Goal: Task Accomplishment & Management: Complete application form

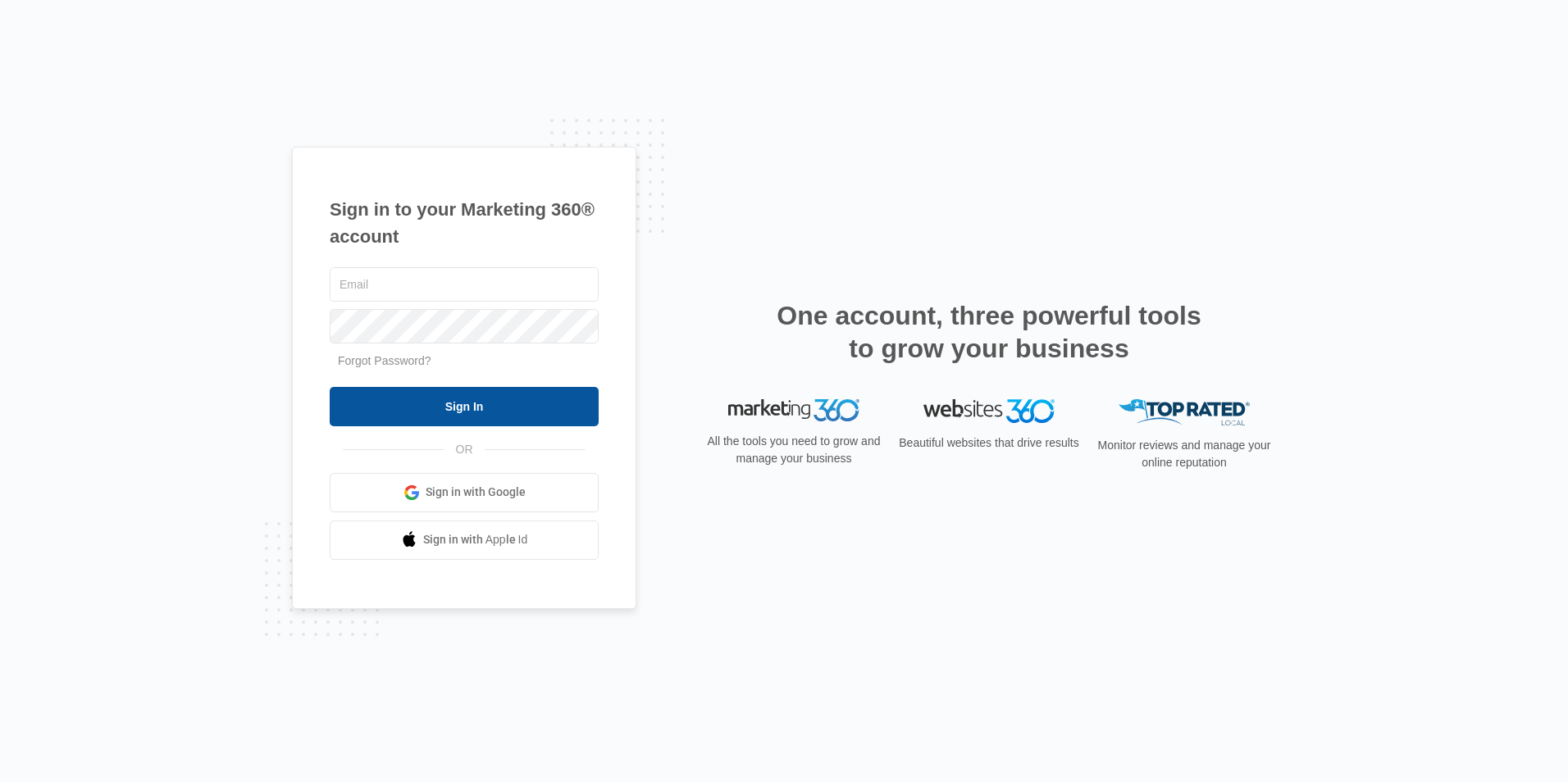
type input "overlookassist@vintage-corp.com"
click at [477, 403] on input "Sign In" at bounding box center [464, 407] width 269 height 39
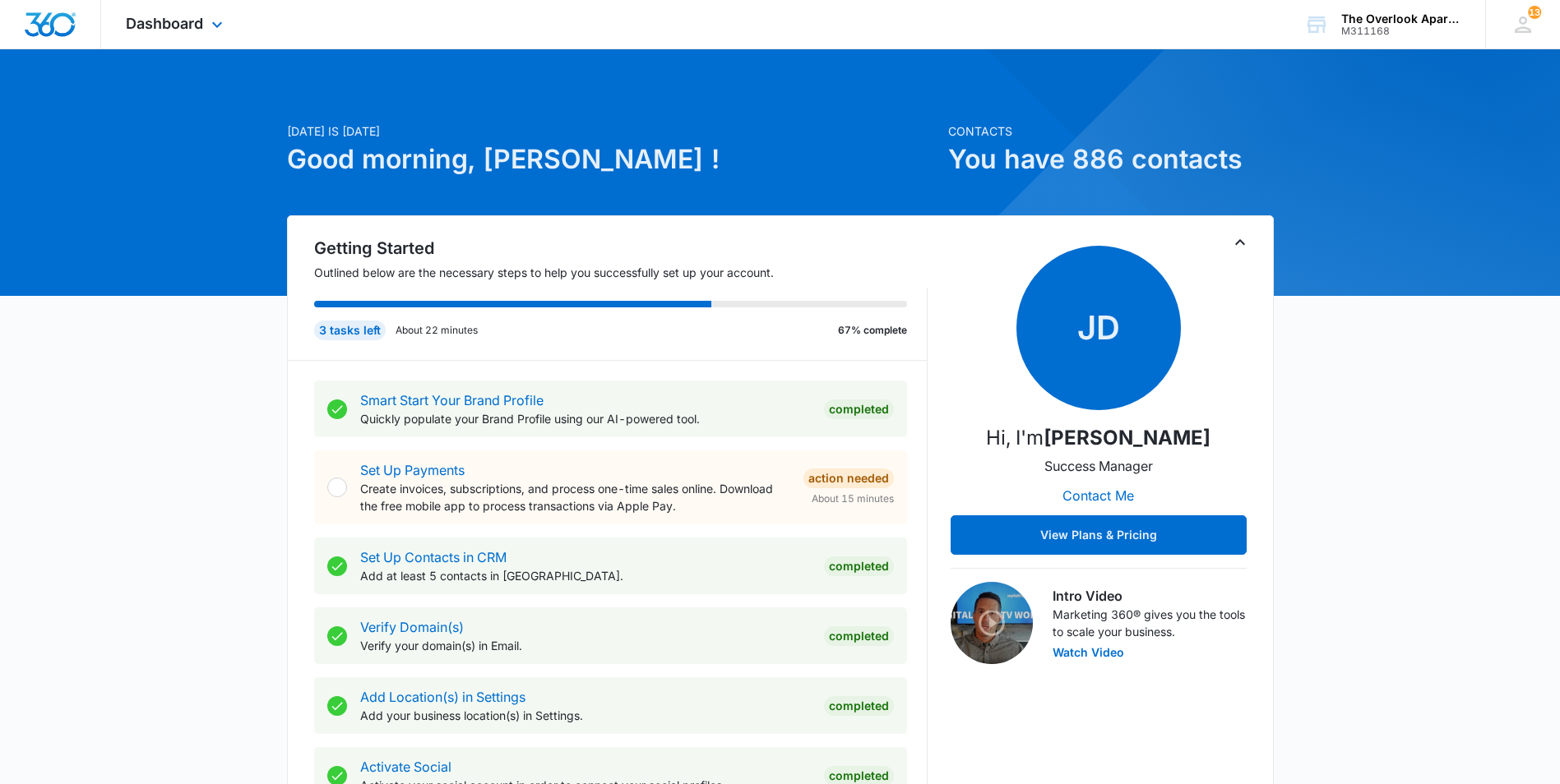
click at [197, 38] on div "Dashboard Apps Reputation Websites Forms CRM Email Social Content Ads Intellige…" at bounding box center [176, 24] width 151 height 49
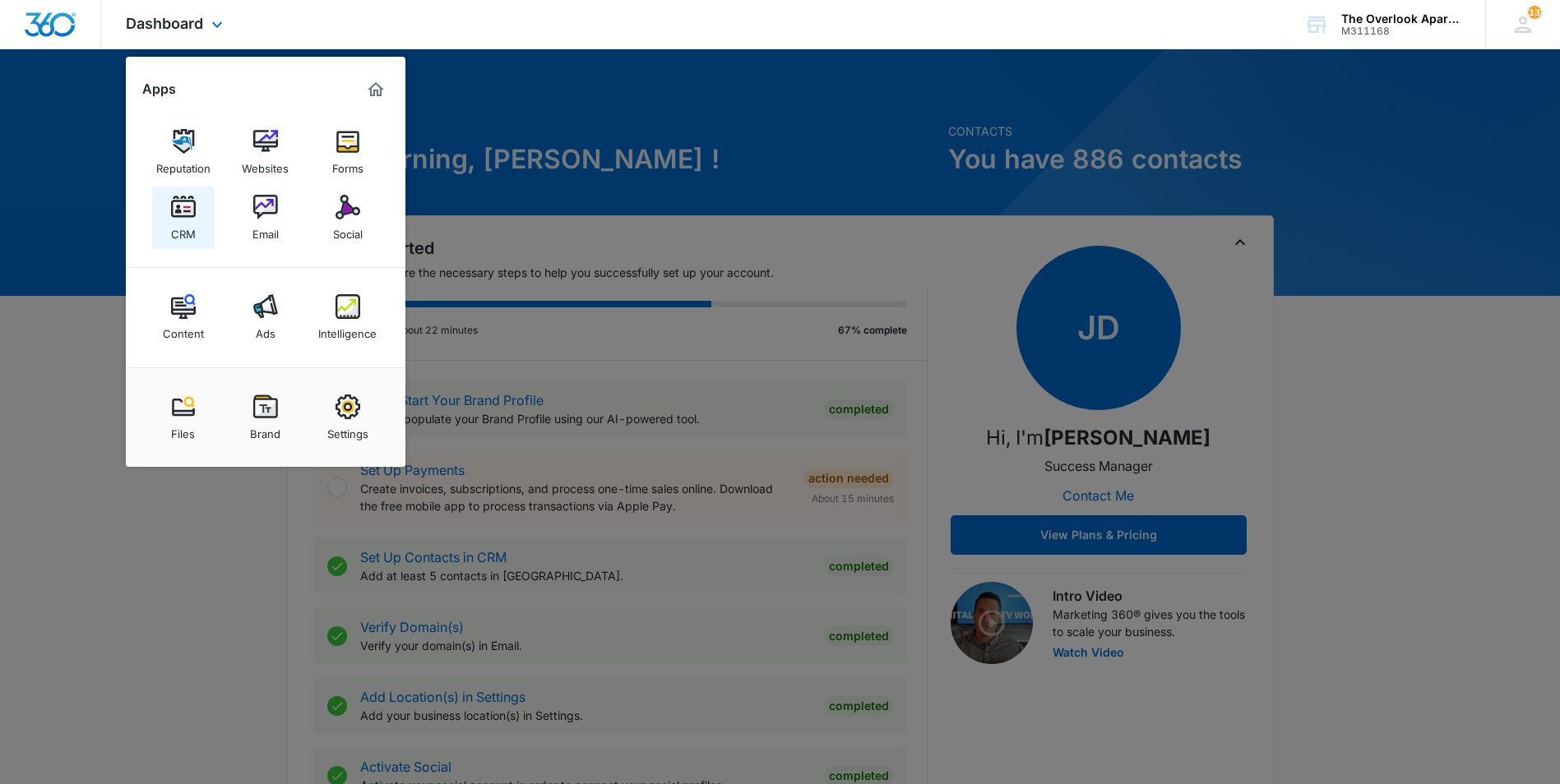
click at [175, 211] on img at bounding box center [183, 207] width 25 height 25
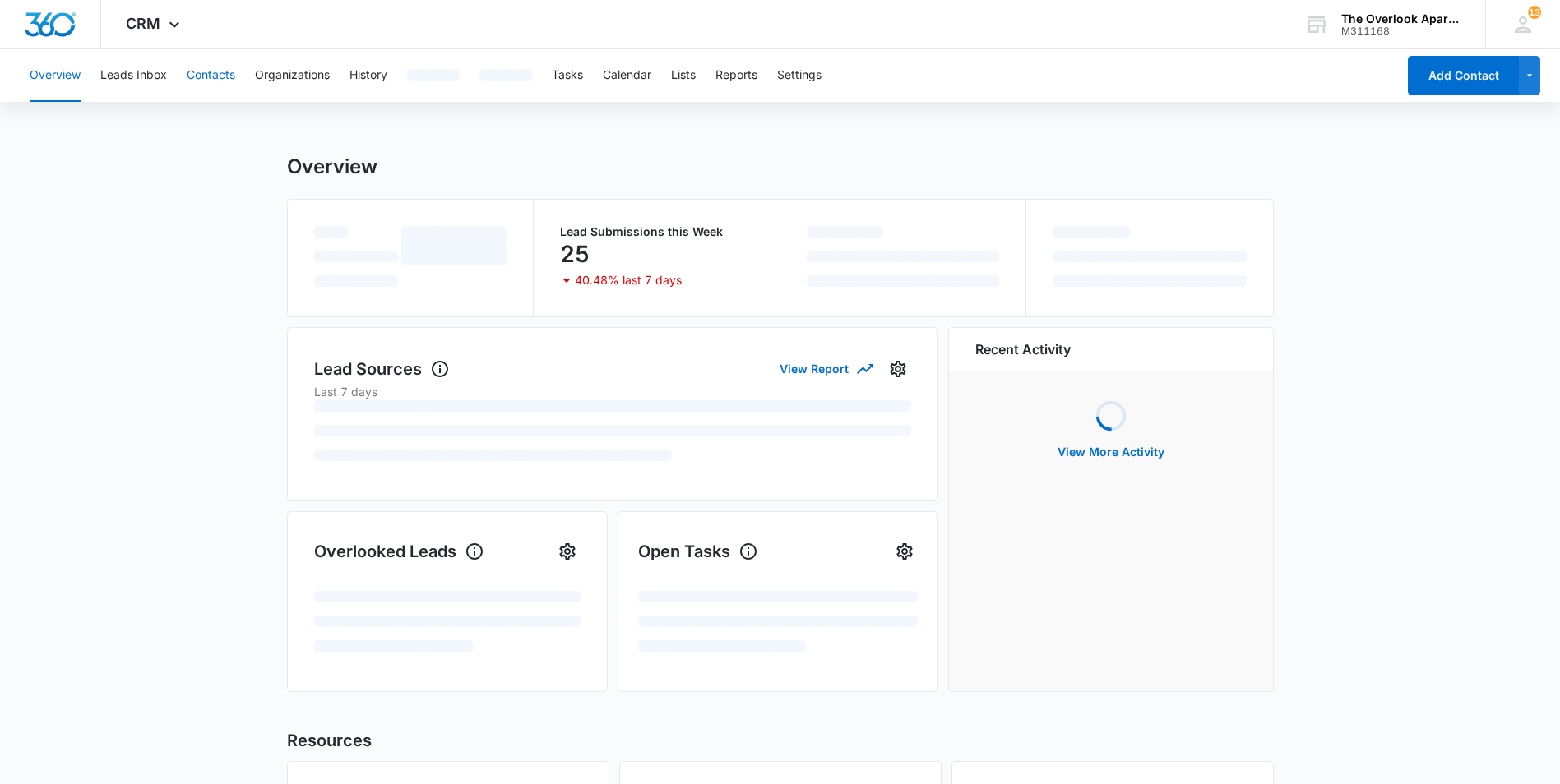
click at [221, 80] on button "Contacts" at bounding box center [210, 76] width 49 height 53
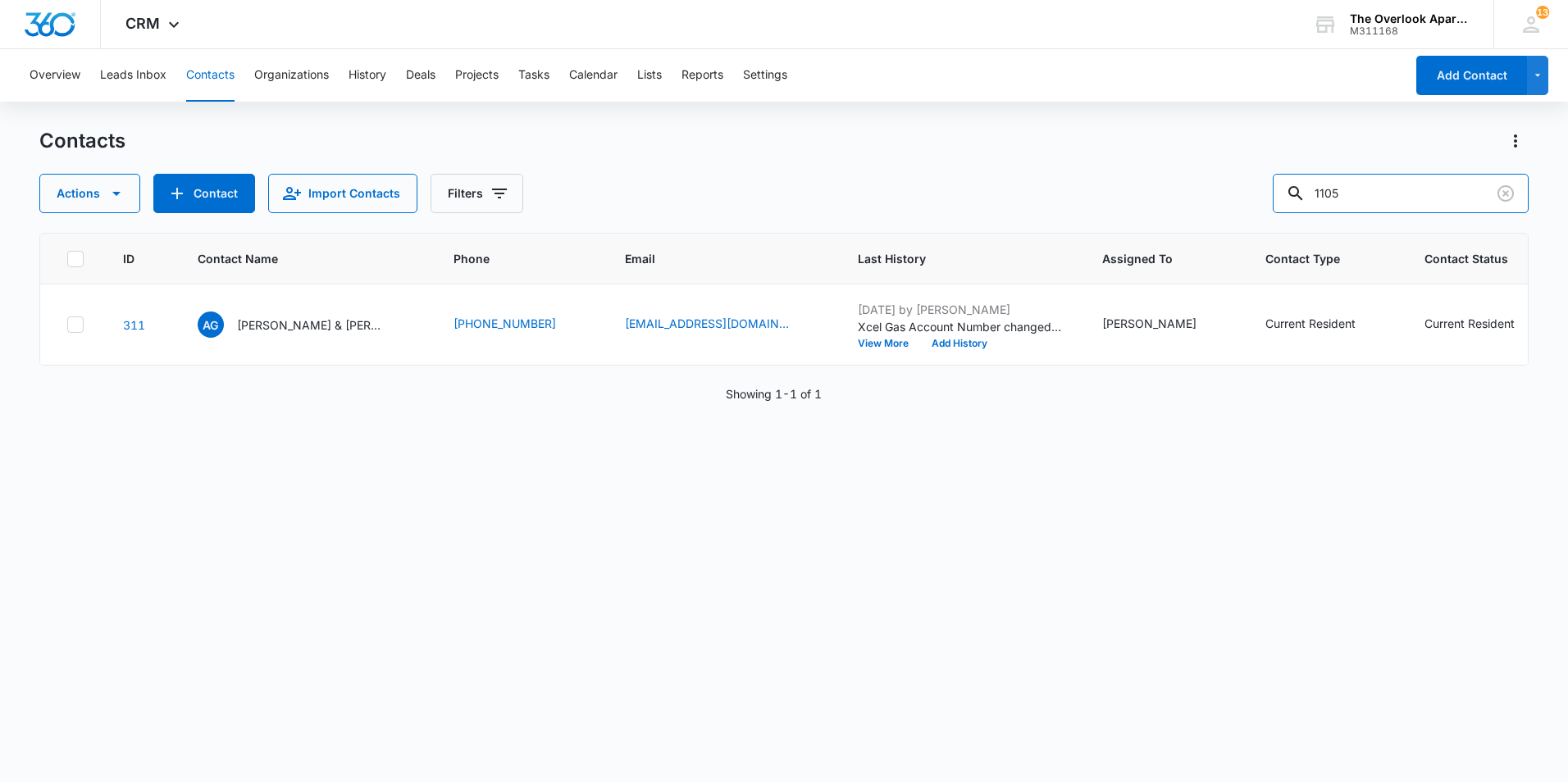
drag, startPoint x: 1427, startPoint y: 192, endPoint x: 1195, endPoint y: 188, distance: 232.0
click at [1195, 188] on div "Actions Contact Import Contacts Filters 1105" at bounding box center [784, 194] width 1489 height 39
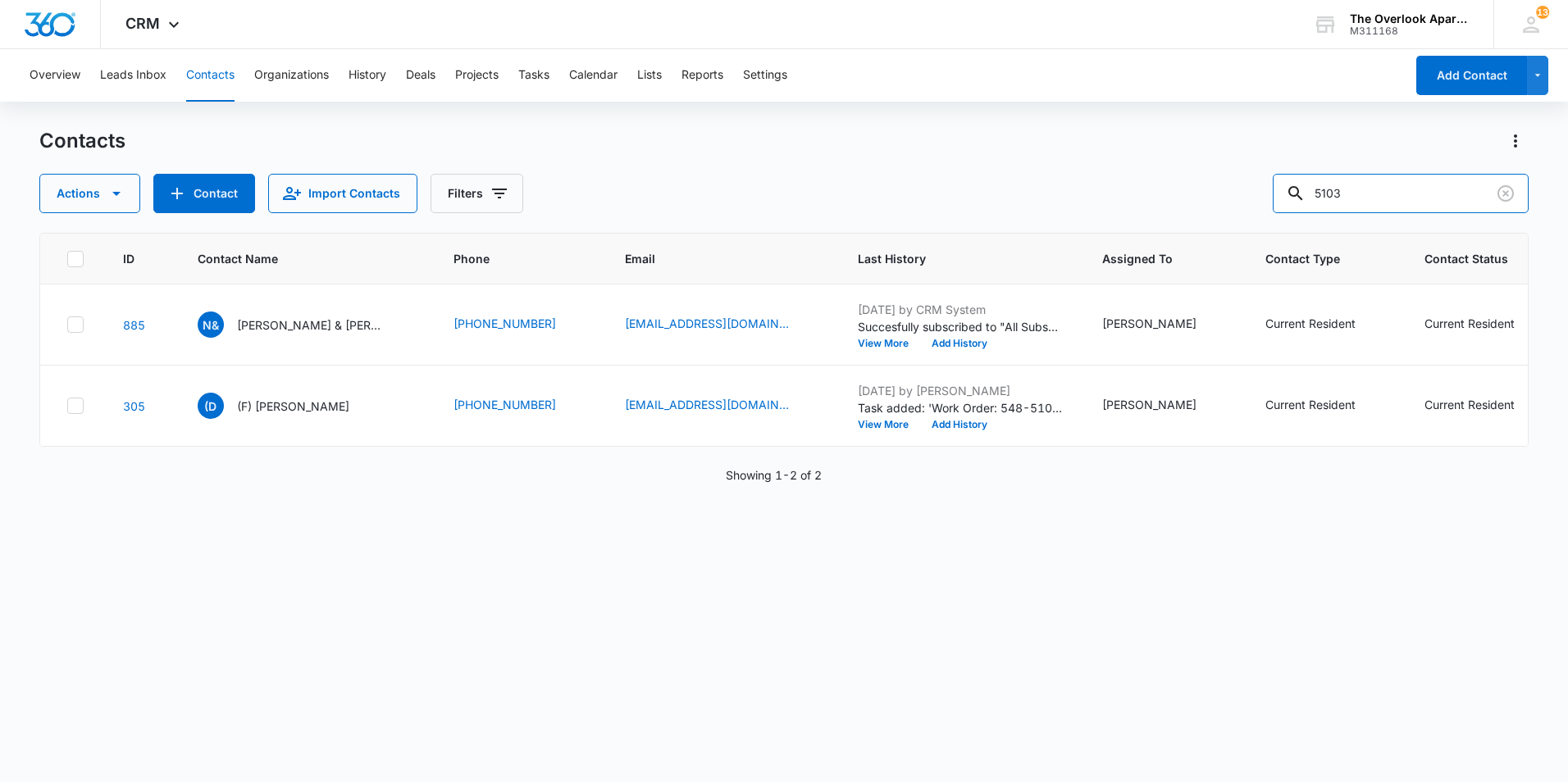
drag, startPoint x: 1370, startPoint y: 200, endPoint x: 1259, endPoint y: 204, distance: 111.1
click at [1259, 204] on div "Actions Contact Import Contacts Filters 5103" at bounding box center [784, 194] width 1489 height 39
type input "2307"
click at [304, 334] on p "Jennifer Collins Tyson Harris & Riaz Umar" at bounding box center [311, 325] width 148 height 17
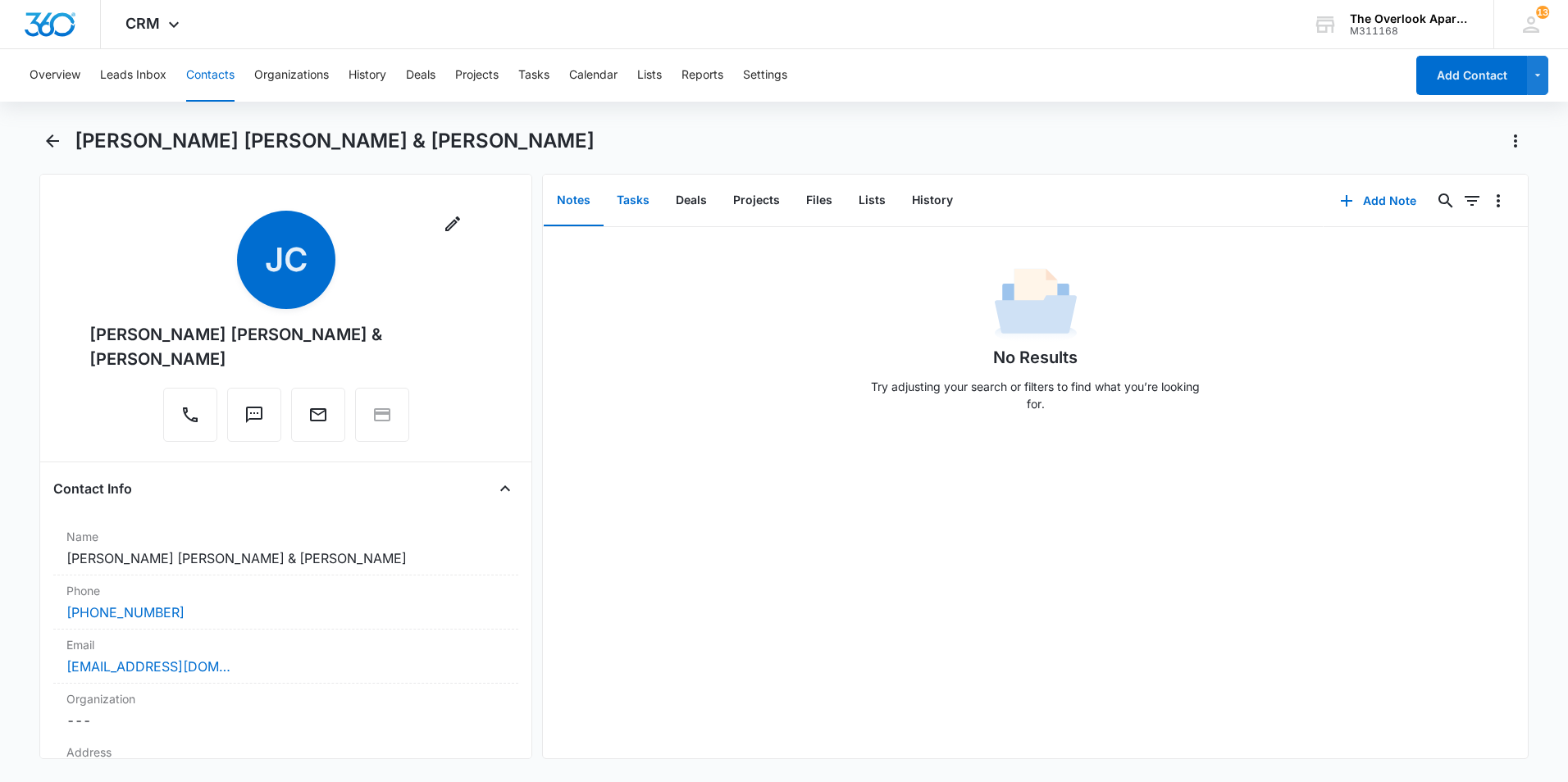
click at [649, 207] on button "Tasks" at bounding box center [633, 201] width 59 height 51
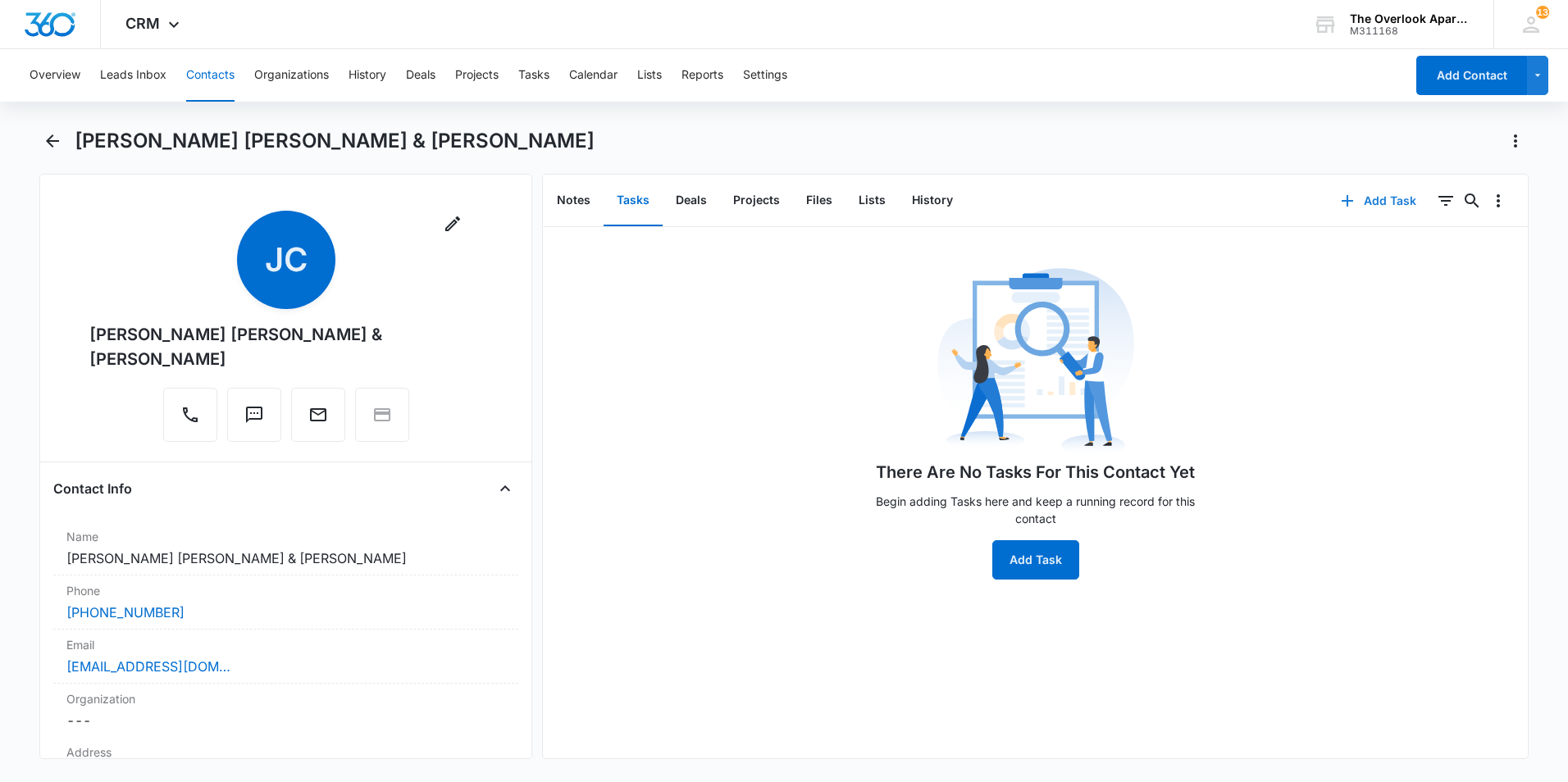
click at [1370, 205] on button "Add Task" at bounding box center [1378, 200] width 108 height 39
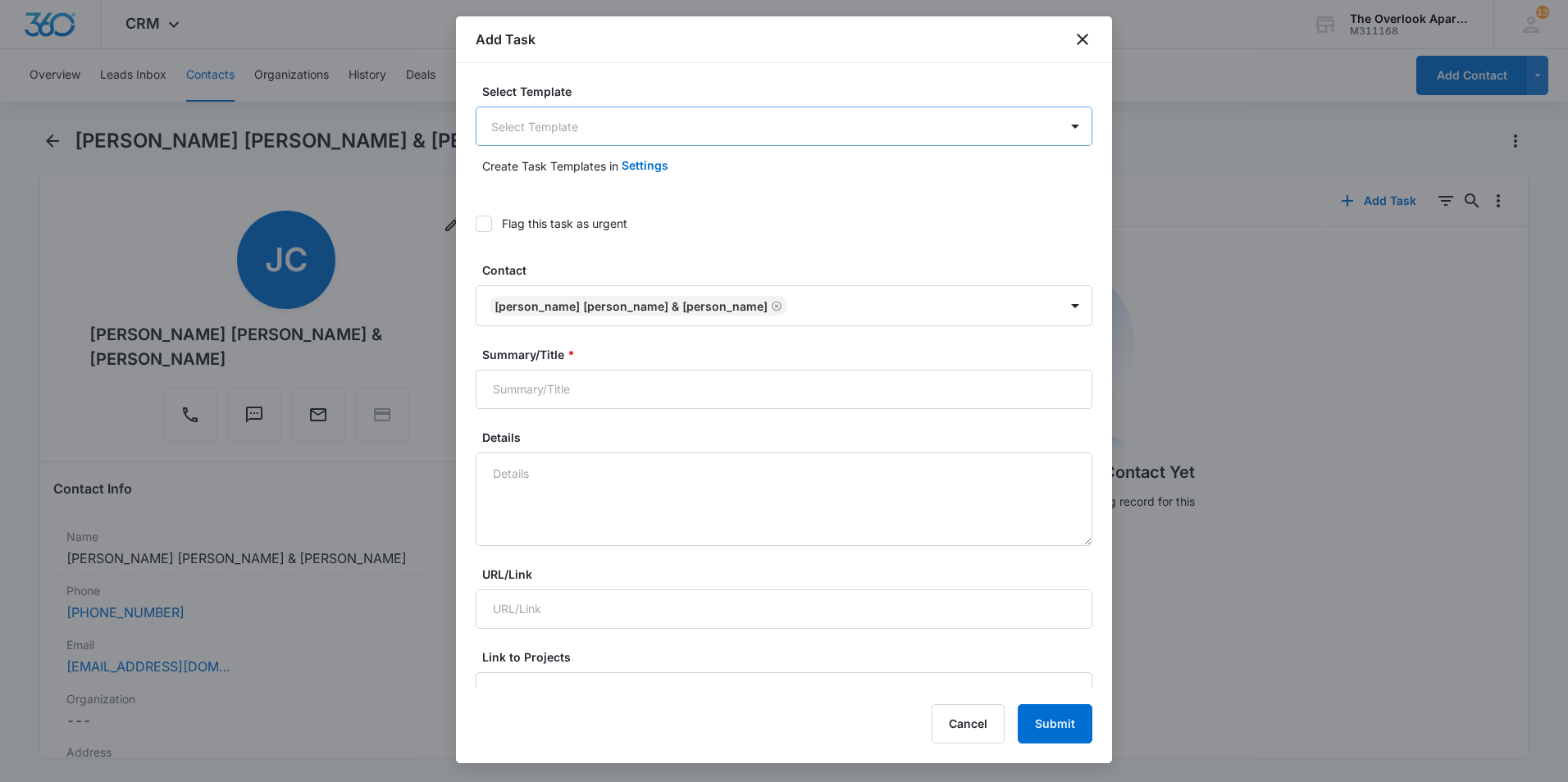
click at [608, 127] on body "CRM Apps Reputation Websites Forms CRM Email Social Content Ads Intelligence Fi…" at bounding box center [784, 391] width 1568 height 782
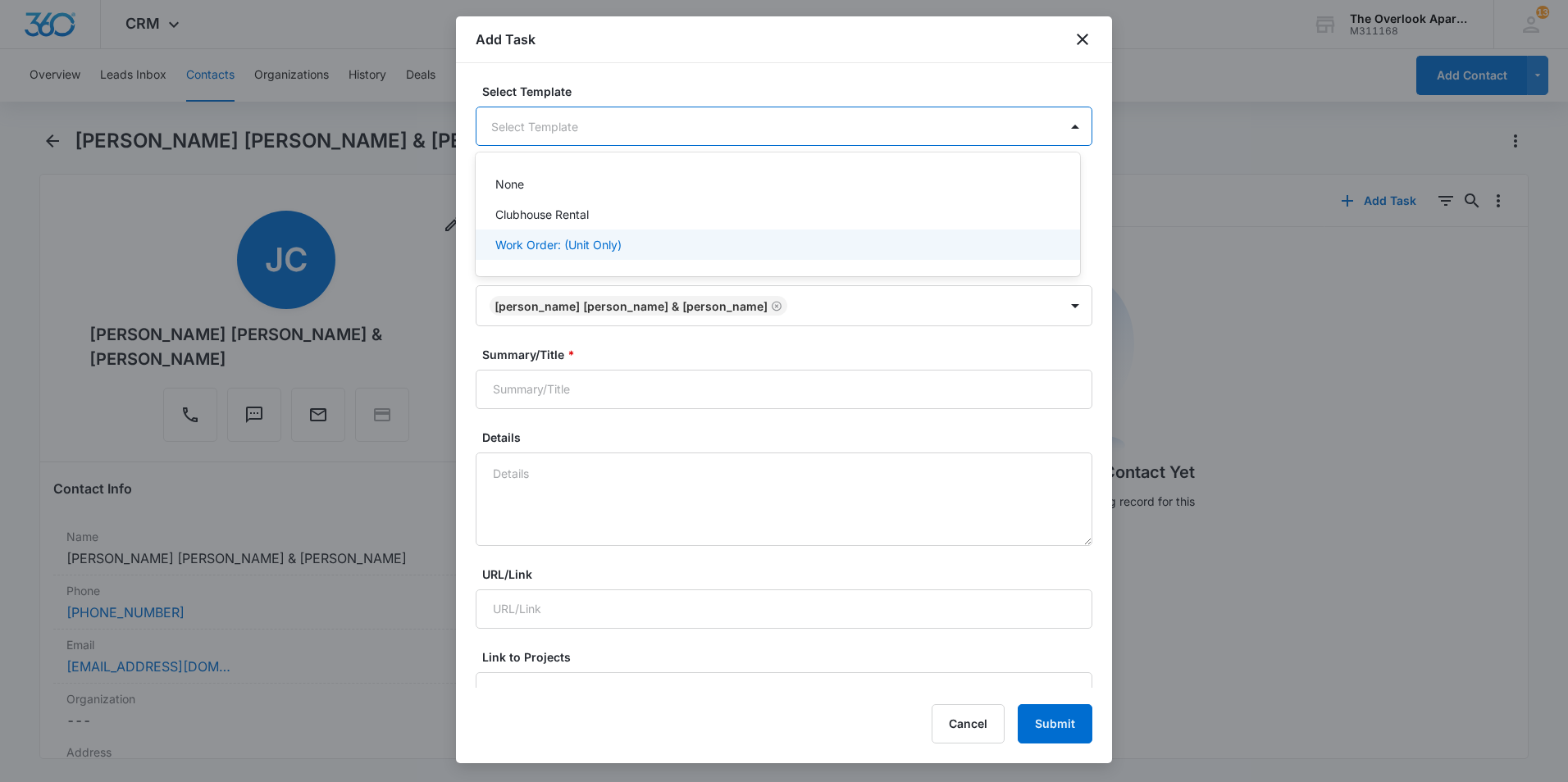
click at [611, 238] on p "Work Order: (Unit Only)" at bounding box center [558, 245] width 126 height 17
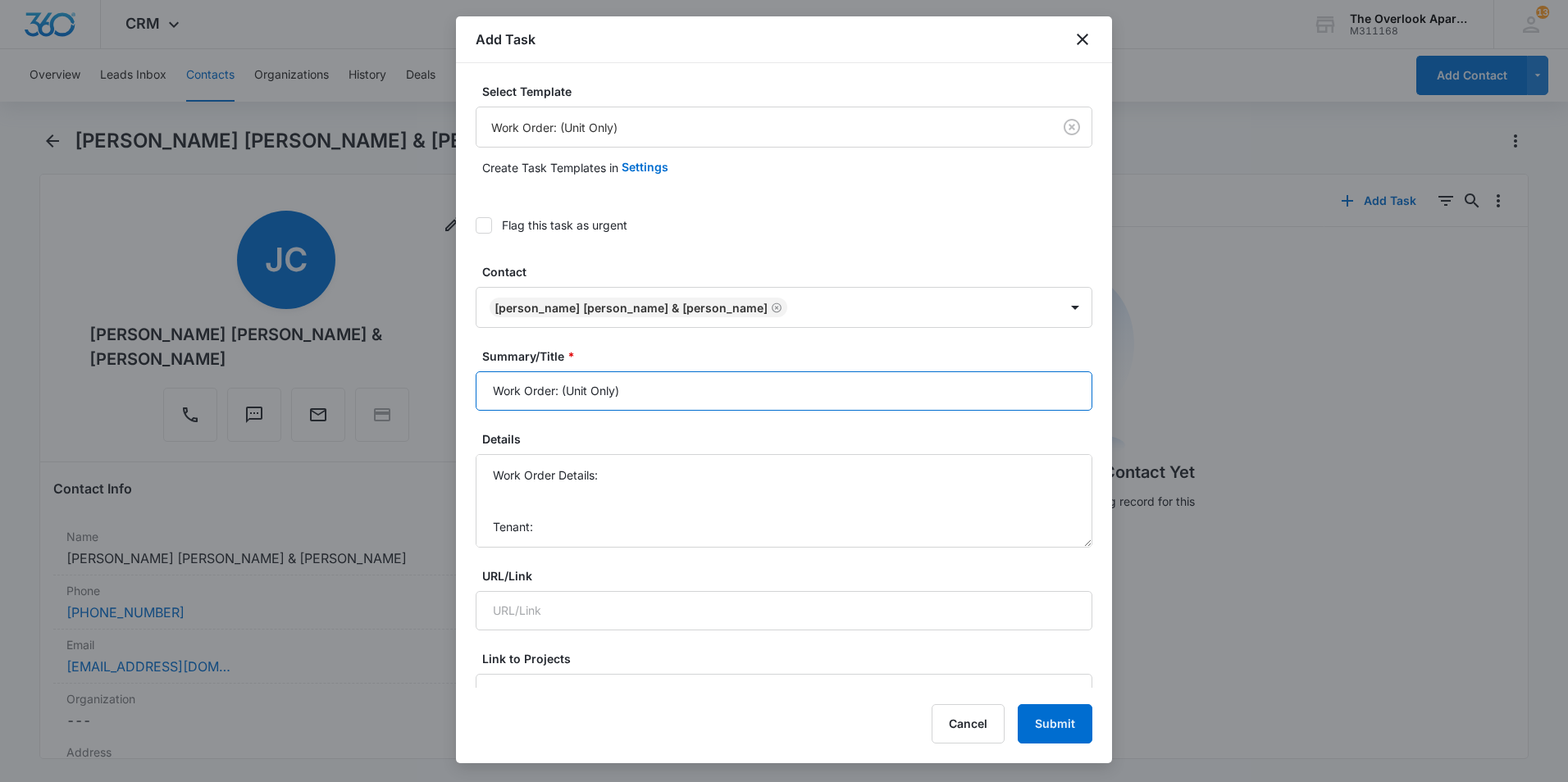
click at [559, 391] on input "Work Order: (Unit Only)" at bounding box center [784, 391] width 616 height 39
drag, startPoint x: 621, startPoint y: 391, endPoint x: 561, endPoint y: 387, distance: 60.1
click at [561, 387] on input "Work Order: (Unit Only)" at bounding box center [784, 391] width 616 height 39
type input "Work Order: 548-2307"
click at [629, 467] on textarea "Work Order Details: Tenant: Tenant Phone:" at bounding box center [784, 501] width 616 height 93
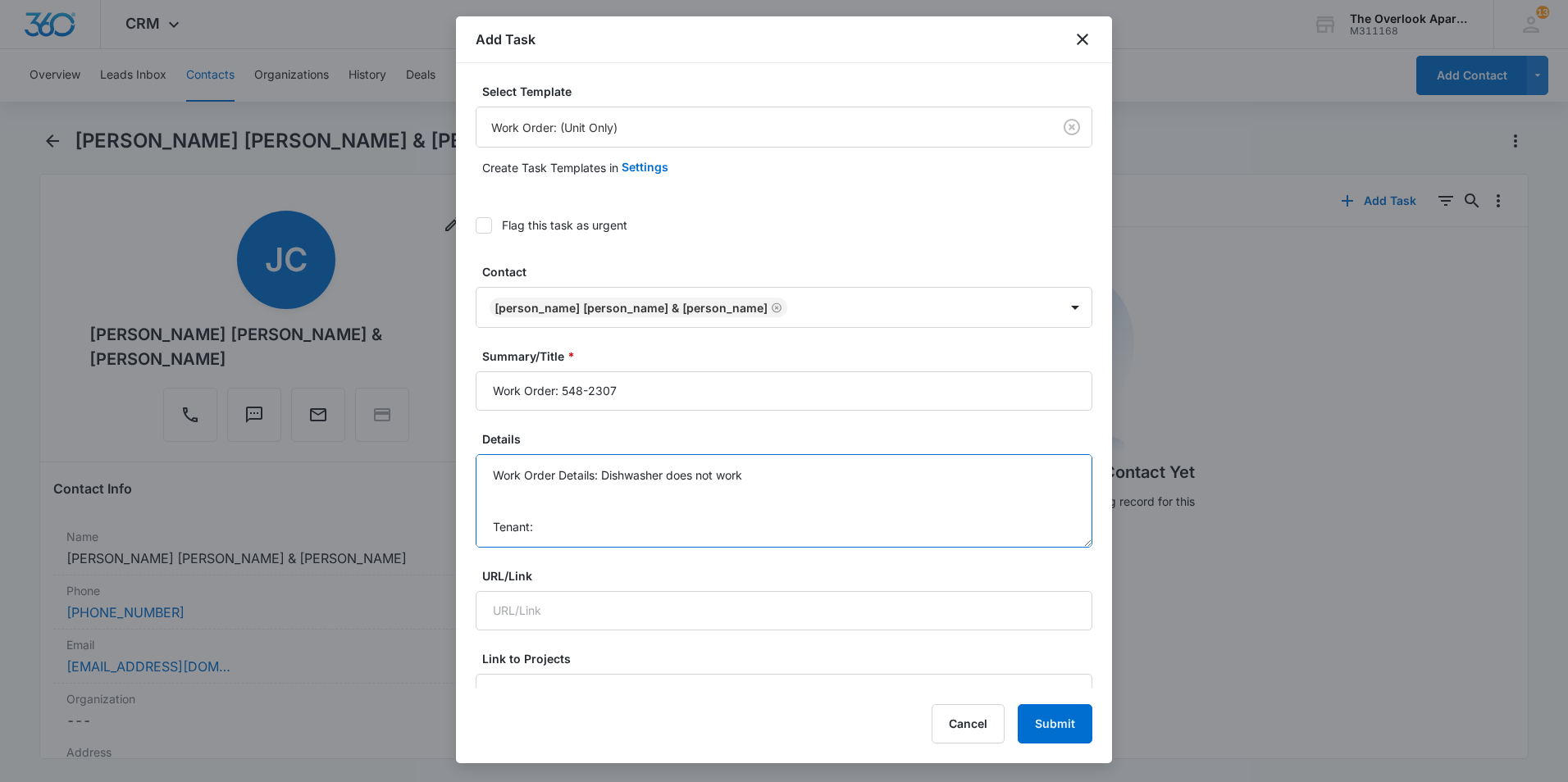
click at [586, 520] on textarea "Work Order Details: Dishwasher does not work Tenant: Tenant Phone:" at bounding box center [784, 501] width 616 height 93
click at [534, 504] on textarea "Work Order Details: Dishwasher does not work Tenant: Tenant Phone:" at bounding box center [784, 501] width 616 height 93
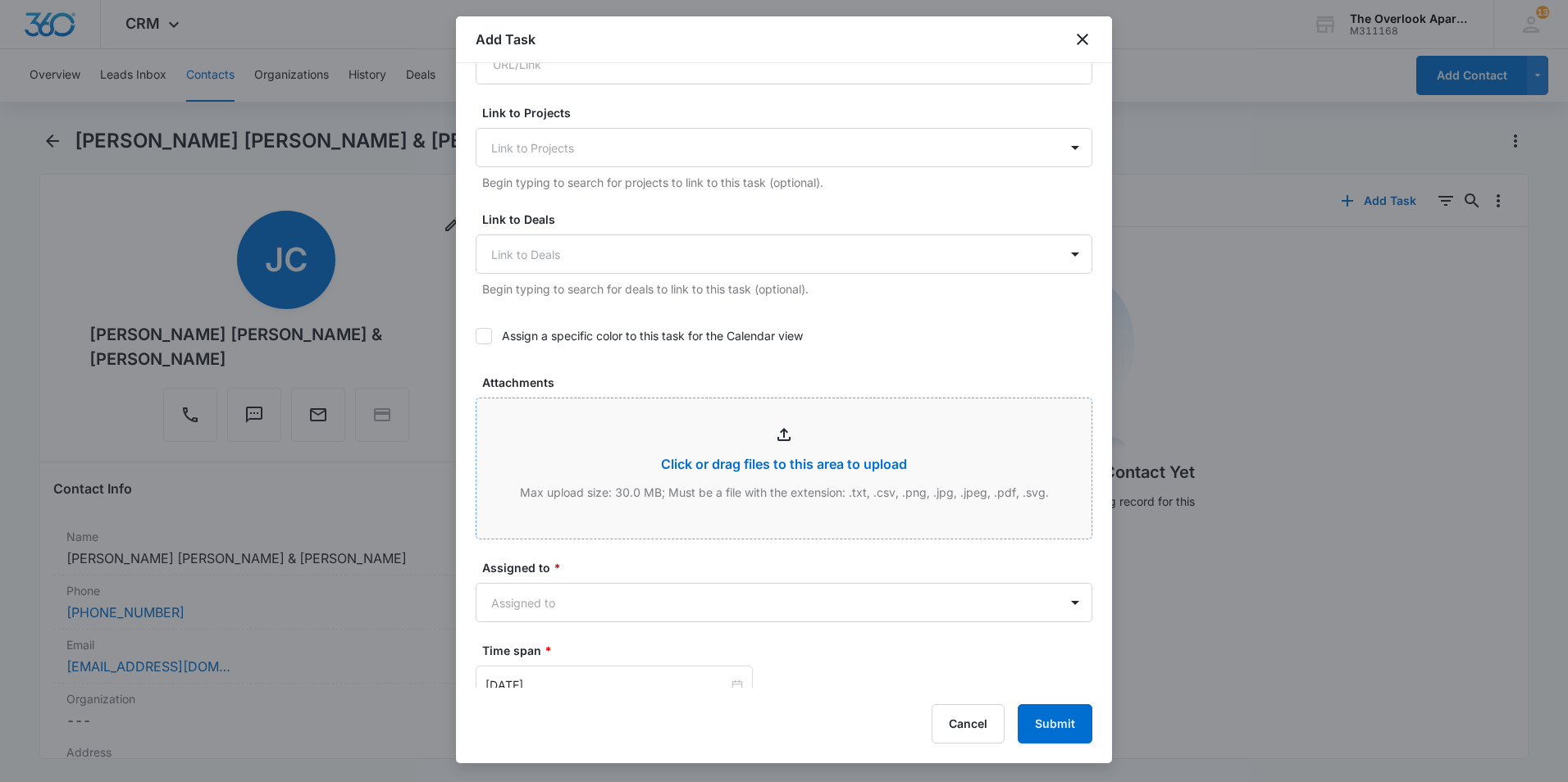
scroll to position [574, 0]
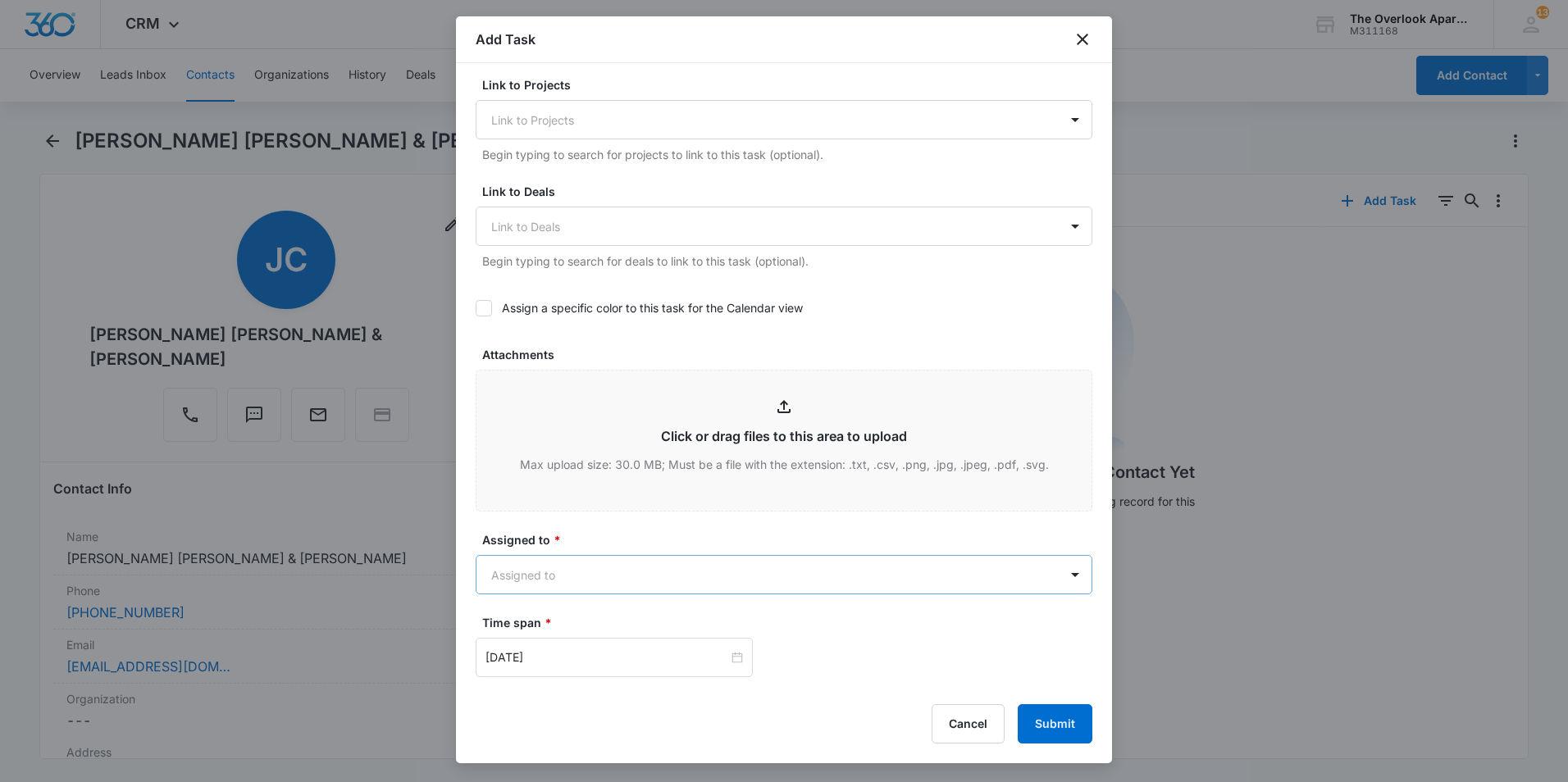
type textarea "Work Order Details: Dishwasher does not work Tenant: Jennifer Collins & Tyson H…"
click at [703, 581] on body "CRM Apps Reputation Websites Forms CRM Email Social Content Ads Intelligence Fi…" at bounding box center [784, 391] width 1568 height 782
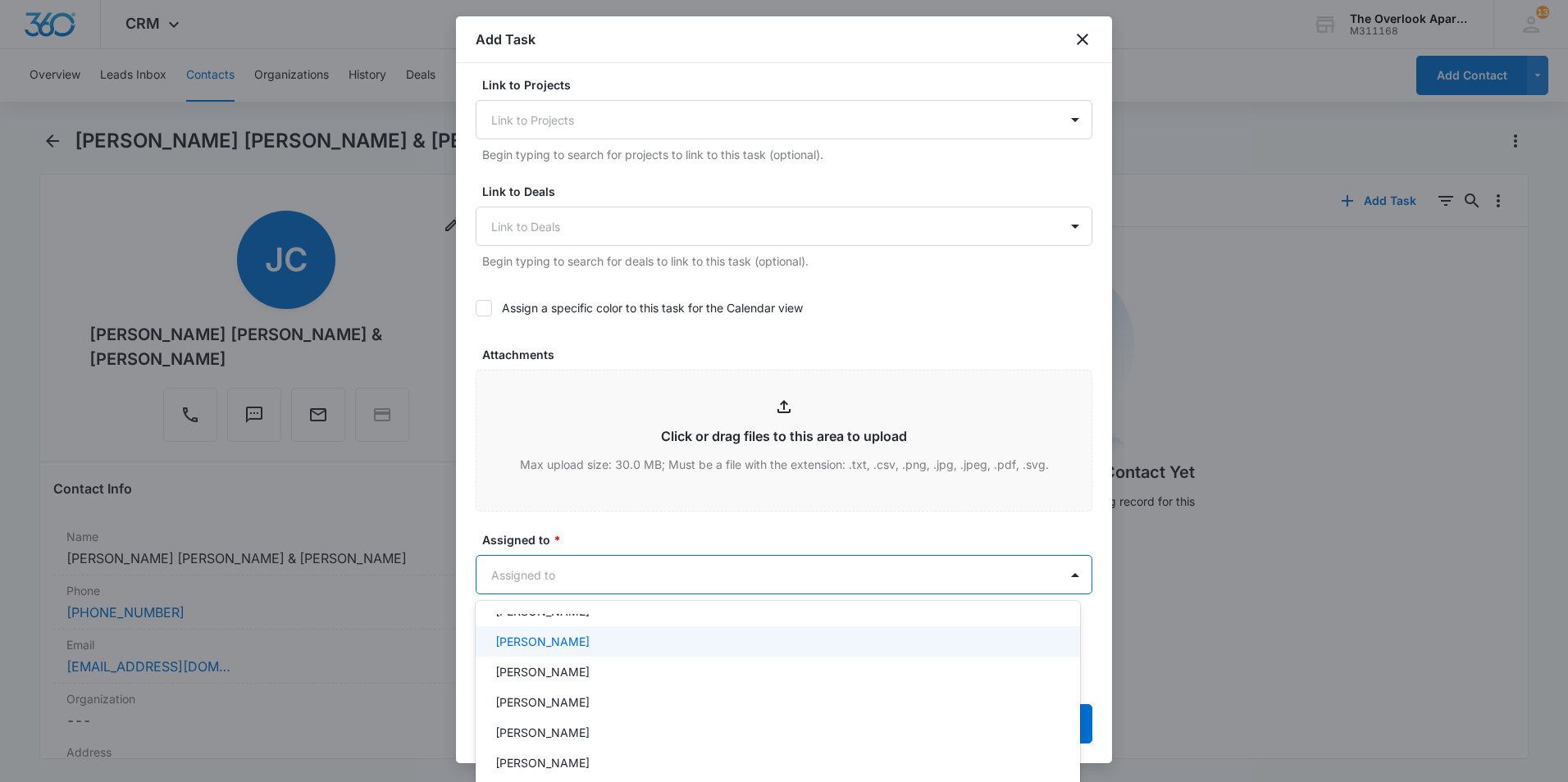
scroll to position [196, 0]
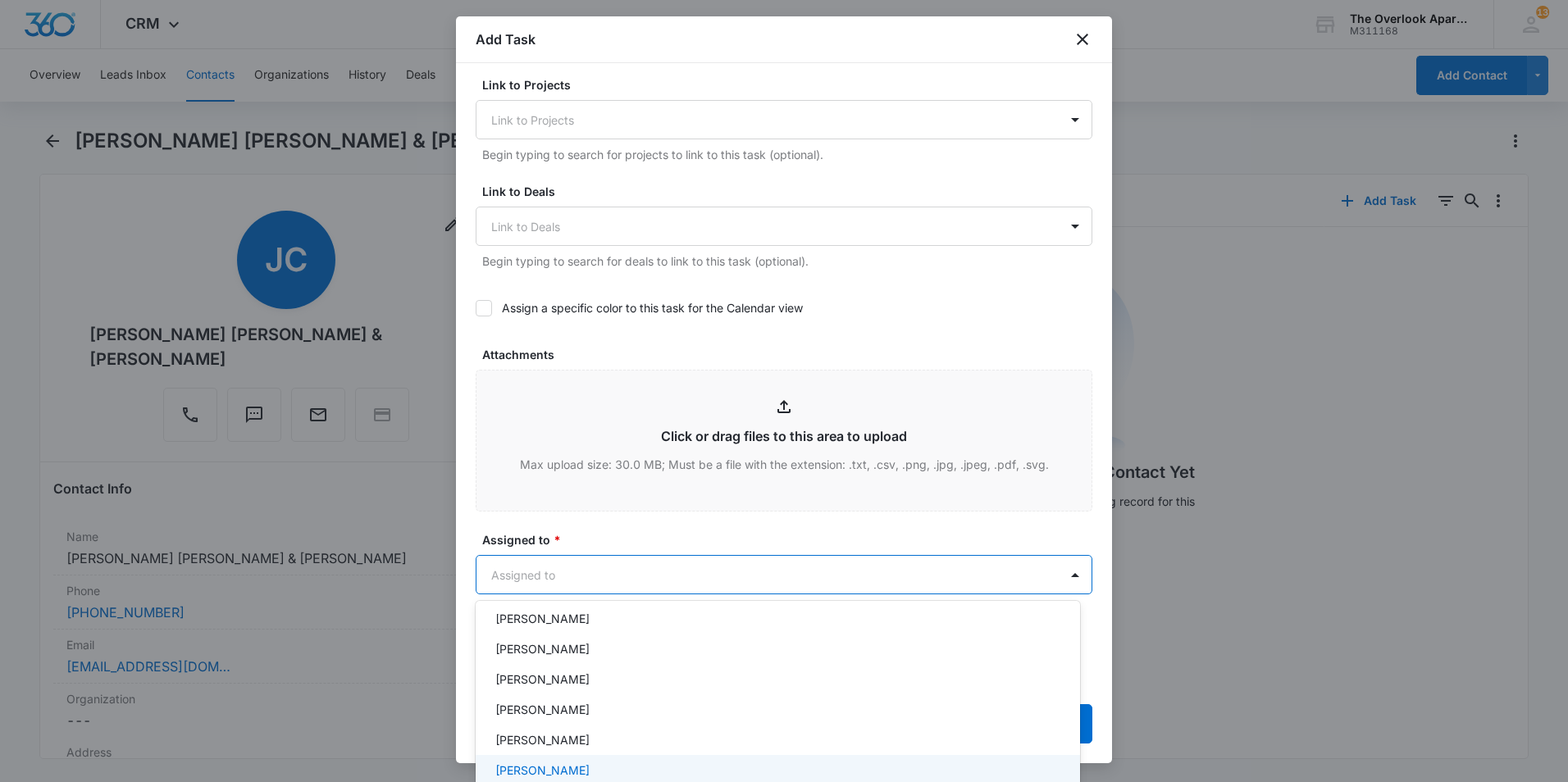
click at [589, 762] on div "William Traylor" at bounding box center [776, 770] width 562 height 17
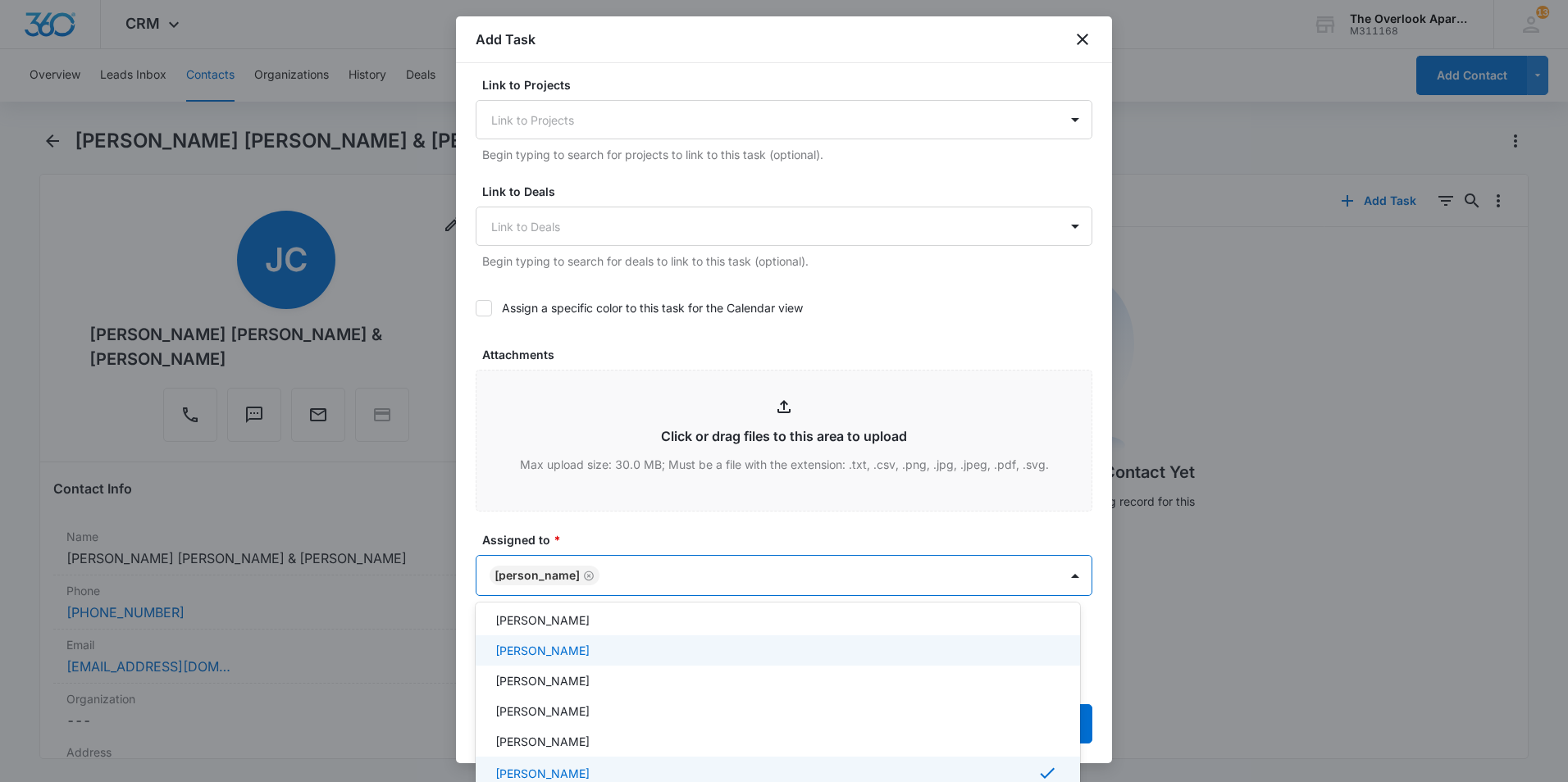
click at [745, 532] on div at bounding box center [784, 391] width 1568 height 782
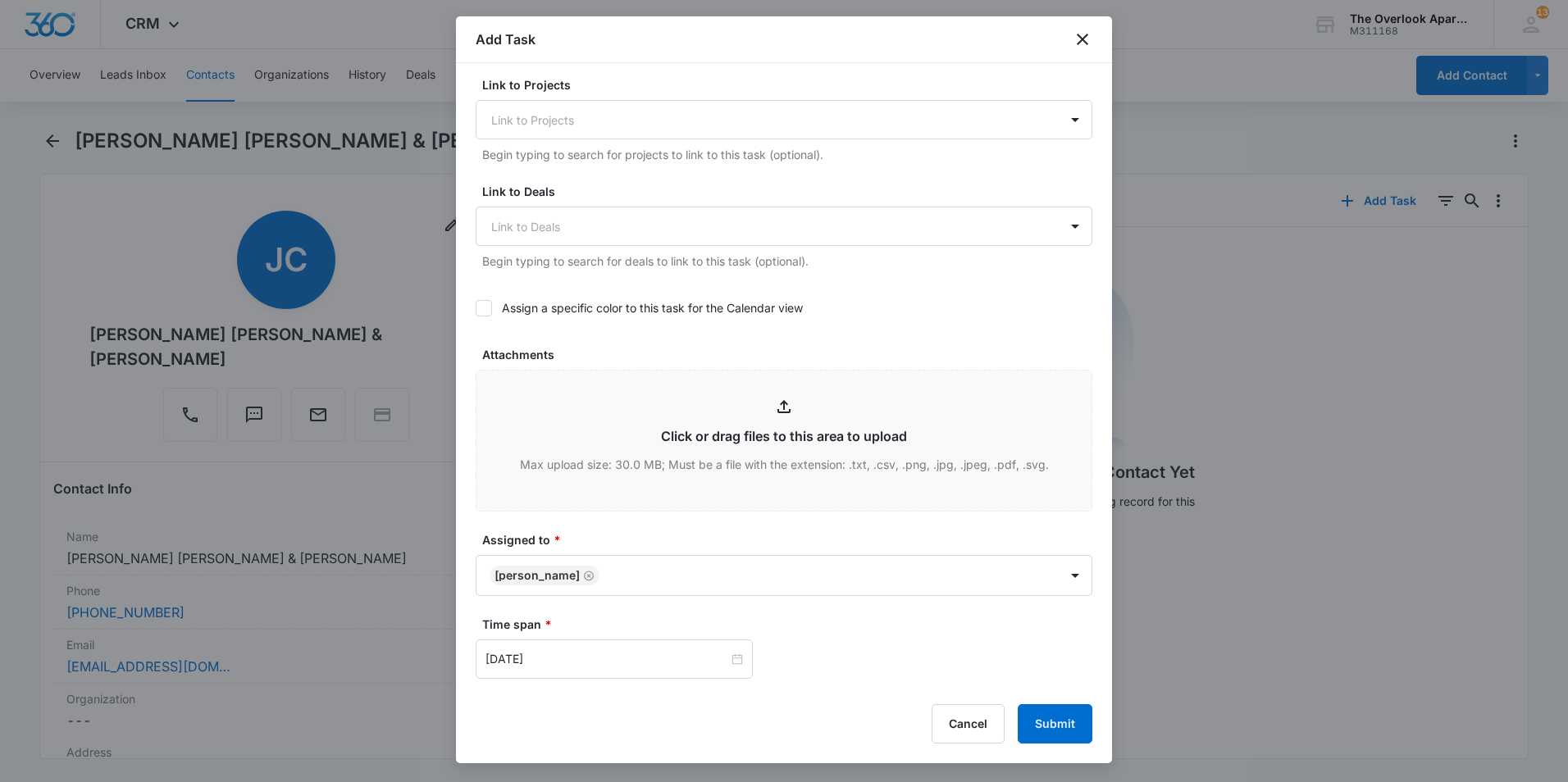
scroll to position [820, 0]
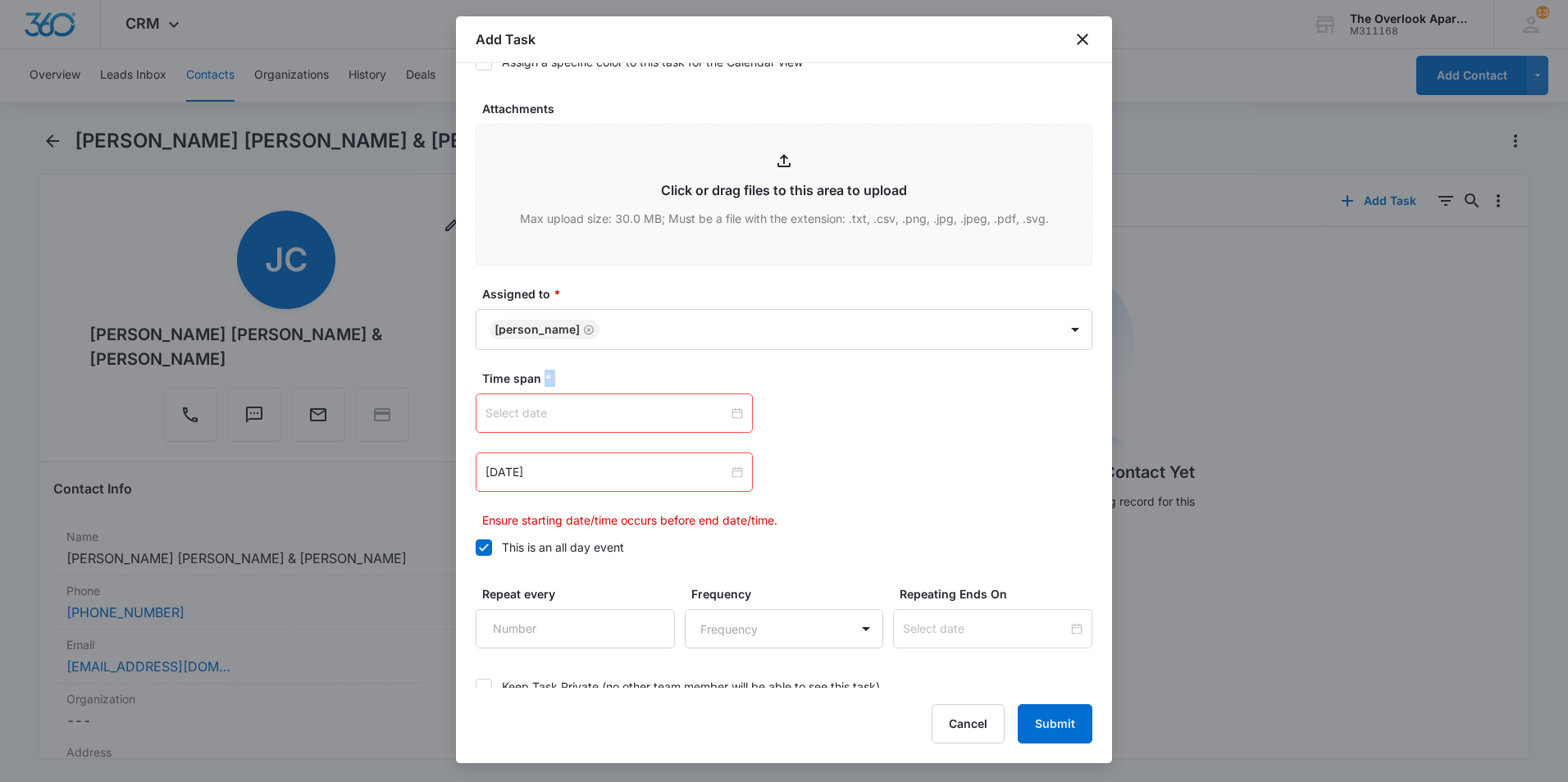
click at [732, 417] on div at bounding box center [614, 413] width 257 height 18
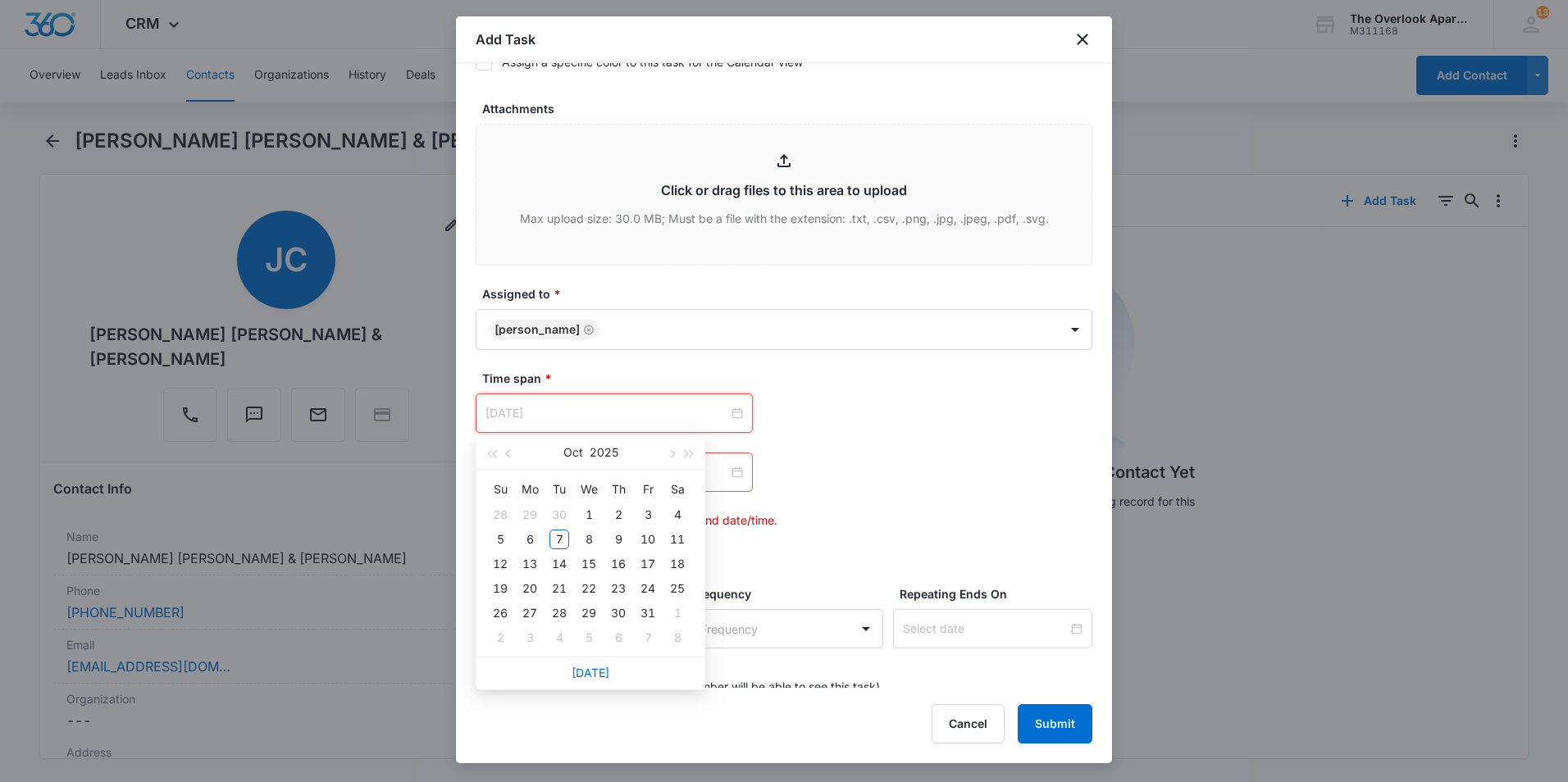
type input "Nov 5, 2025"
click at [582, 675] on link "Today" at bounding box center [590, 672] width 37 height 14
type input "Oct 7, 2025"
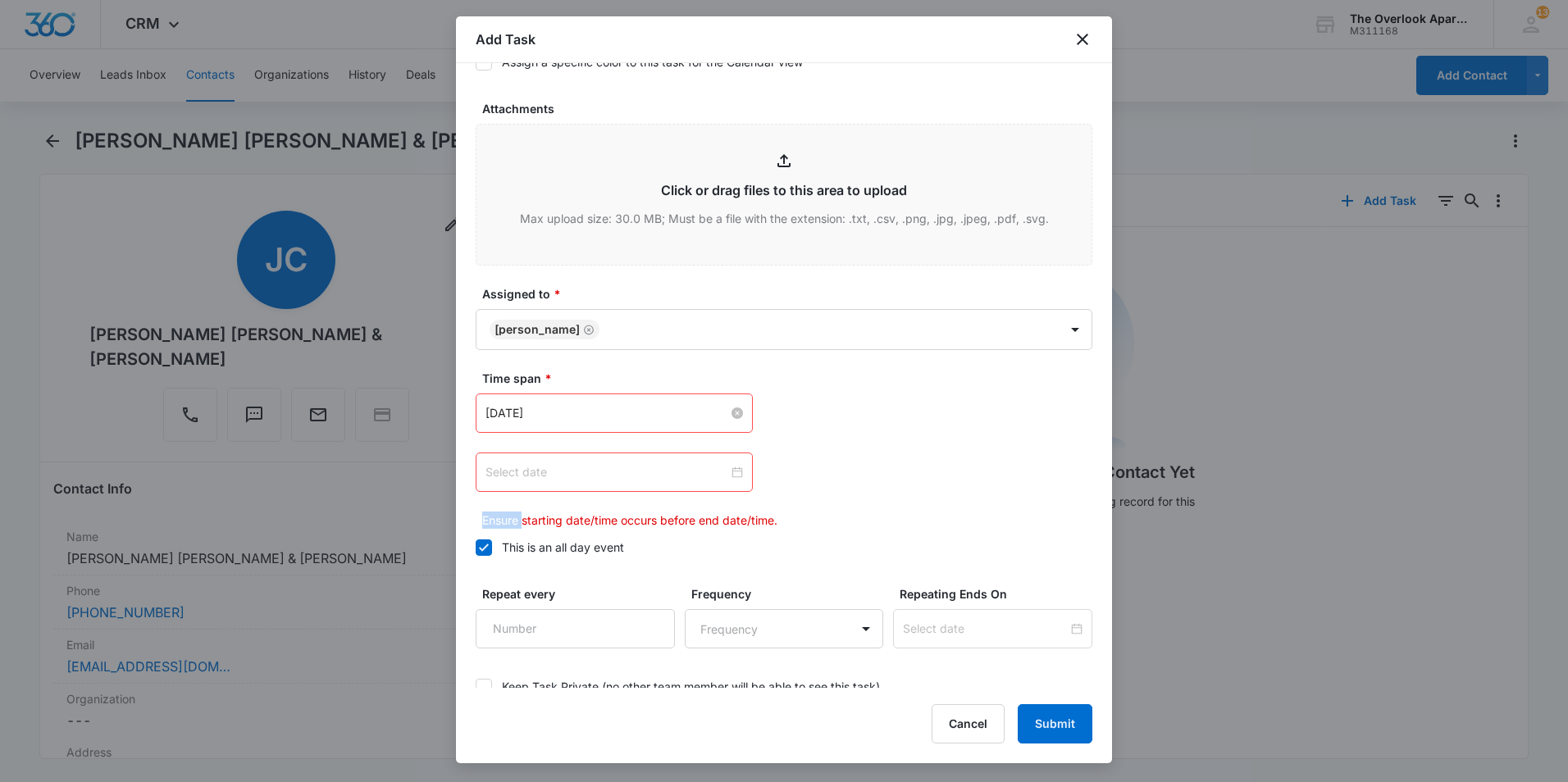
click at [731, 470] on div at bounding box center [614, 472] width 257 height 18
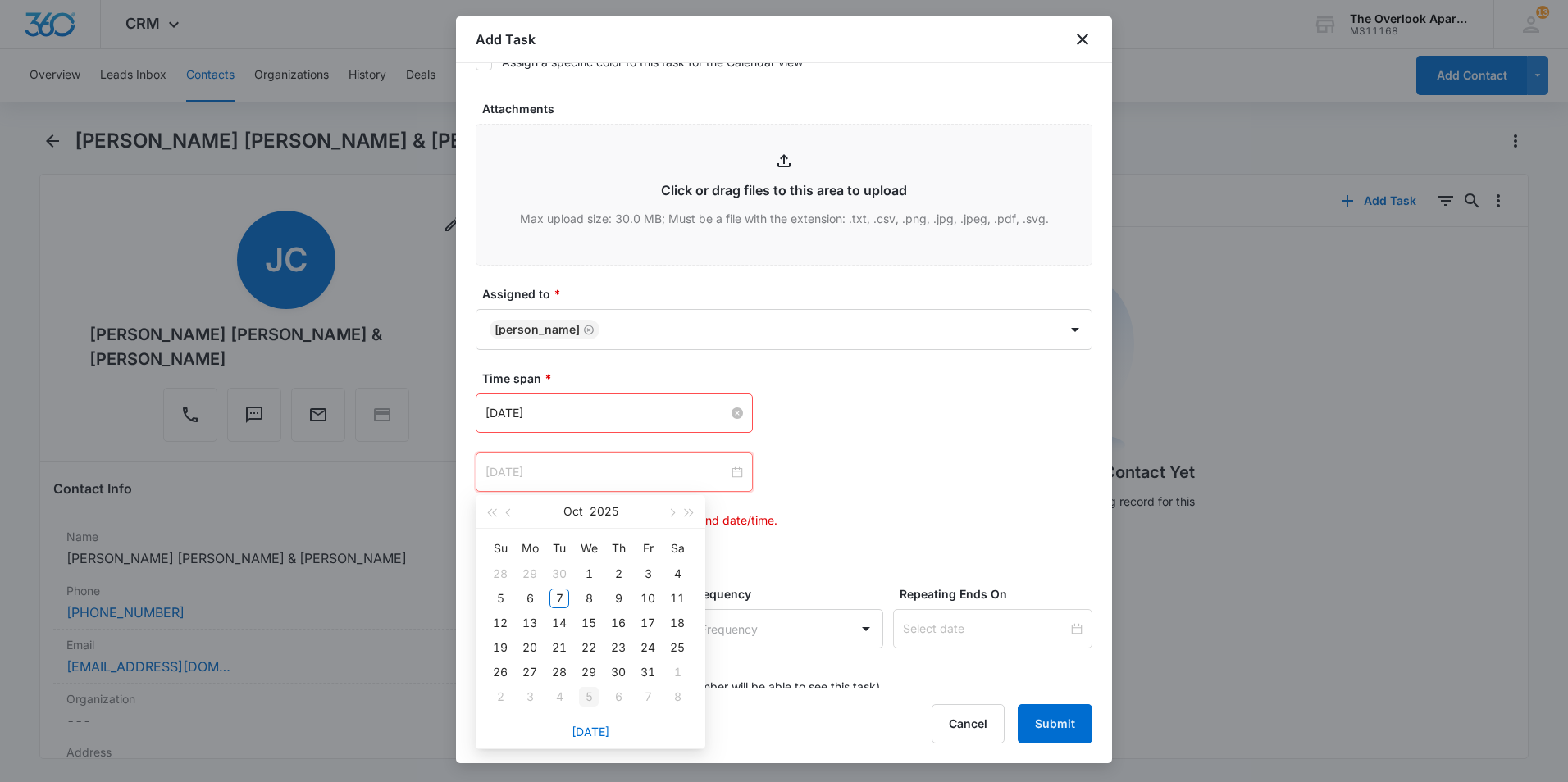
type input "Nov 5, 2025"
click at [595, 731] on link "Today" at bounding box center [590, 732] width 37 height 14
type input "Oct 7, 2025"
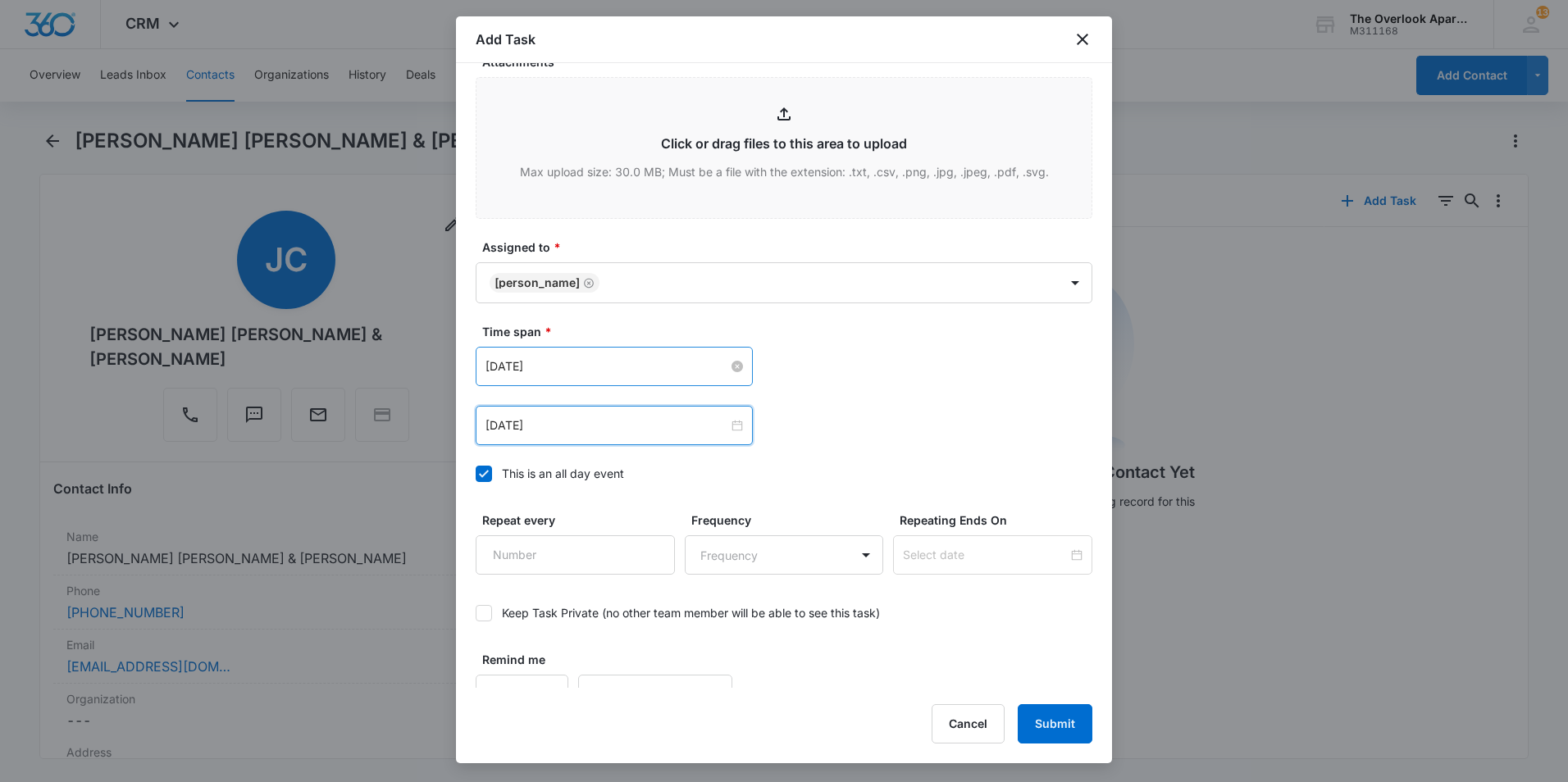
scroll to position [893, 0]
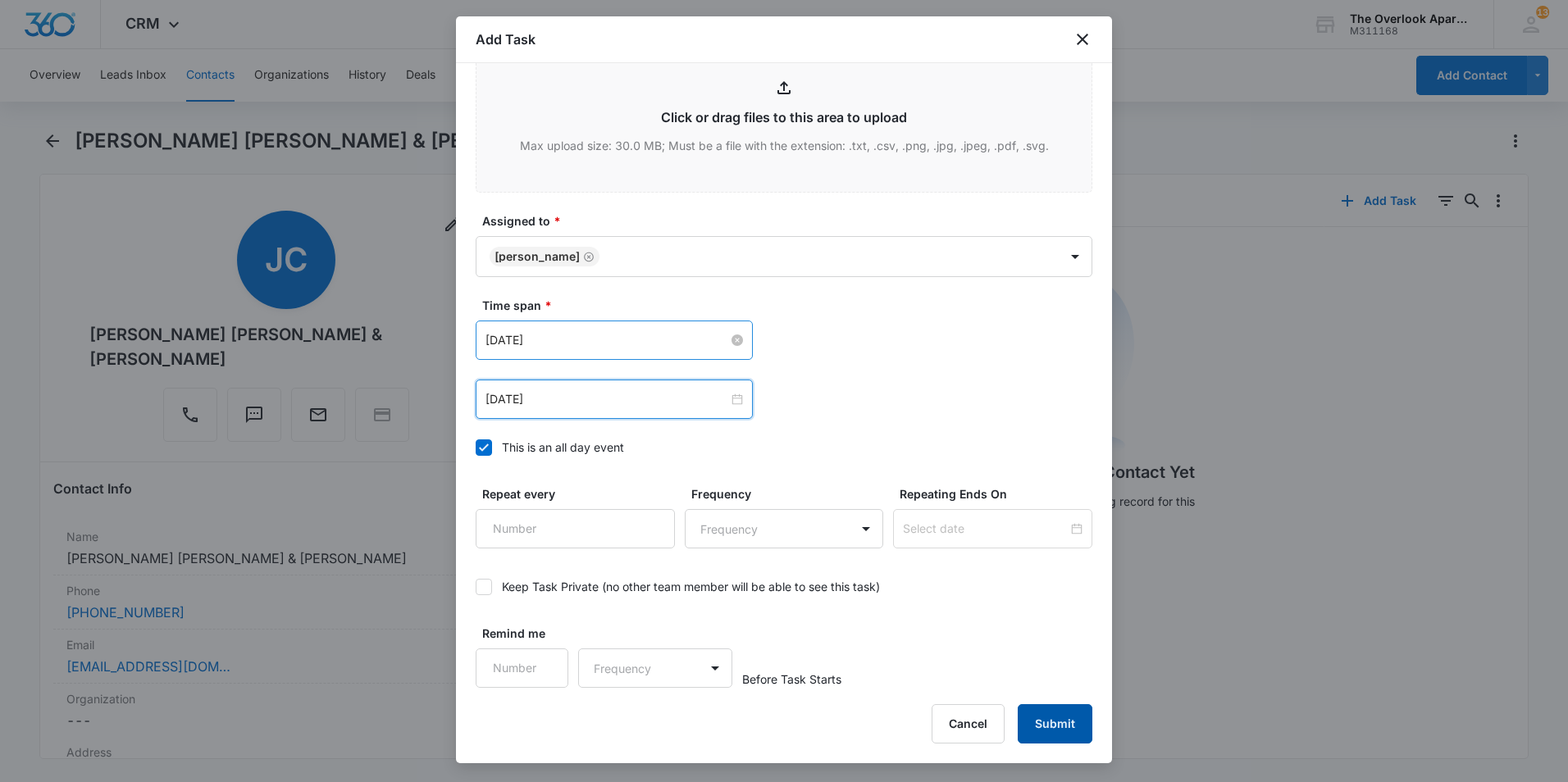
click at [1045, 721] on button "Submit" at bounding box center [1055, 724] width 75 height 39
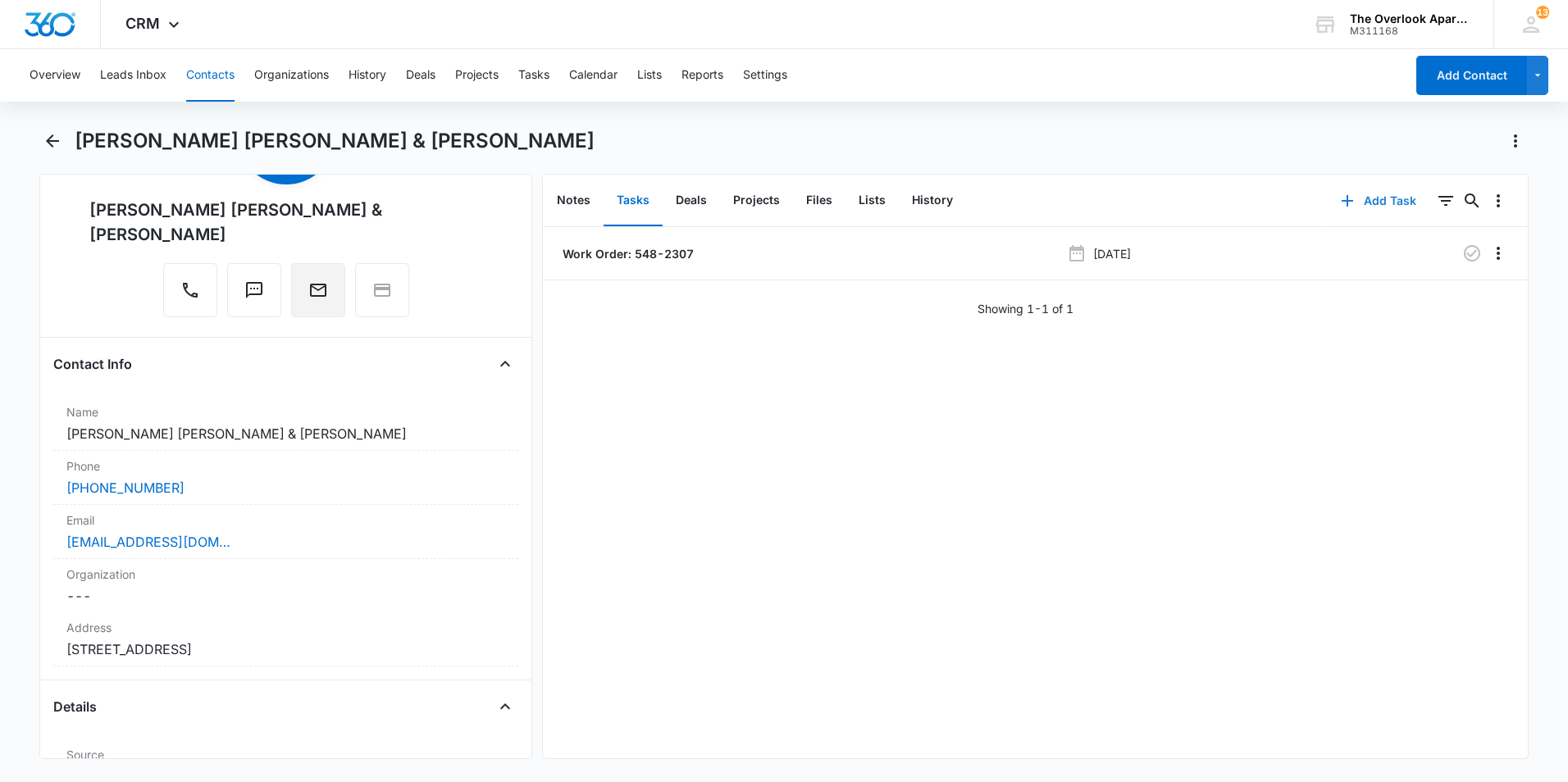
scroll to position [0, 0]
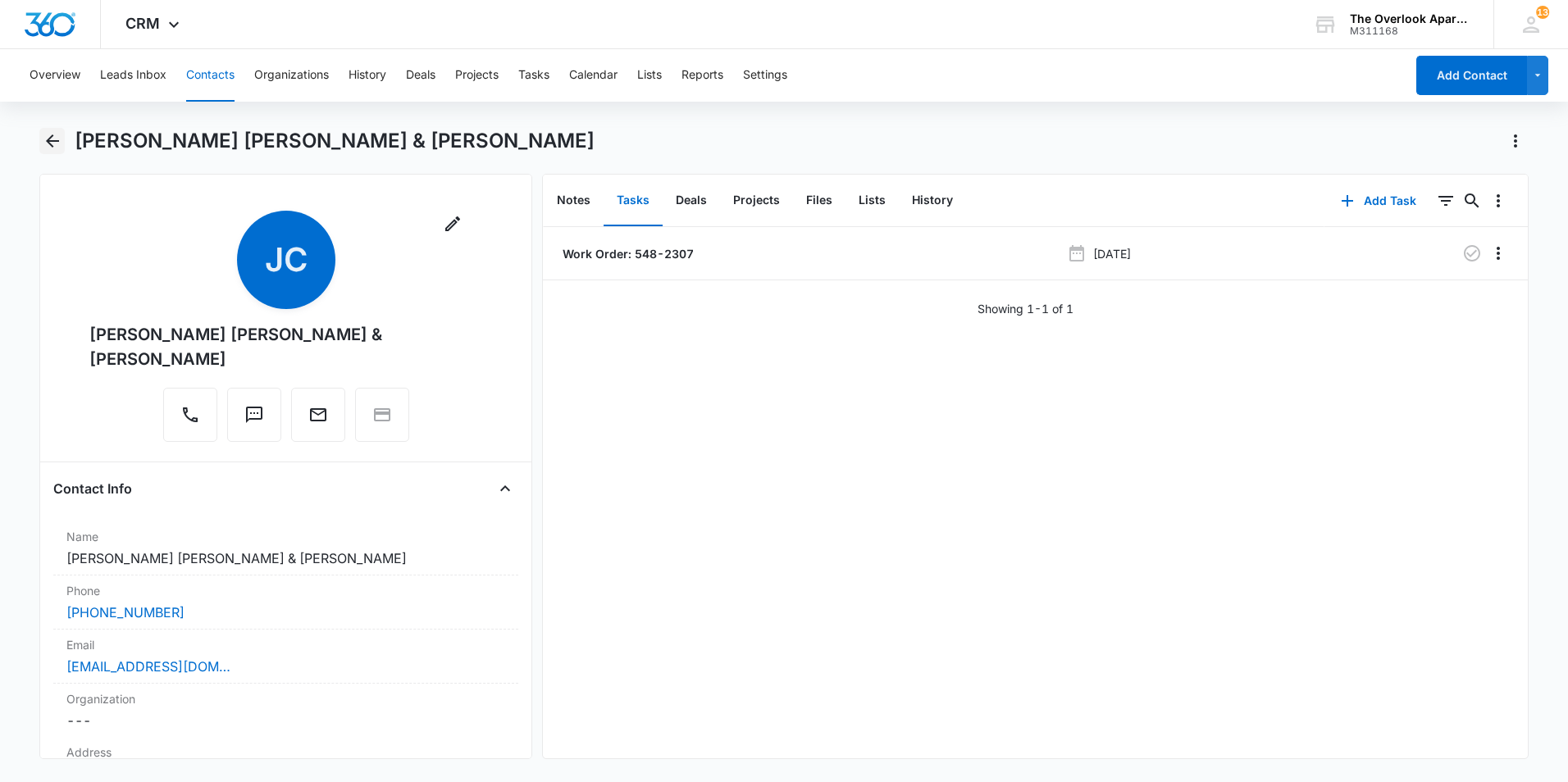
click at [46, 138] on icon "Back" at bounding box center [52, 141] width 20 height 20
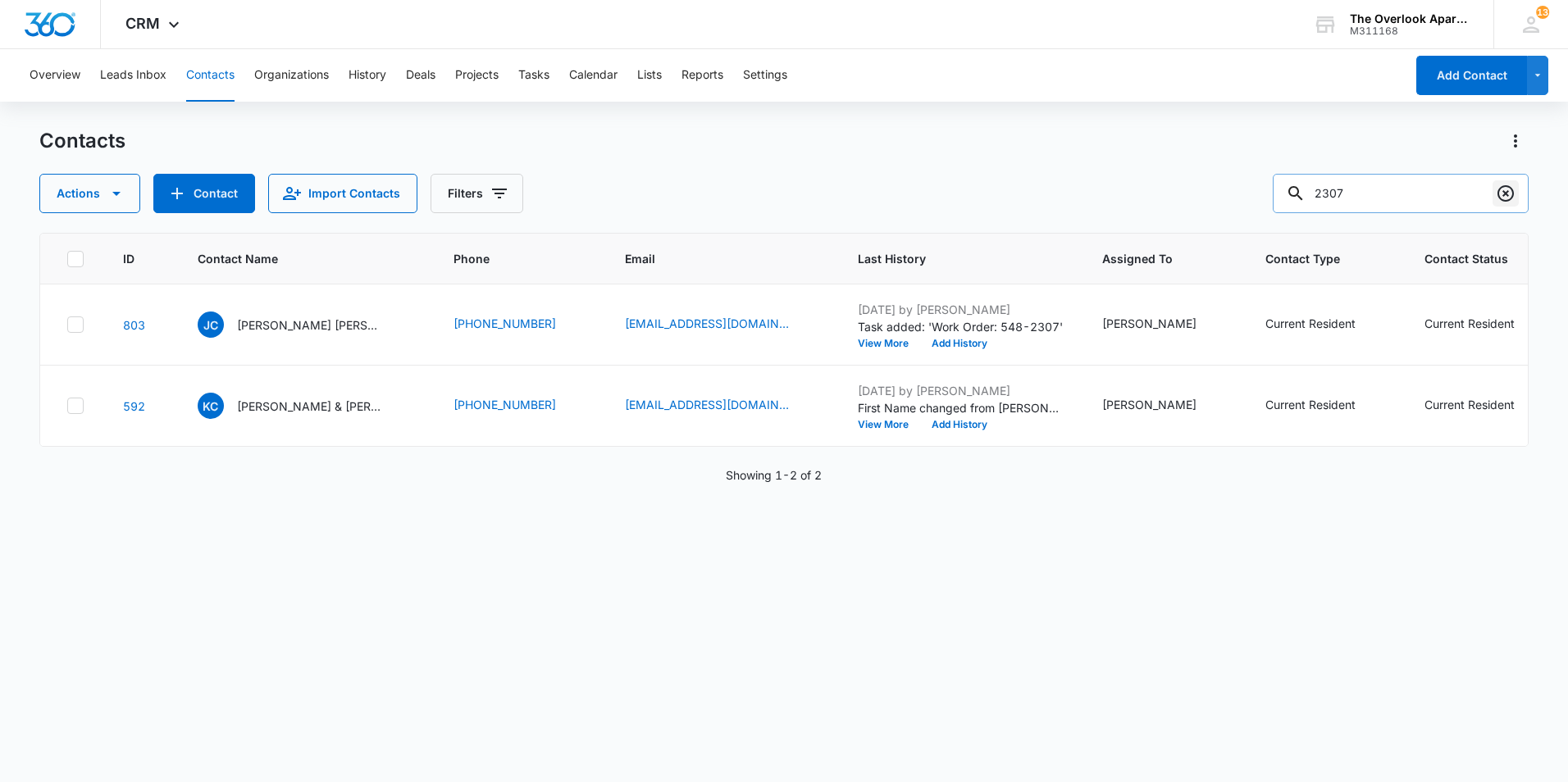
click at [1505, 194] on icon "Clear" at bounding box center [1505, 193] width 16 height 16
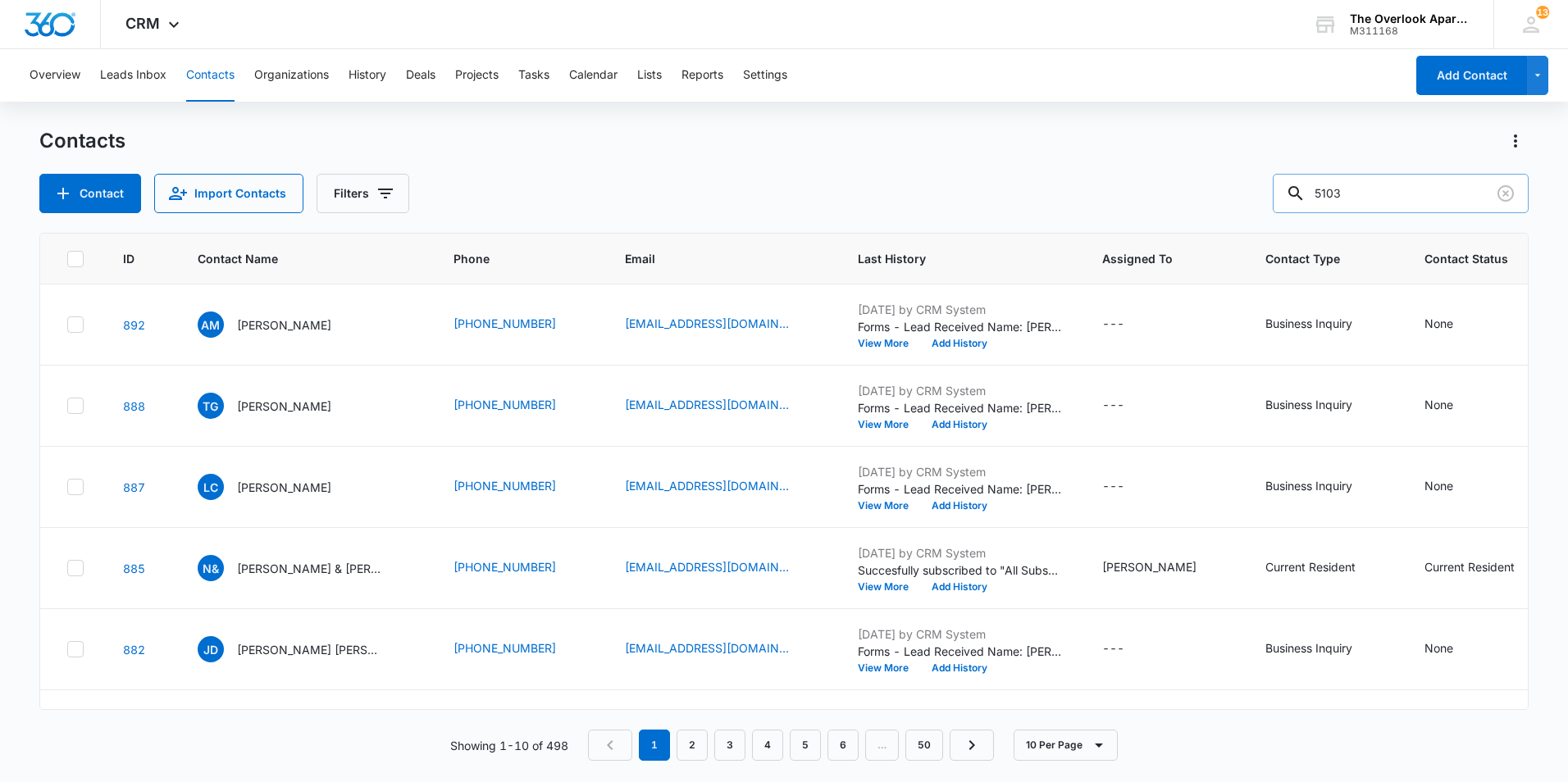
type input "5103"
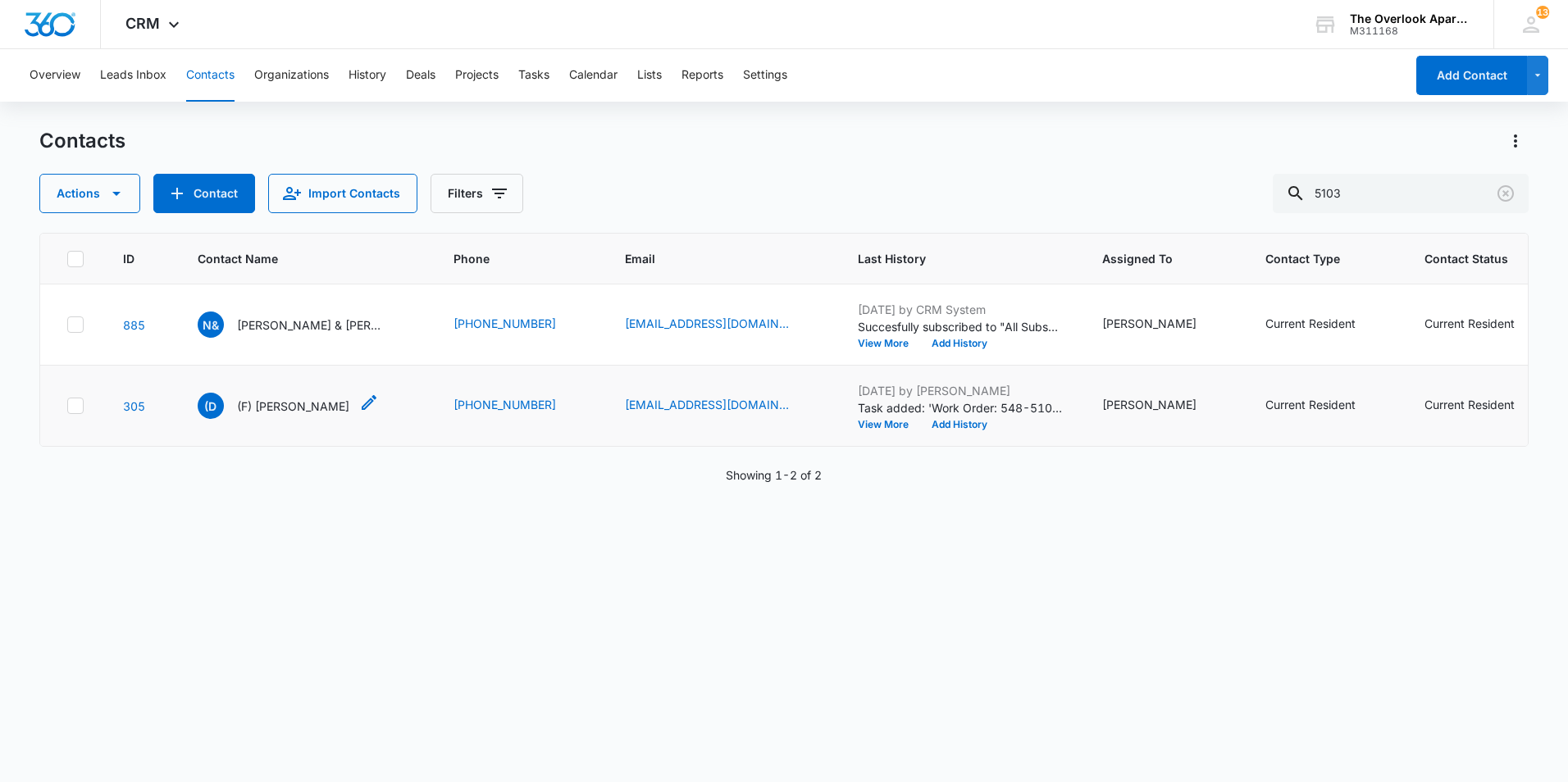
click at [267, 415] on p "(F) Devon Islas" at bounding box center [293, 406] width 112 height 17
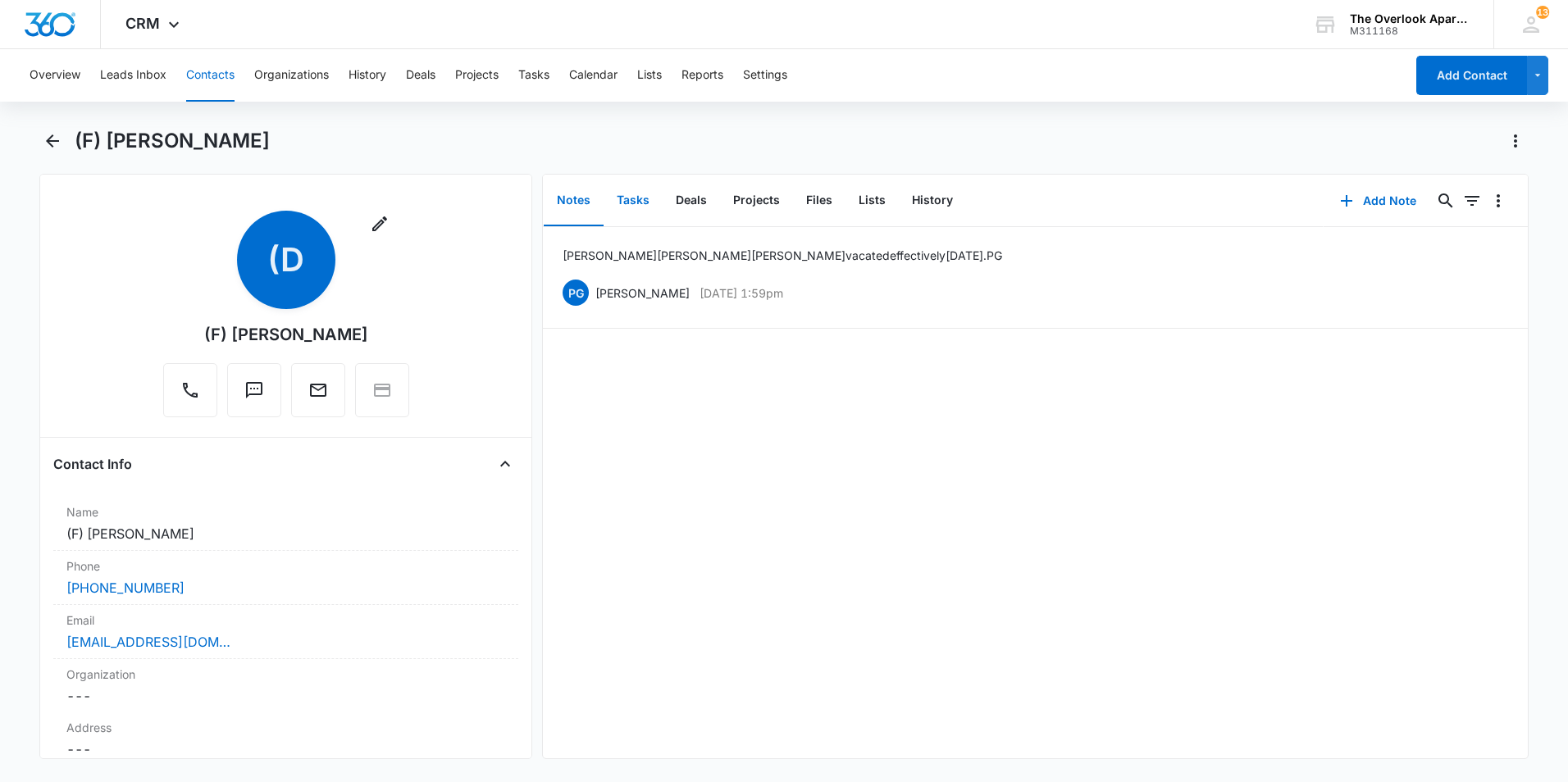
click at [648, 206] on button "Tasks" at bounding box center [633, 201] width 59 height 51
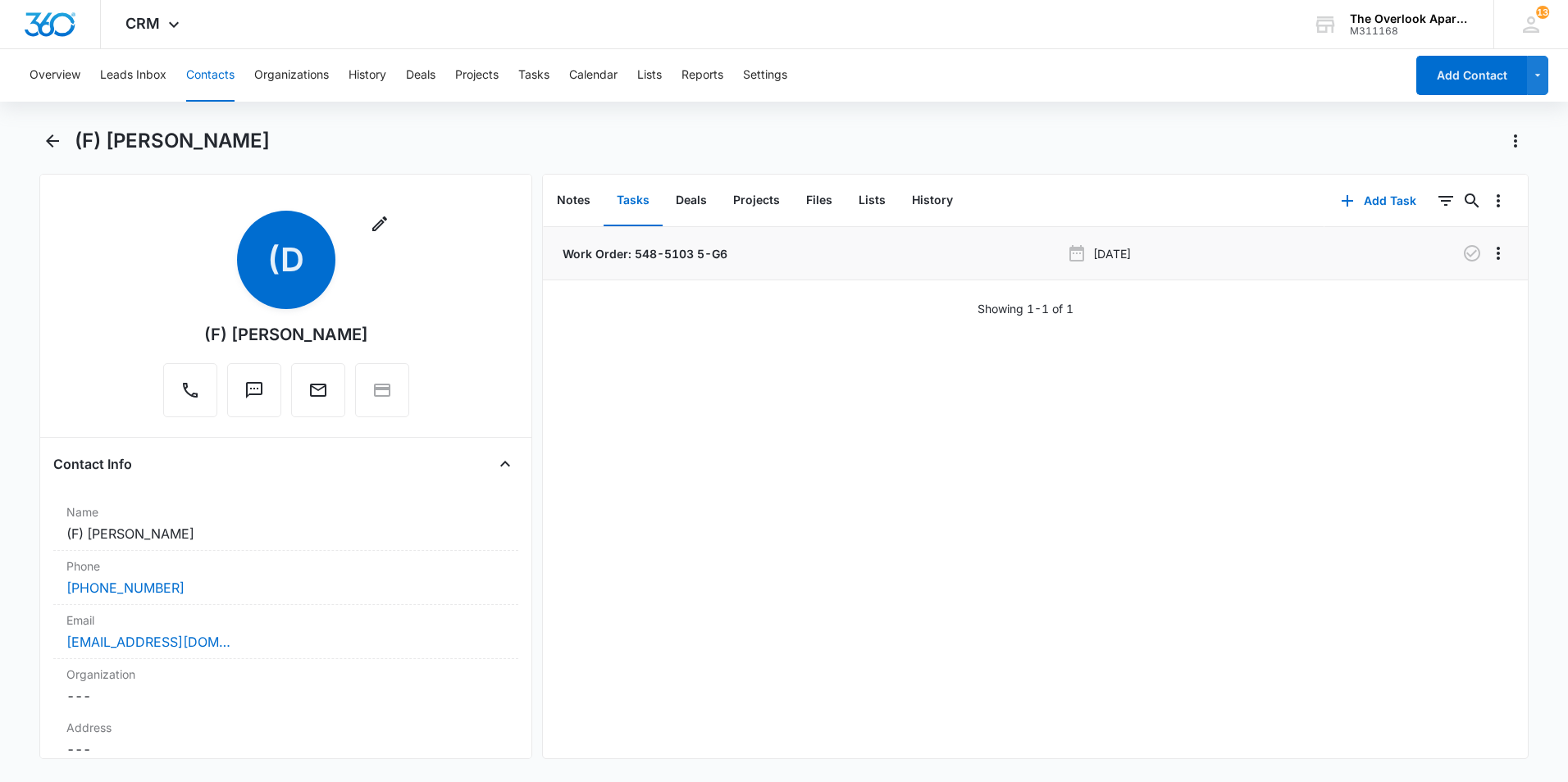
click at [673, 258] on p "Work Order: 548-5103 5-G6" at bounding box center [643, 254] width 168 height 17
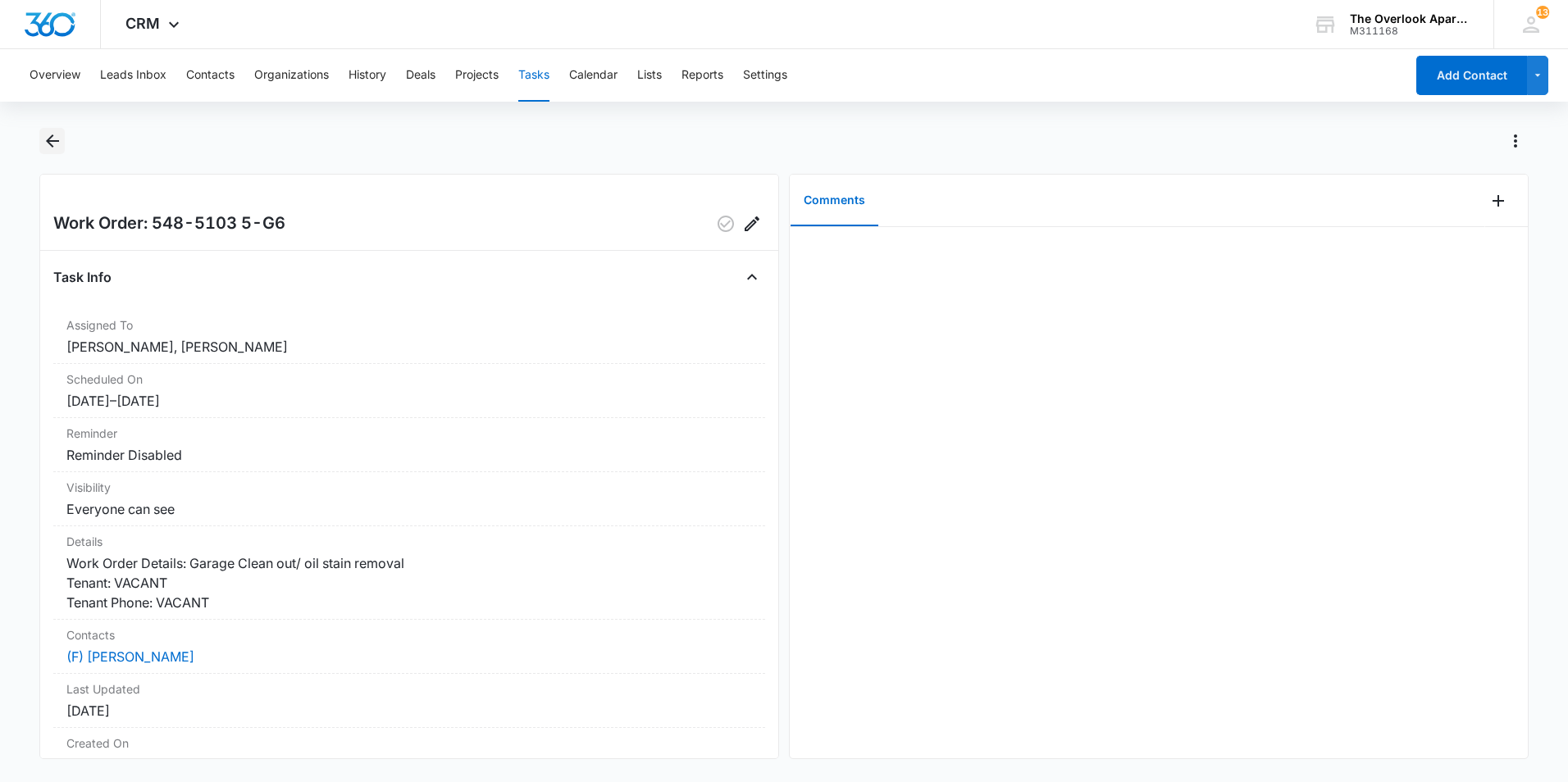
click at [57, 135] on icon "Back" at bounding box center [52, 141] width 20 height 20
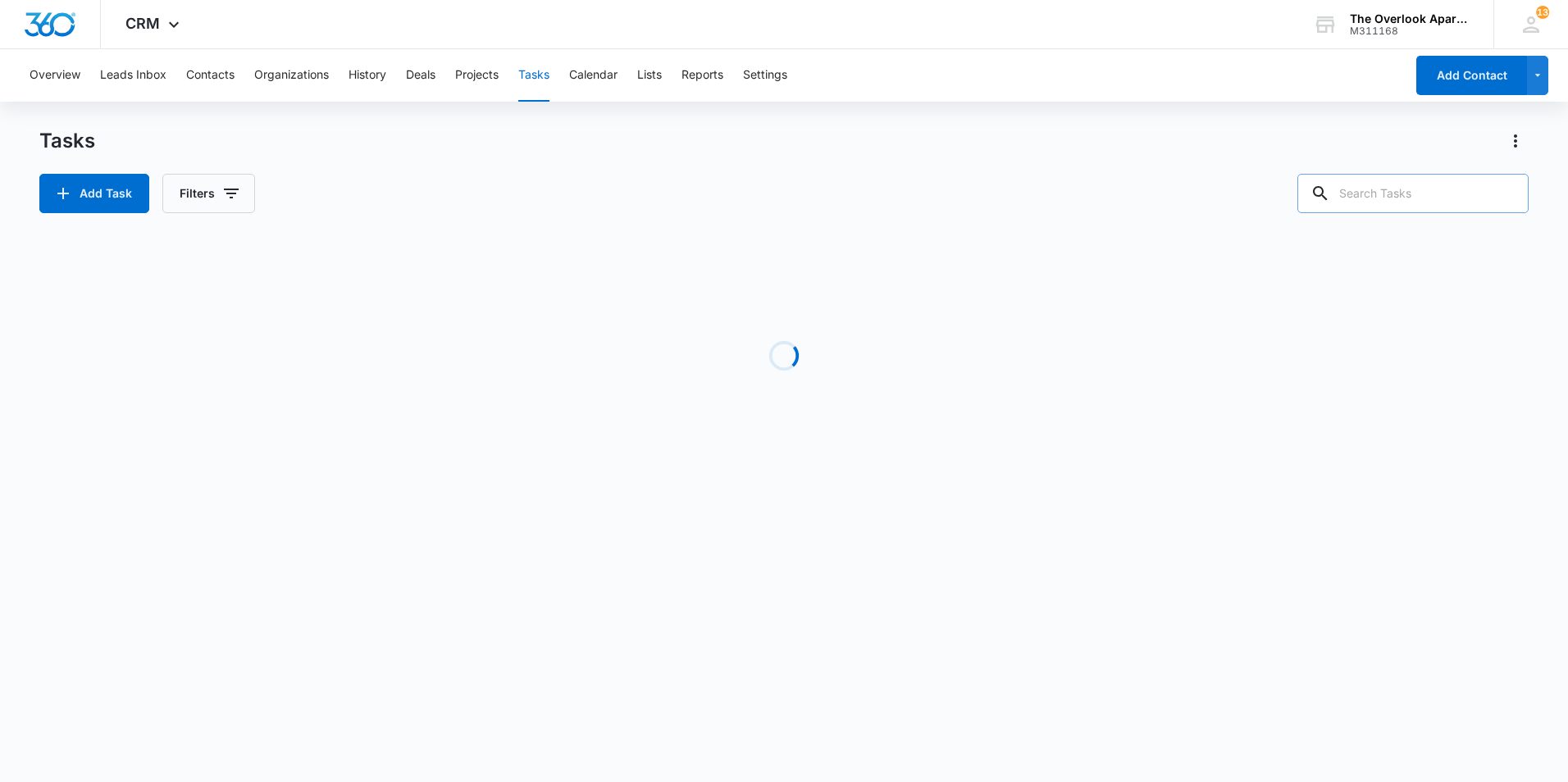
click at [1436, 204] on input "text" at bounding box center [1413, 194] width 231 height 39
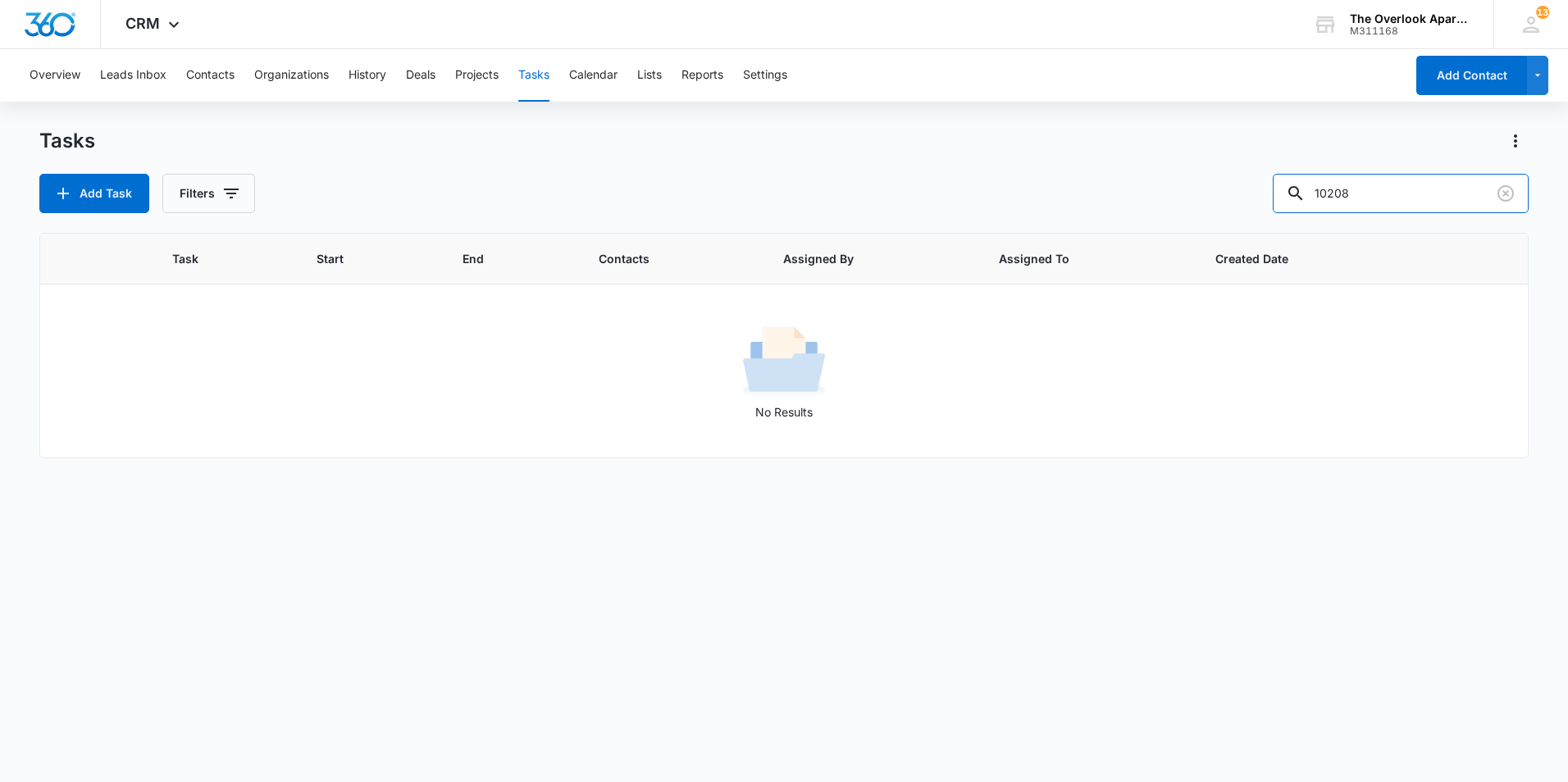
drag, startPoint x: 1374, startPoint y: 191, endPoint x: 1282, endPoint y: 197, distance: 92.2
click at [1282, 197] on div "Add Task Filters 10208" at bounding box center [784, 194] width 1489 height 39
type input "10208"
click at [207, 73] on button "Contacts" at bounding box center [210, 76] width 48 height 53
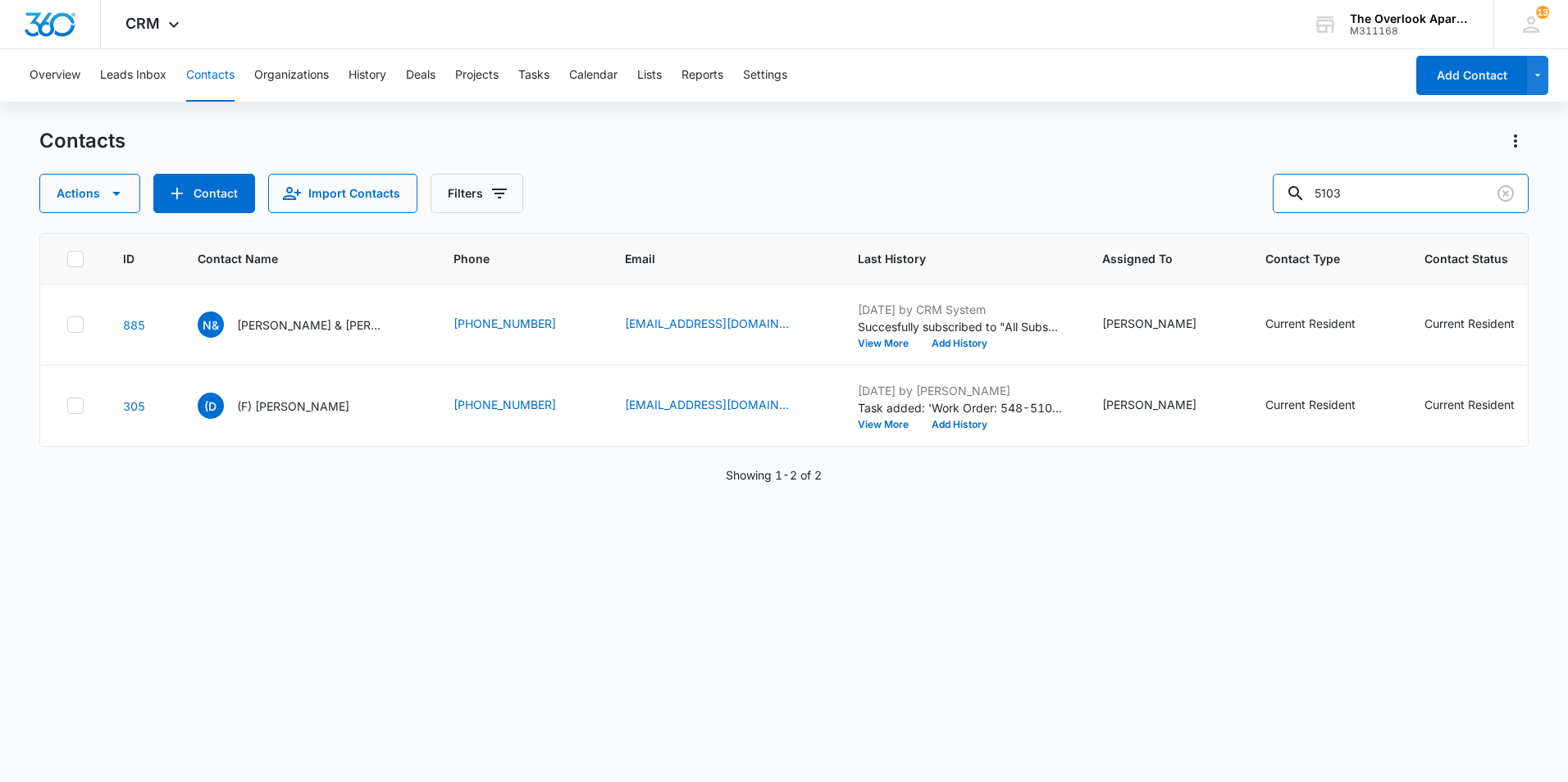
drag, startPoint x: 1366, startPoint y: 185, endPoint x: 1164, endPoint y: 206, distance: 203.1
click at [1169, 206] on div "Actions Contact Import Contacts Filters 5103" at bounding box center [784, 194] width 1489 height 39
type input "10208"
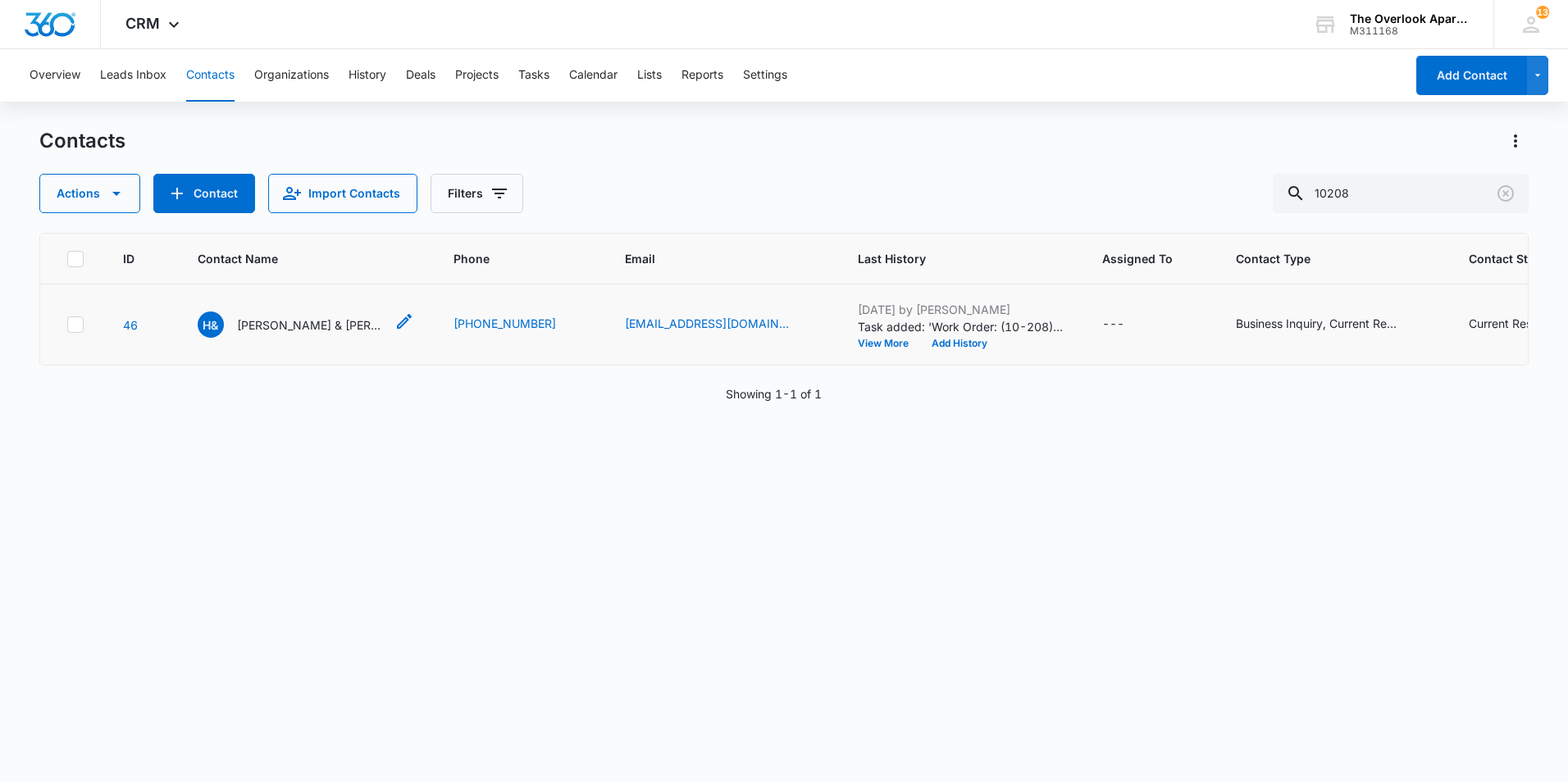
click at [326, 323] on p "Hannah & Jonathan Mogle" at bounding box center [311, 325] width 148 height 17
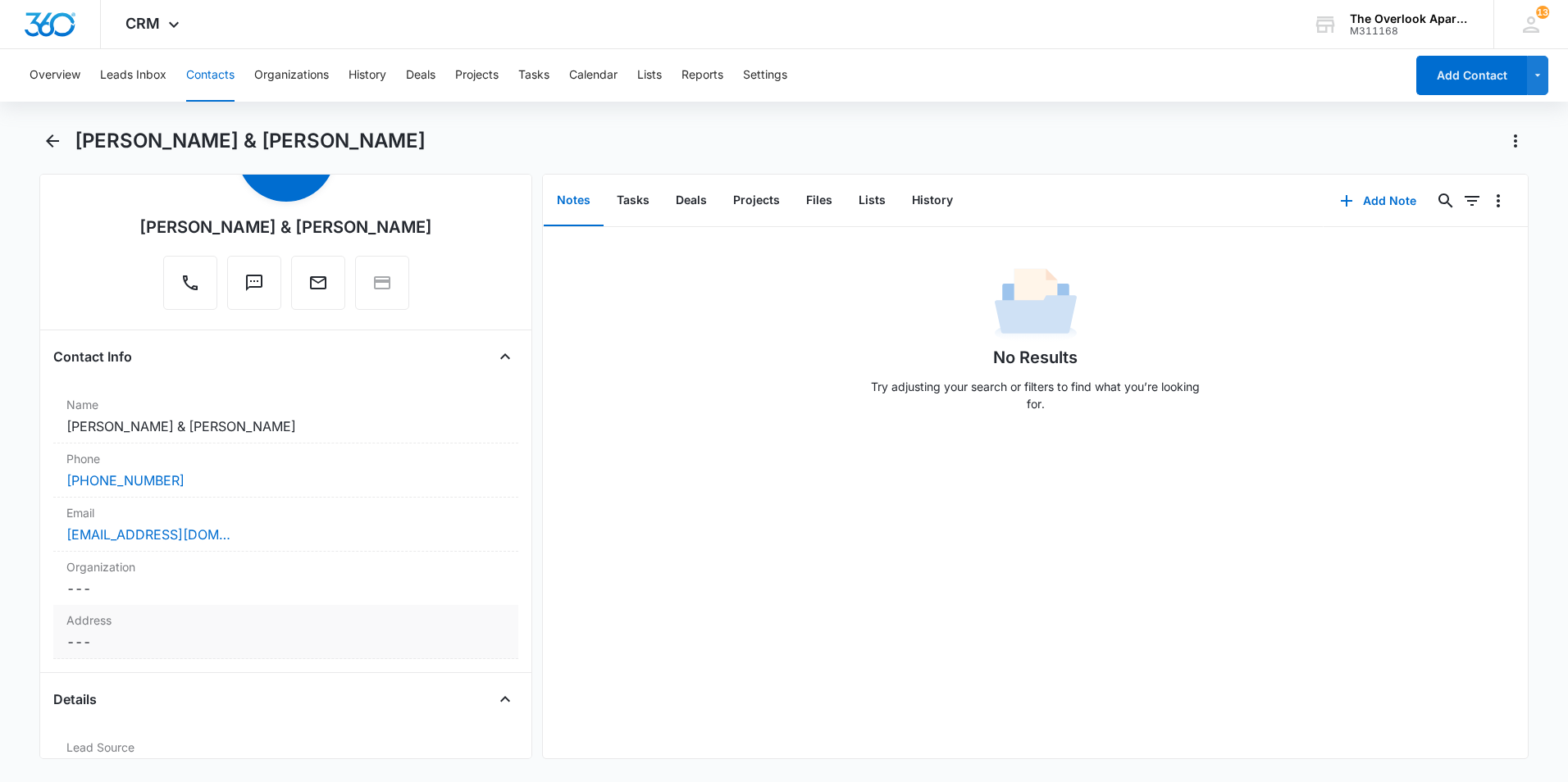
scroll to position [82, 0]
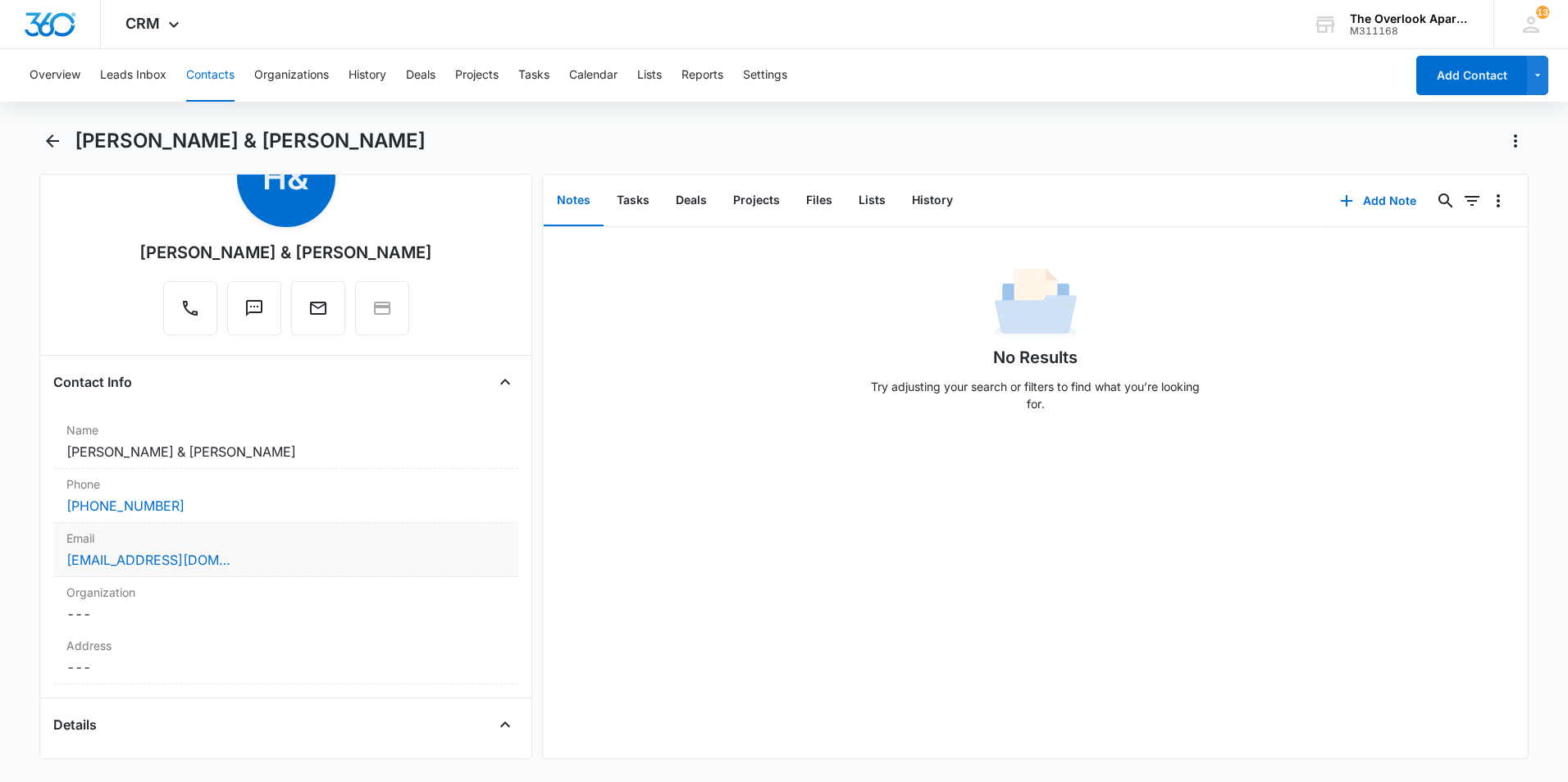
click at [240, 560] on div "HMOGLE07@GMAIL.COM" at bounding box center [285, 560] width 439 height 20
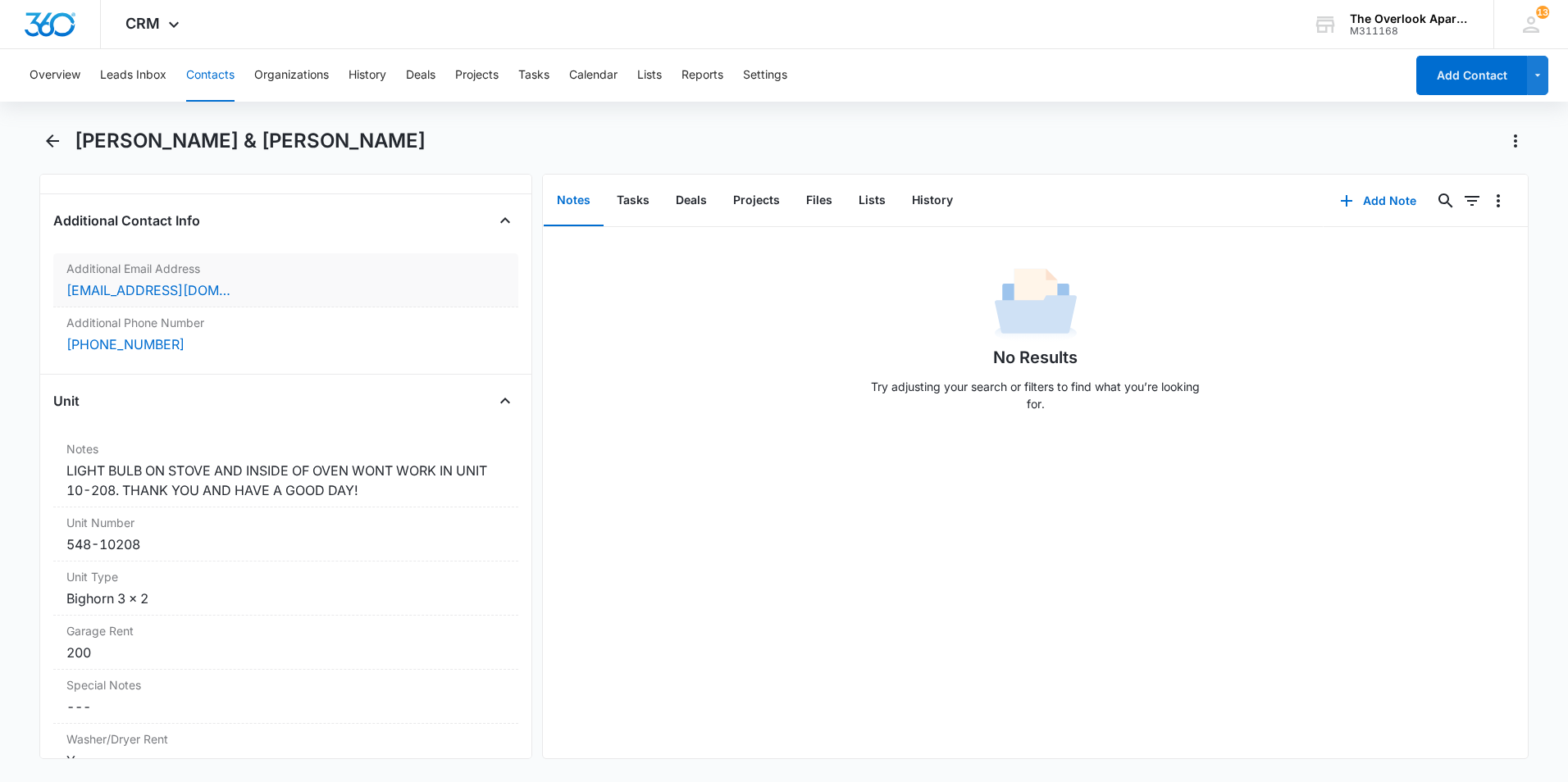
scroll to position [1230, 0]
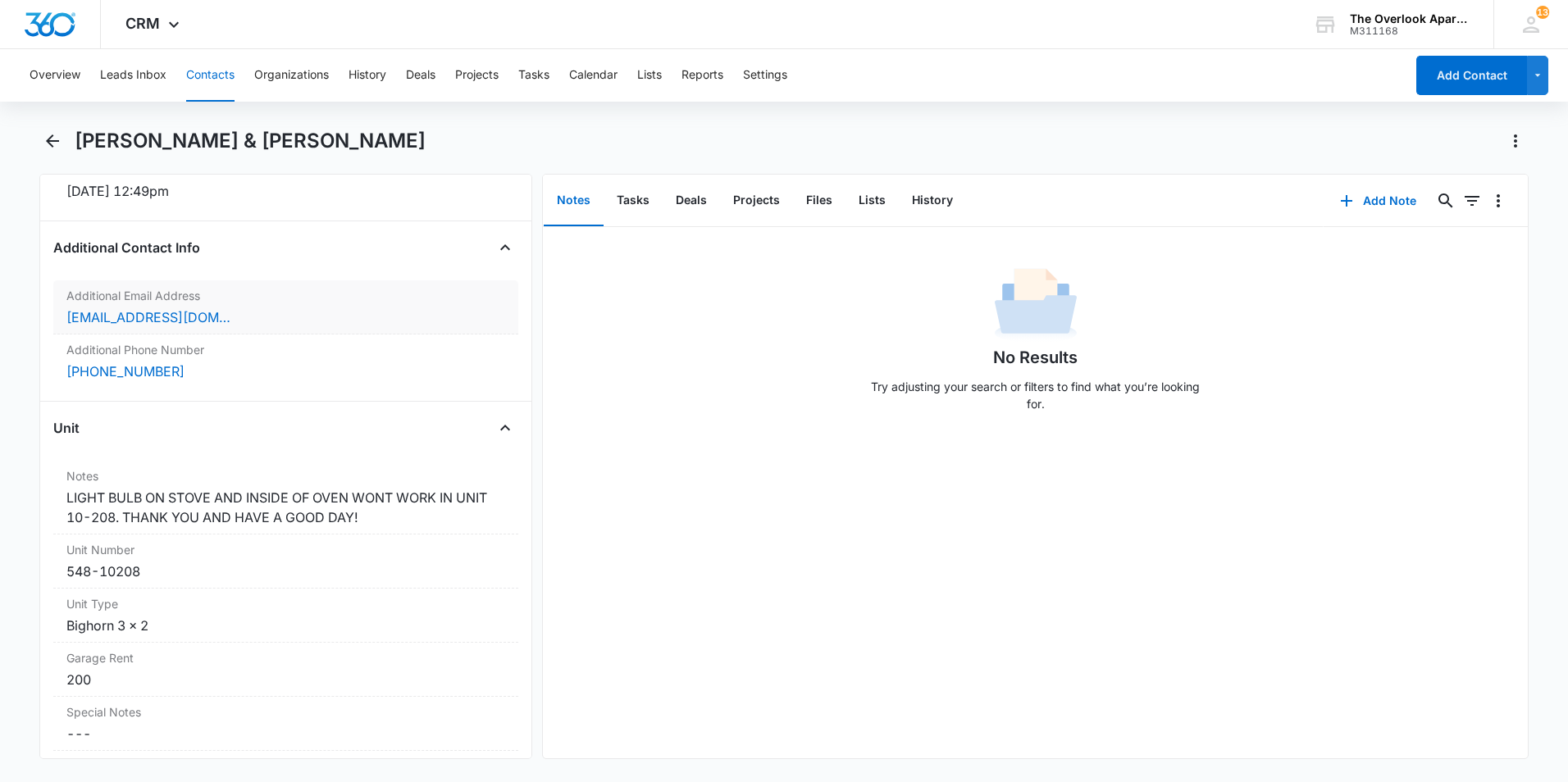
click at [233, 318] on div "johnmogle1@gmail.com" at bounding box center [285, 317] width 439 height 20
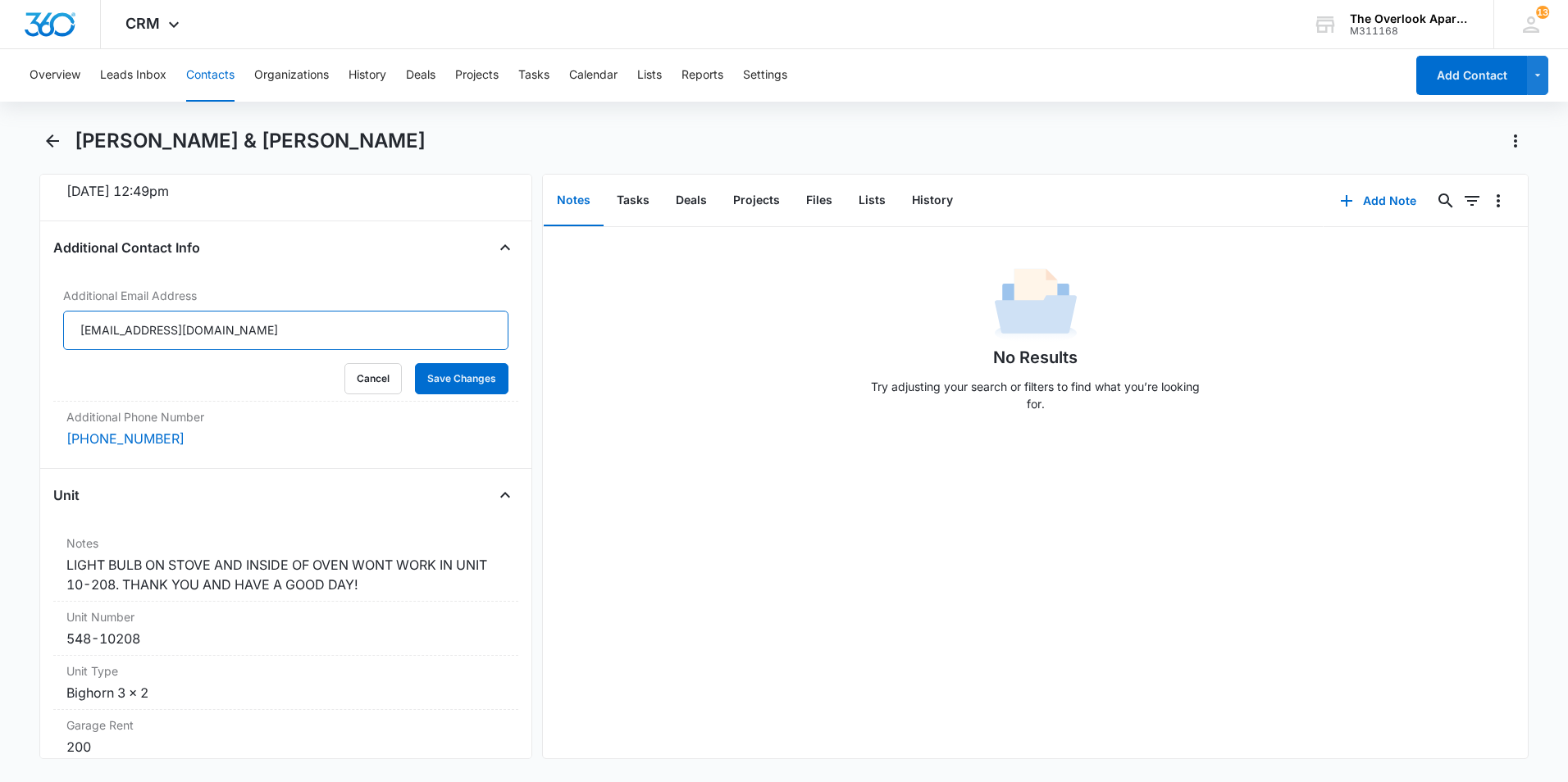
drag, startPoint x: 231, startPoint y: 327, endPoint x: -54, endPoint y: 340, distance: 285.3
click at [0, 340] on html "CRM Apps Reputation Websites Forms CRM Email Social Content Ads Intelligence Fi…" at bounding box center [784, 391] width 1568 height 782
click at [745, 458] on div "No Results Try adjusting your search or filters to find what you’re looking for." at bounding box center [1035, 493] width 985 height 532
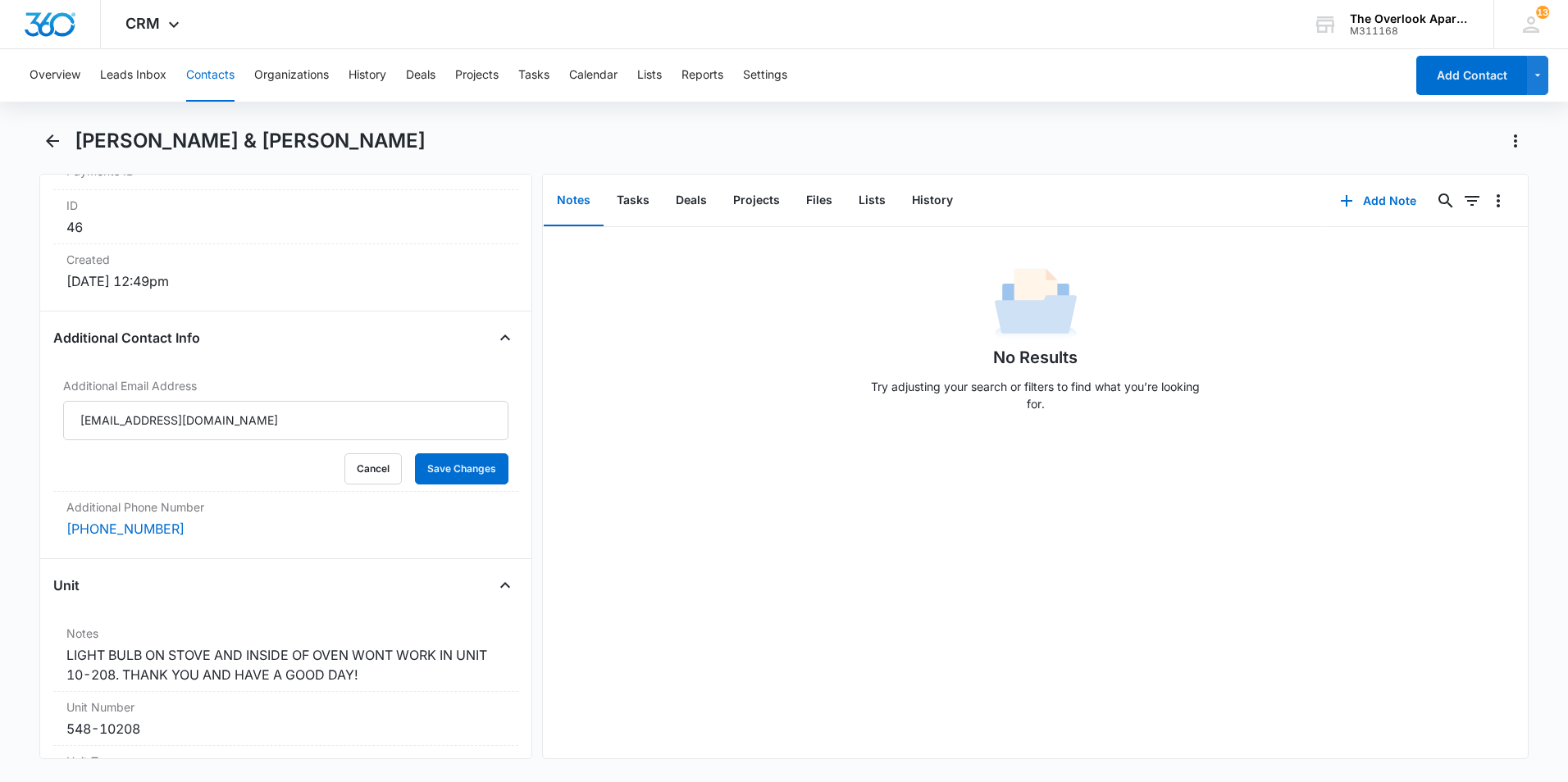
scroll to position [1066, 0]
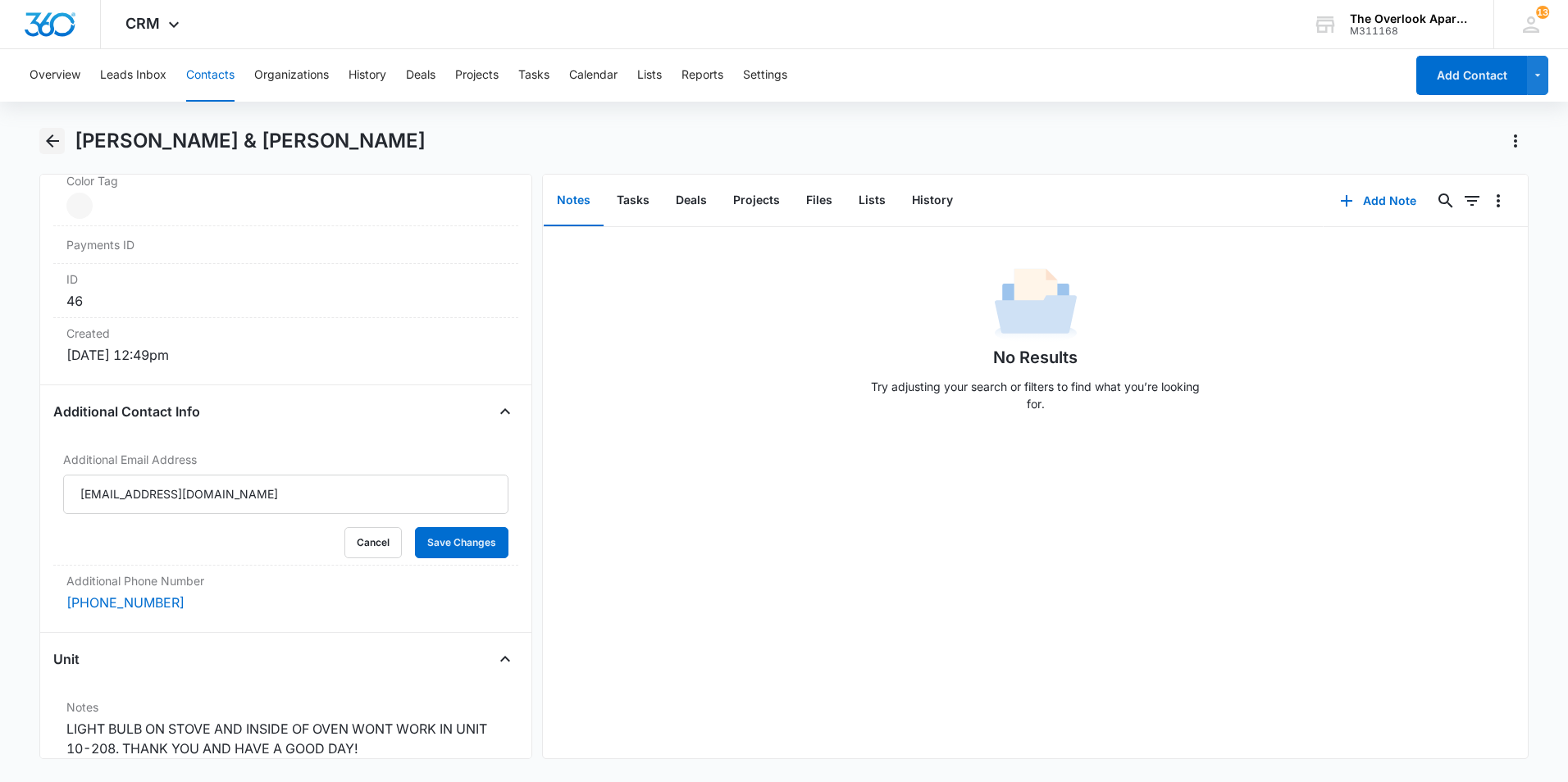
click at [41, 138] on button "Back" at bounding box center [52, 141] width 25 height 26
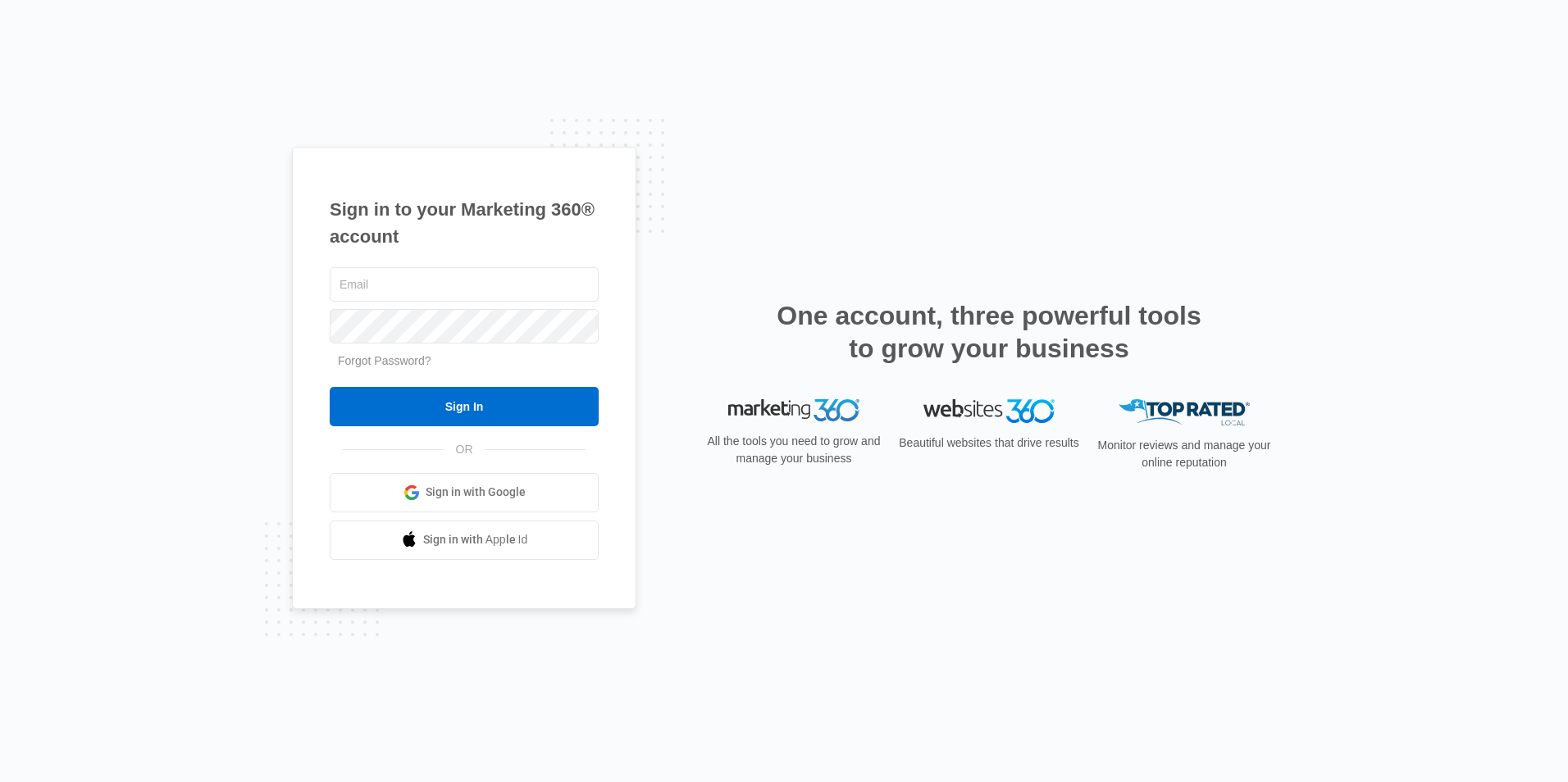
type input "overlookassist@vintage-corp.com"
drag, startPoint x: 334, startPoint y: 106, endPoint x: 794, endPoint y: 648, distance: 710.9
click at [794, 648] on div "Sign in to your Marketing 360® account overlookassist@vintage-corp.com Forgot P…" at bounding box center [784, 391] width 1568 height 782
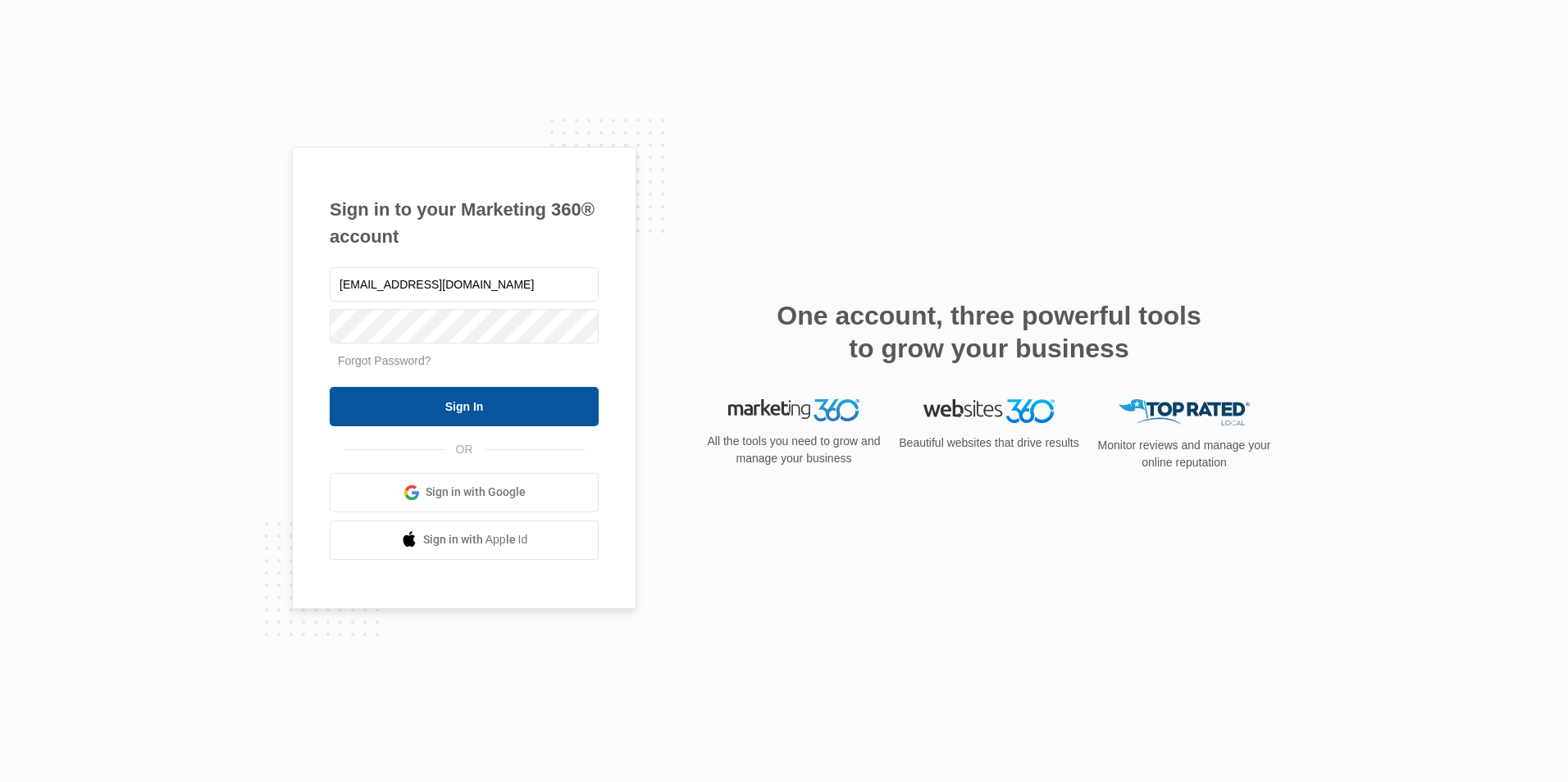
click at [508, 413] on input "Sign In" at bounding box center [464, 407] width 269 height 39
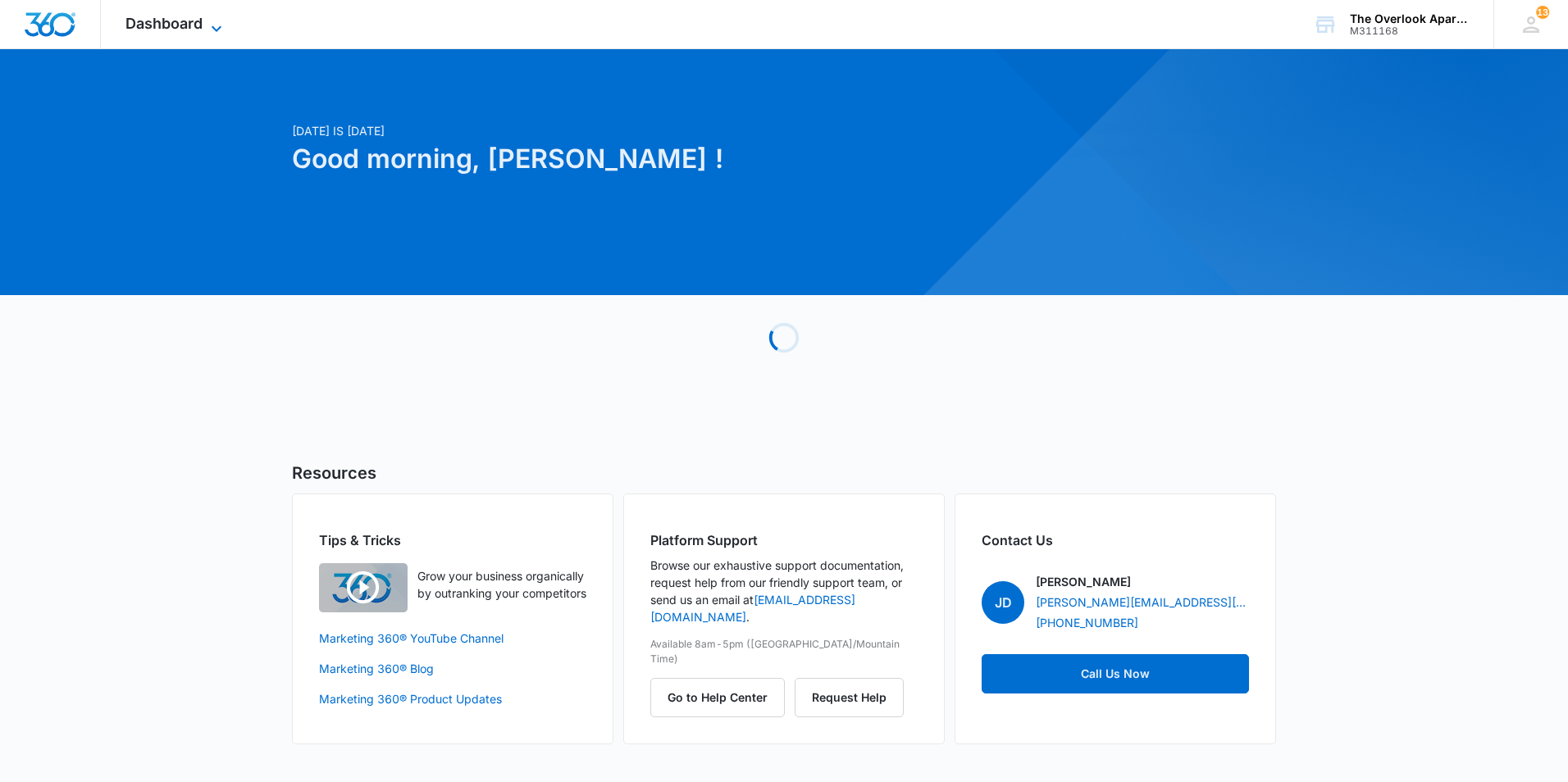
click at [162, 31] on span "Dashboard" at bounding box center [164, 23] width 77 height 17
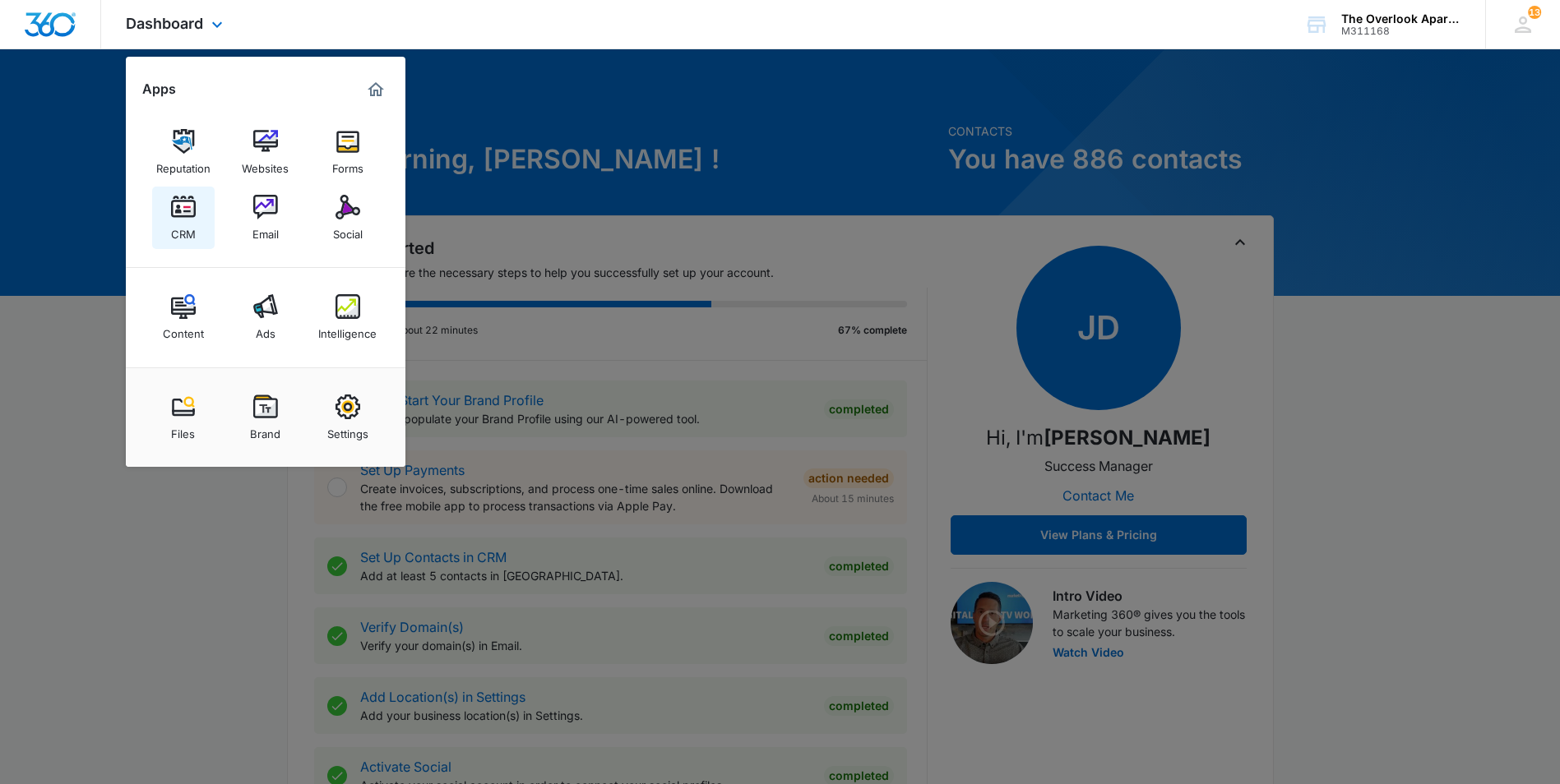
click at [197, 225] on link "CRM" at bounding box center [183, 217] width 62 height 62
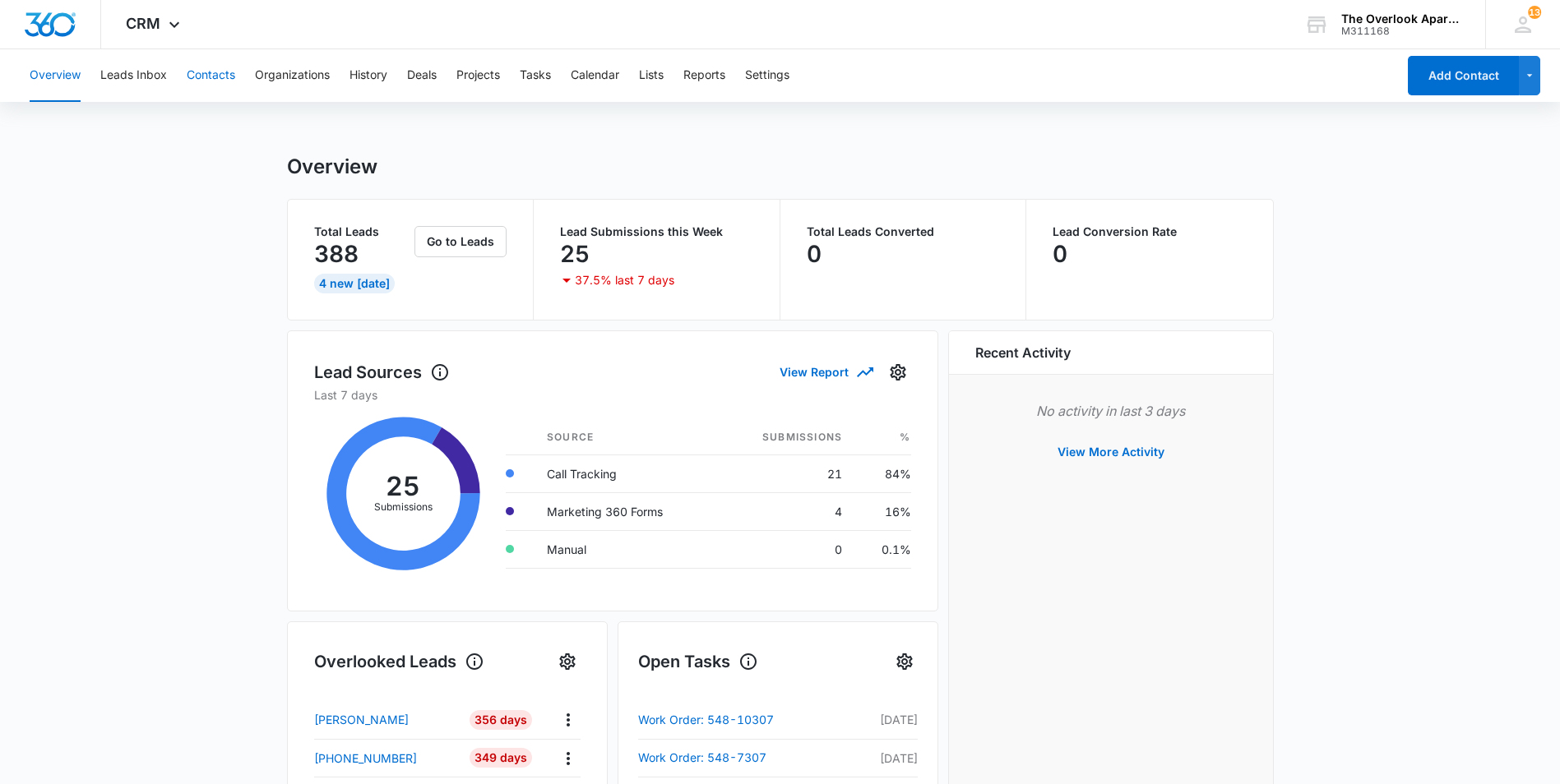
click at [198, 74] on button "Contacts" at bounding box center [210, 76] width 49 height 53
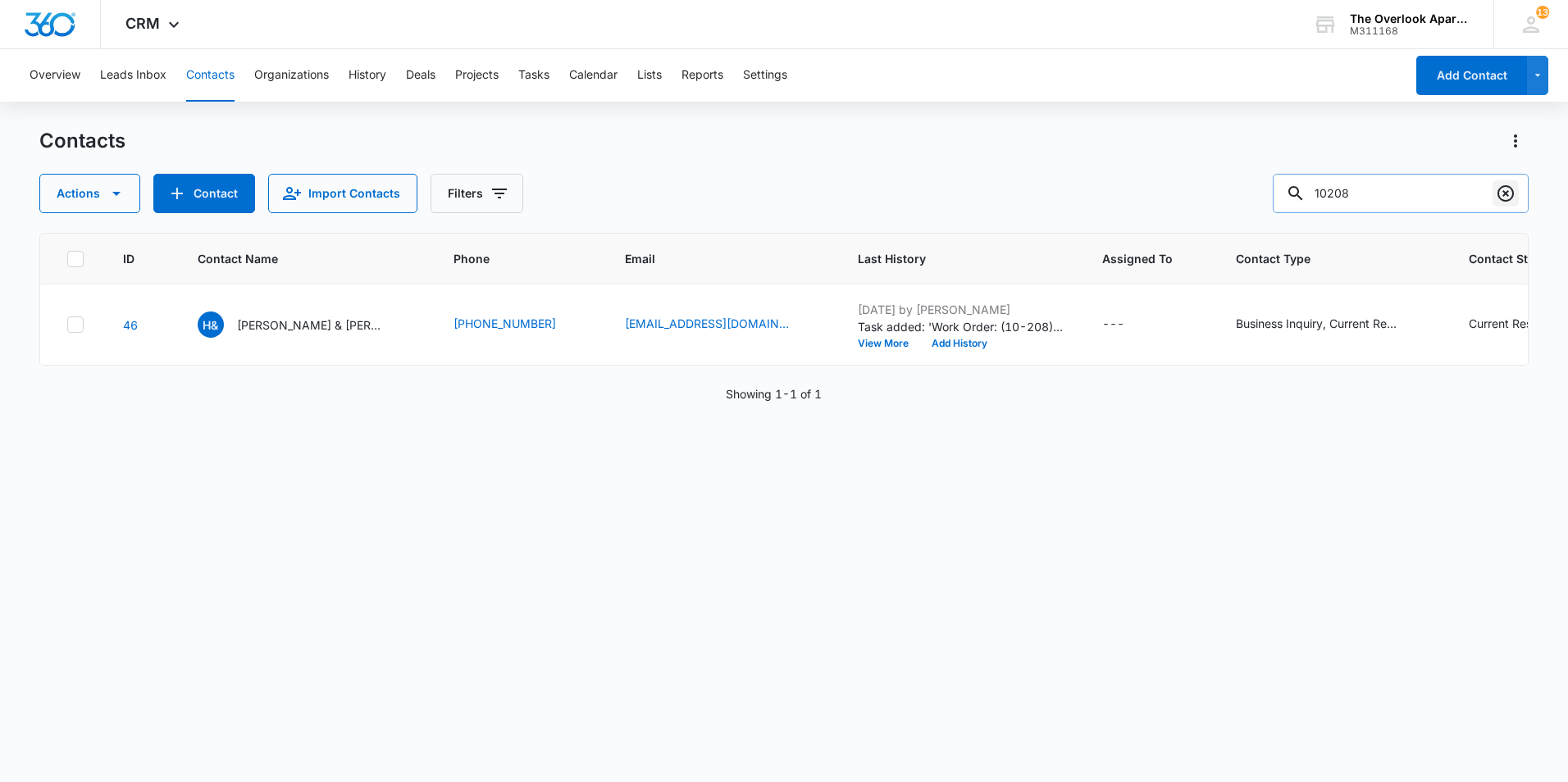
click at [1507, 195] on icon "Clear" at bounding box center [1505, 193] width 16 height 16
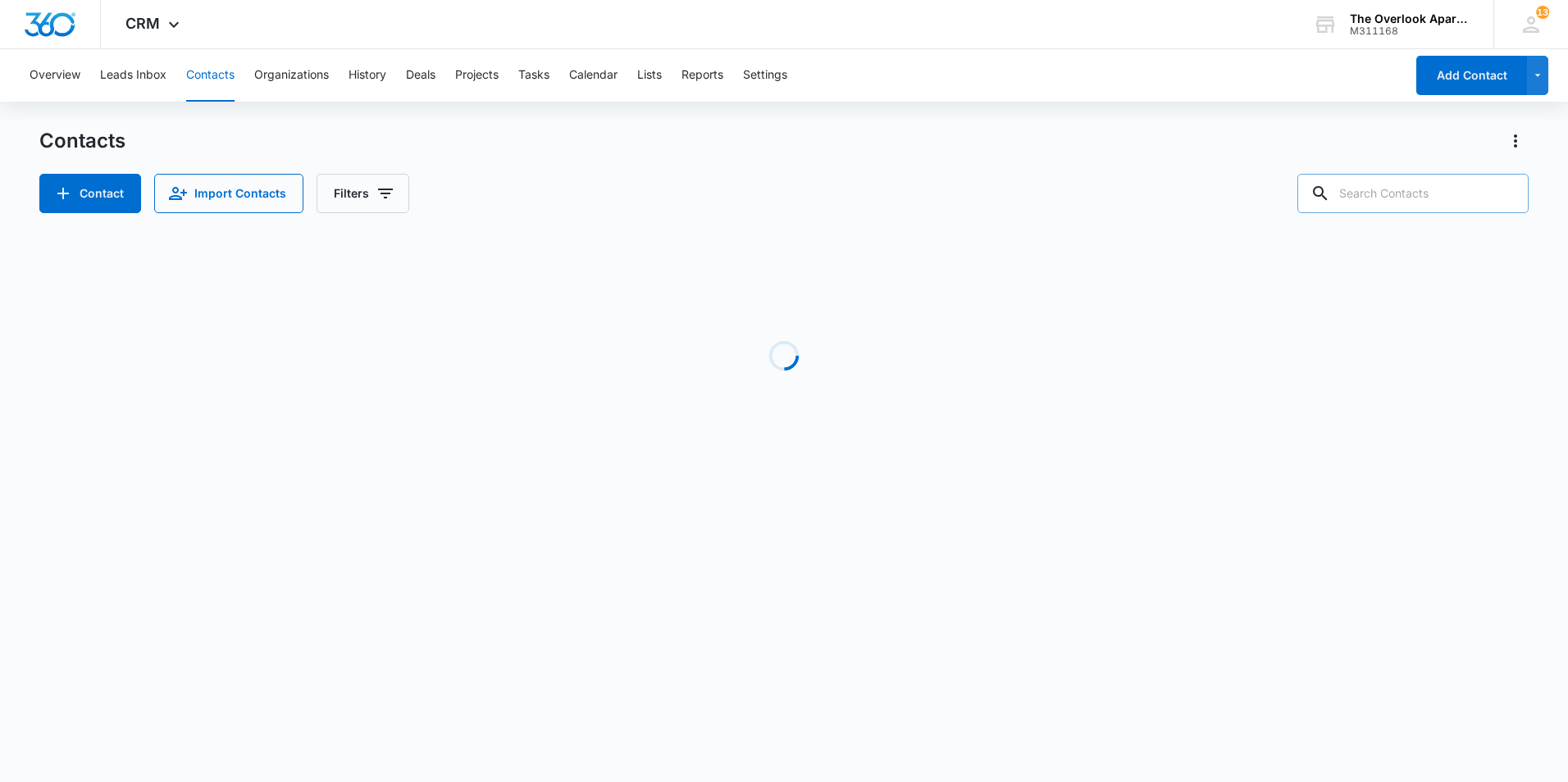
click at [1442, 197] on input "text" at bounding box center [1413, 194] width 231 height 39
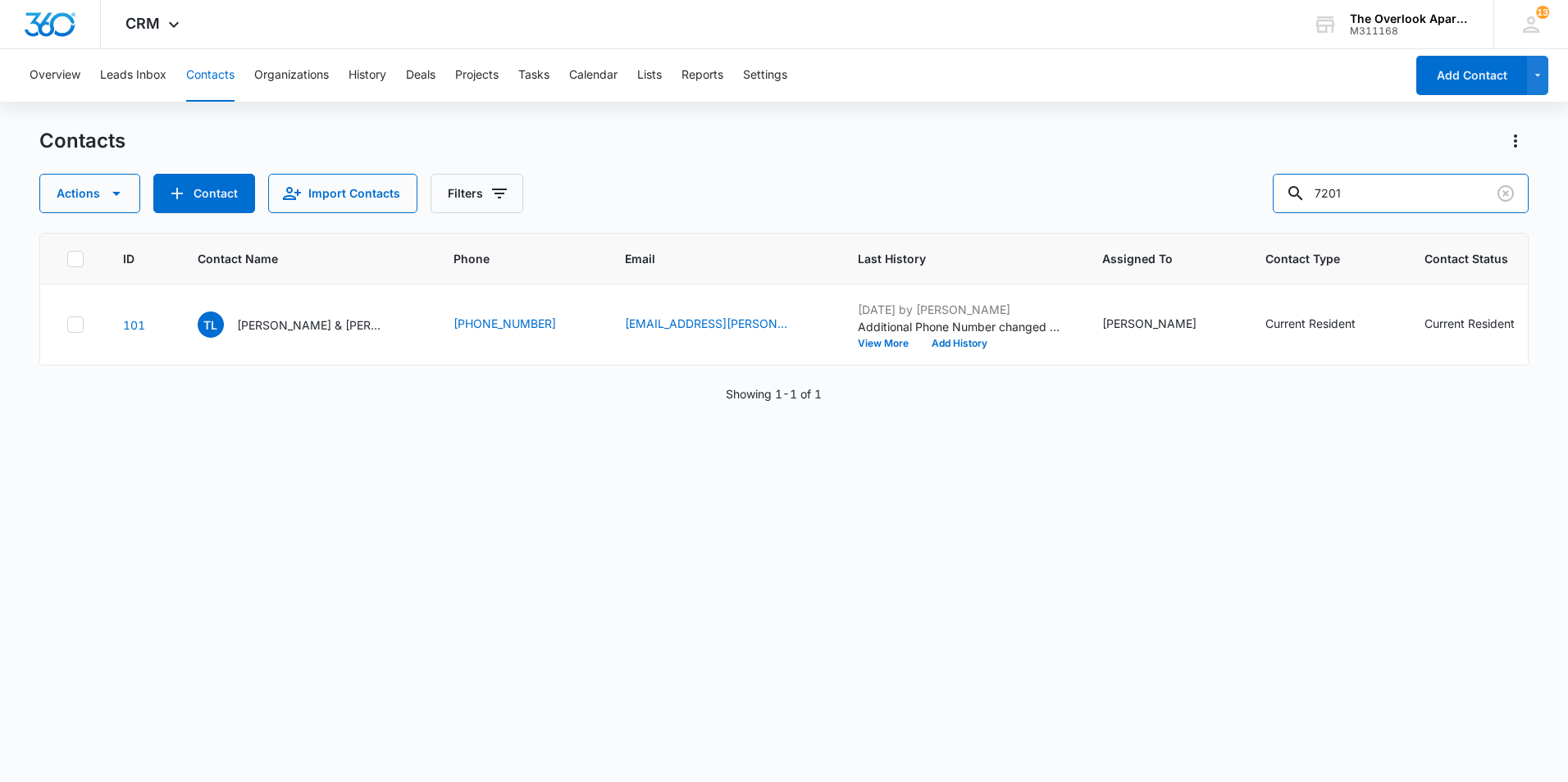
drag, startPoint x: 1374, startPoint y: 186, endPoint x: 1287, endPoint y: 188, distance: 87.0
click at [1287, 188] on div "Actions Contact Import Contacts Filters 7201" at bounding box center [784, 194] width 1489 height 39
drag, startPoint x: 1369, startPoint y: 192, endPoint x: 1195, endPoint y: 190, distance: 174.0
click at [1195, 190] on div "Actions Contact Import Contacts Filters 7301" at bounding box center [784, 194] width 1489 height 39
drag, startPoint x: 1374, startPoint y: 189, endPoint x: 1284, endPoint y: 193, distance: 90.1
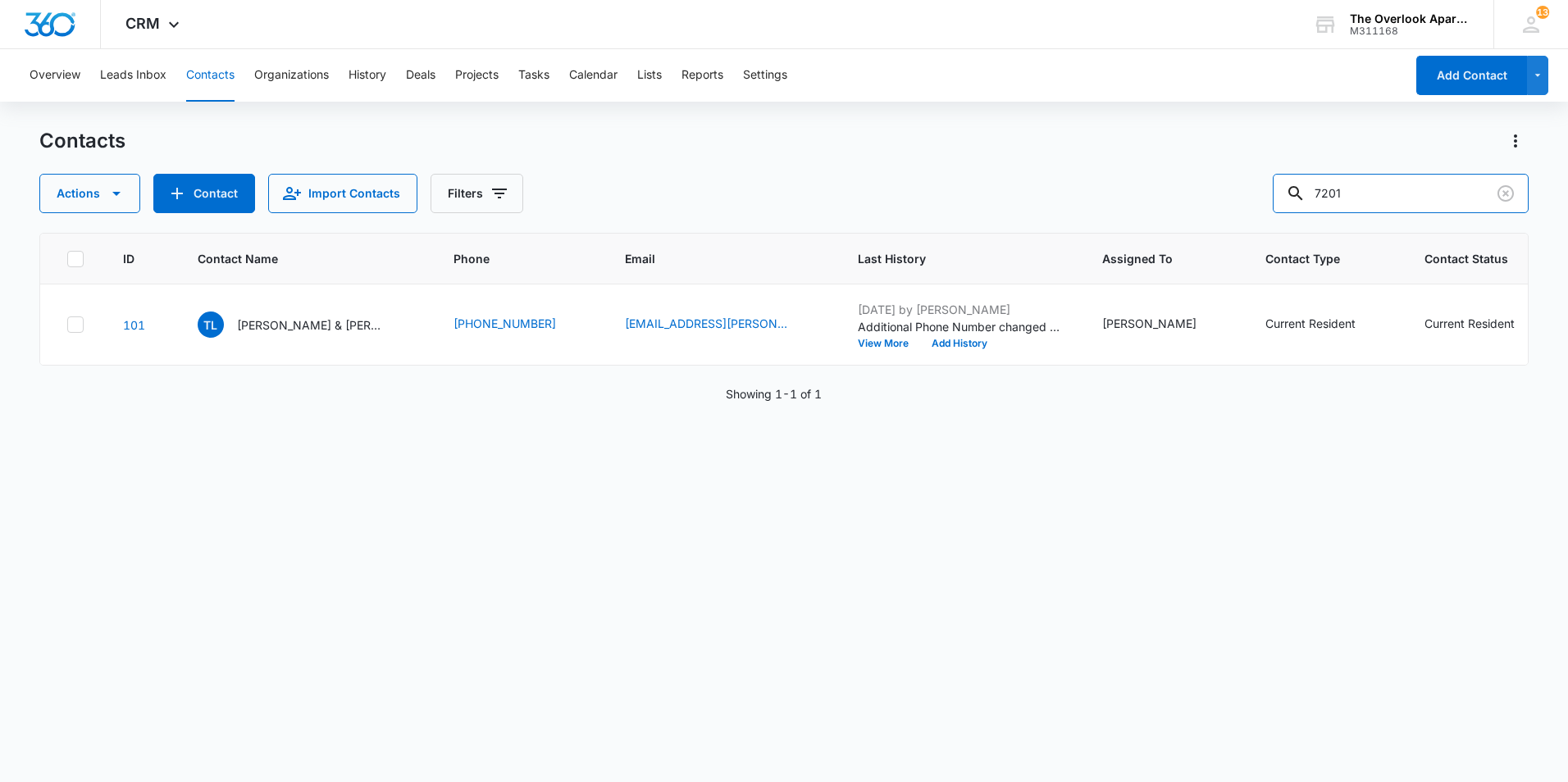
click at [1284, 193] on div "Actions Contact Import Contacts Filters 7201" at bounding box center [784, 194] width 1489 height 39
type input "6304"
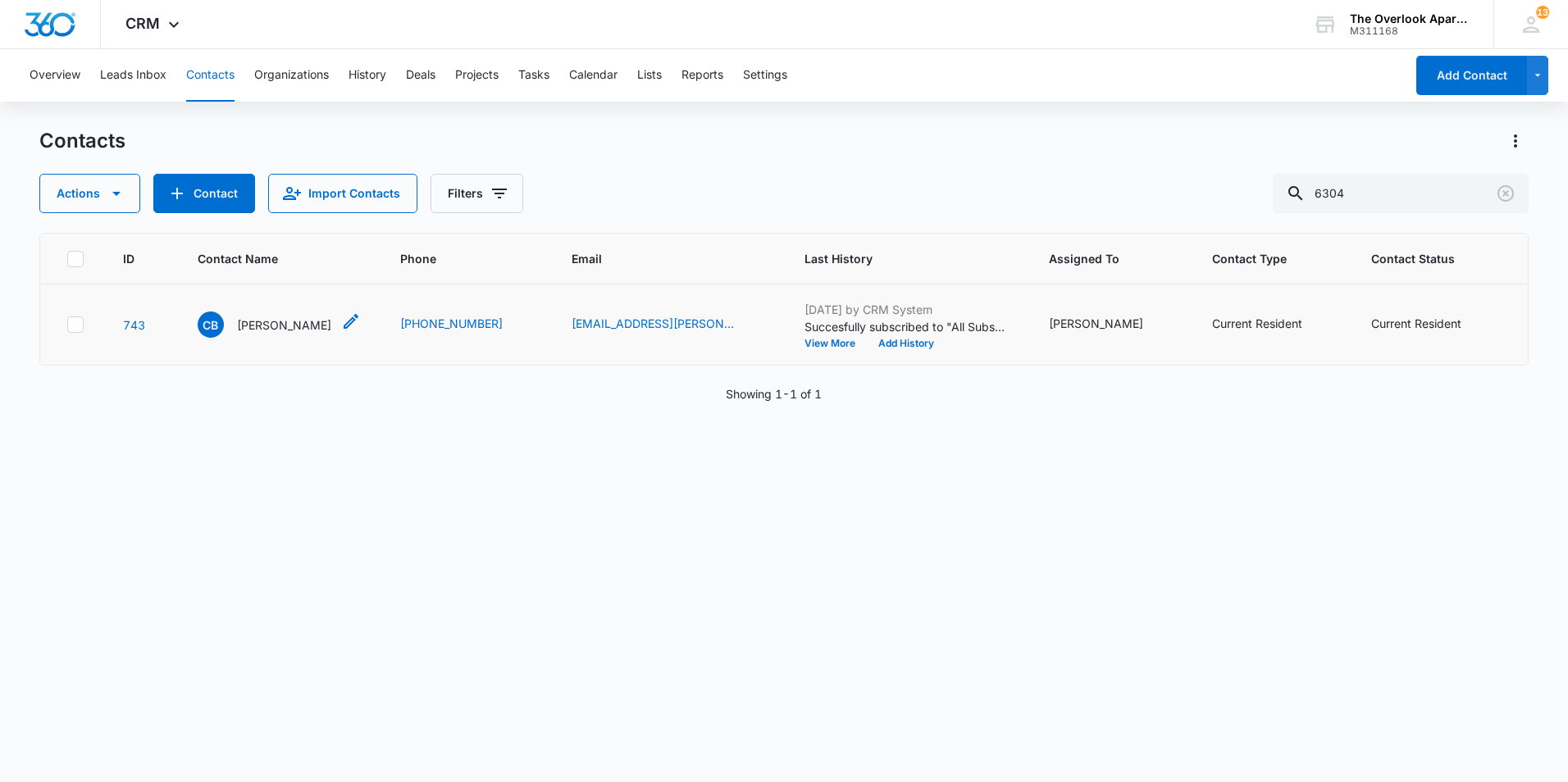
click at [259, 334] on p "Chian Baumer" at bounding box center [284, 325] width 94 height 17
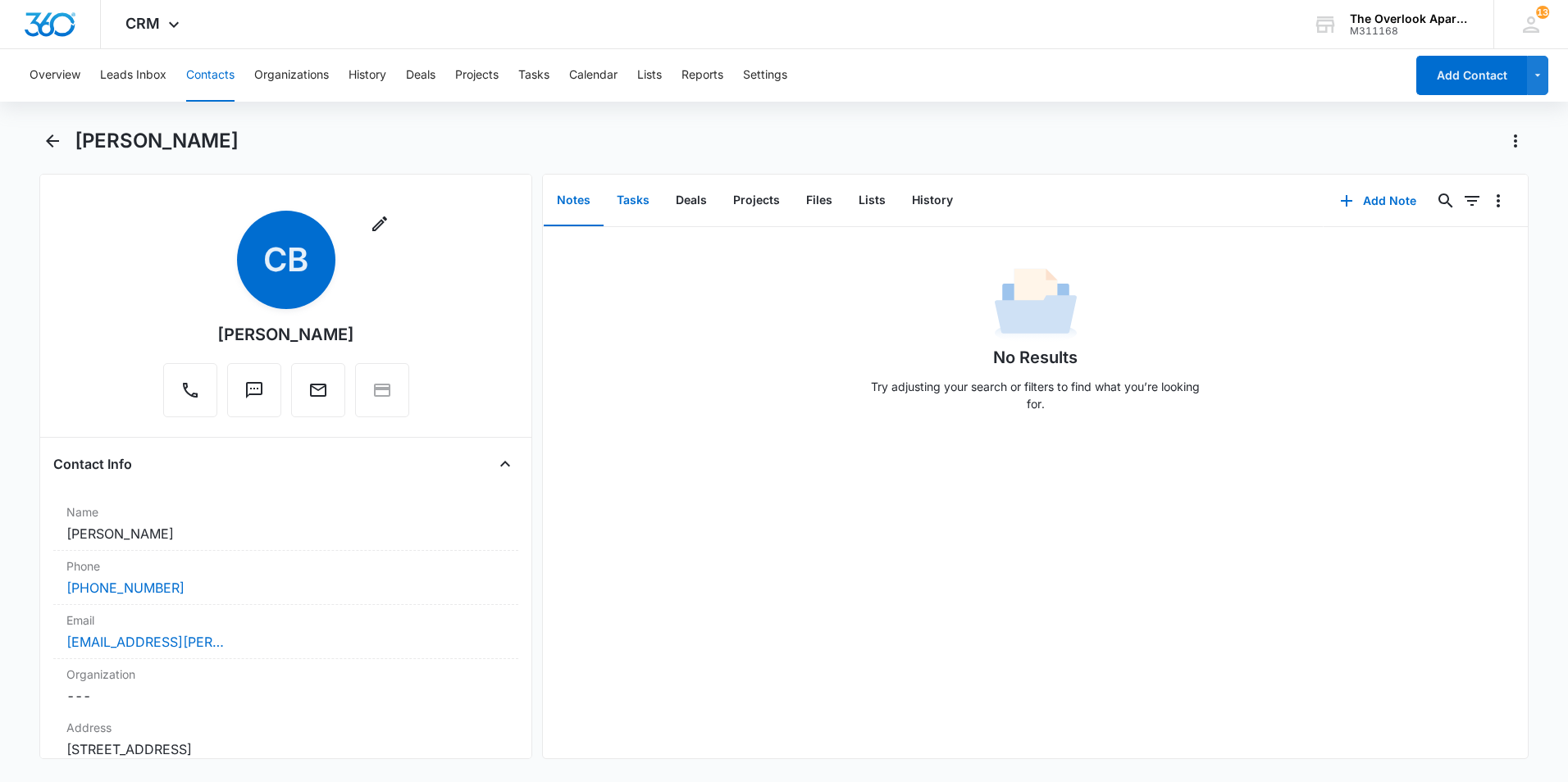
click at [650, 202] on button "Tasks" at bounding box center [633, 201] width 59 height 51
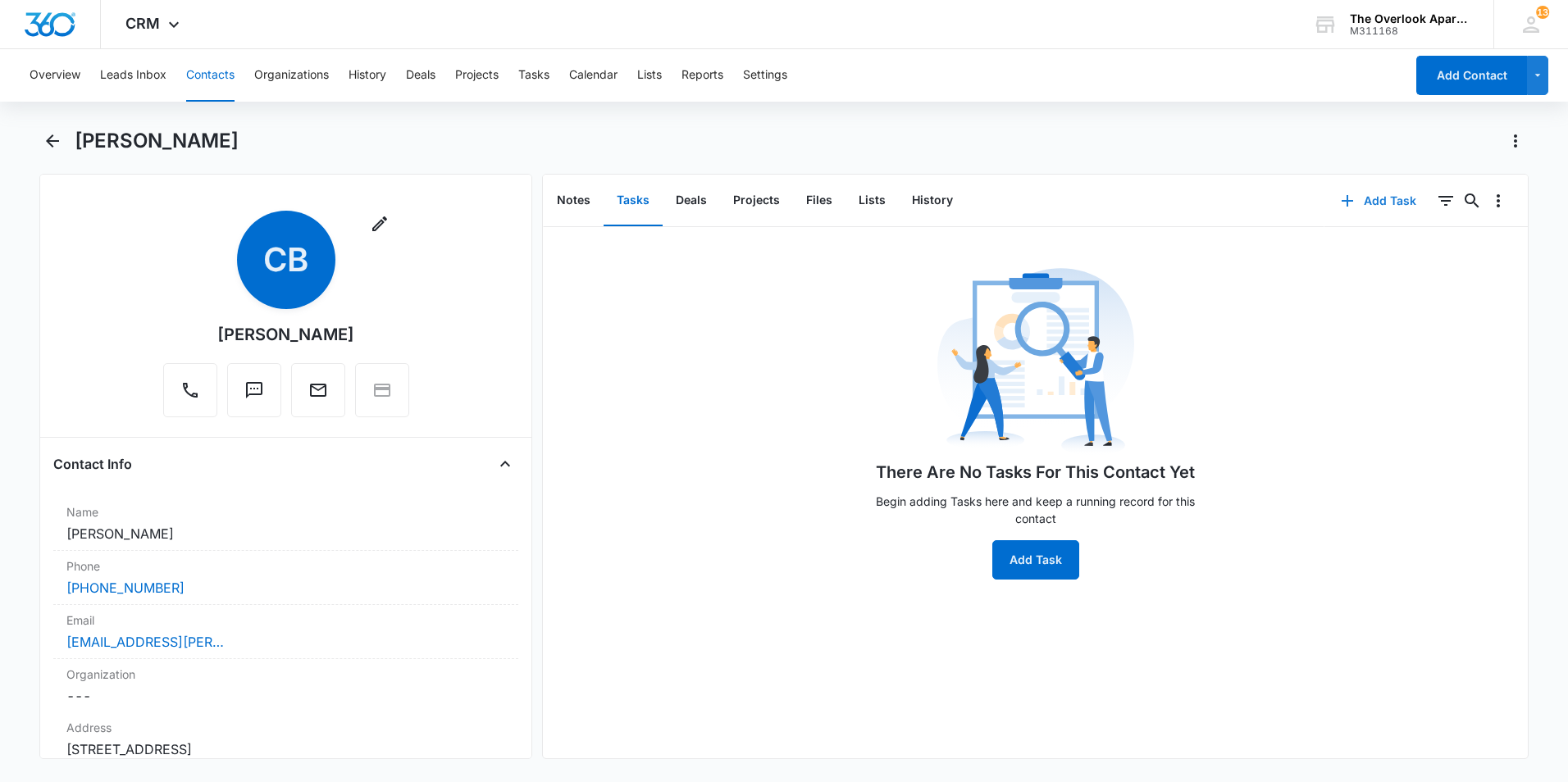
click at [1374, 195] on button "Add Task" at bounding box center [1378, 200] width 108 height 39
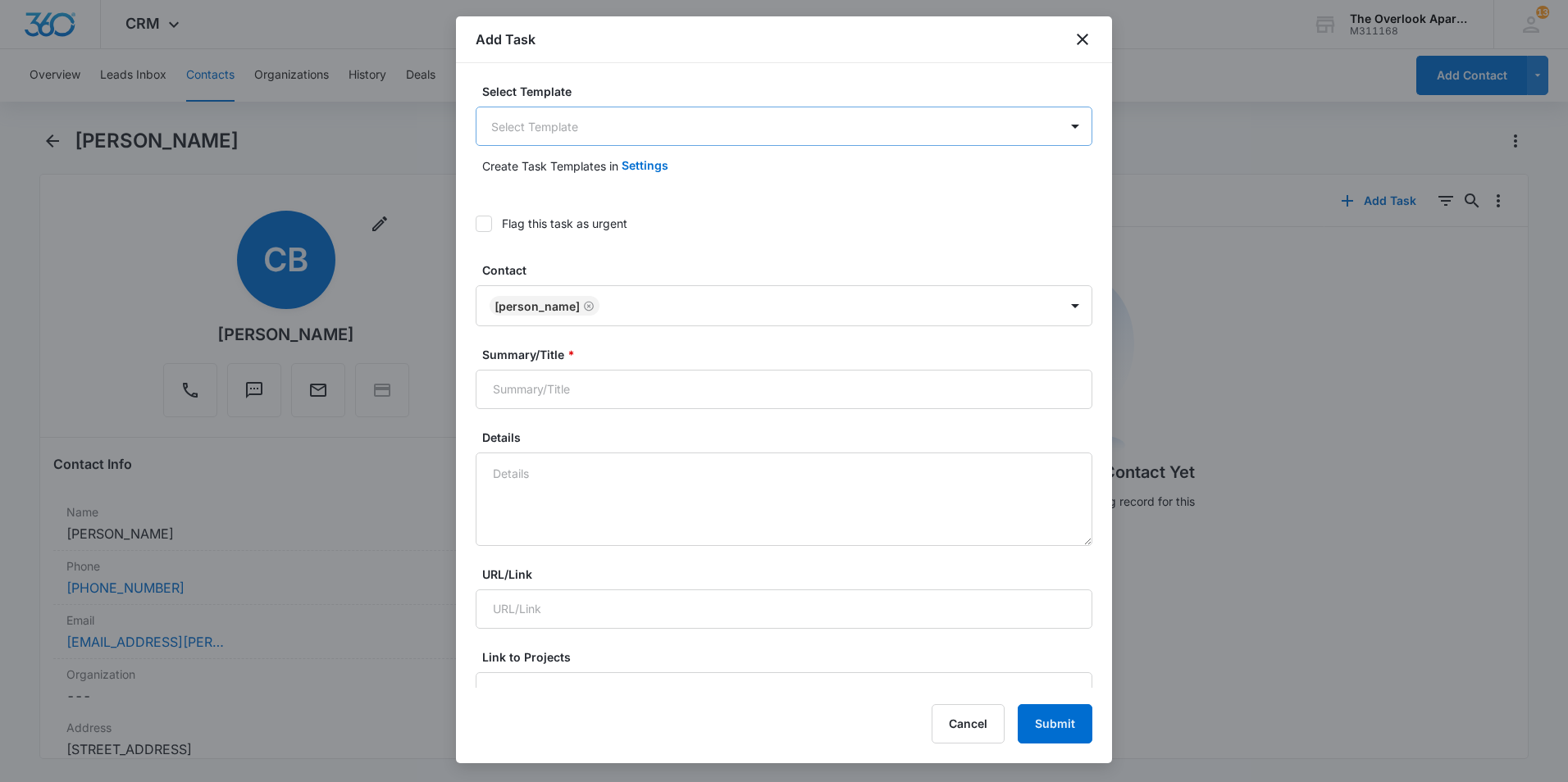
click at [690, 125] on body "CRM Apps Reputation Websites Forms CRM Email Social Content Ads Intelligence Fi…" at bounding box center [784, 391] width 1568 height 782
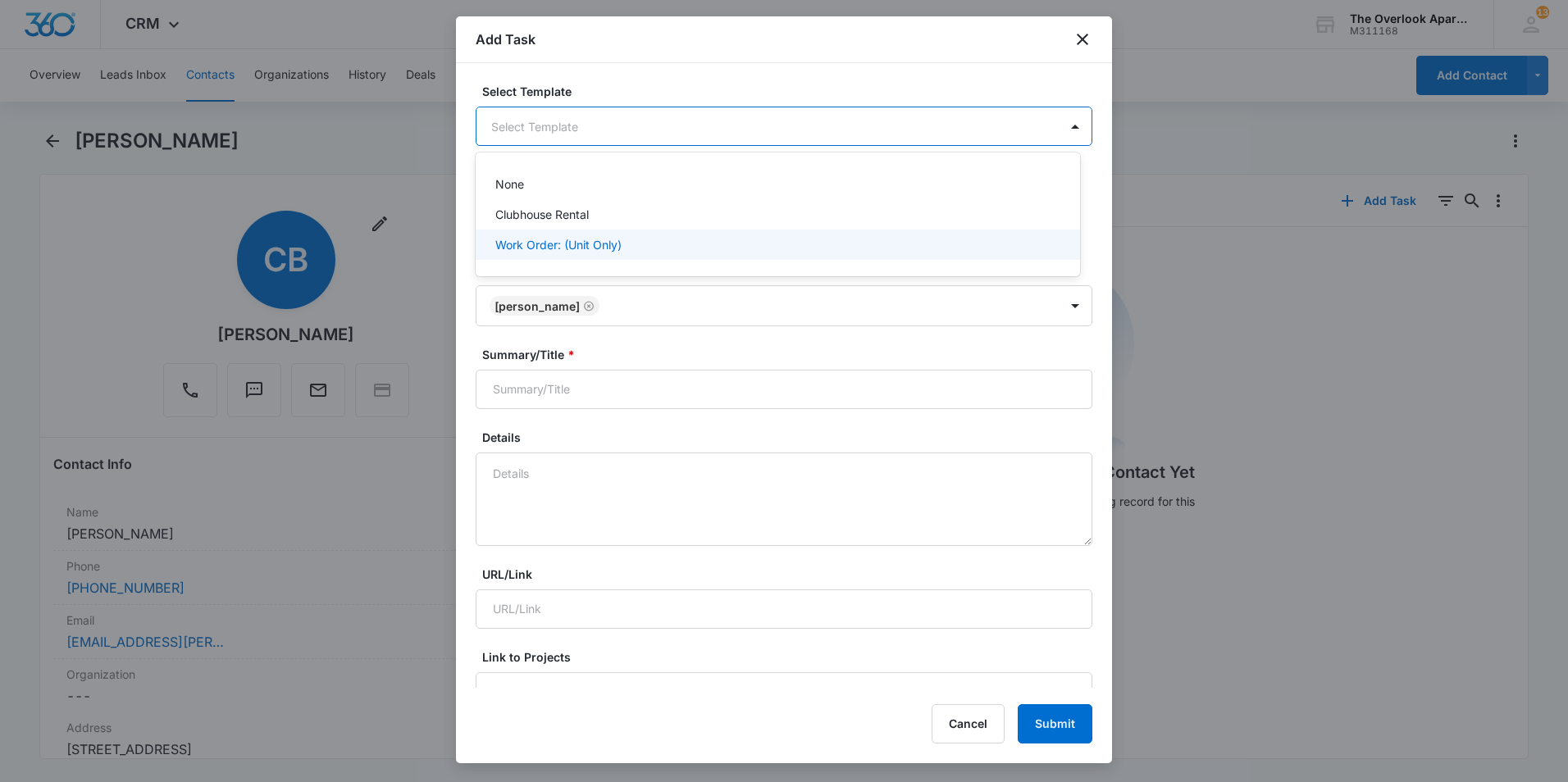
click at [635, 246] on div "Work Order: (Unit Only)" at bounding box center [776, 245] width 562 height 17
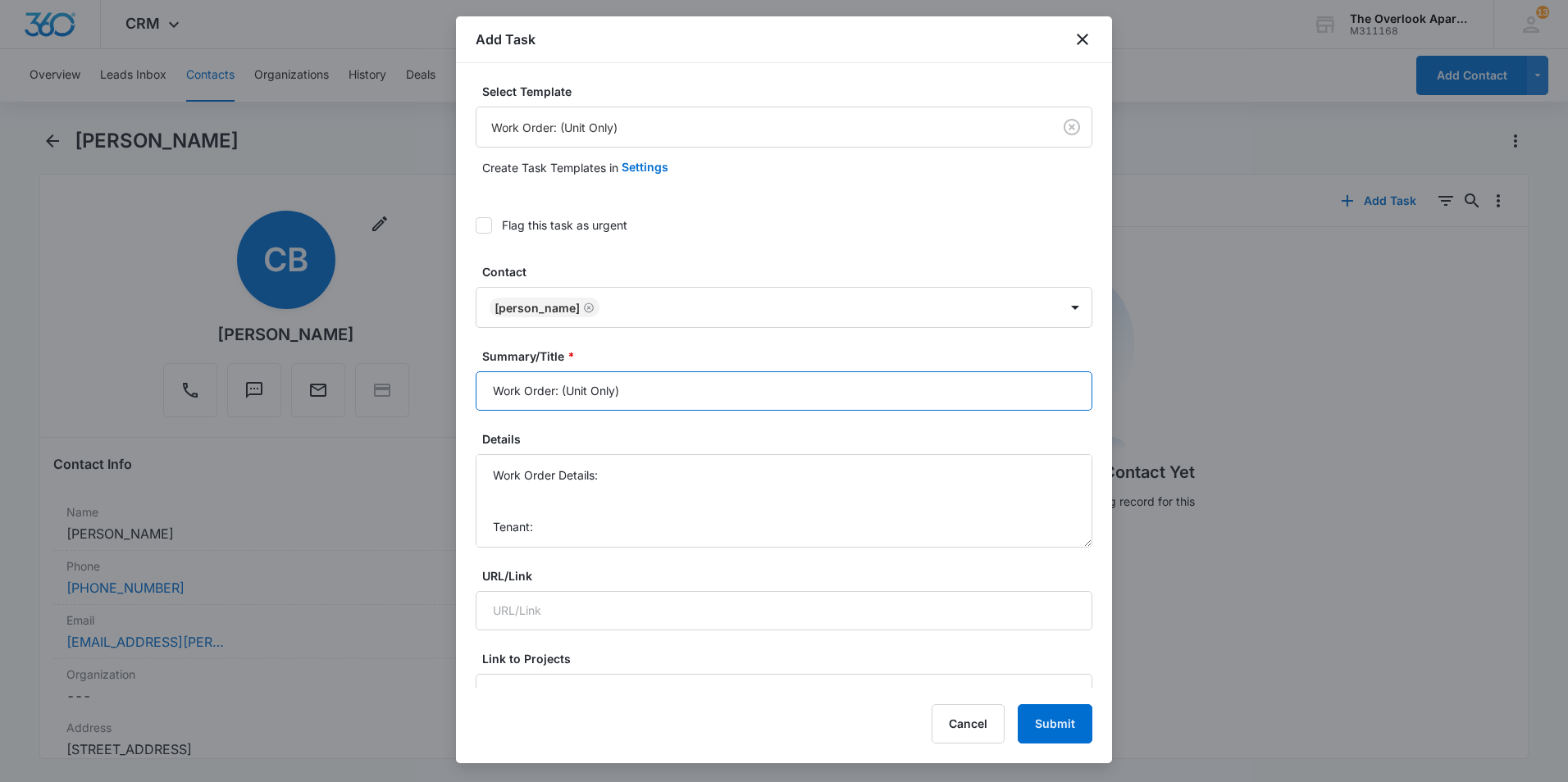
drag, startPoint x: 621, startPoint y: 389, endPoint x: 566, endPoint y: 399, distance: 55.9
click at [566, 399] on input "Work Order: (Unit Only)" at bounding box center [784, 391] width 616 height 39
type input "Work Order: 548-6304"
click at [611, 478] on textarea "Work Order Details: Tenant: Tenant Phone:" at bounding box center [784, 501] width 616 height 93
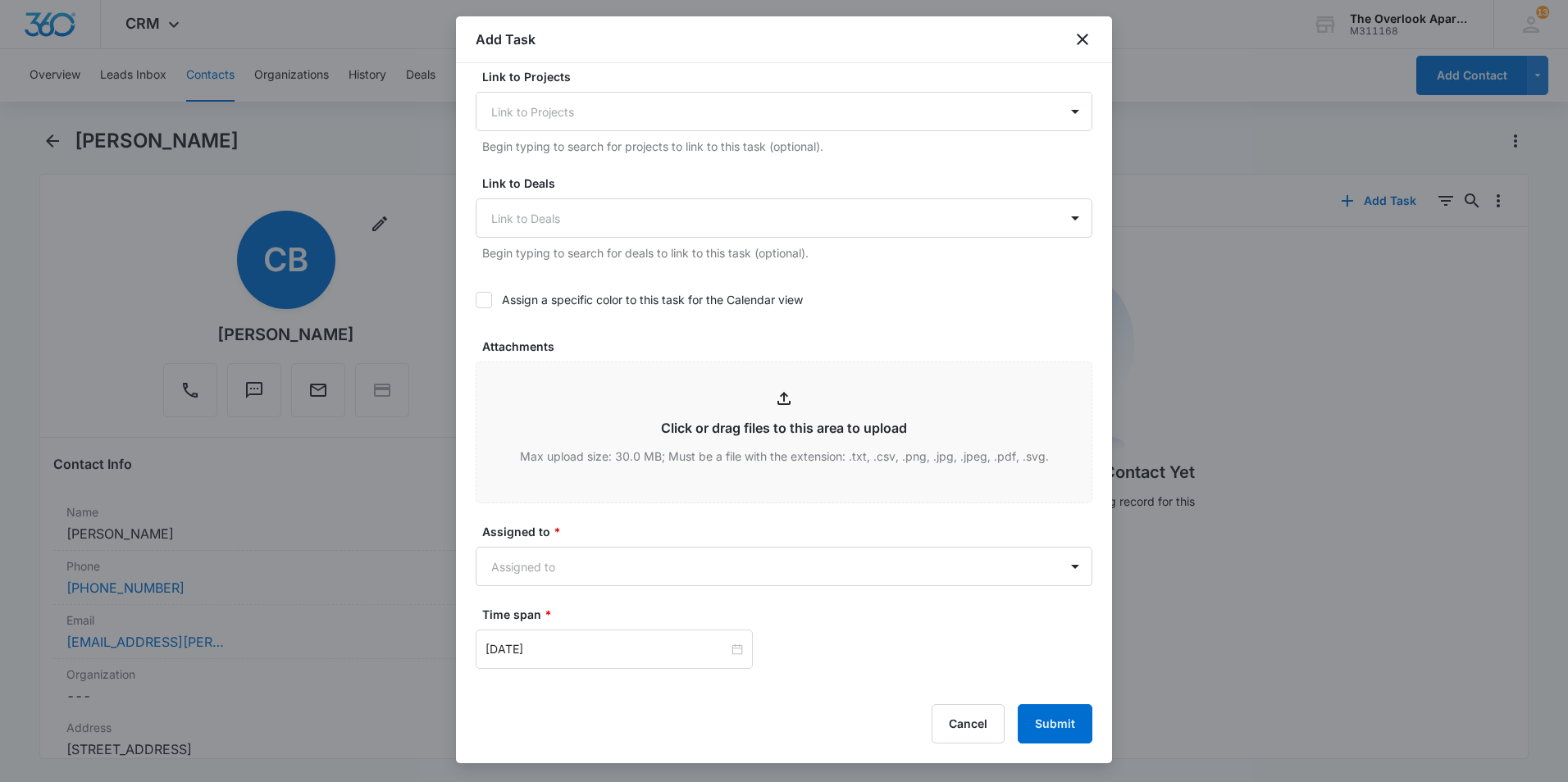
scroll to position [738, 0]
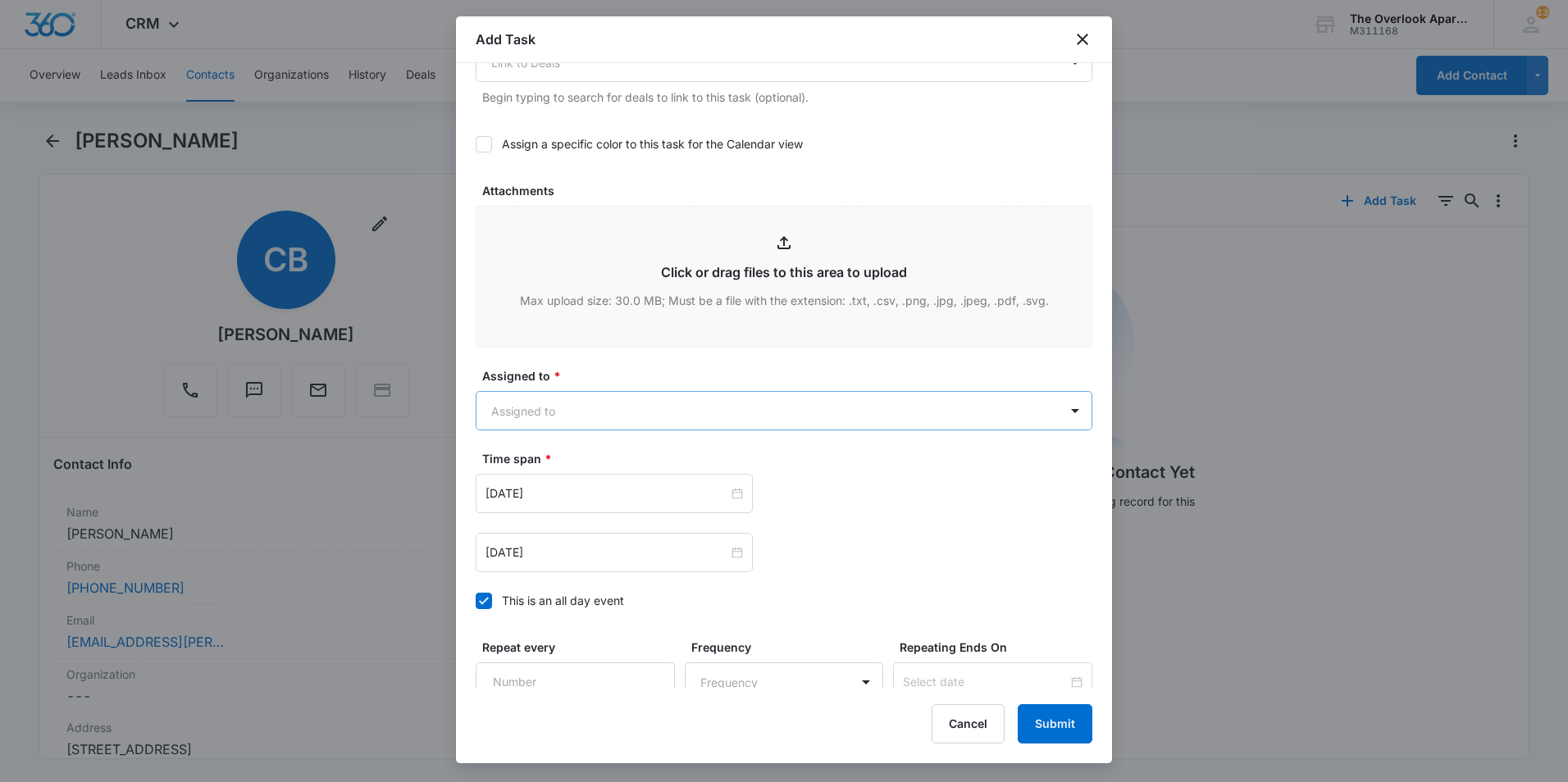
type textarea "Work Order Details: Replace baseboards in unit. Tenant has requested we replace…"
click at [778, 408] on body "CRM Apps Reputation Websites Forms CRM Email Social Content Ads Intelligence Fi…" at bounding box center [784, 391] width 1568 height 782
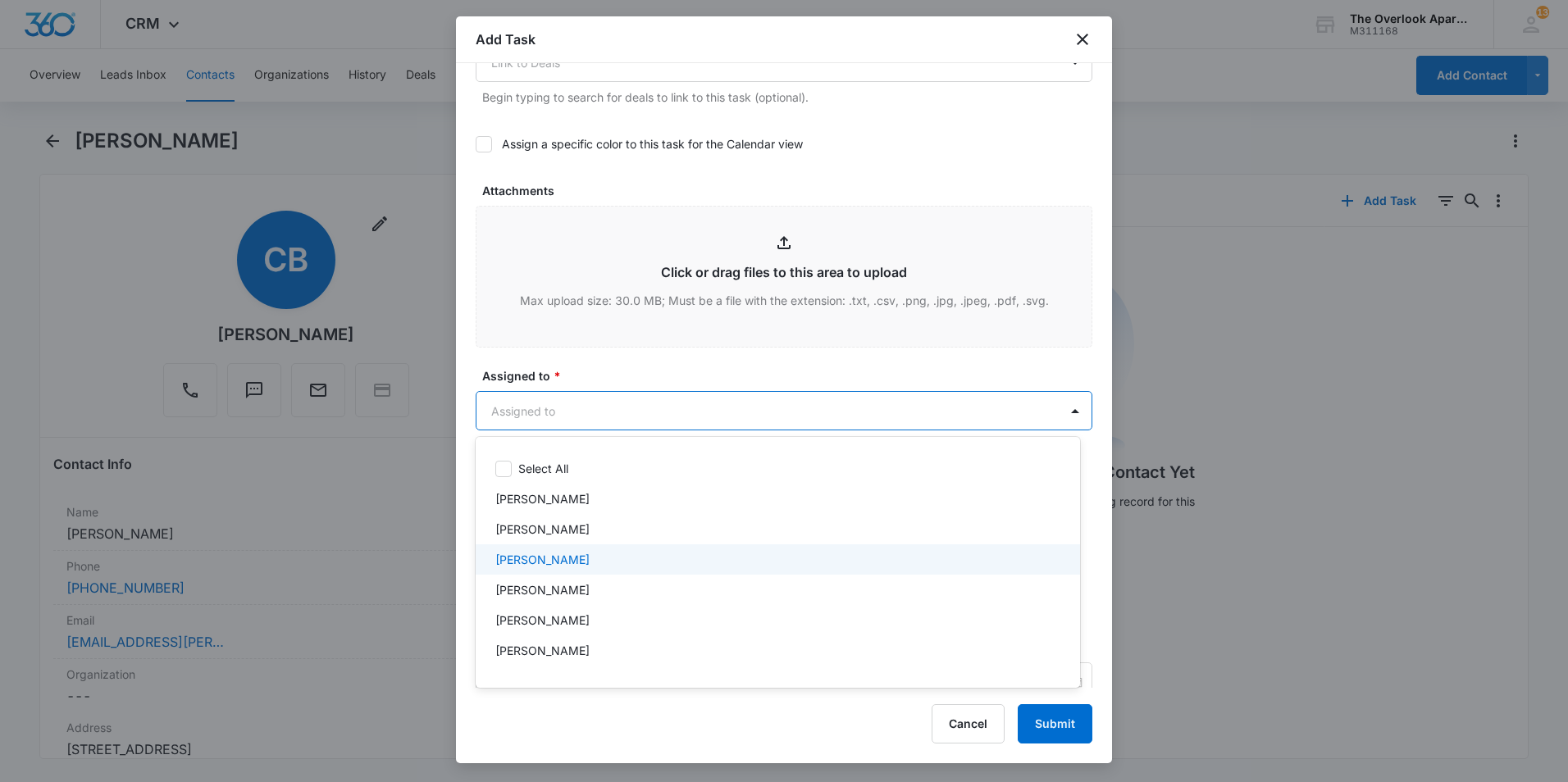
scroll to position [146, 0]
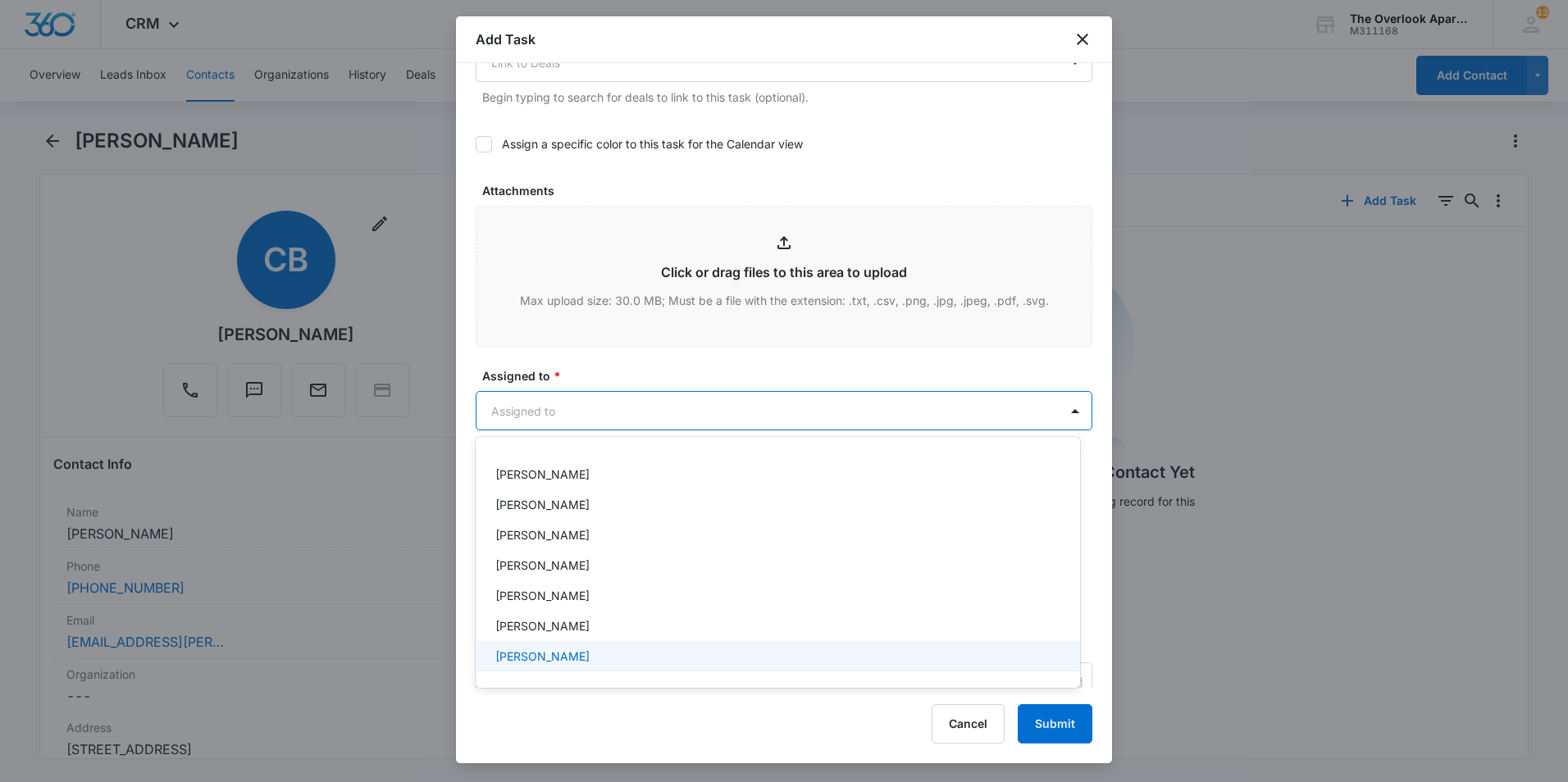
click at [640, 652] on div "William Traylor" at bounding box center [776, 656] width 562 height 17
click at [726, 368] on div at bounding box center [784, 391] width 1568 height 782
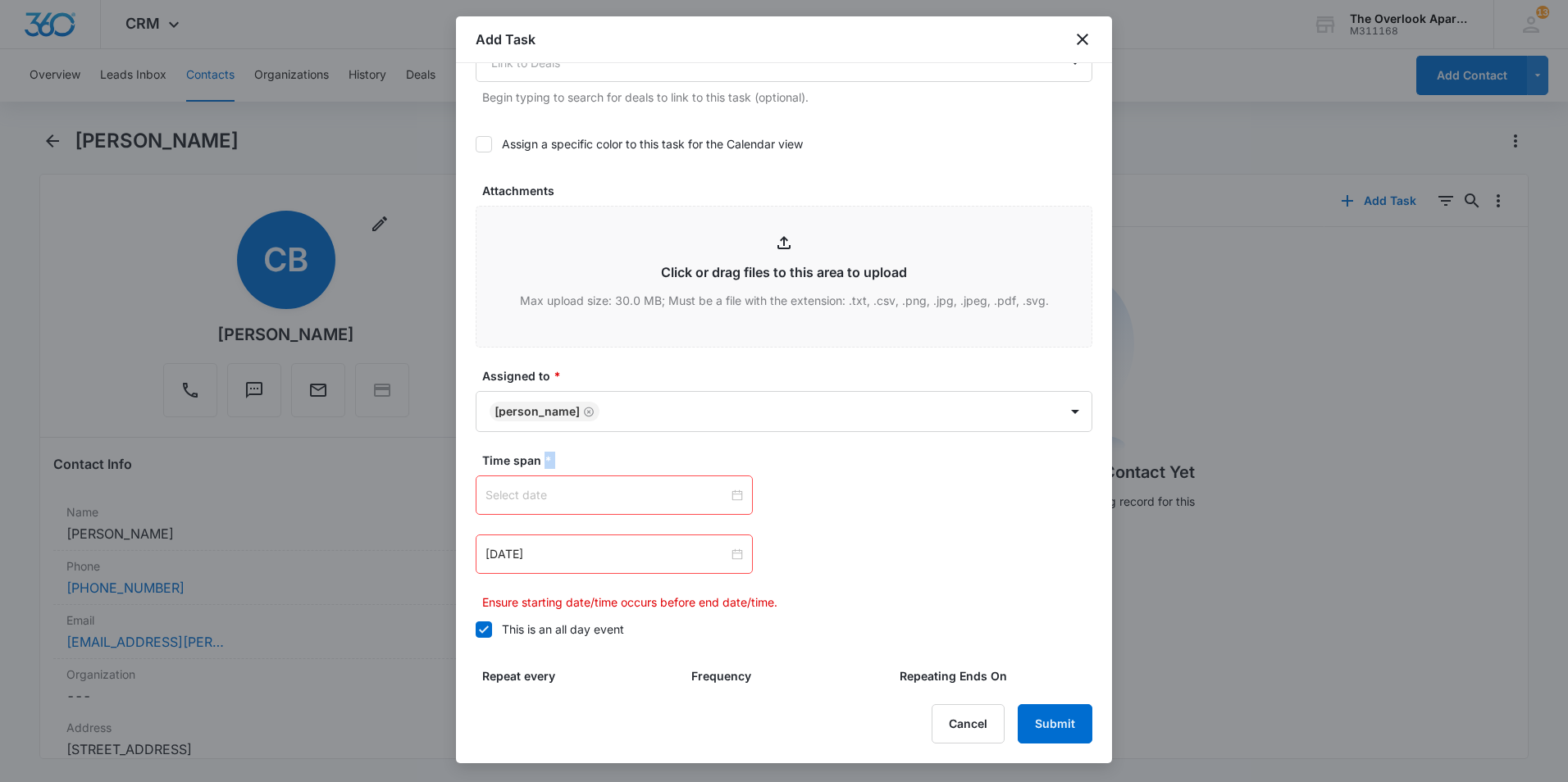
click at [731, 493] on div at bounding box center [614, 495] width 257 height 18
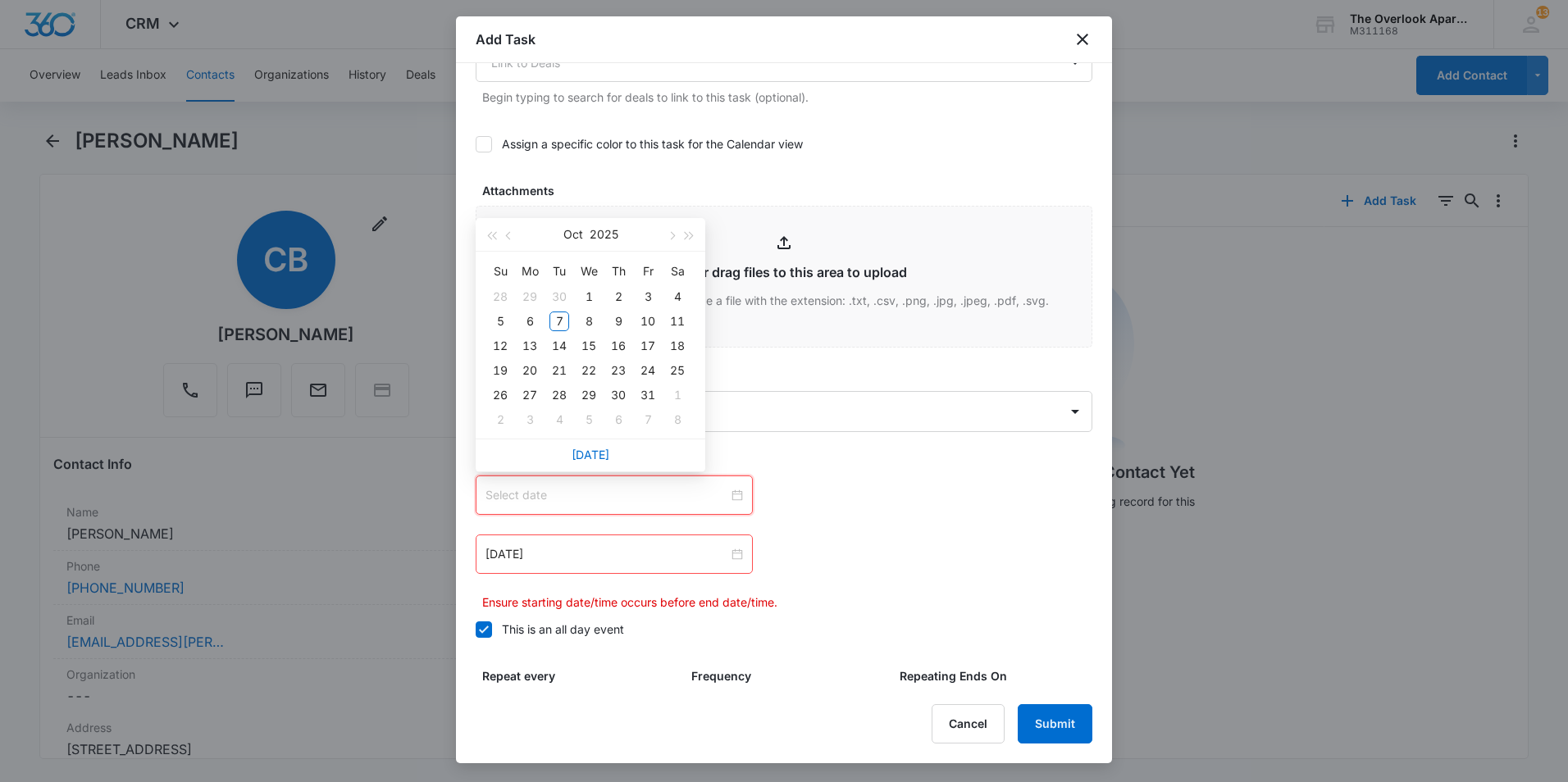
type input "Nov 6, 2025"
click at [586, 453] on link "Today" at bounding box center [590, 454] width 37 height 14
type input "Oct 7, 2025"
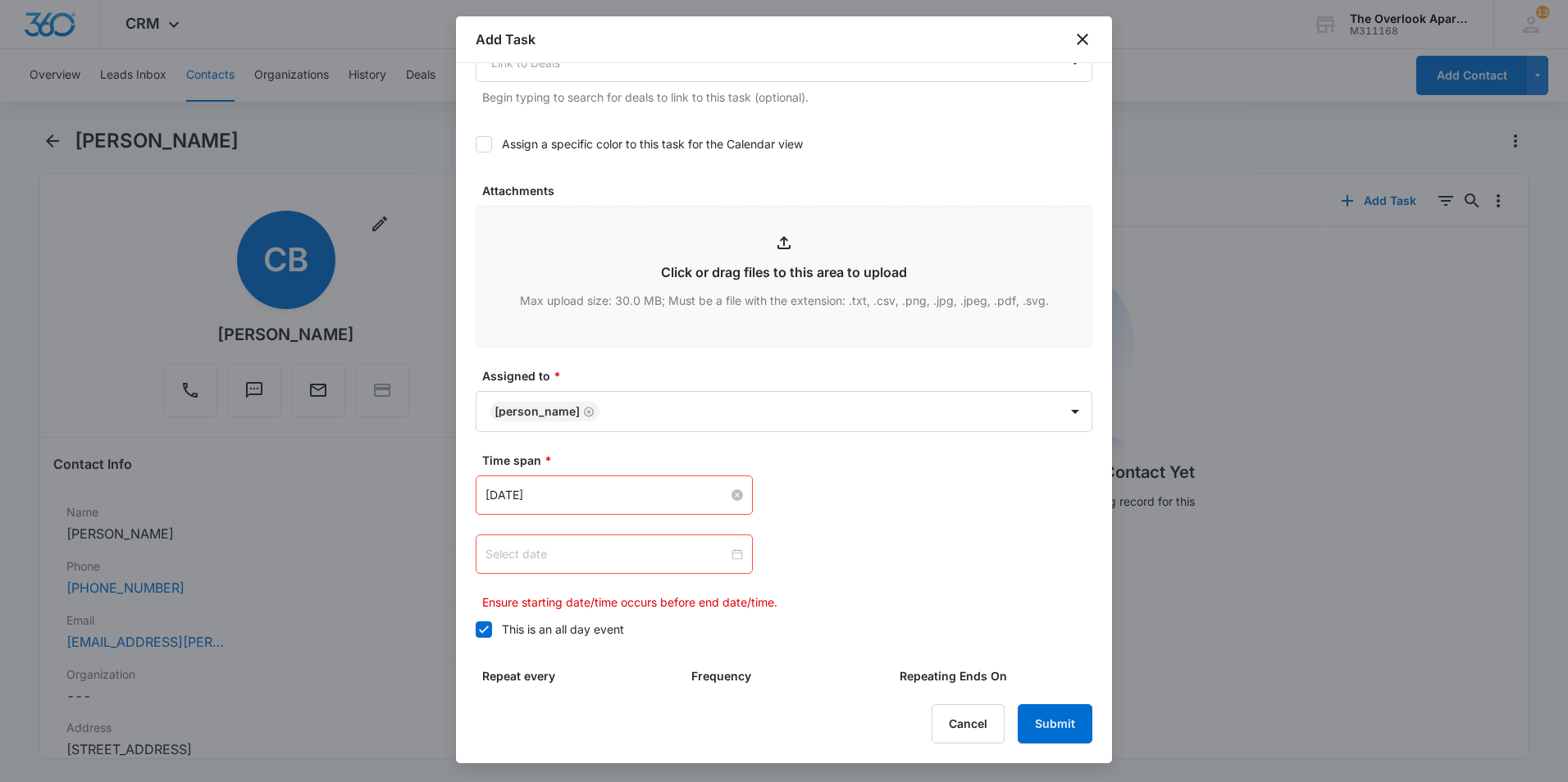
click at [731, 554] on div at bounding box center [614, 554] width 257 height 18
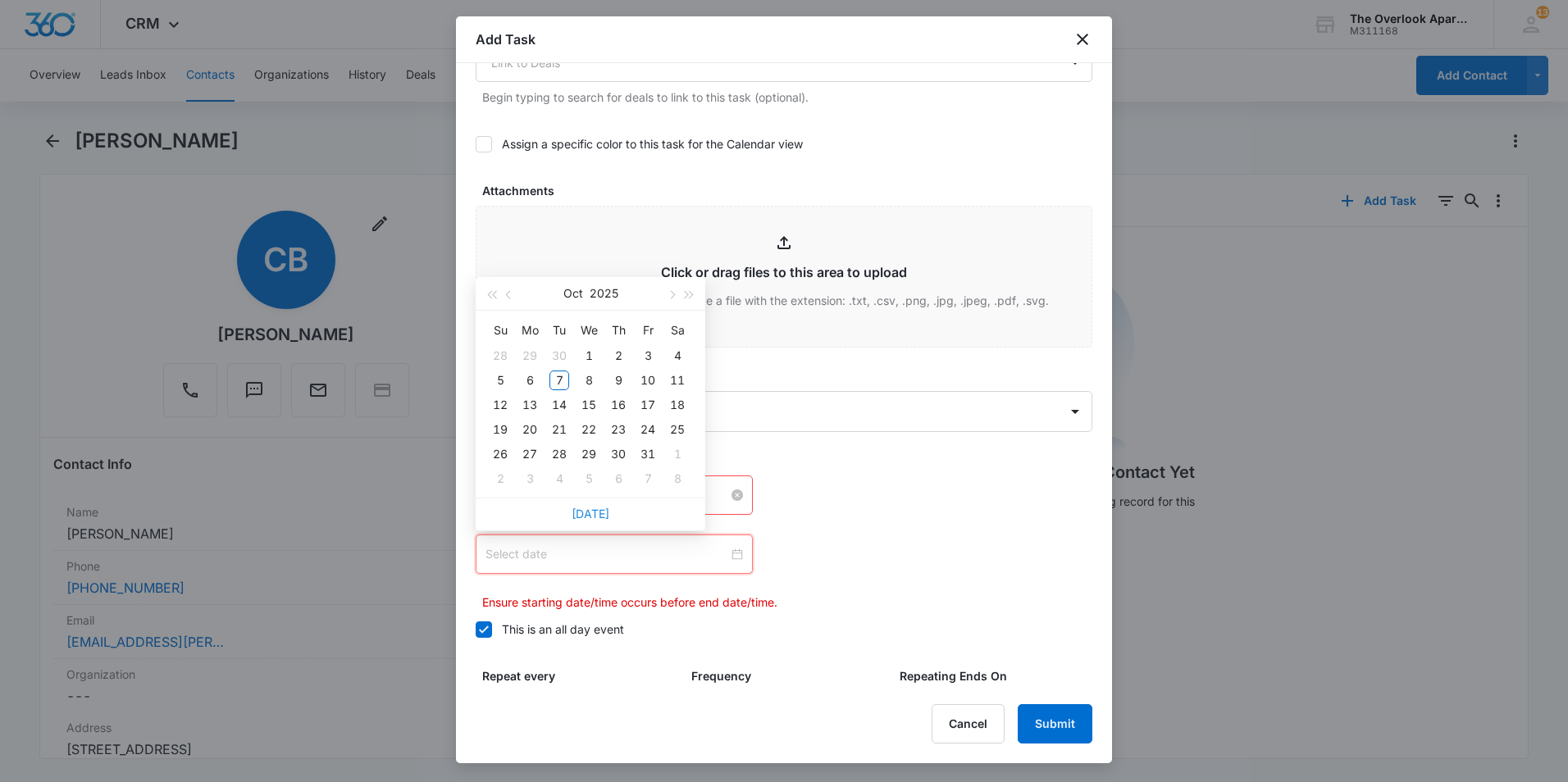
click at [590, 514] on link "Today" at bounding box center [590, 514] width 37 height 14
type input "Oct 7, 2025"
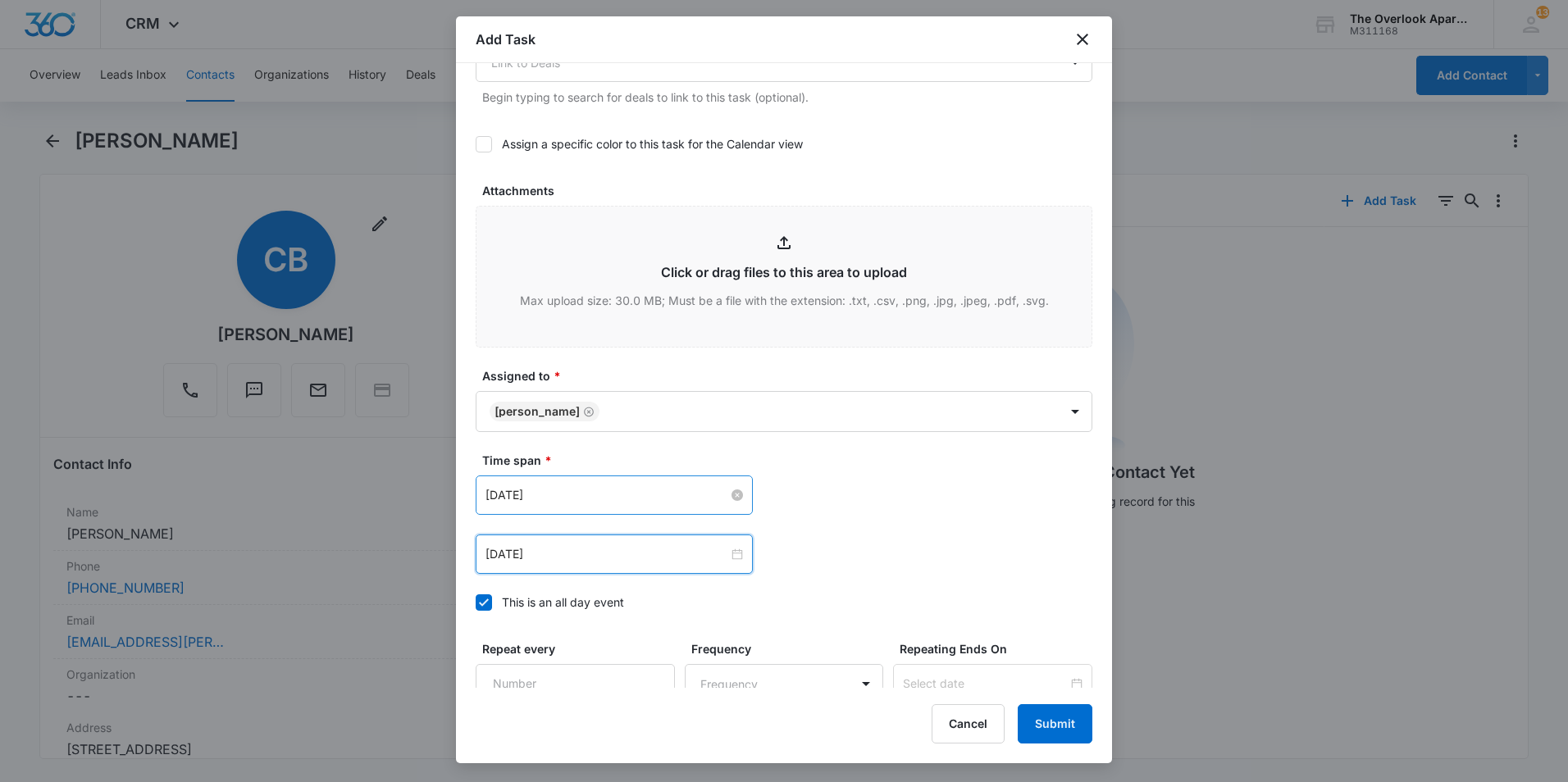
scroll to position [893, 0]
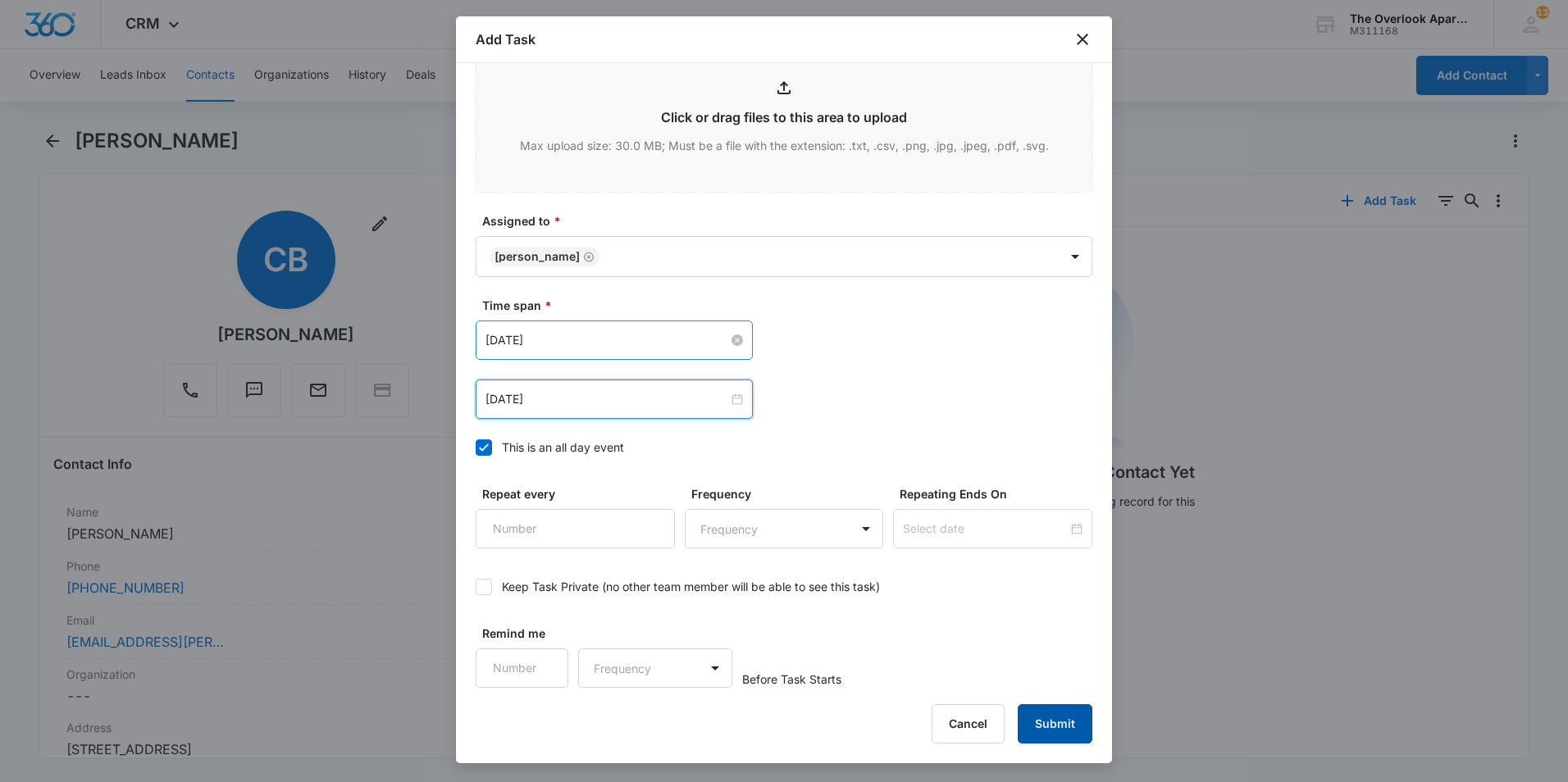
click at [1077, 727] on button "Submit" at bounding box center [1055, 724] width 75 height 39
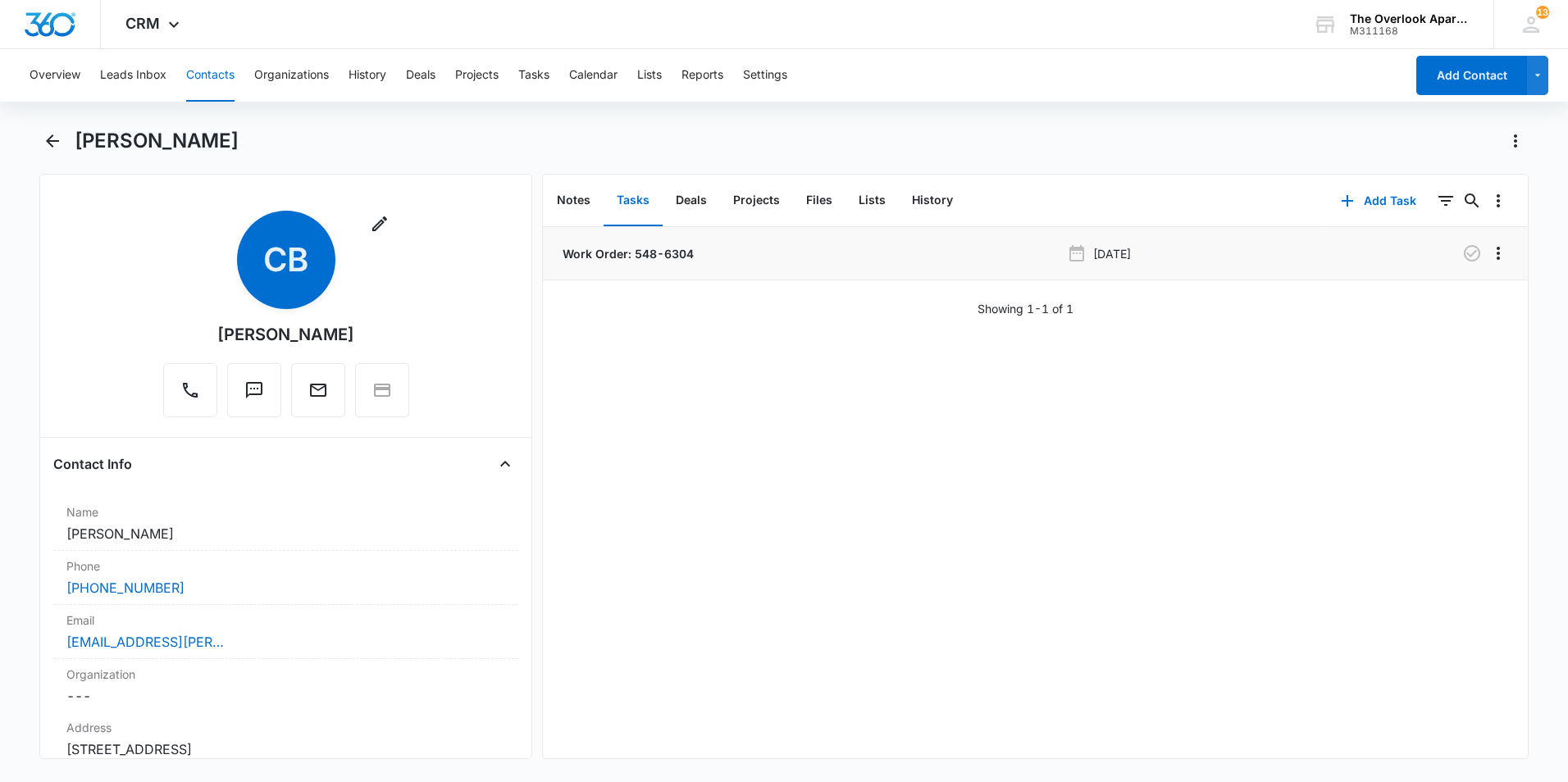
click at [650, 262] on li "Work Order: 548-6304 Oct 7, 2025" at bounding box center [1035, 254] width 985 height 53
click at [650, 256] on p "Work Order: 548-6304" at bounding box center [627, 254] width 134 height 17
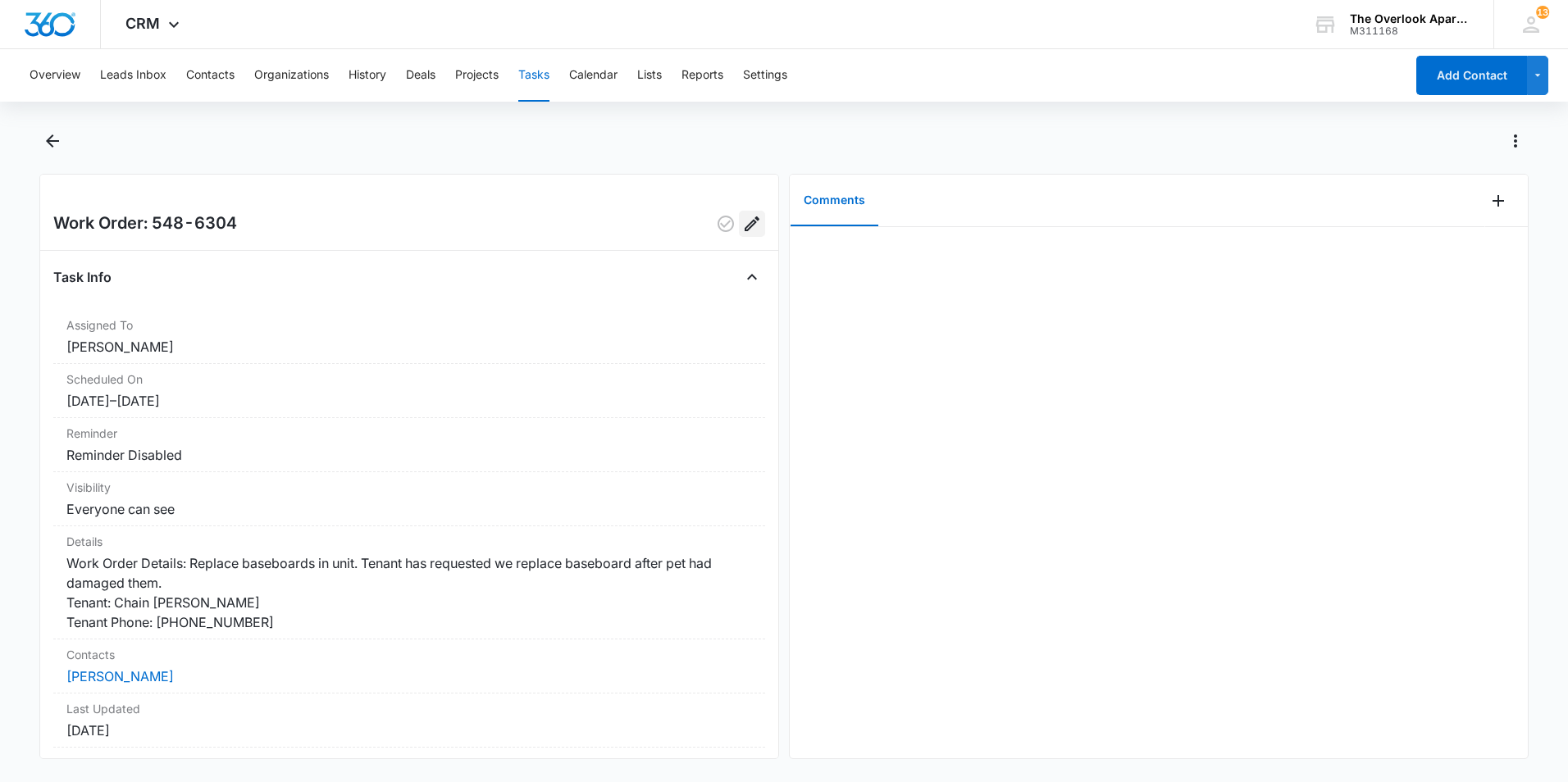
click at [742, 220] on icon "Edit" at bounding box center [751, 223] width 20 height 20
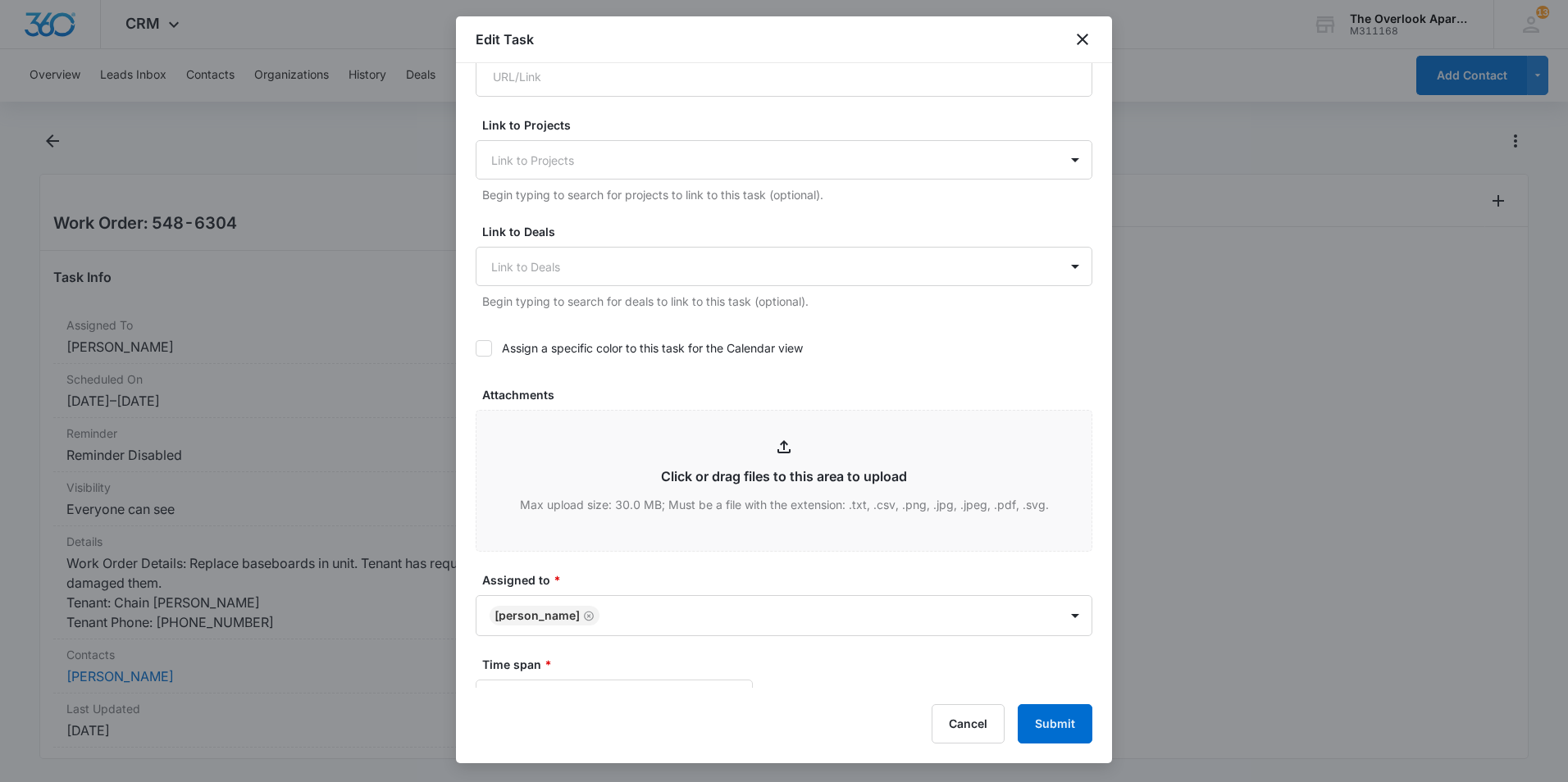
scroll to position [492, 0]
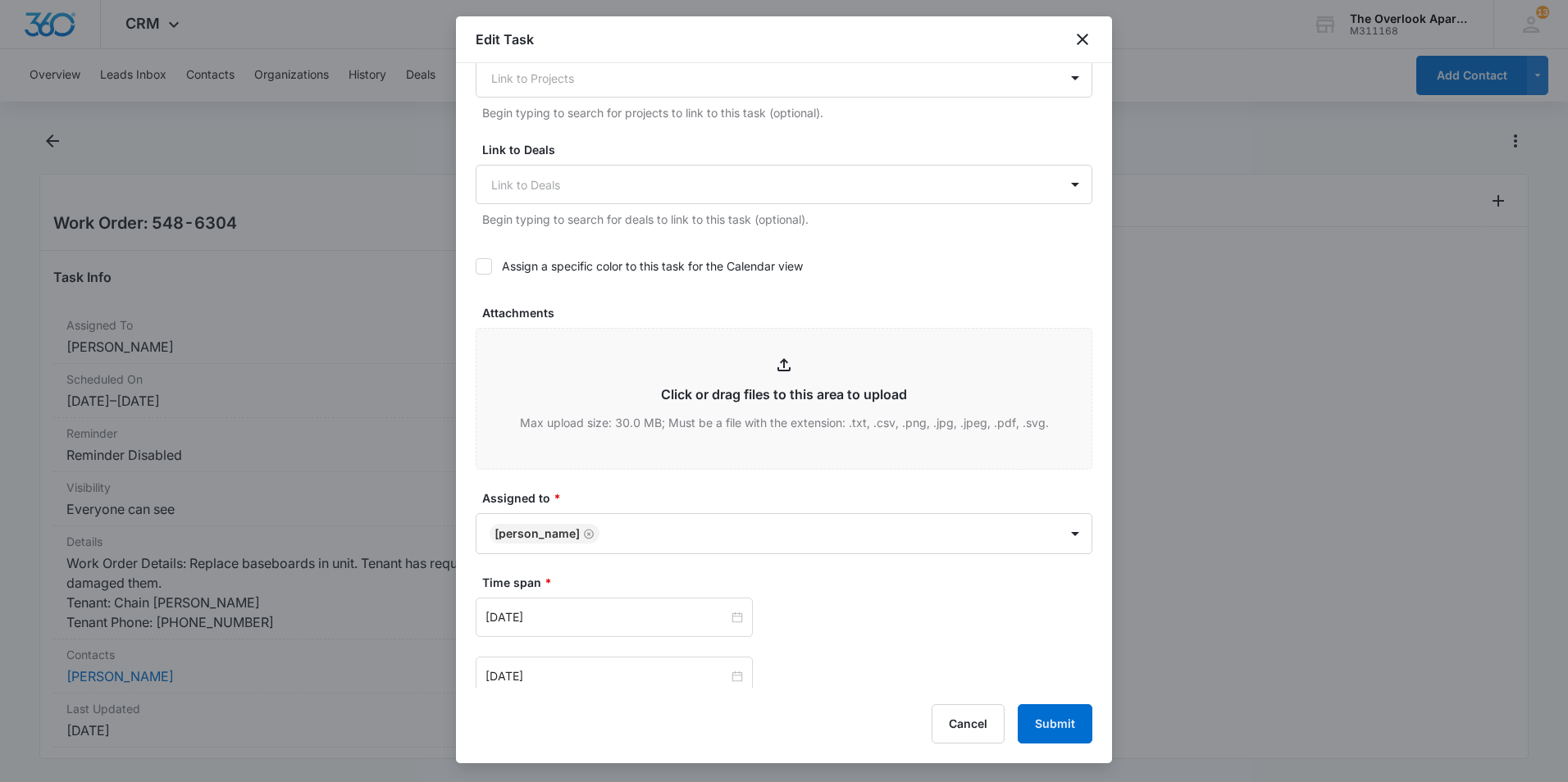
click at [1161, 20] on div at bounding box center [784, 391] width 1568 height 782
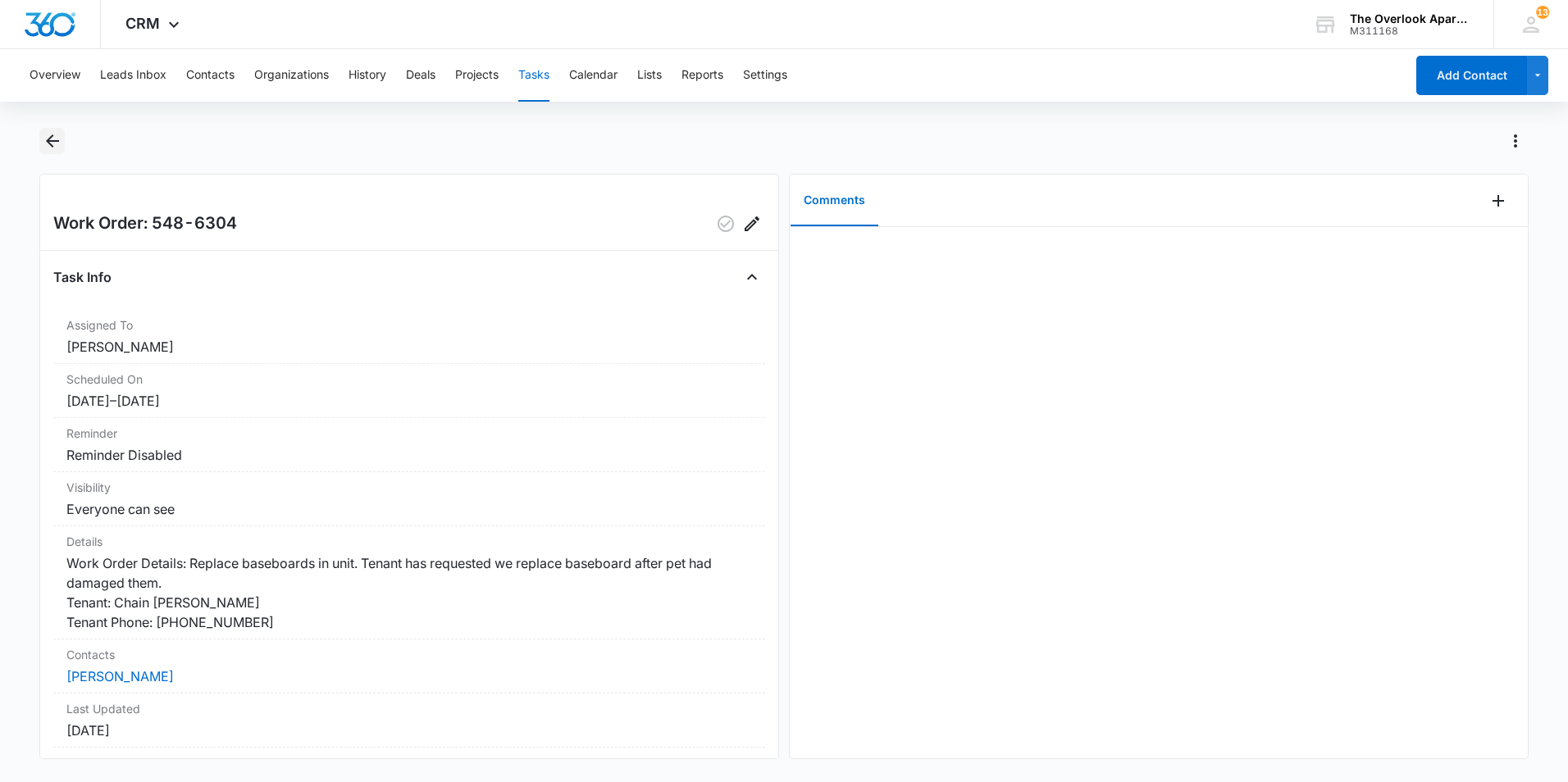
click at [59, 143] on icon "Back" at bounding box center [52, 141] width 20 height 20
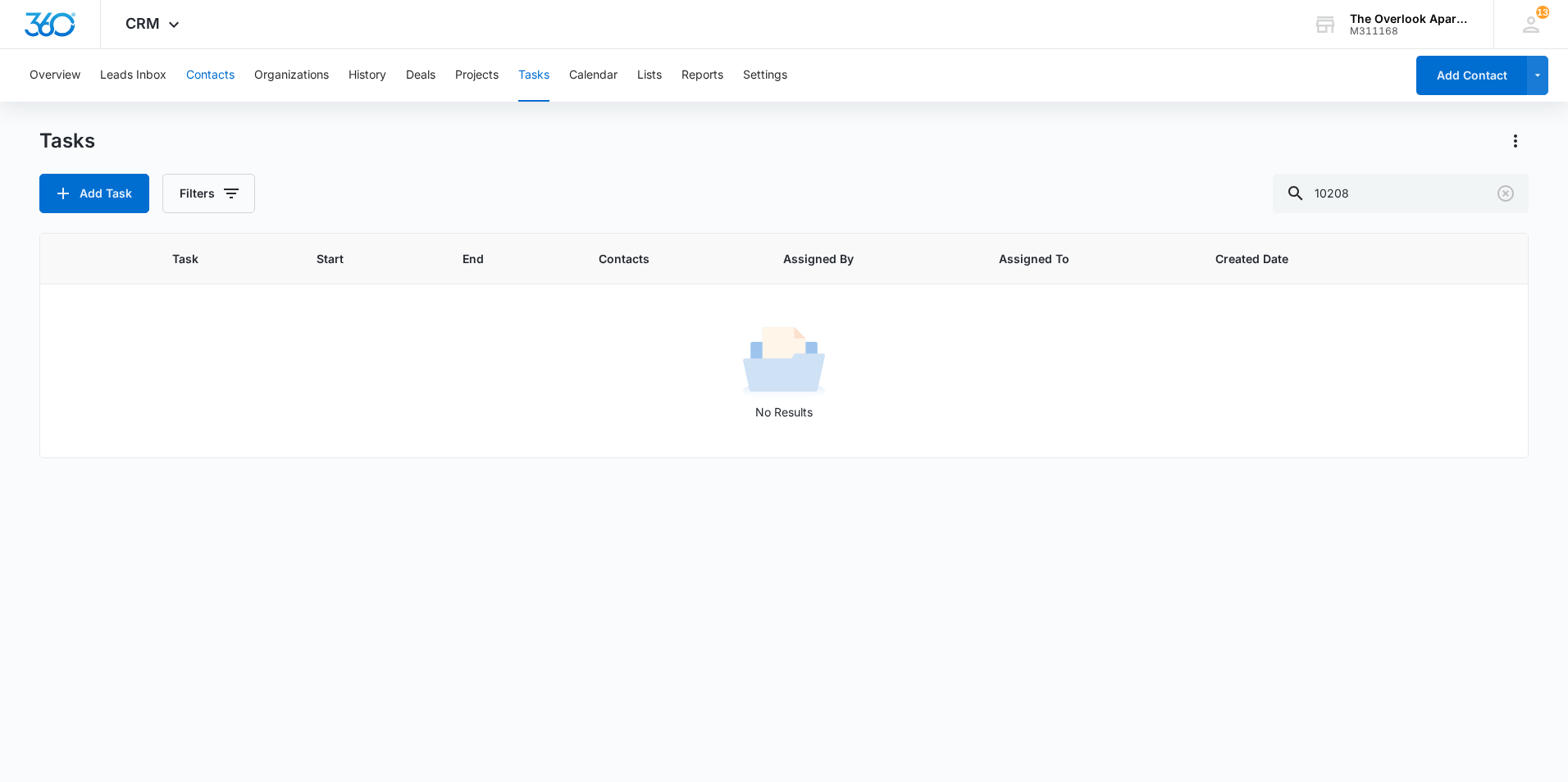
click at [192, 81] on button "Contacts" at bounding box center [210, 76] width 48 height 53
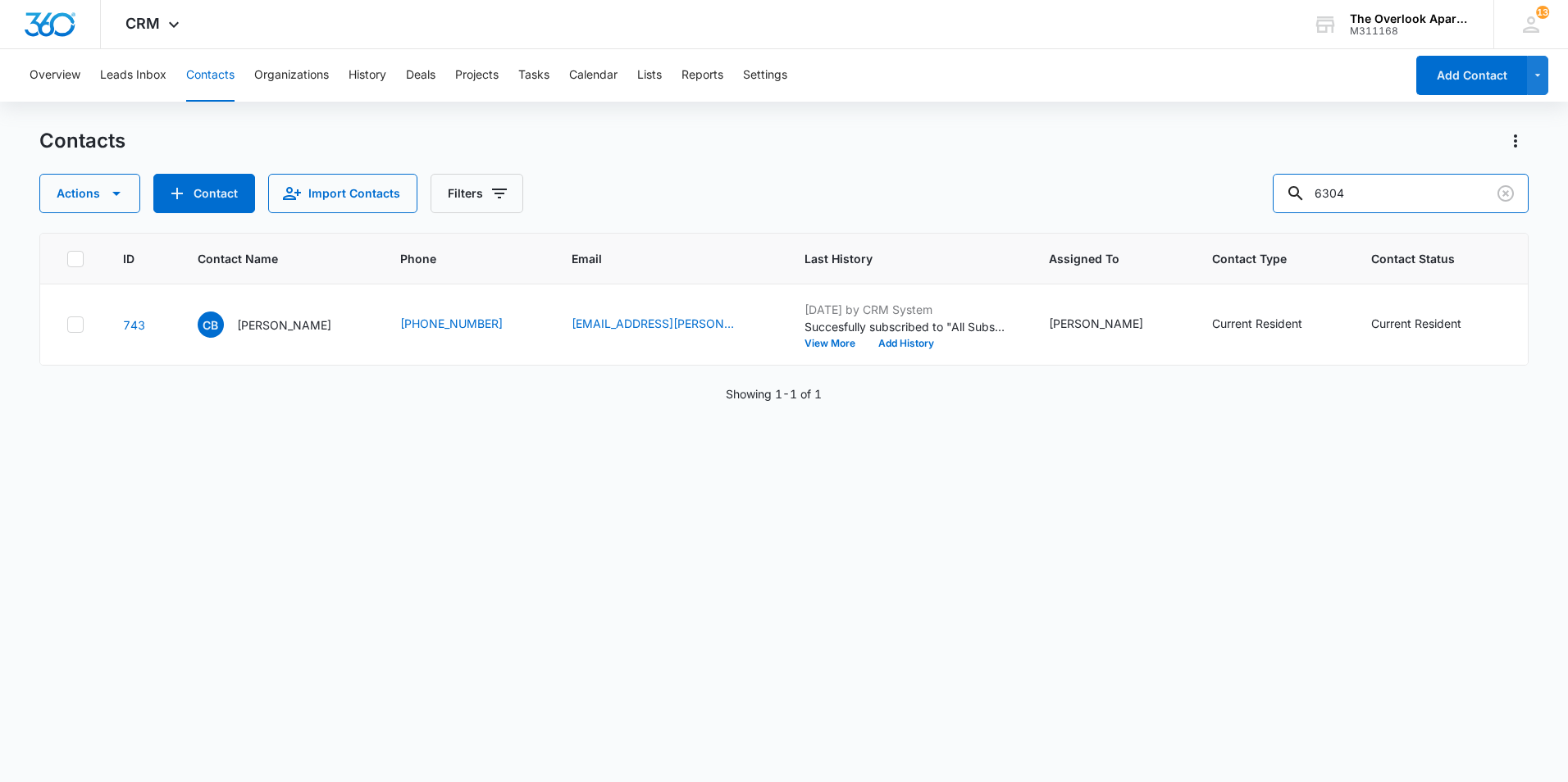
drag, startPoint x: 1399, startPoint y: 196, endPoint x: 1149, endPoint y: 202, distance: 250.1
click at [1149, 202] on div "Actions Contact Import Contacts Filters 6304" at bounding box center [784, 194] width 1489 height 39
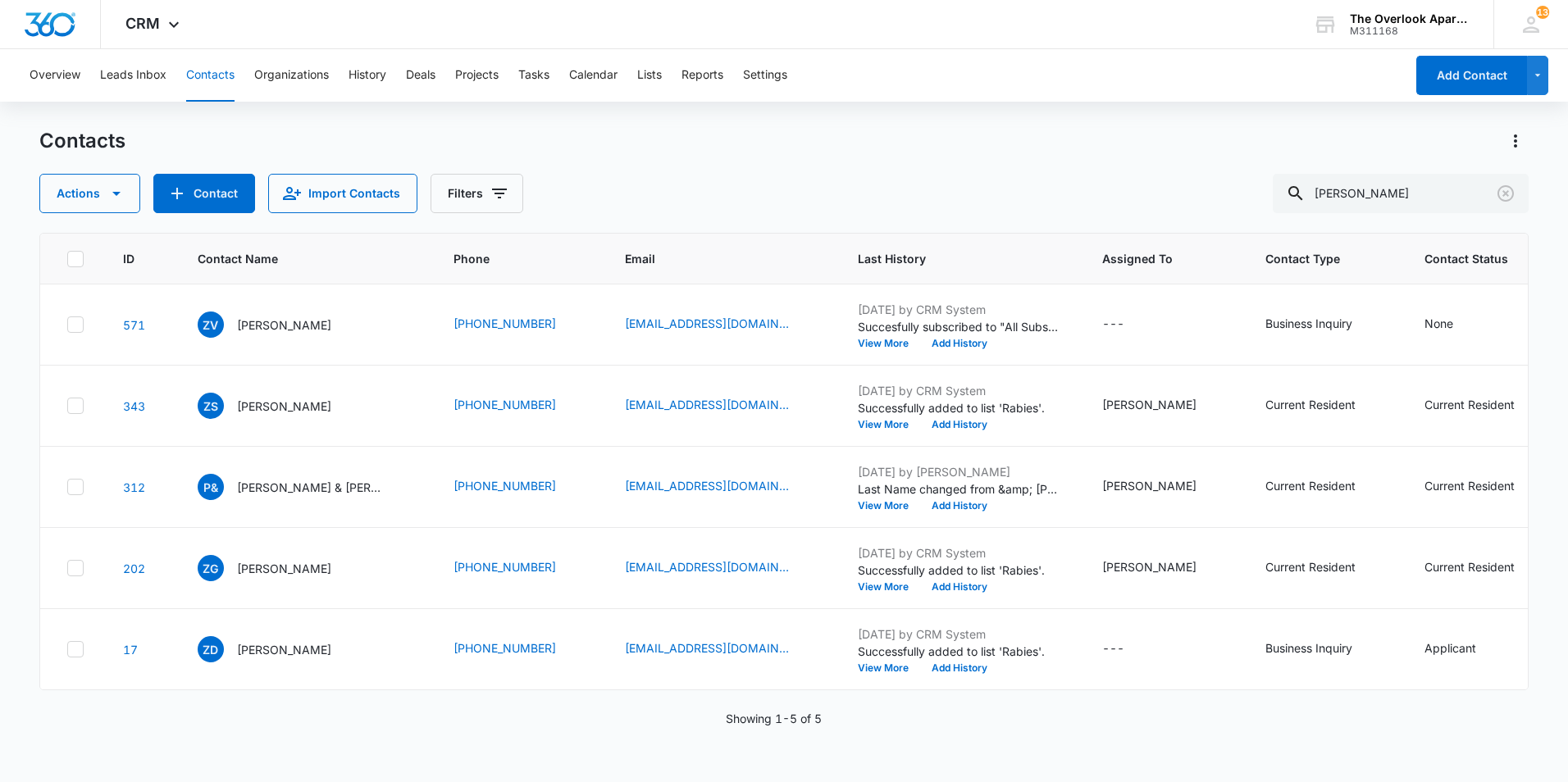
click at [222, 81] on button "Contacts" at bounding box center [210, 76] width 48 height 53
drag, startPoint x: 1400, startPoint y: 196, endPoint x: 1277, endPoint y: 195, distance: 123.0
click at [1282, 198] on div "Actions Contact Import Contacts Filters zach" at bounding box center [784, 194] width 1489 height 39
type input "2308"
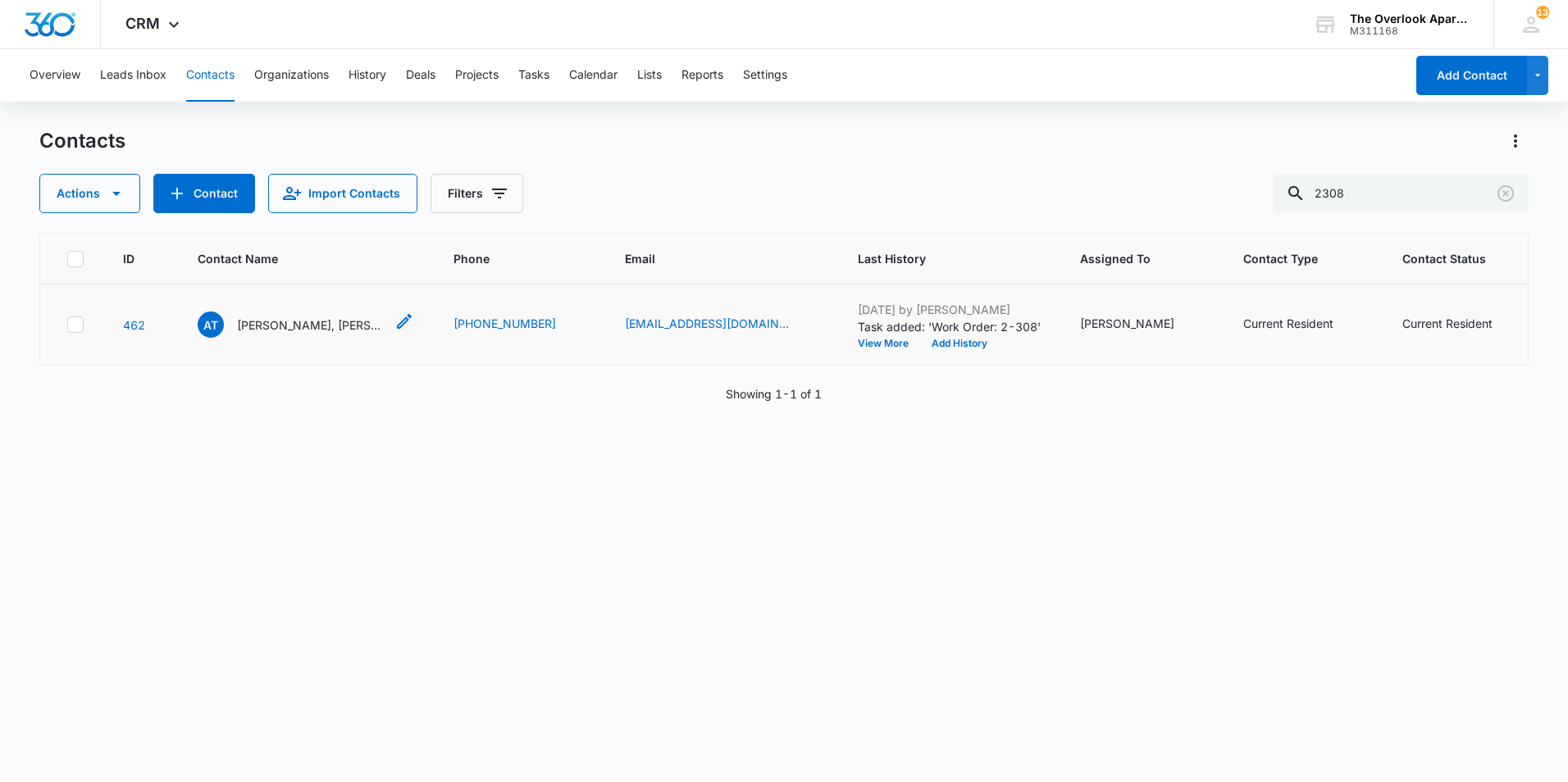
click at [300, 328] on p "Ashlyn Taylor, Armondo Marquez & Zarahi Marquez" at bounding box center [311, 325] width 148 height 17
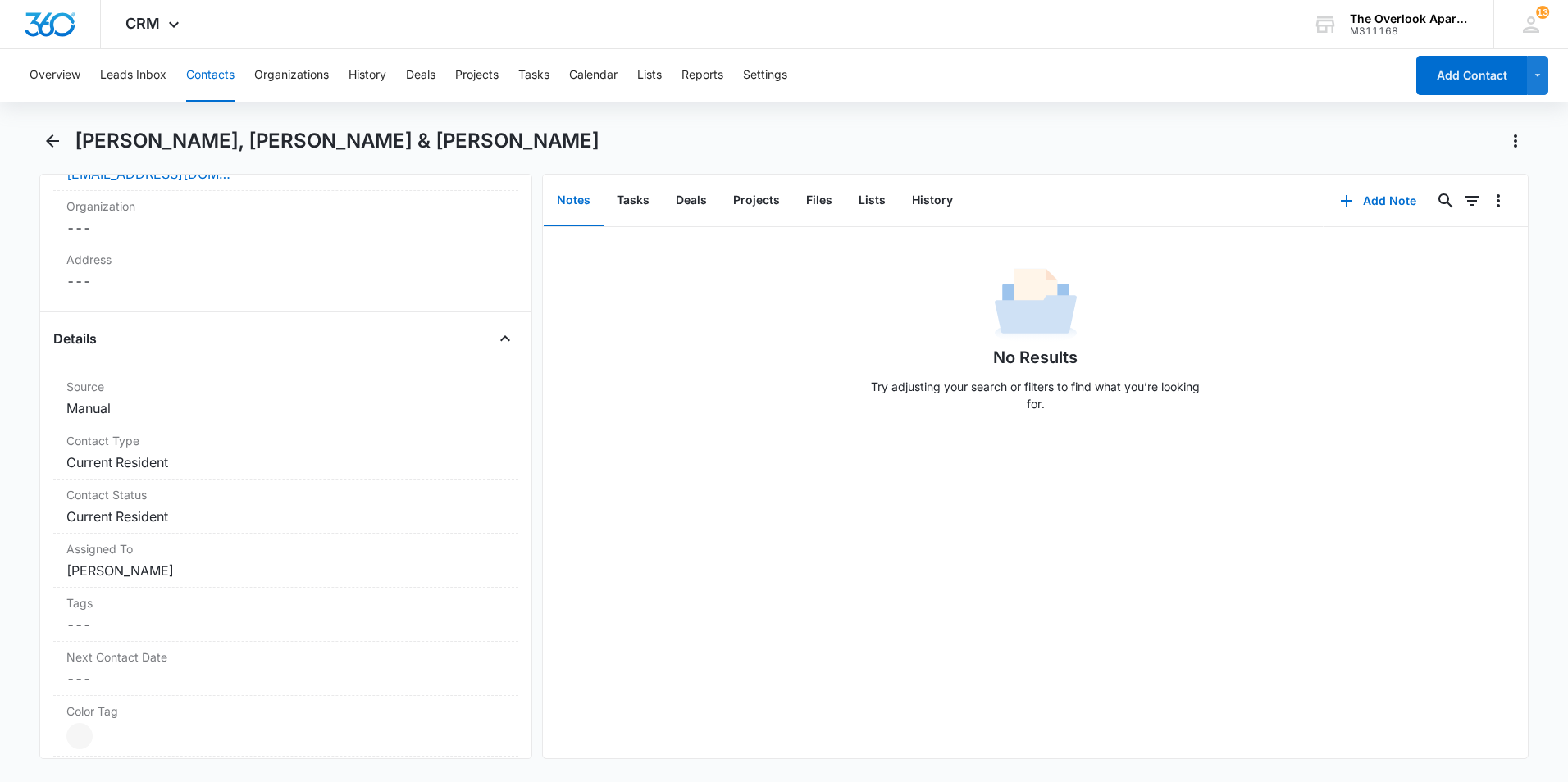
scroll to position [492, 0]
click at [51, 141] on icon "Back" at bounding box center [52, 140] width 13 height 13
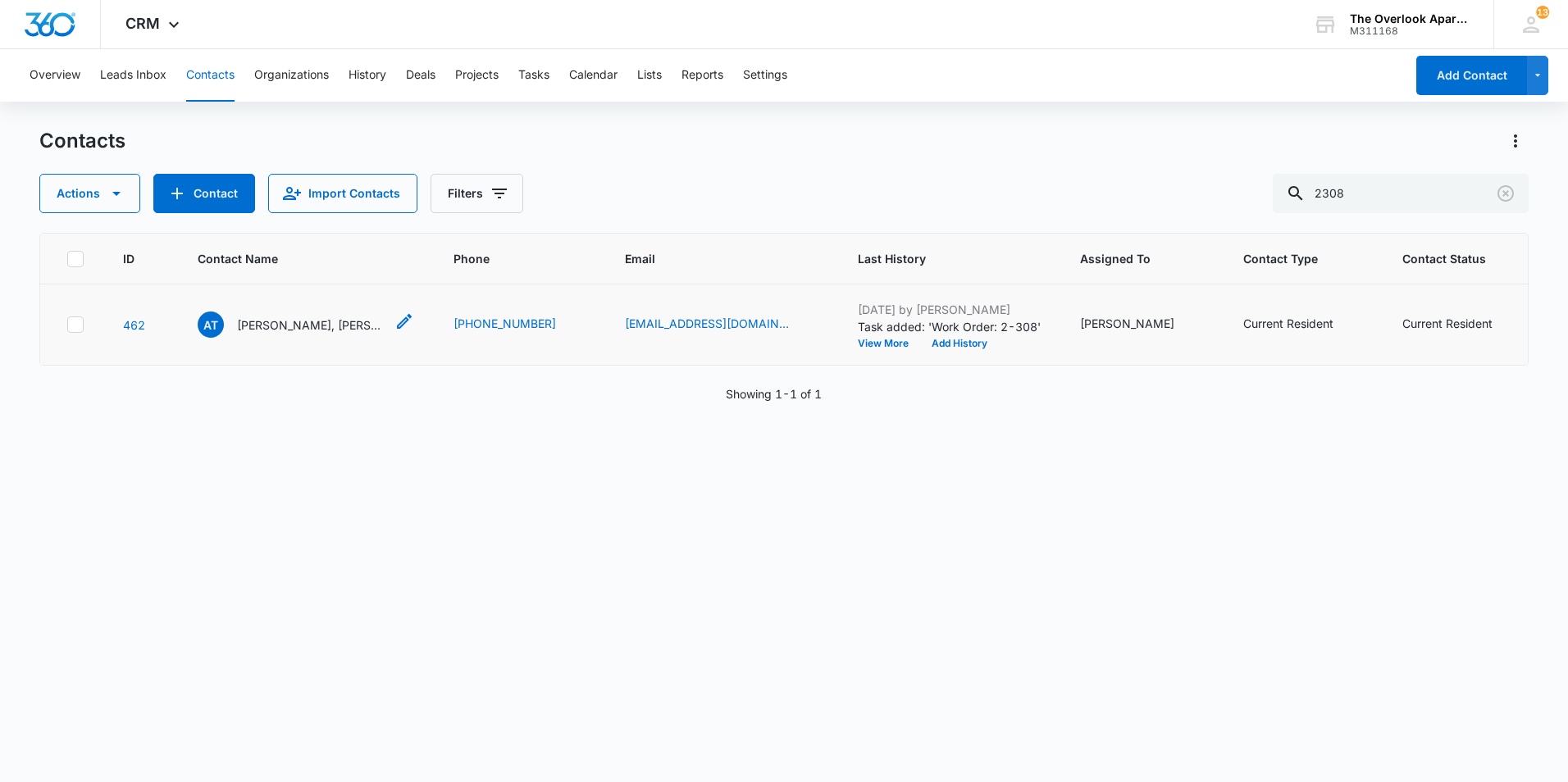
click at [318, 324] on p "Ashlyn Taylor, Armondo Marquez & Zarahi Marquez" at bounding box center [311, 325] width 148 height 17
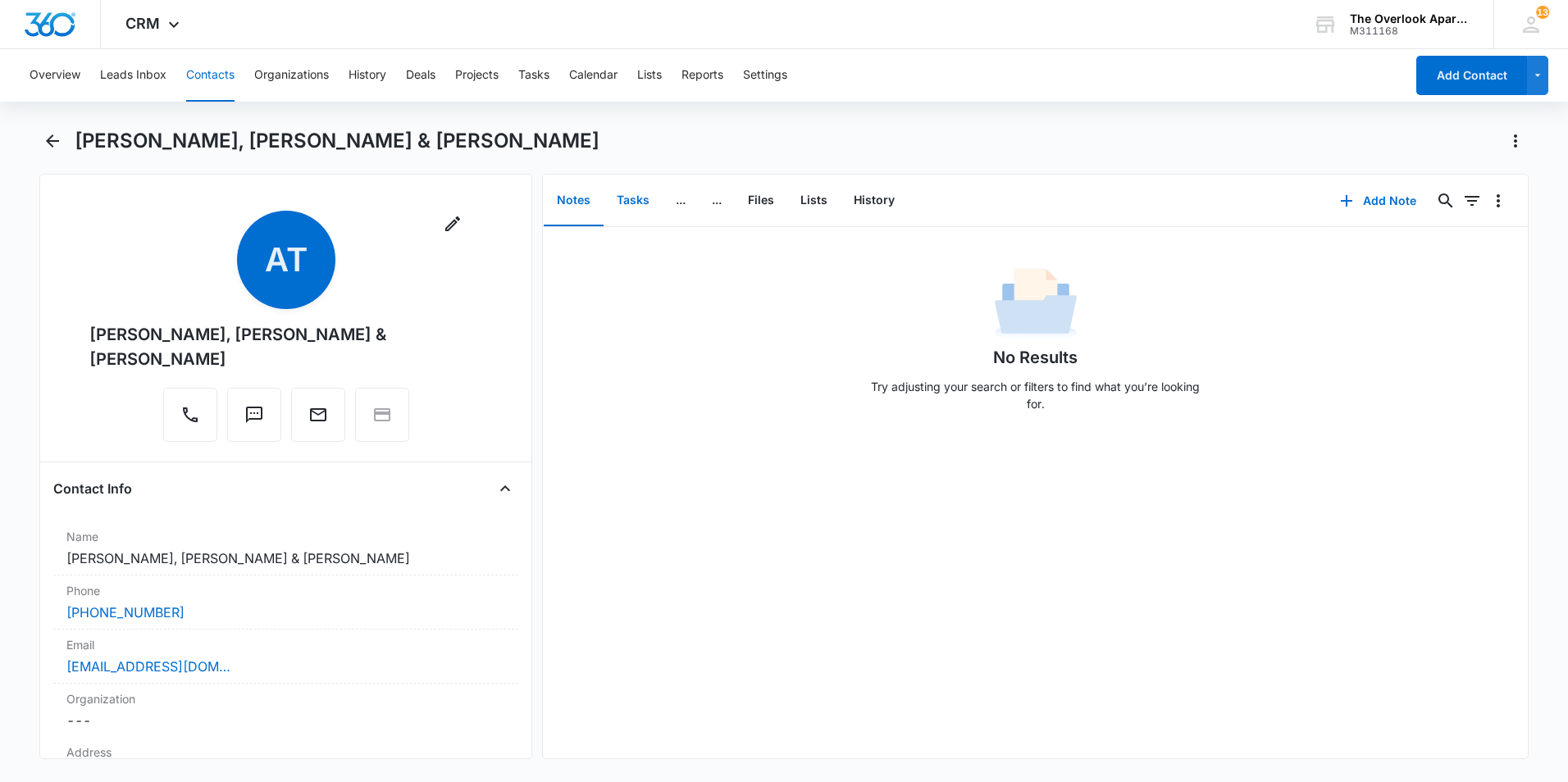
click at [637, 204] on button "Tasks" at bounding box center [633, 201] width 59 height 51
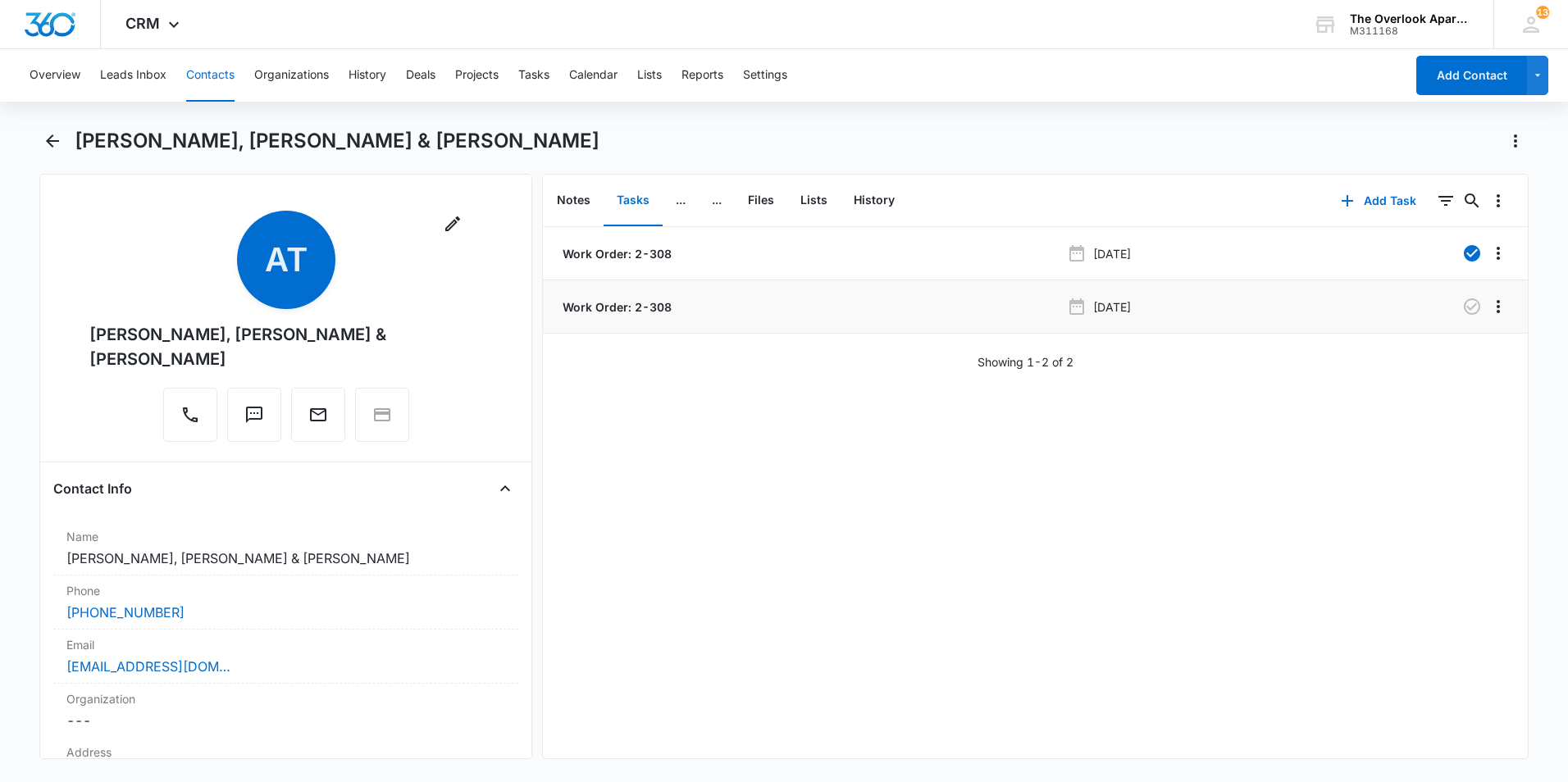
click at [633, 307] on p "Work Order: 2-308" at bounding box center [615, 307] width 112 height 17
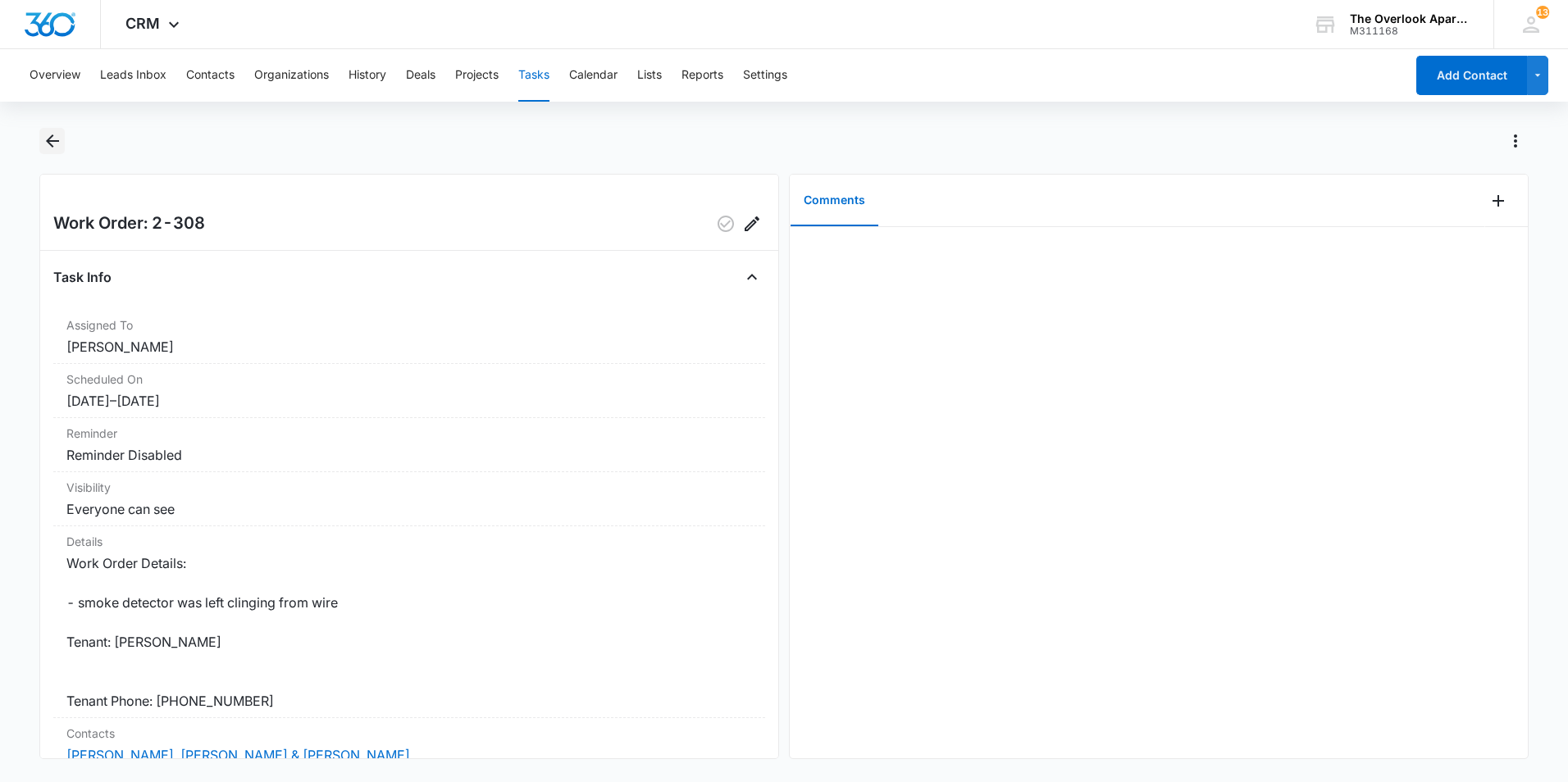
click at [55, 144] on icon "Back" at bounding box center [52, 141] width 20 height 20
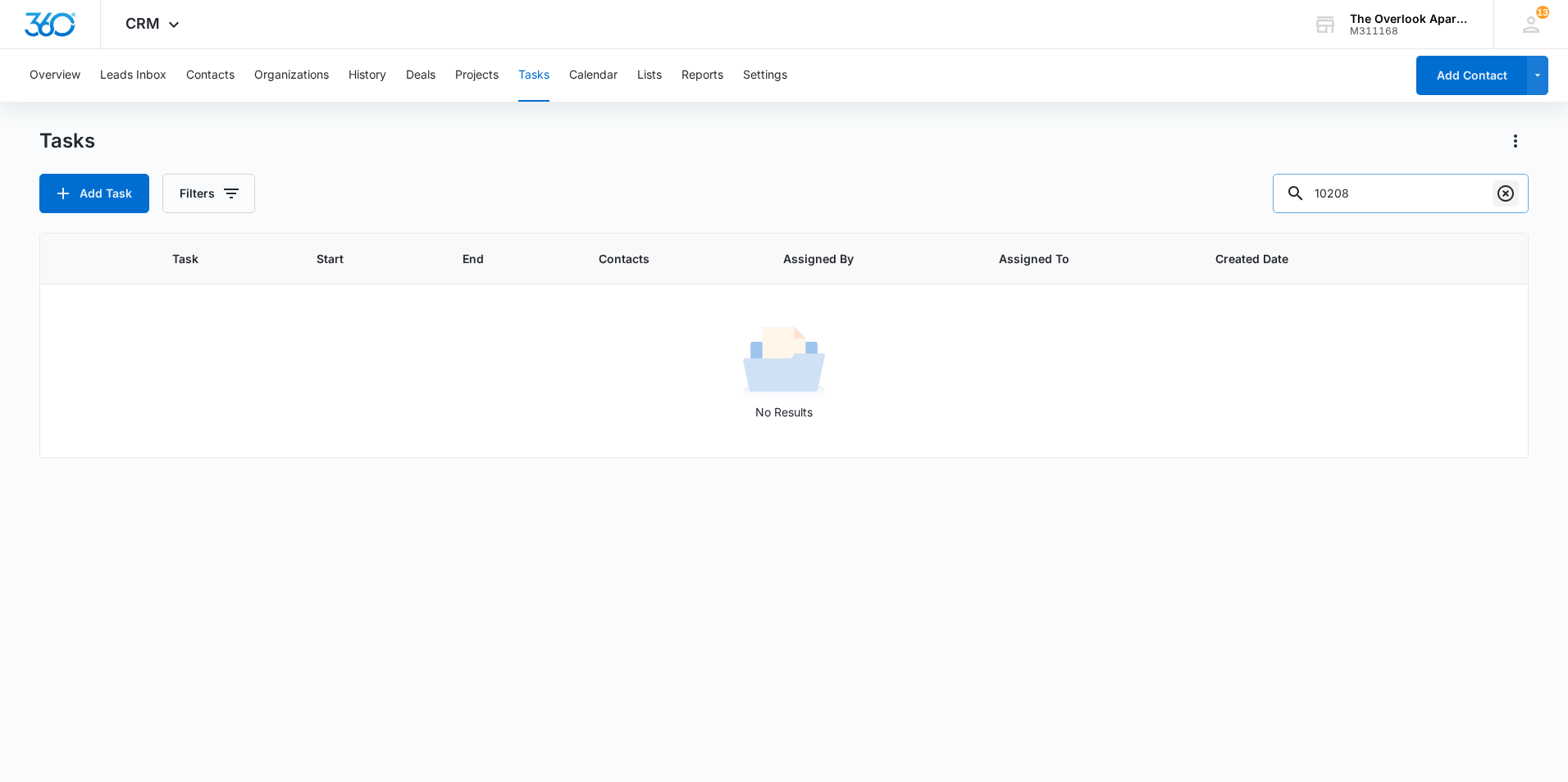
click at [1510, 193] on icon "Clear" at bounding box center [1505, 193] width 20 height 20
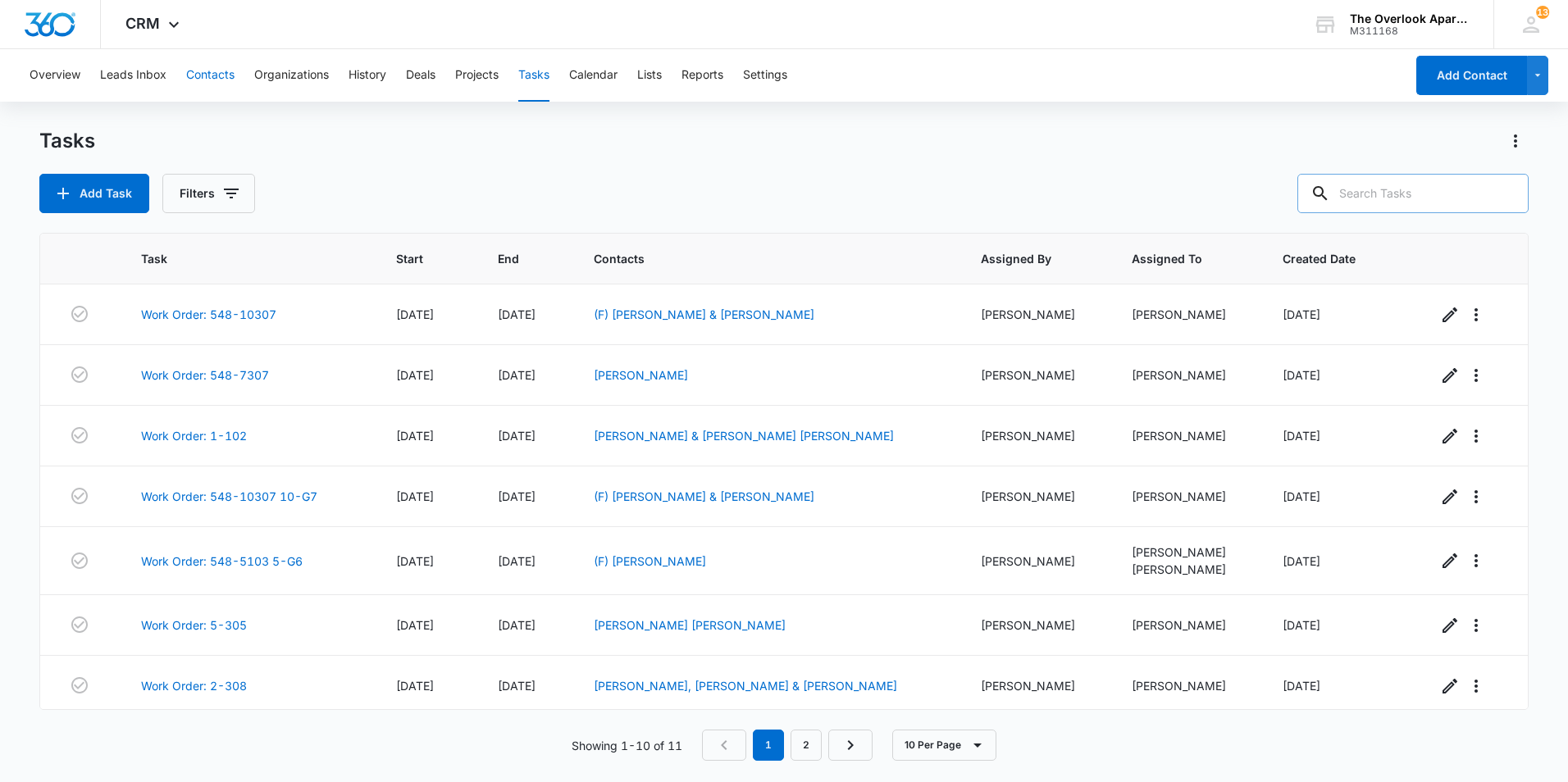
click at [201, 65] on button "Contacts" at bounding box center [210, 76] width 48 height 53
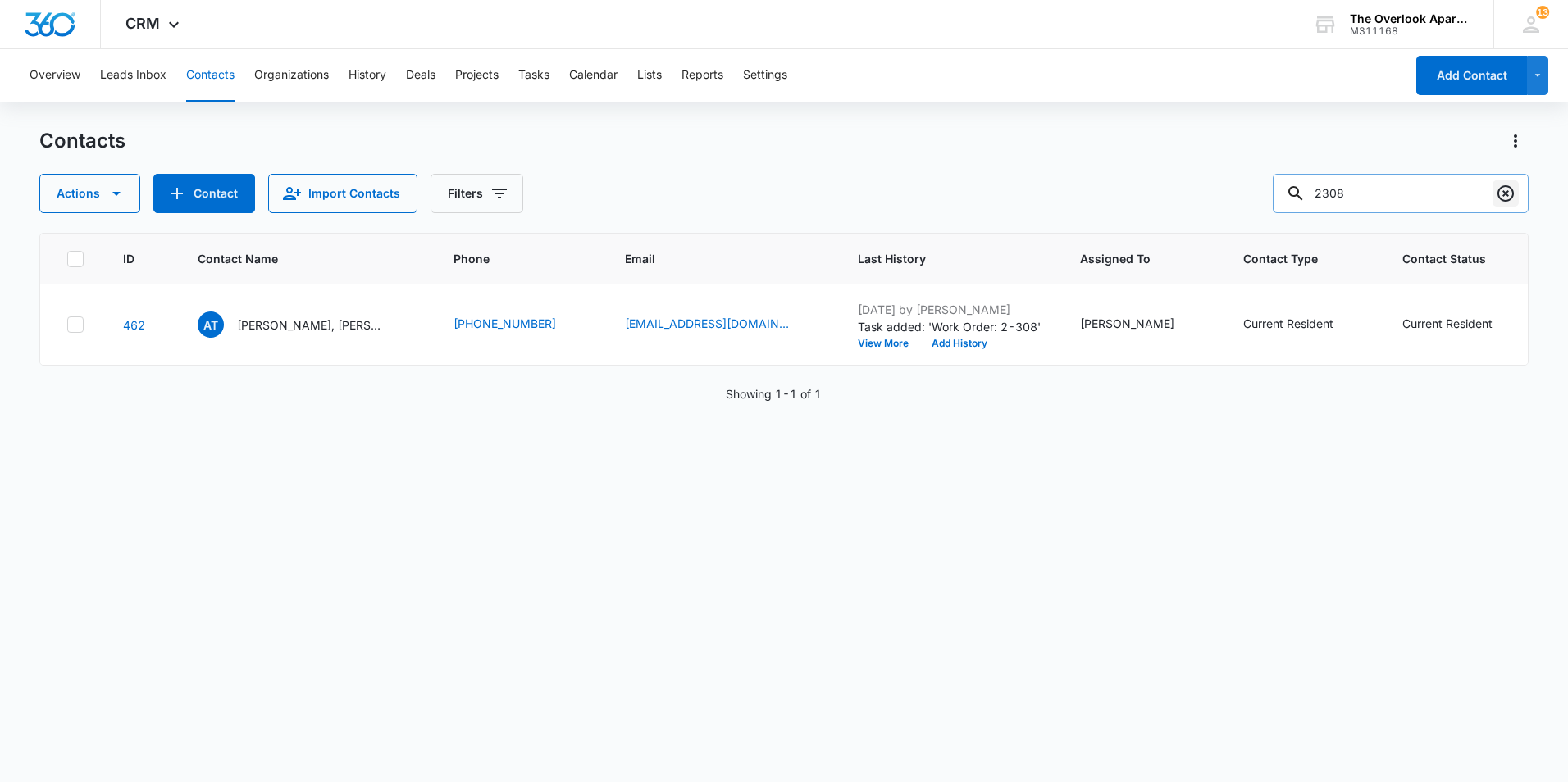
click at [1509, 188] on icon "Clear" at bounding box center [1505, 193] width 16 height 16
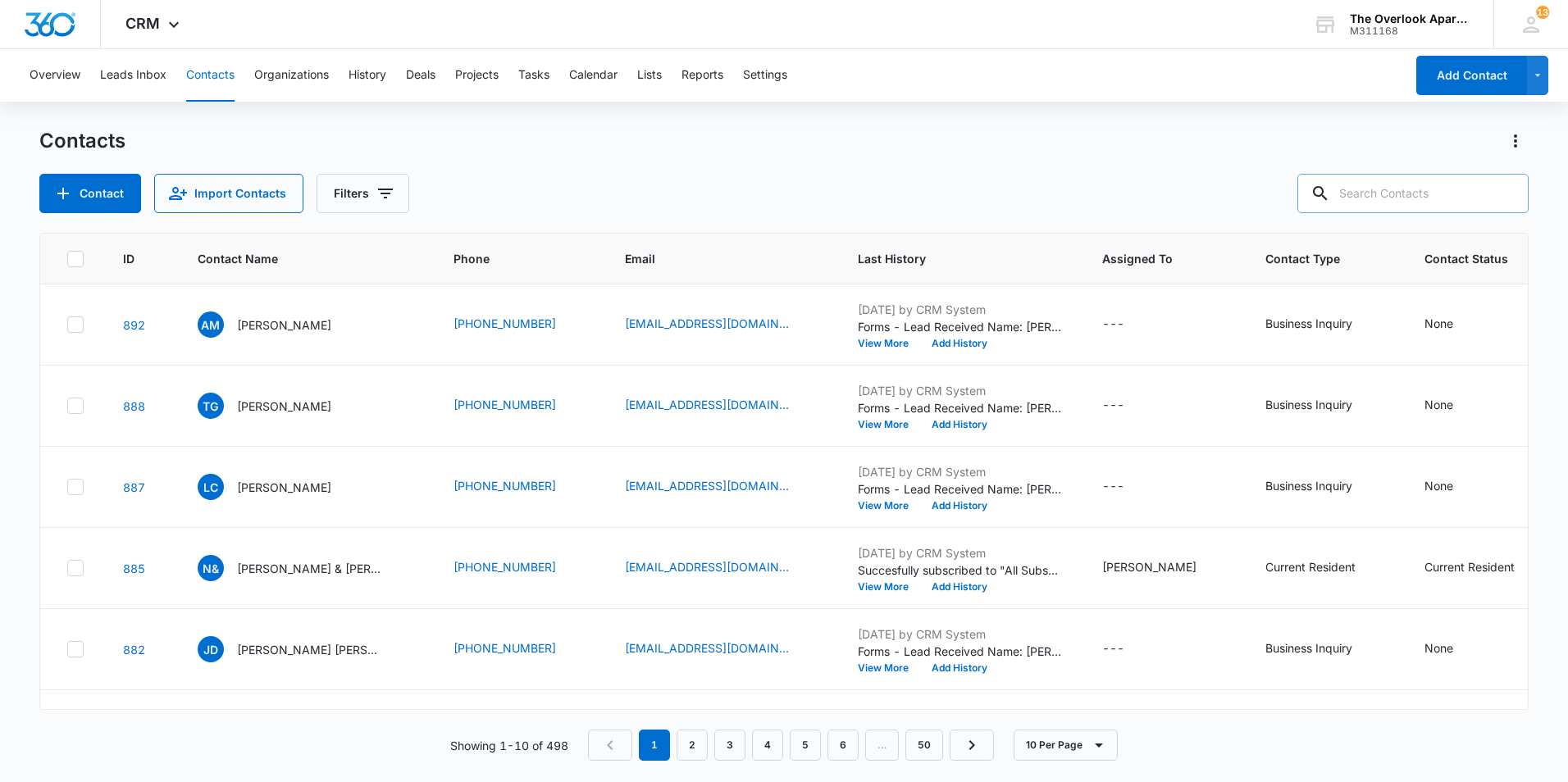
click at [1422, 191] on input "text" at bounding box center [1413, 194] width 231 height 39
type input "8201"
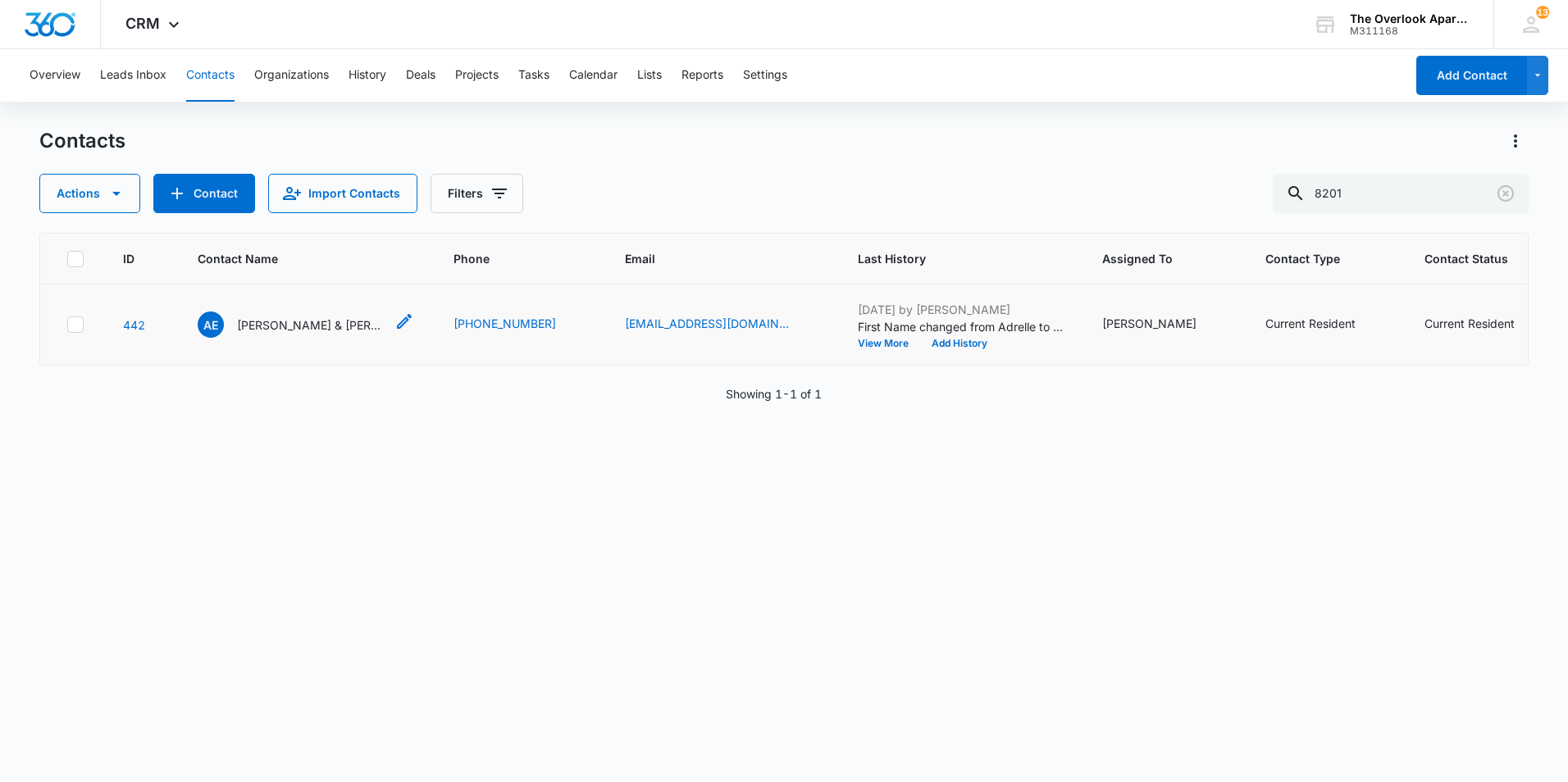
click at [277, 322] on p "Adrelle E. Lopez & Jose M. Lopez" at bounding box center [311, 325] width 148 height 17
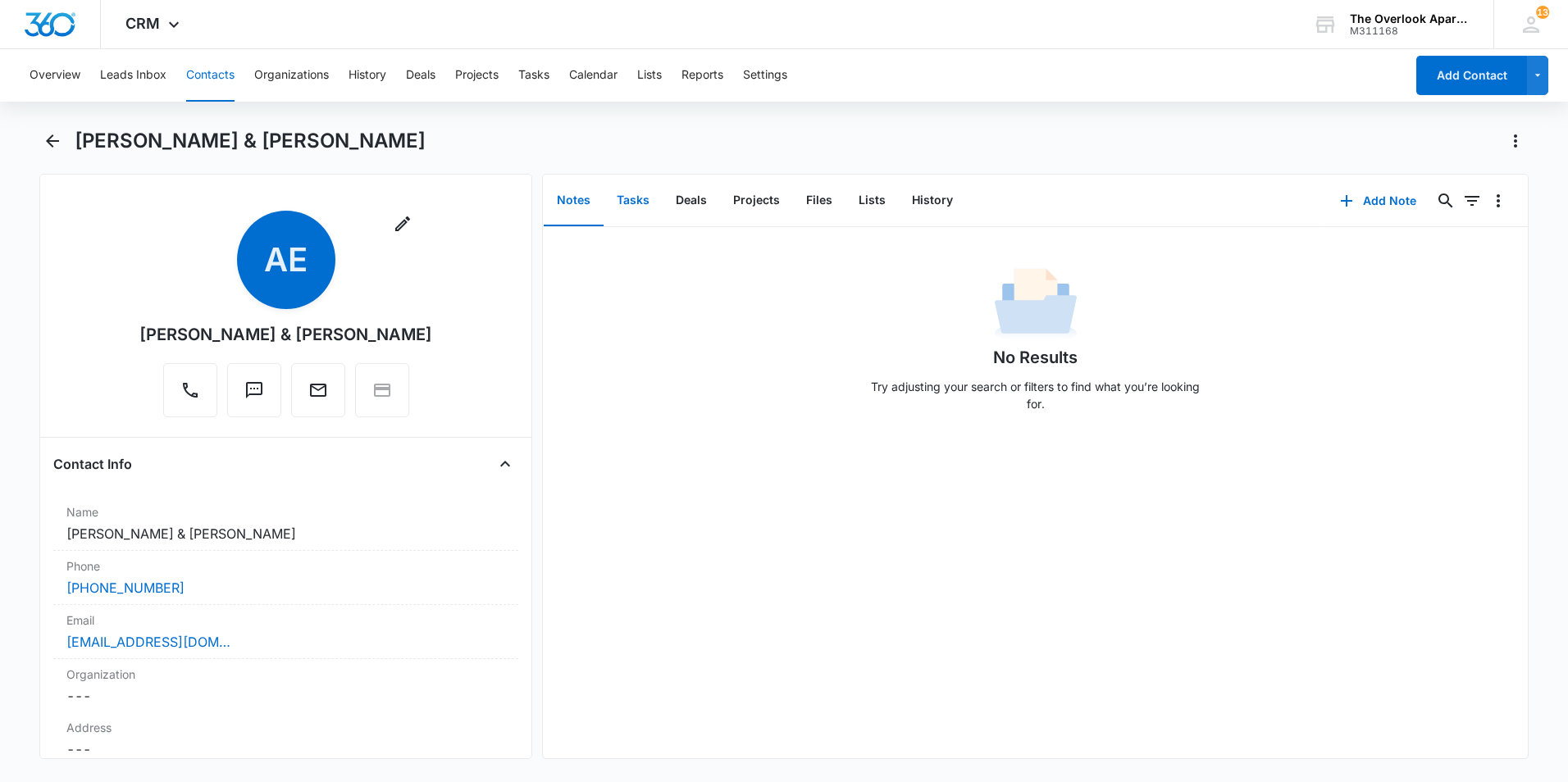
click at [629, 204] on button "Tasks" at bounding box center [633, 201] width 59 height 51
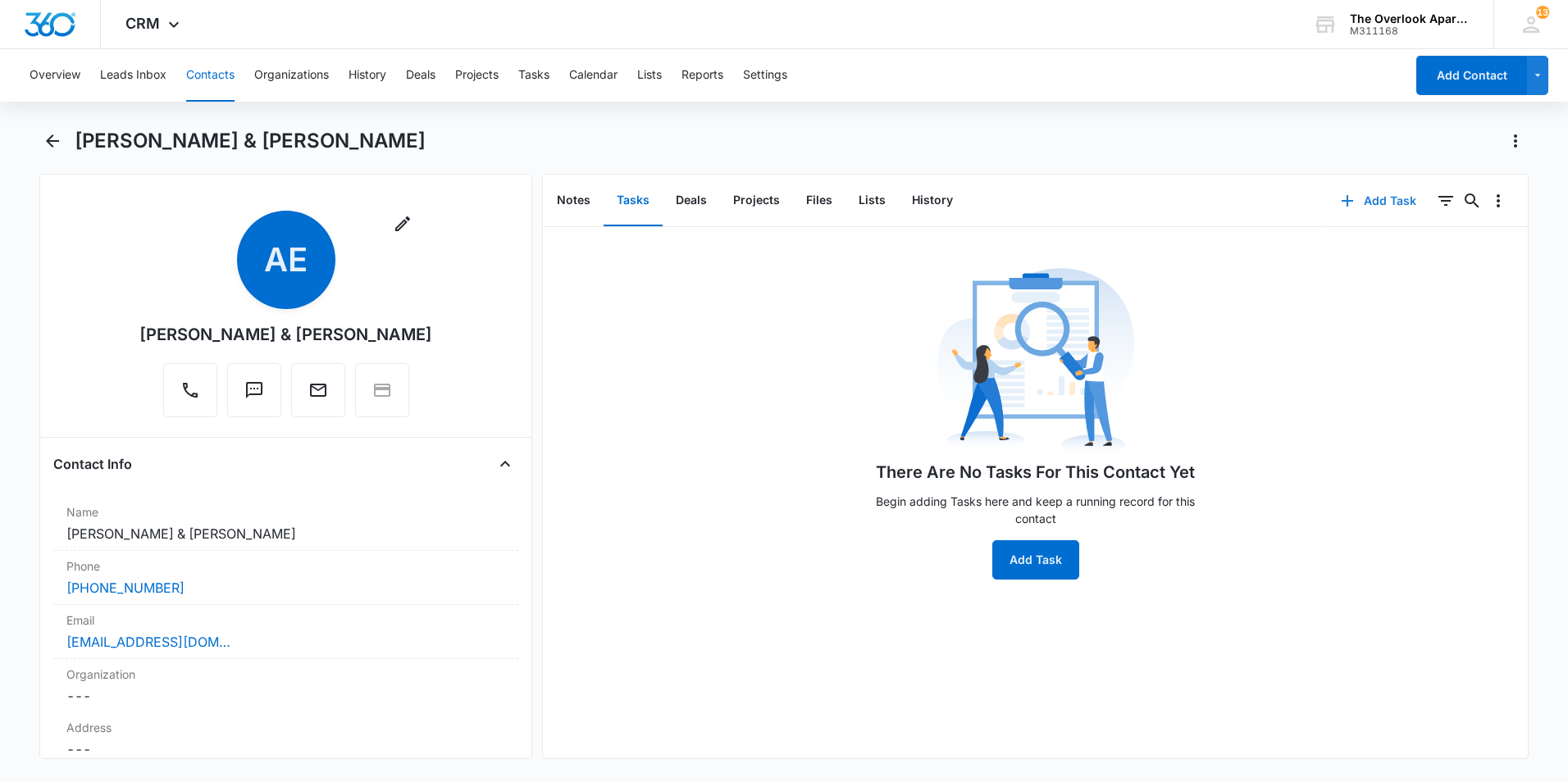
click at [1352, 201] on button "Add Task" at bounding box center [1378, 200] width 108 height 39
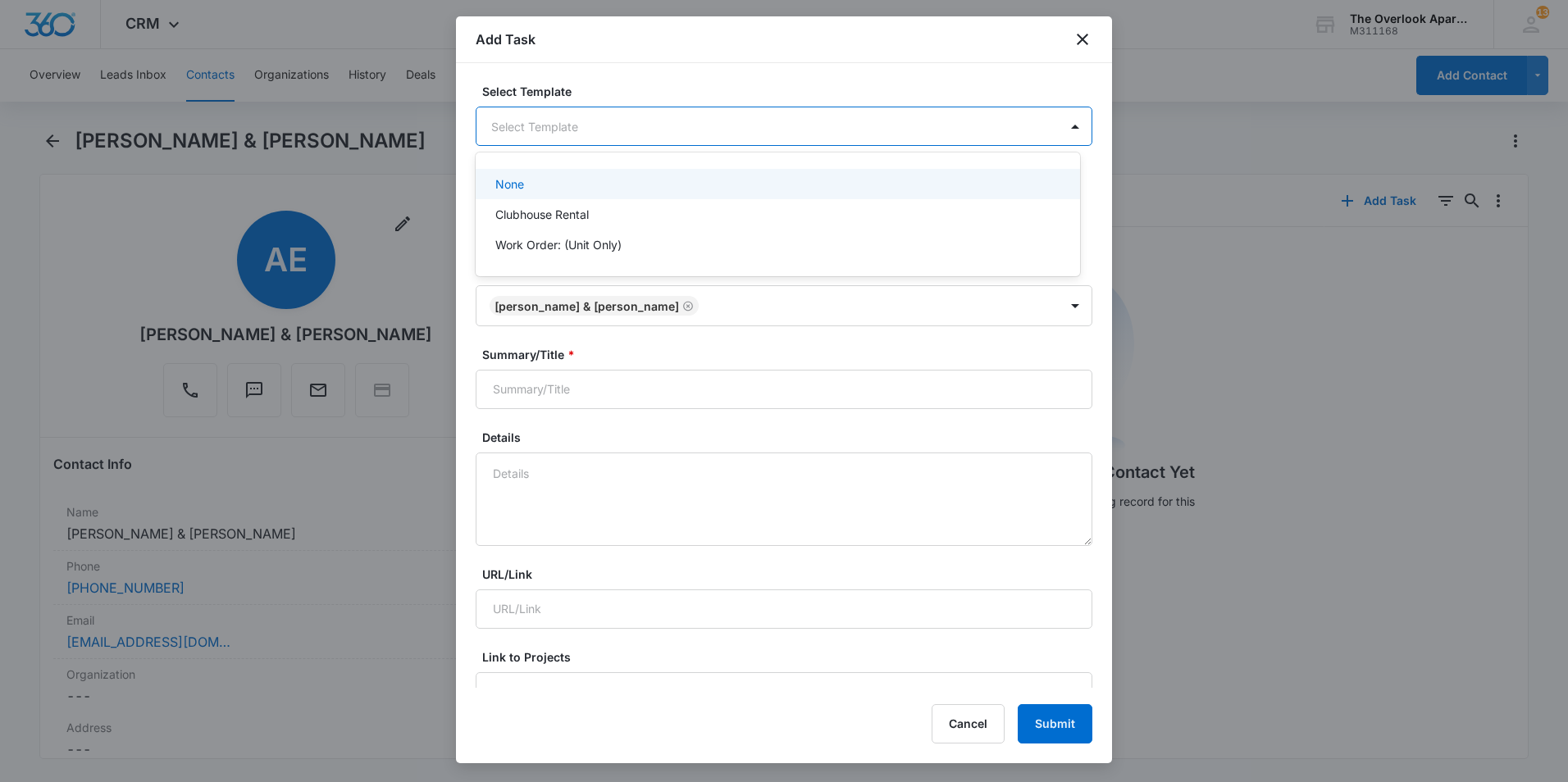
click at [660, 134] on body "CRM Apps Reputation Websites Forms CRM Email Social Content Ads Intelligence Fi…" at bounding box center [784, 391] width 1568 height 782
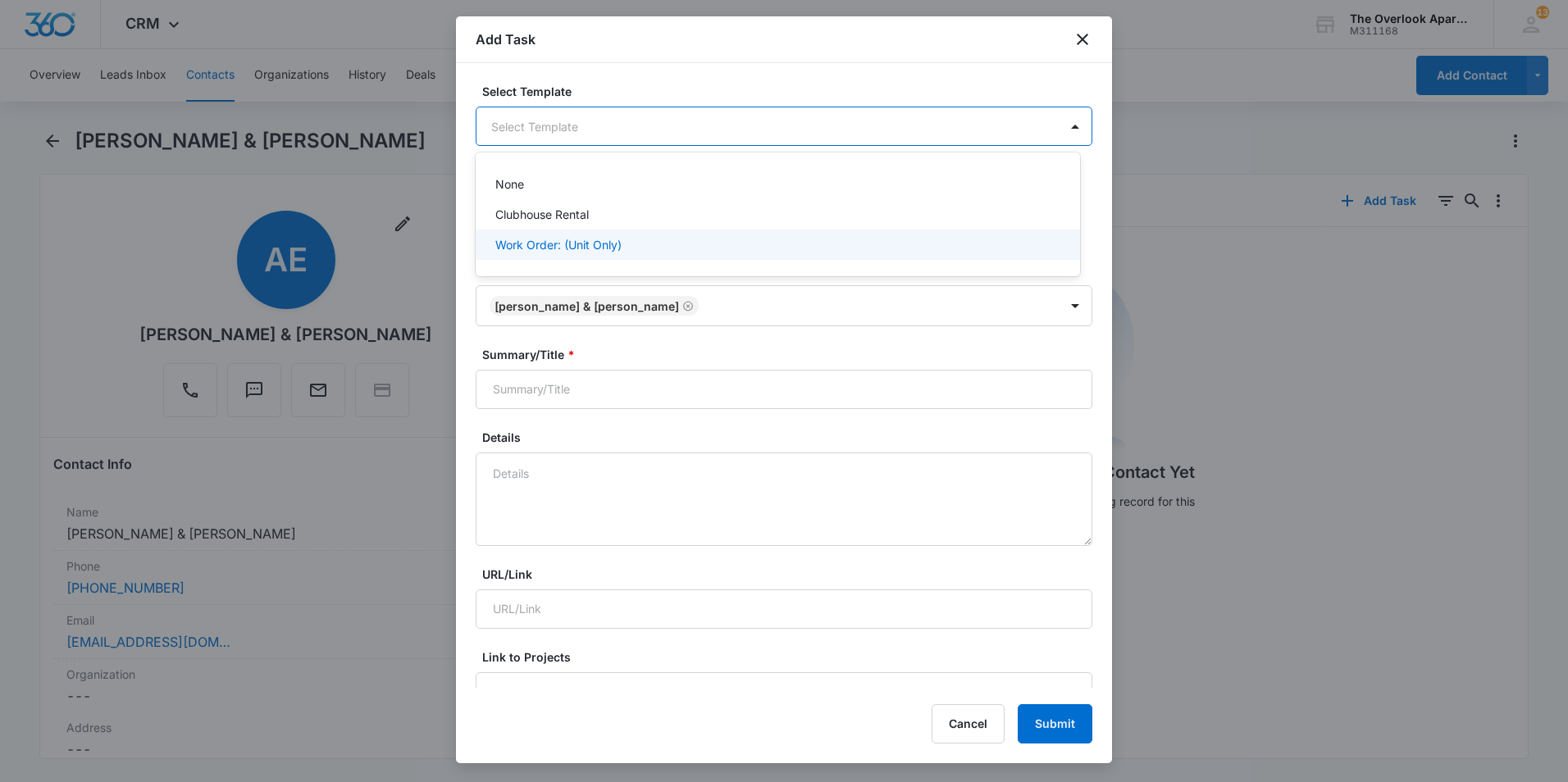
click at [629, 242] on div "Work Order: (Unit Only)" at bounding box center [776, 245] width 562 height 17
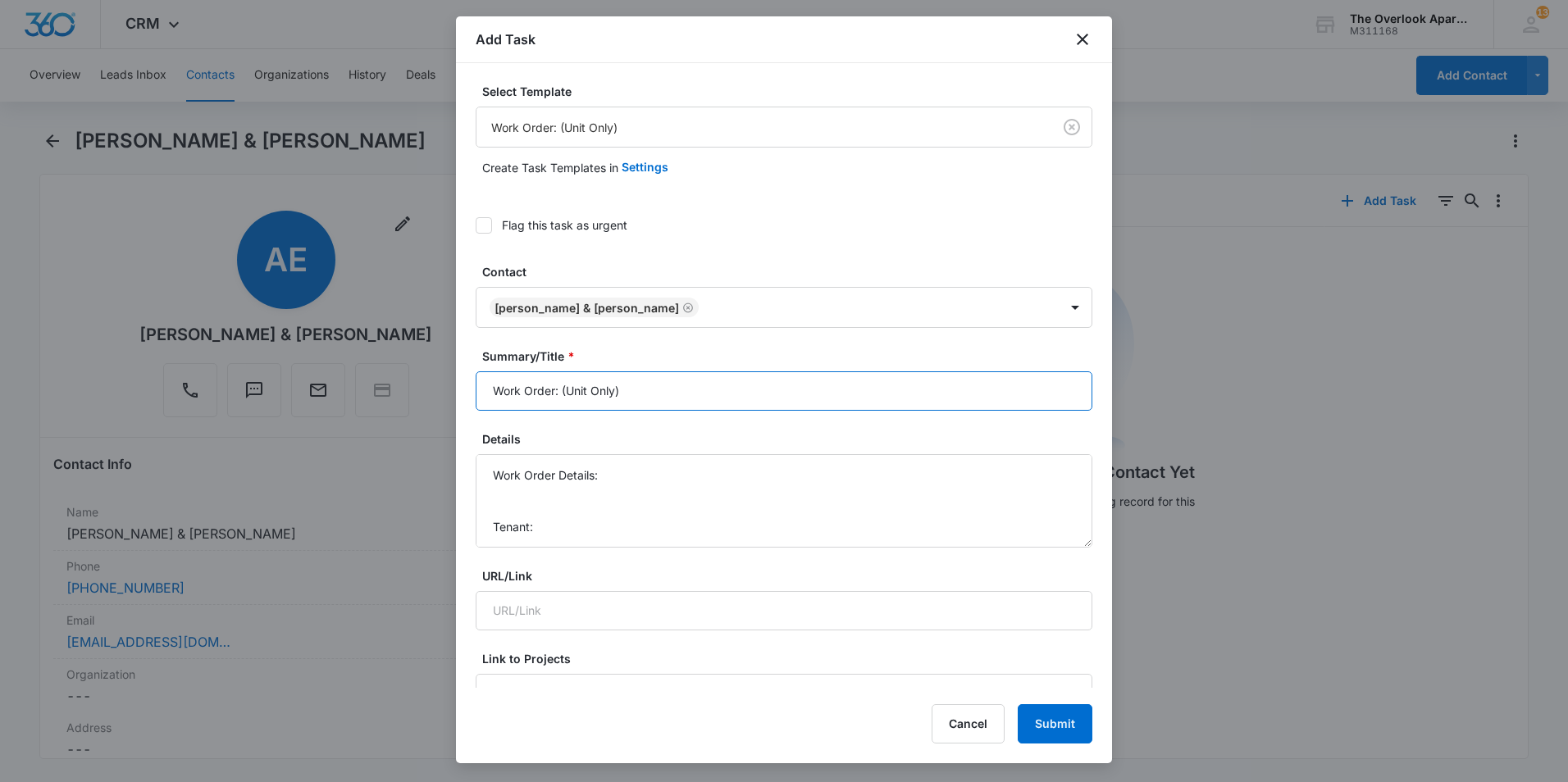
drag, startPoint x: 632, startPoint y: 394, endPoint x: 563, endPoint y: 398, distance: 69.1
click at [563, 398] on input "Work Order: (Unit Only)" at bounding box center [784, 391] width 616 height 39
type input "Work Order: 8-201"
click at [637, 475] on textarea "Work Order Details: Tenant: Tenant Phone:" at bounding box center [784, 501] width 616 height 93
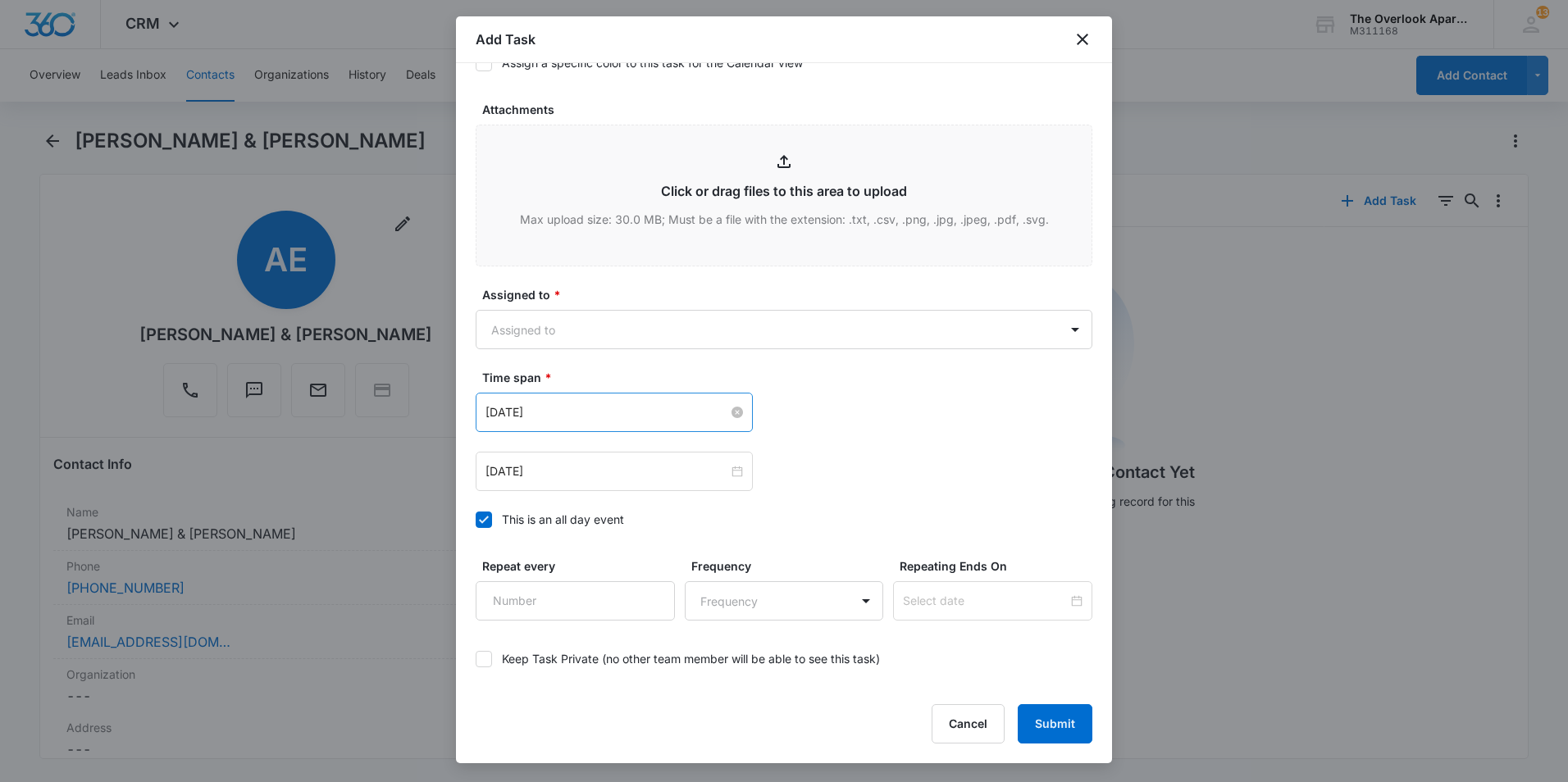
scroll to position [820, 0]
type textarea "Work Order Details: Windows had originally been sent through warranty to be fix…"
click at [696, 329] on body "CRM Apps Reputation Websites Forms CRM Email Social Content Ads Intelligence Fi…" at bounding box center [784, 391] width 1568 height 782
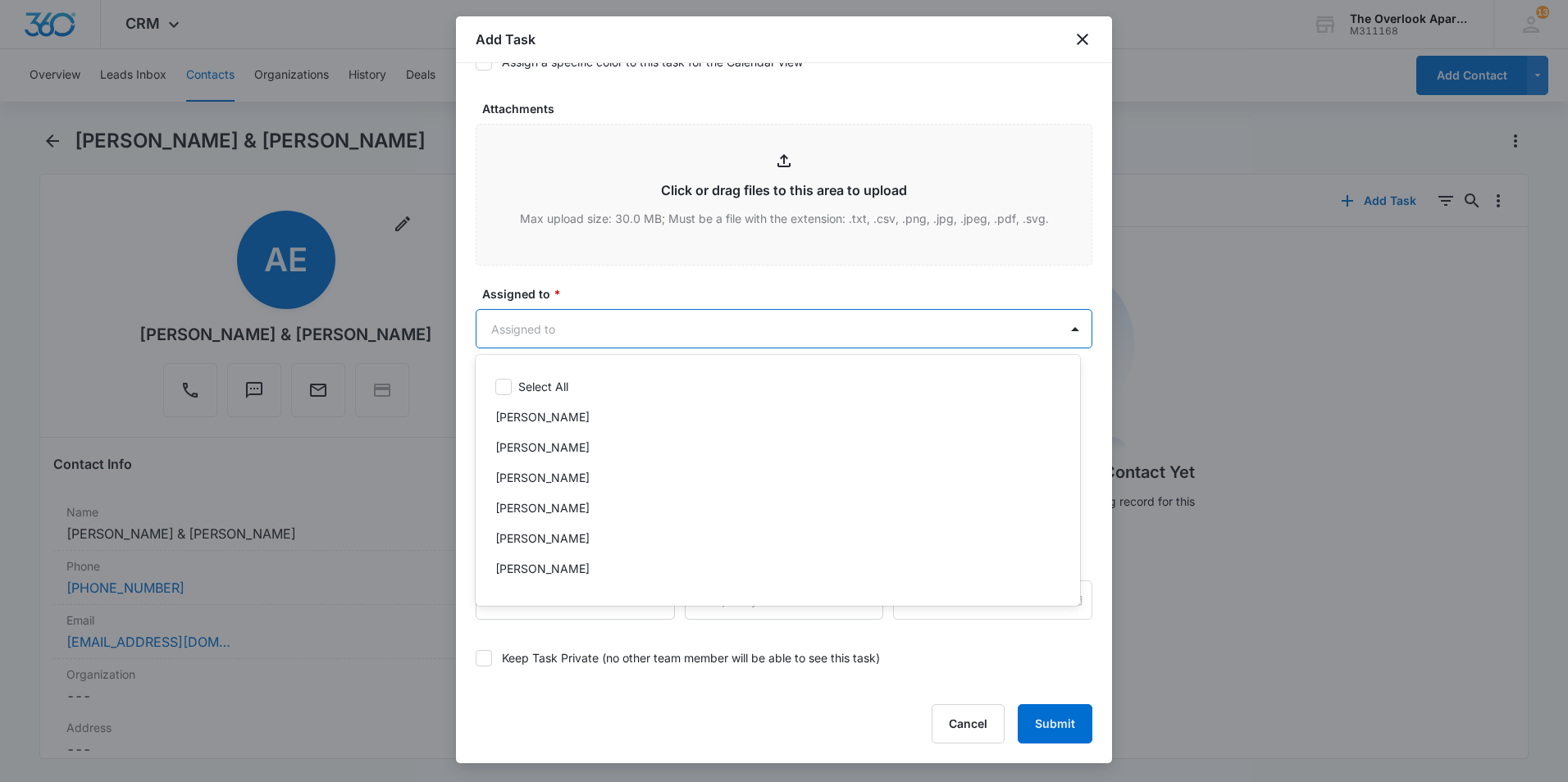
scroll to position [146, 0]
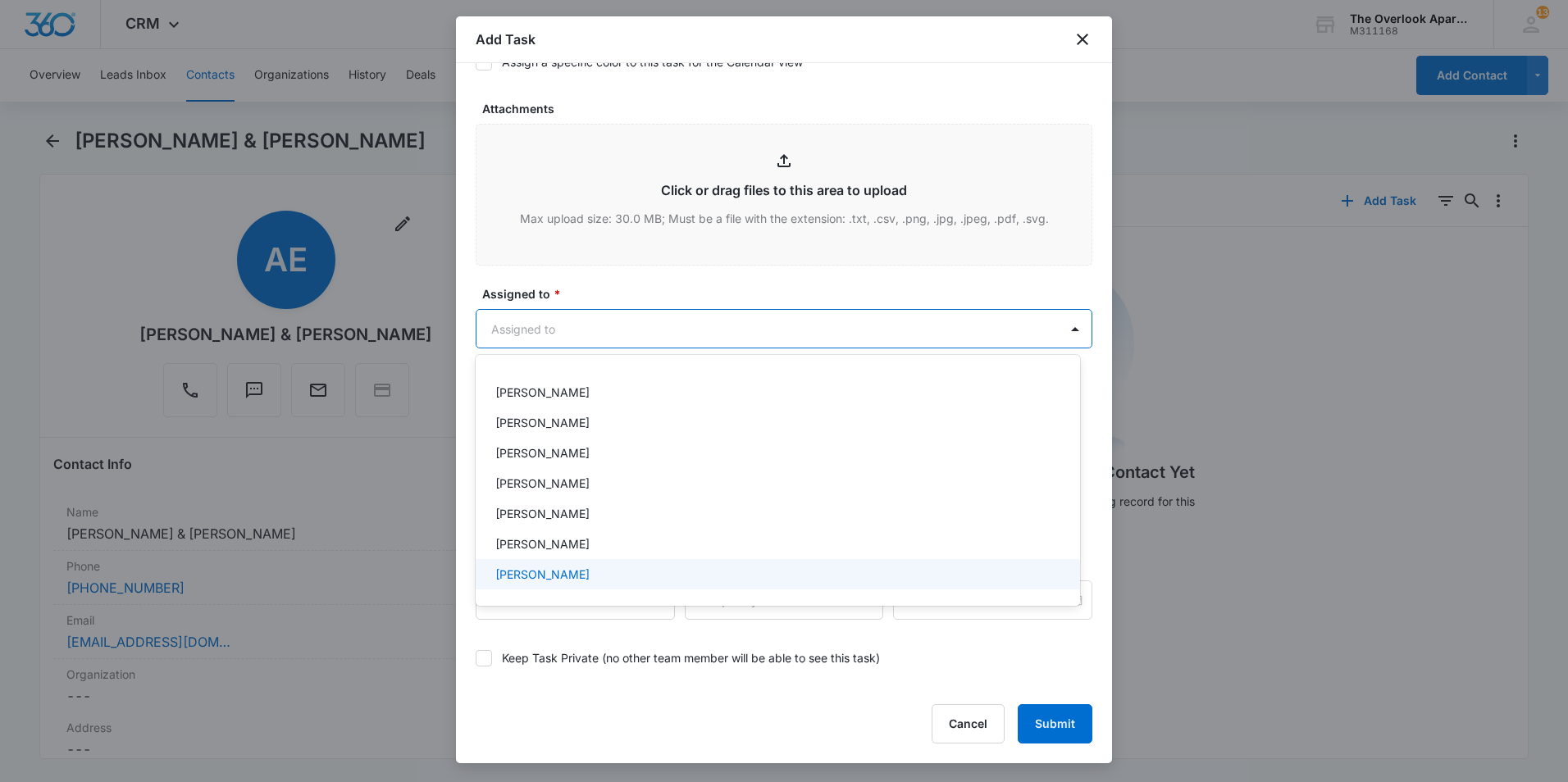
click at [599, 564] on div "William Traylor" at bounding box center [778, 575] width 604 height 31
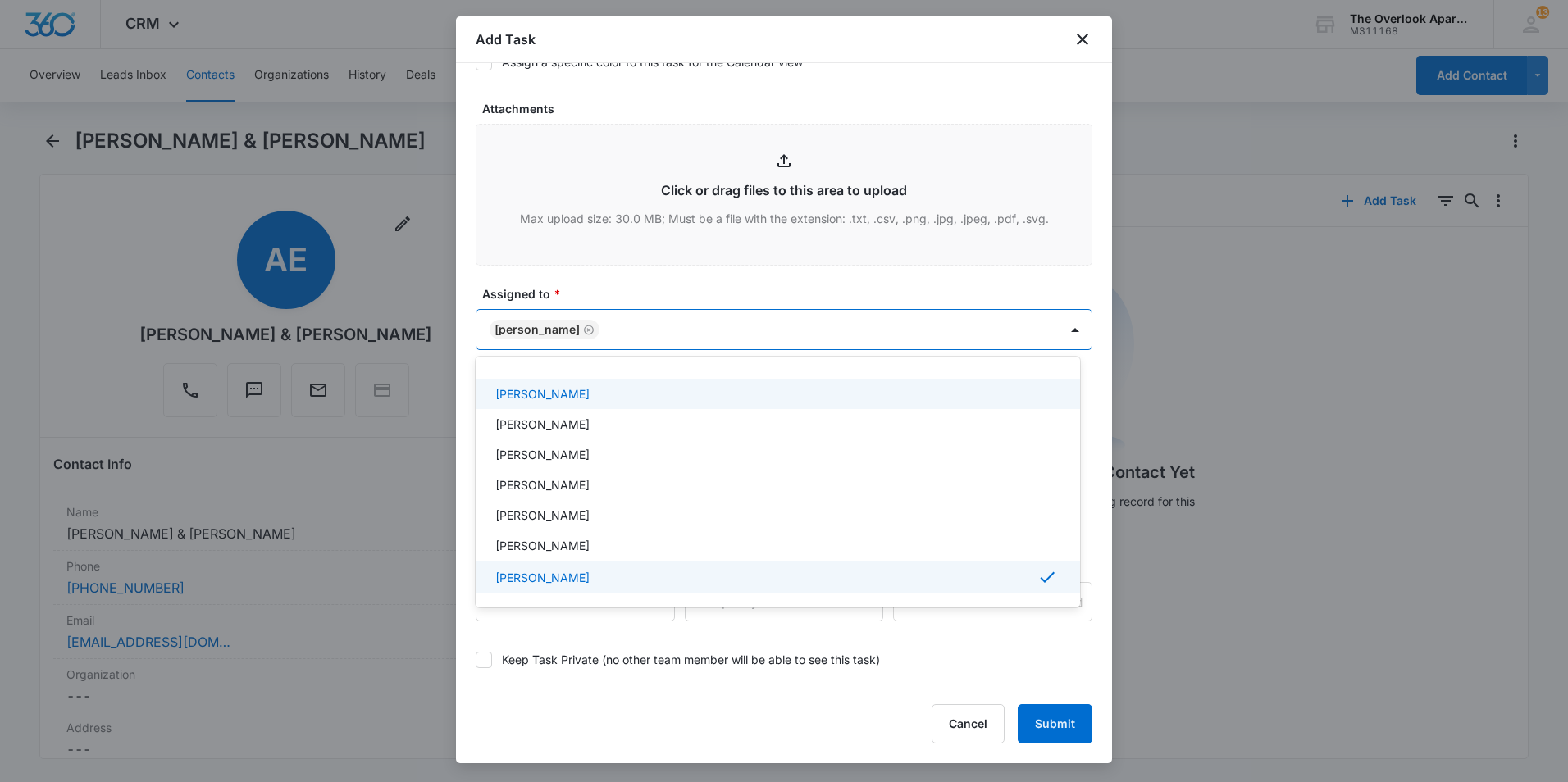
click at [718, 279] on div at bounding box center [784, 391] width 1568 height 782
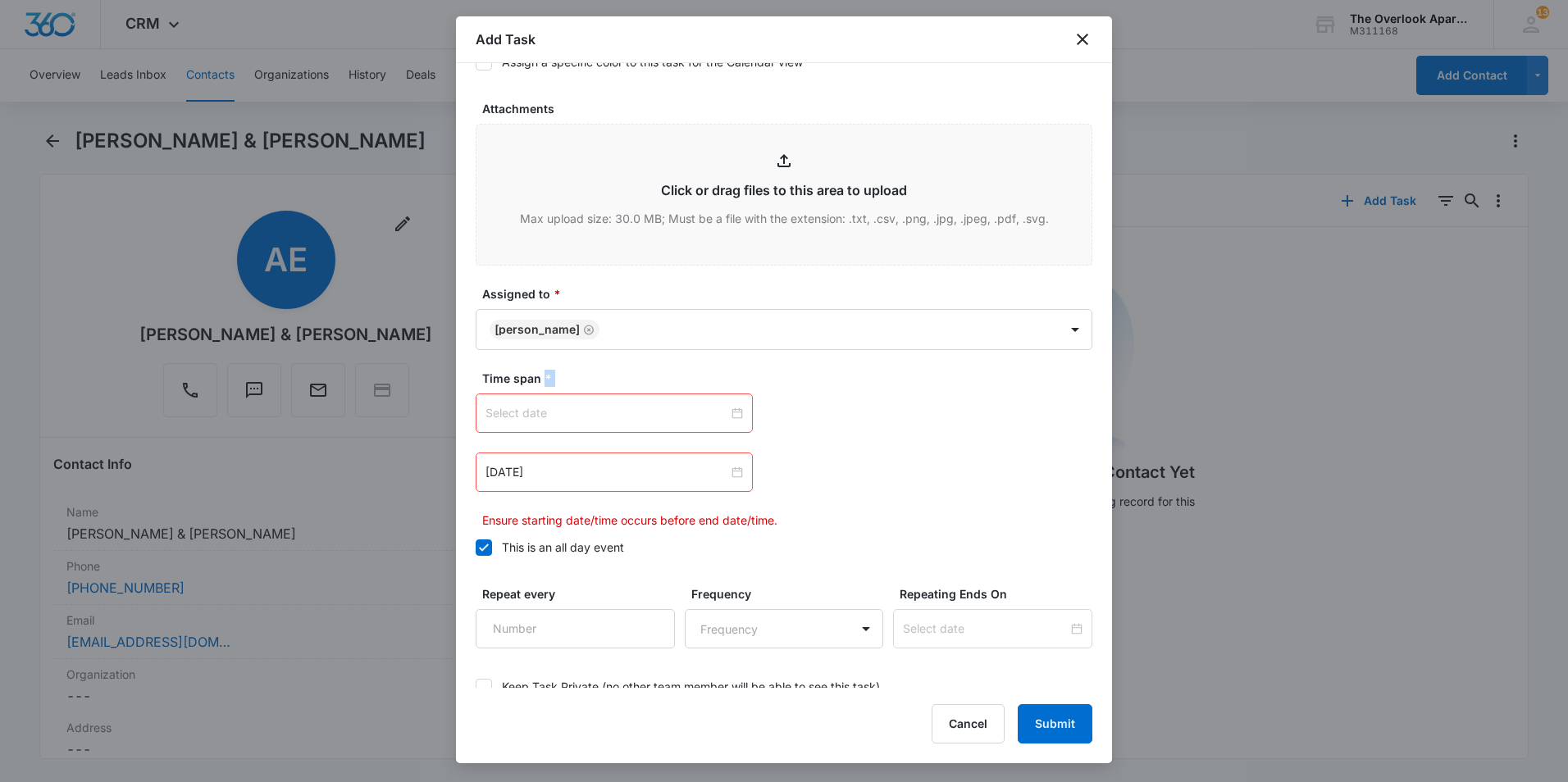
click at [728, 413] on div at bounding box center [614, 413] width 257 height 18
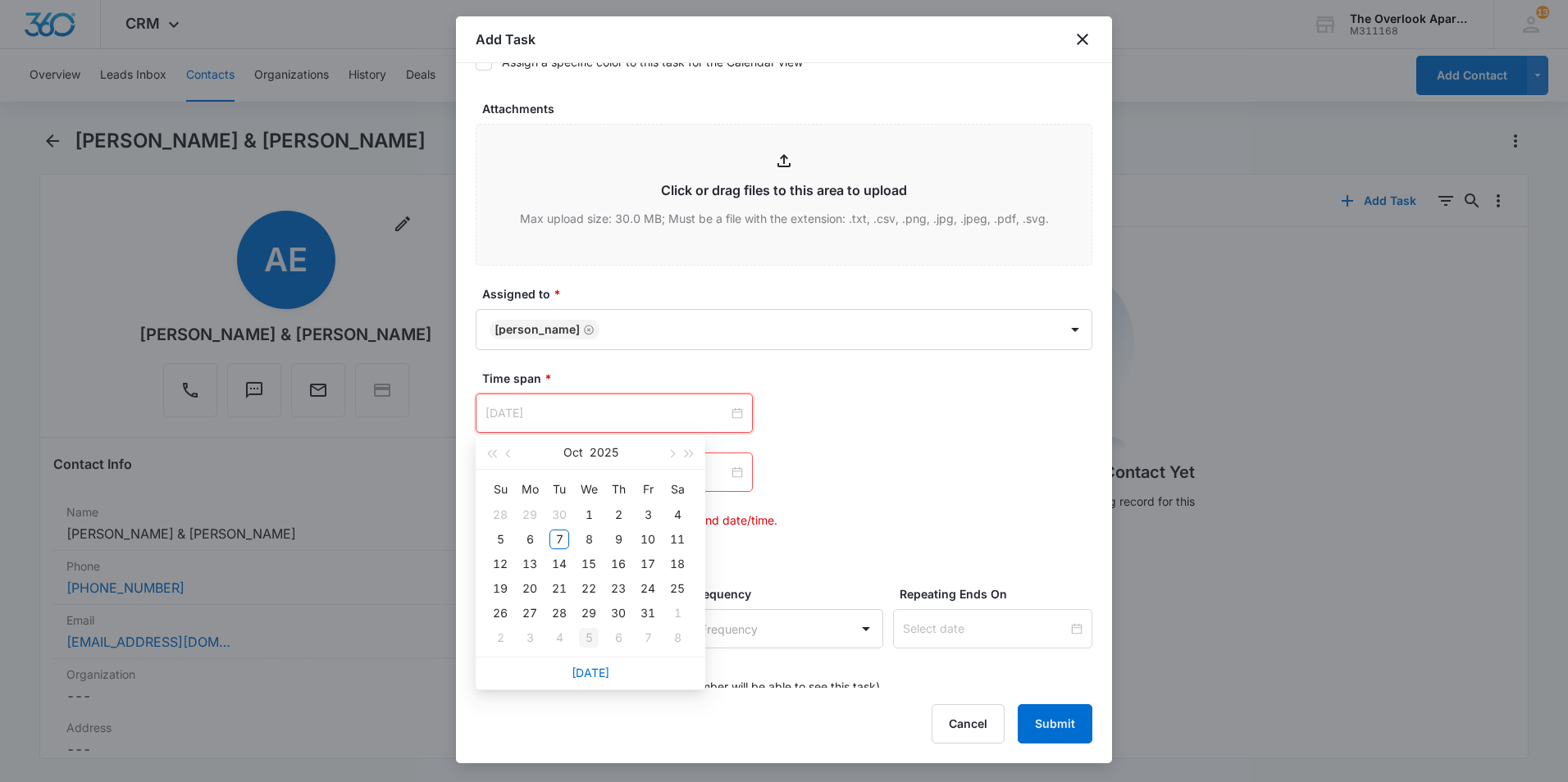
type input "Nov 5, 2025"
click at [591, 671] on link "Today" at bounding box center [590, 672] width 37 height 14
type input "Oct 7, 2025"
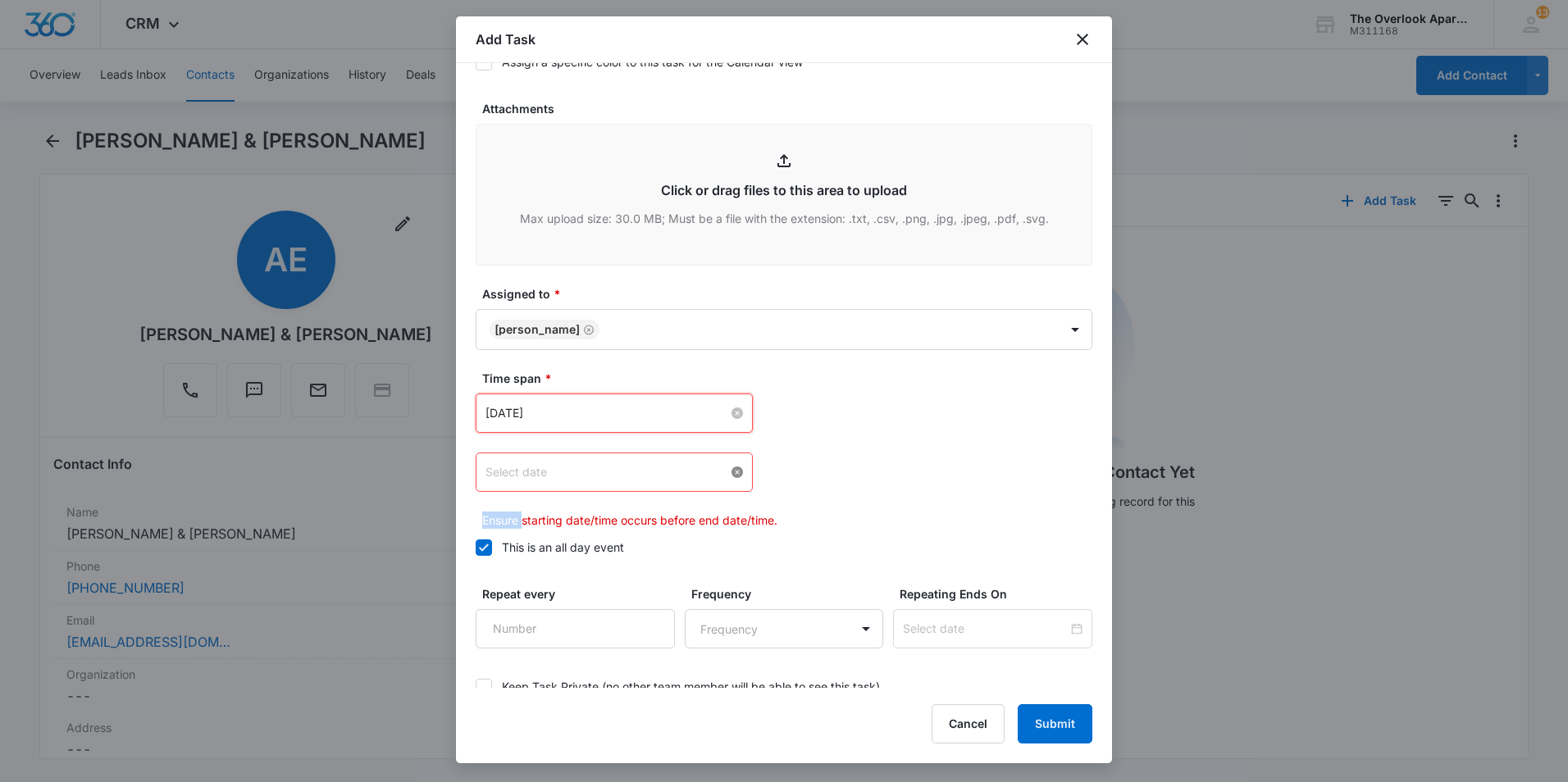
click at [733, 473] on div at bounding box center [614, 472] width 257 height 18
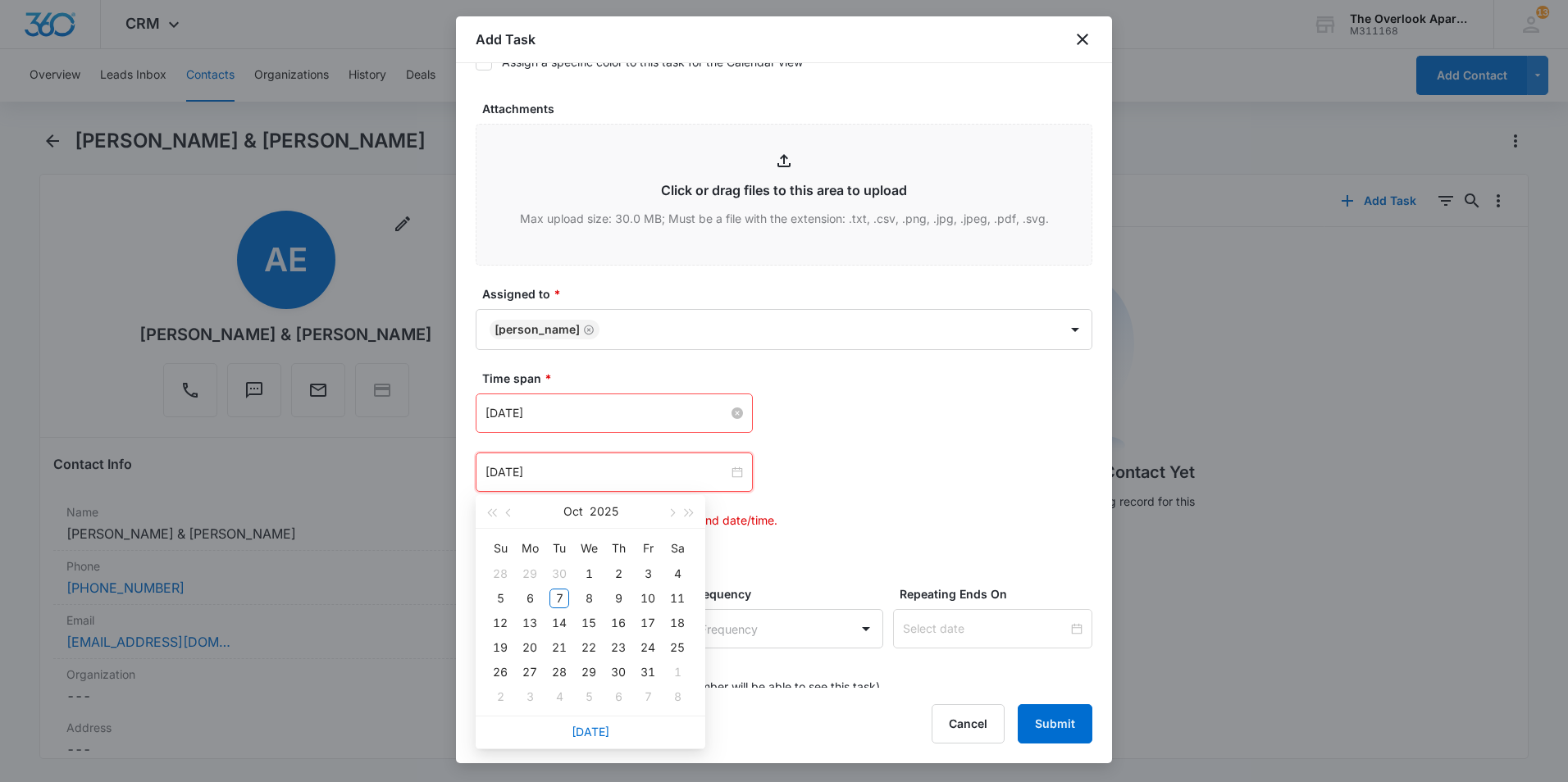
type input "Nov 4, 2025"
click at [603, 730] on link "Today" at bounding box center [590, 732] width 37 height 14
type input "Oct 7, 2025"
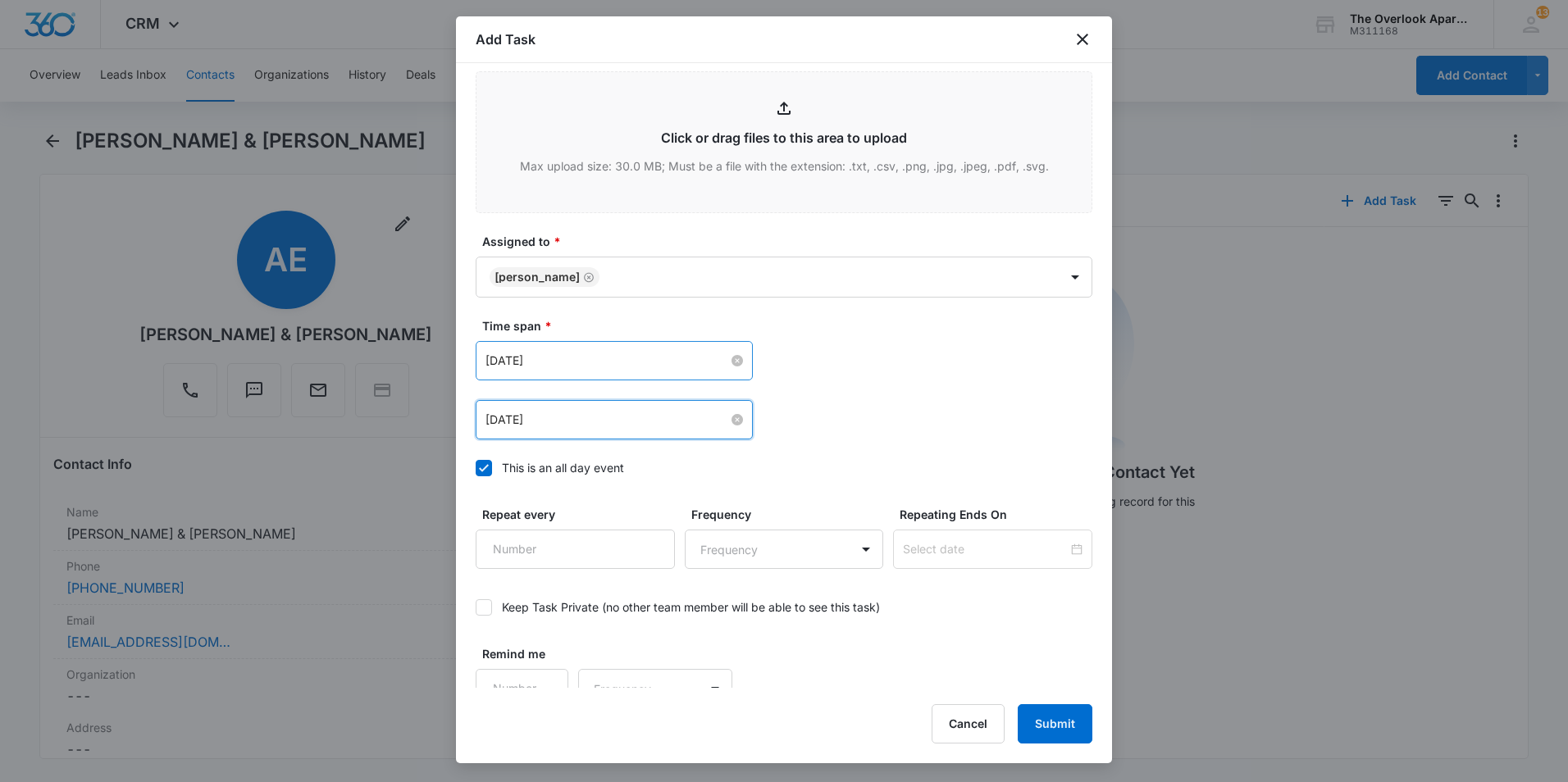
scroll to position [893, 0]
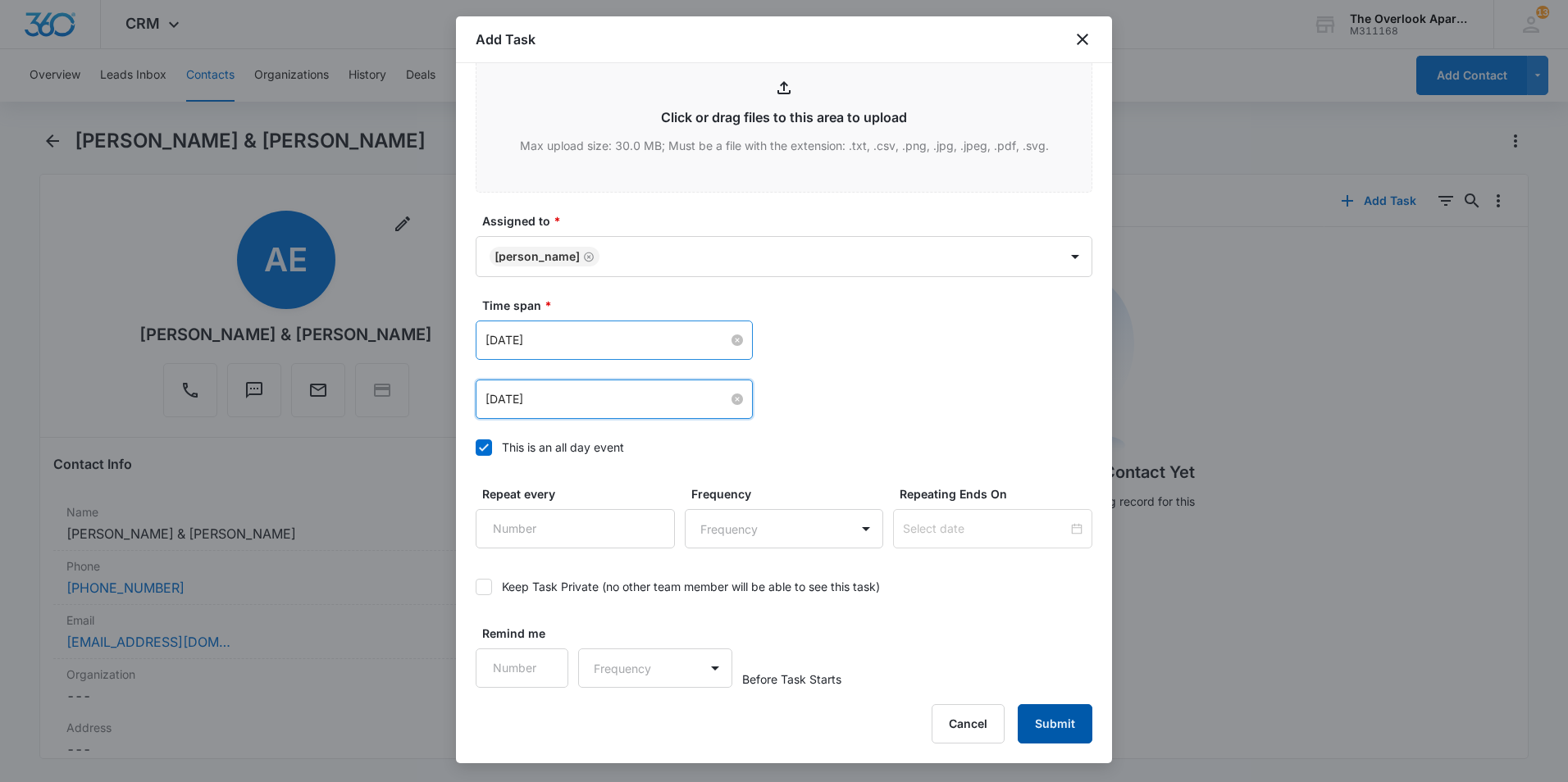
click at [1067, 723] on button "Submit" at bounding box center [1055, 724] width 75 height 39
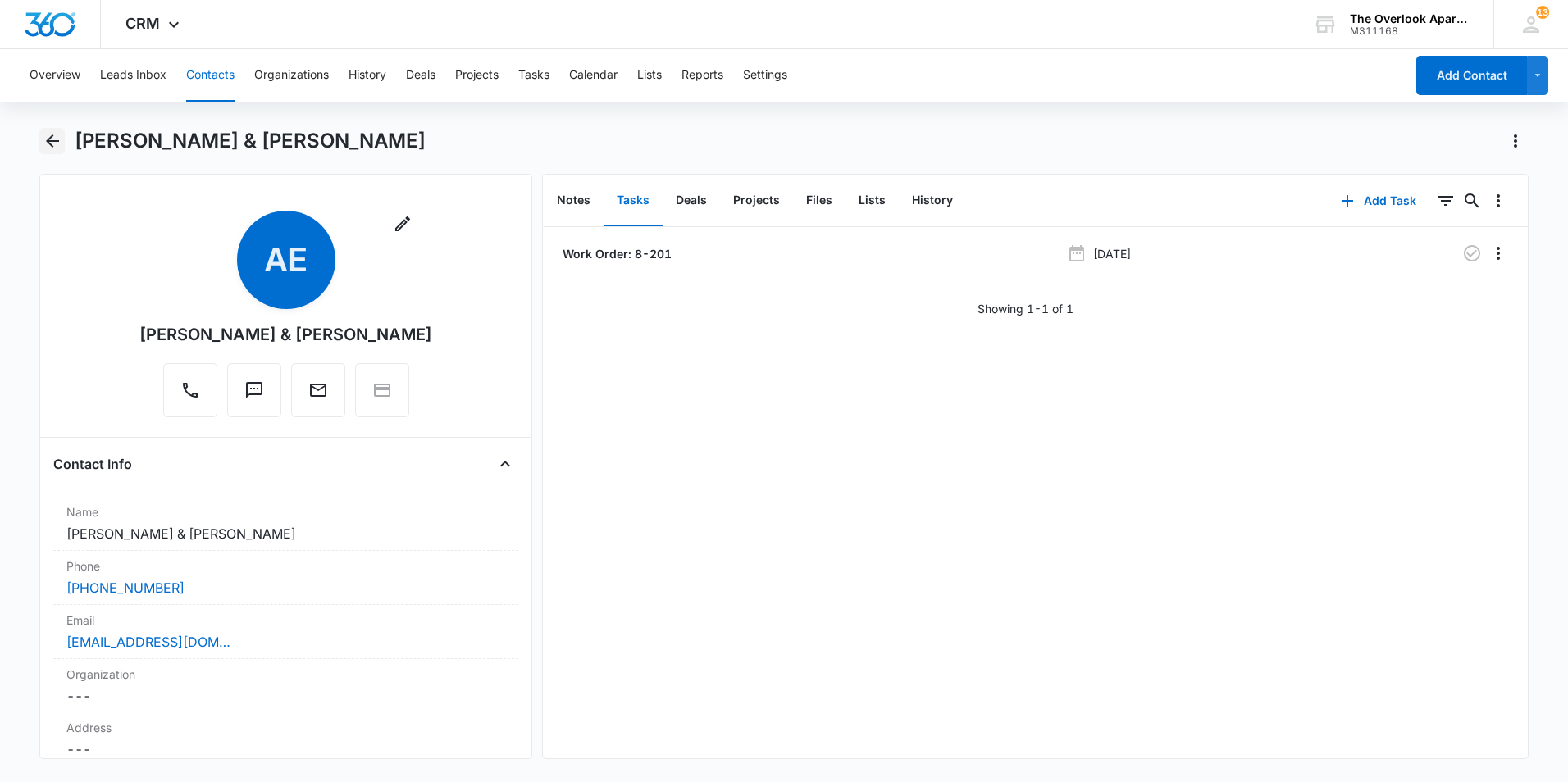
click at [49, 139] on icon "Back" at bounding box center [52, 140] width 13 height 13
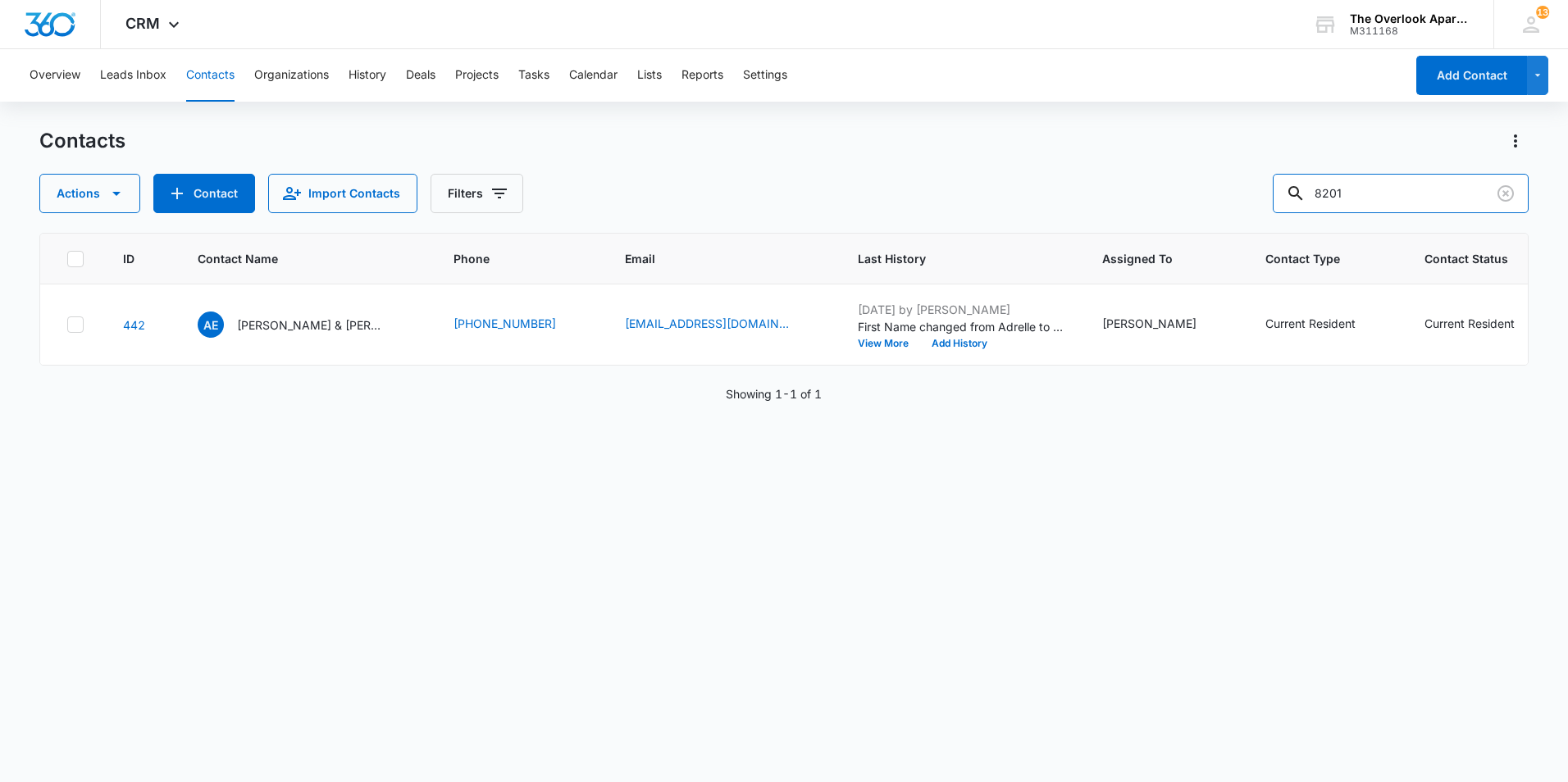
drag, startPoint x: 1392, startPoint y: 197, endPoint x: 1236, endPoint y: 184, distance: 156.5
click at [1237, 184] on div "Actions Contact Import Contacts Filters 8201" at bounding box center [784, 194] width 1489 height 39
type input "9302"
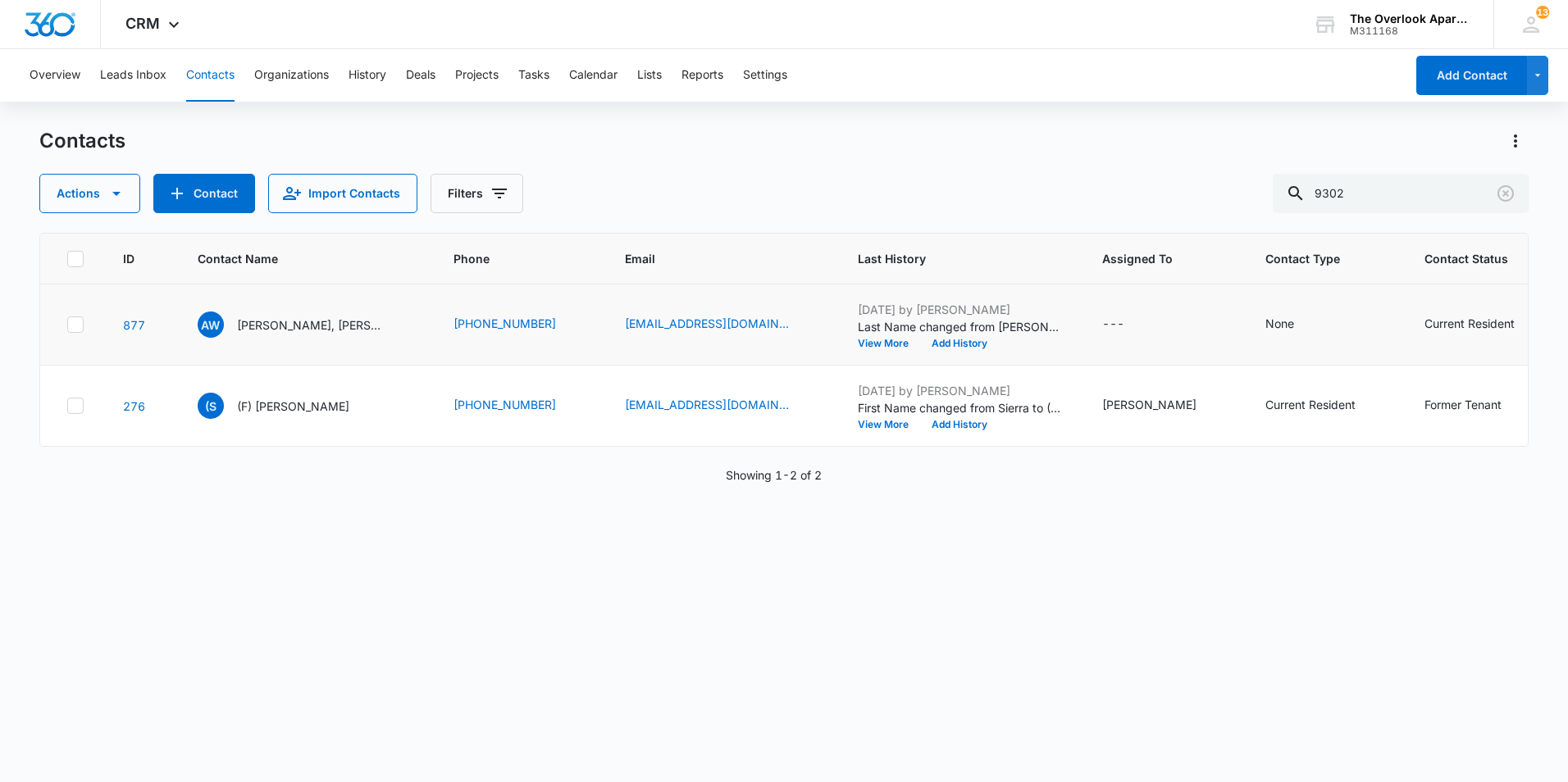
click at [345, 342] on td "AW Ashley Williamson, Kyleigh Kieler" at bounding box center [306, 325] width 256 height 82
click at [345, 328] on p "[PERSON_NAME], [PERSON_NAME]" at bounding box center [311, 325] width 148 height 17
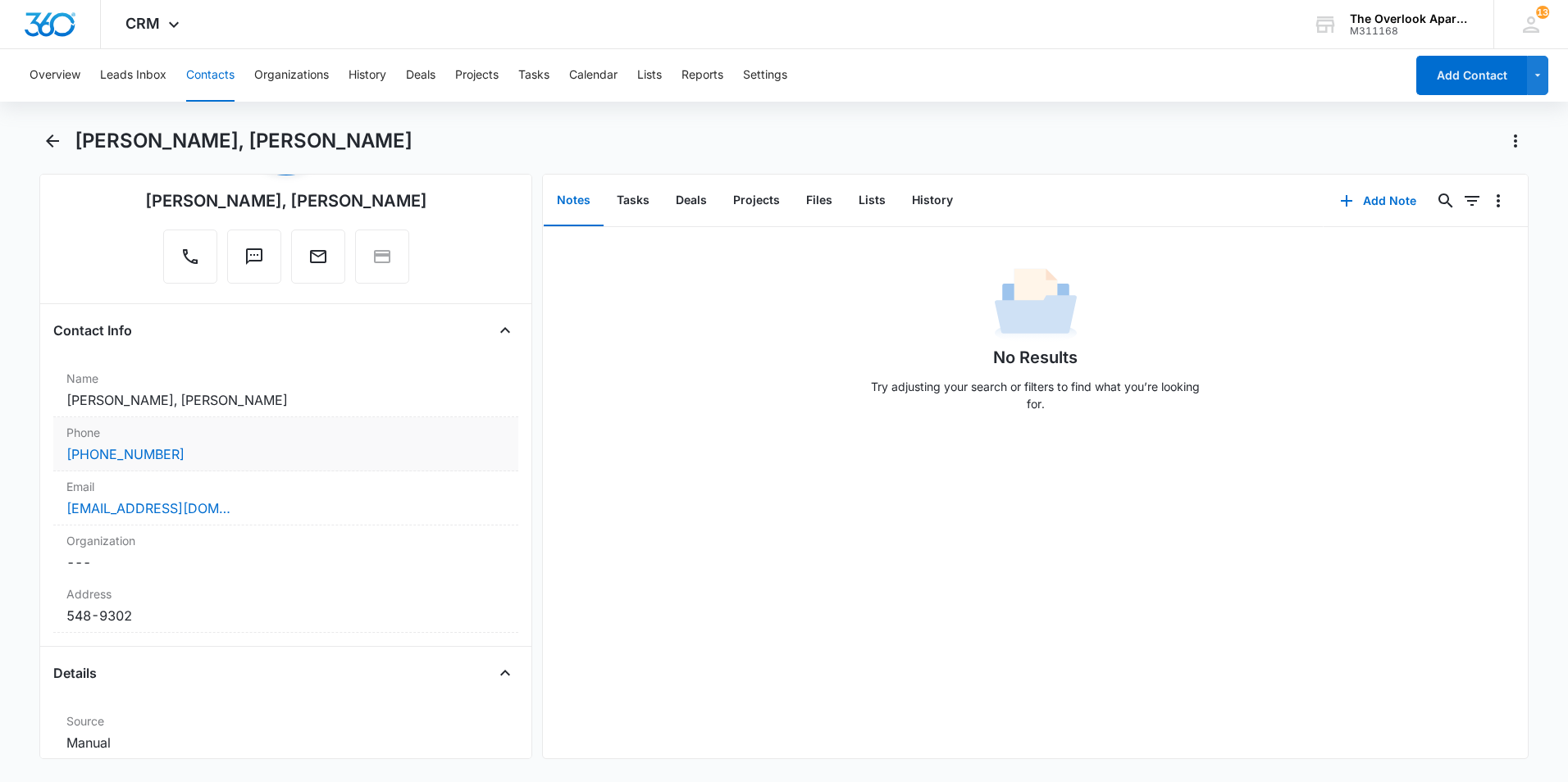
scroll to position [410, 0]
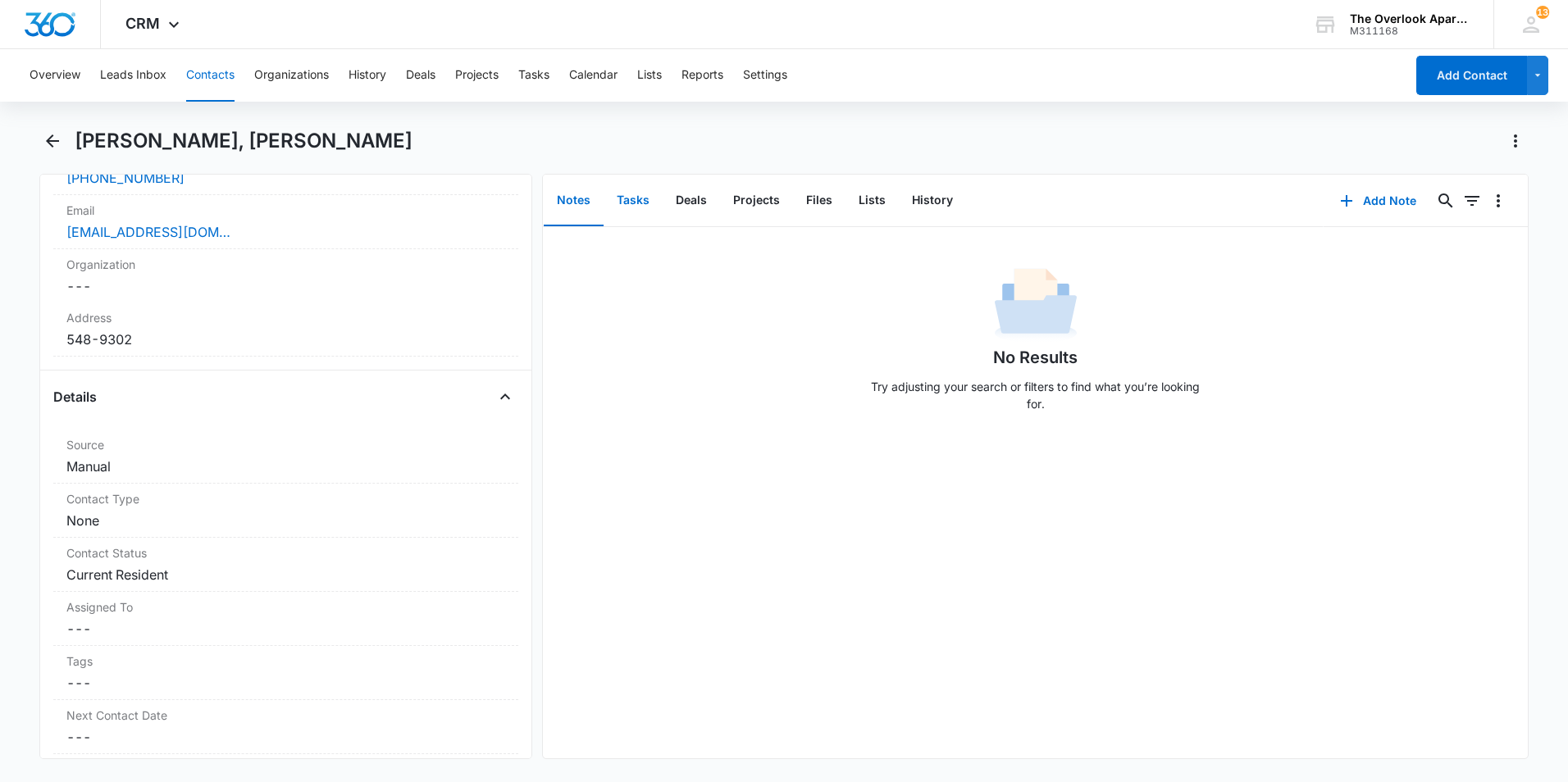
click at [640, 207] on button "Tasks" at bounding box center [633, 201] width 59 height 51
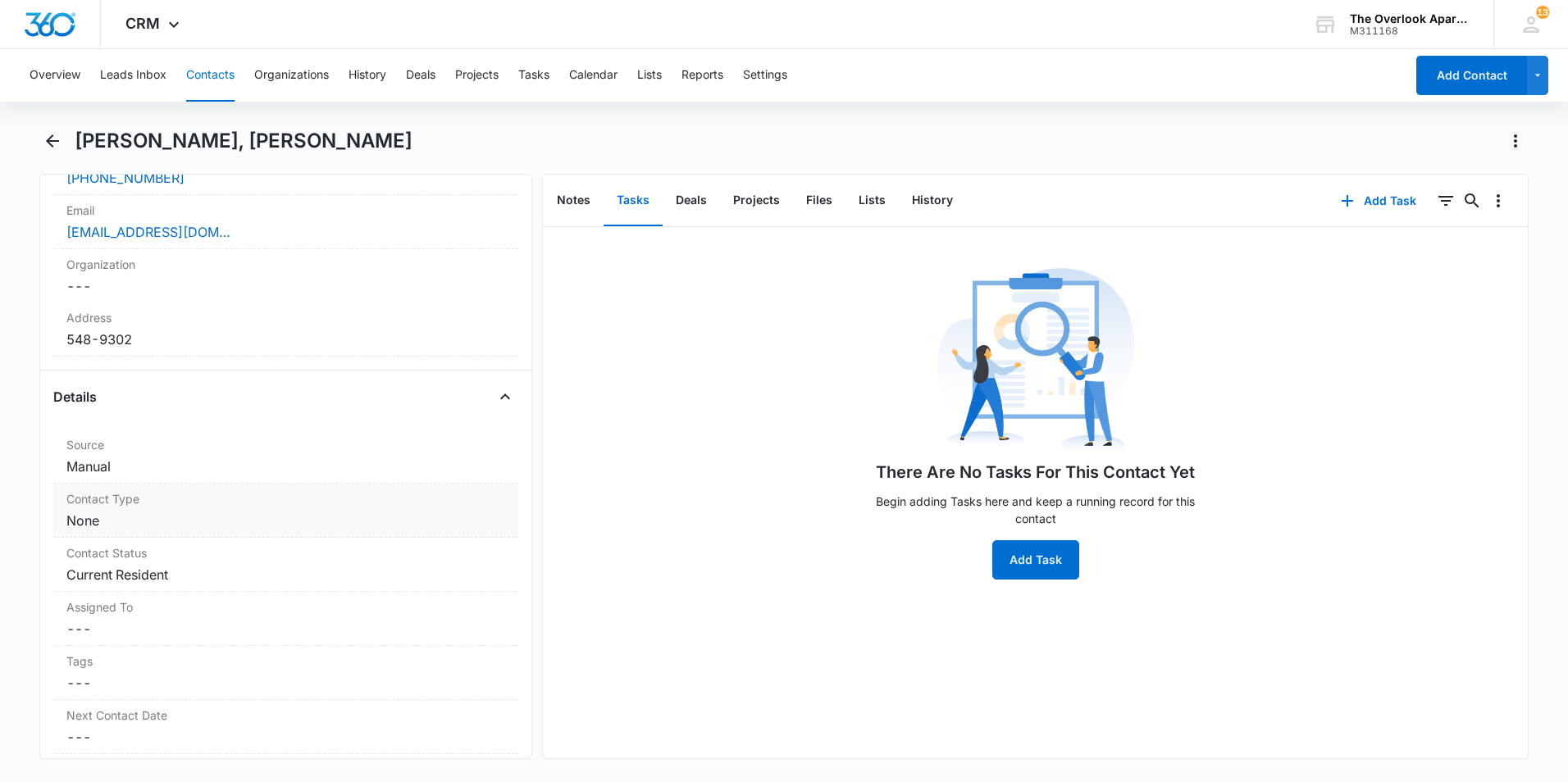
click at [132, 509] on div "Contact Type Cancel Save Changes None" at bounding box center [286, 511] width 465 height 54
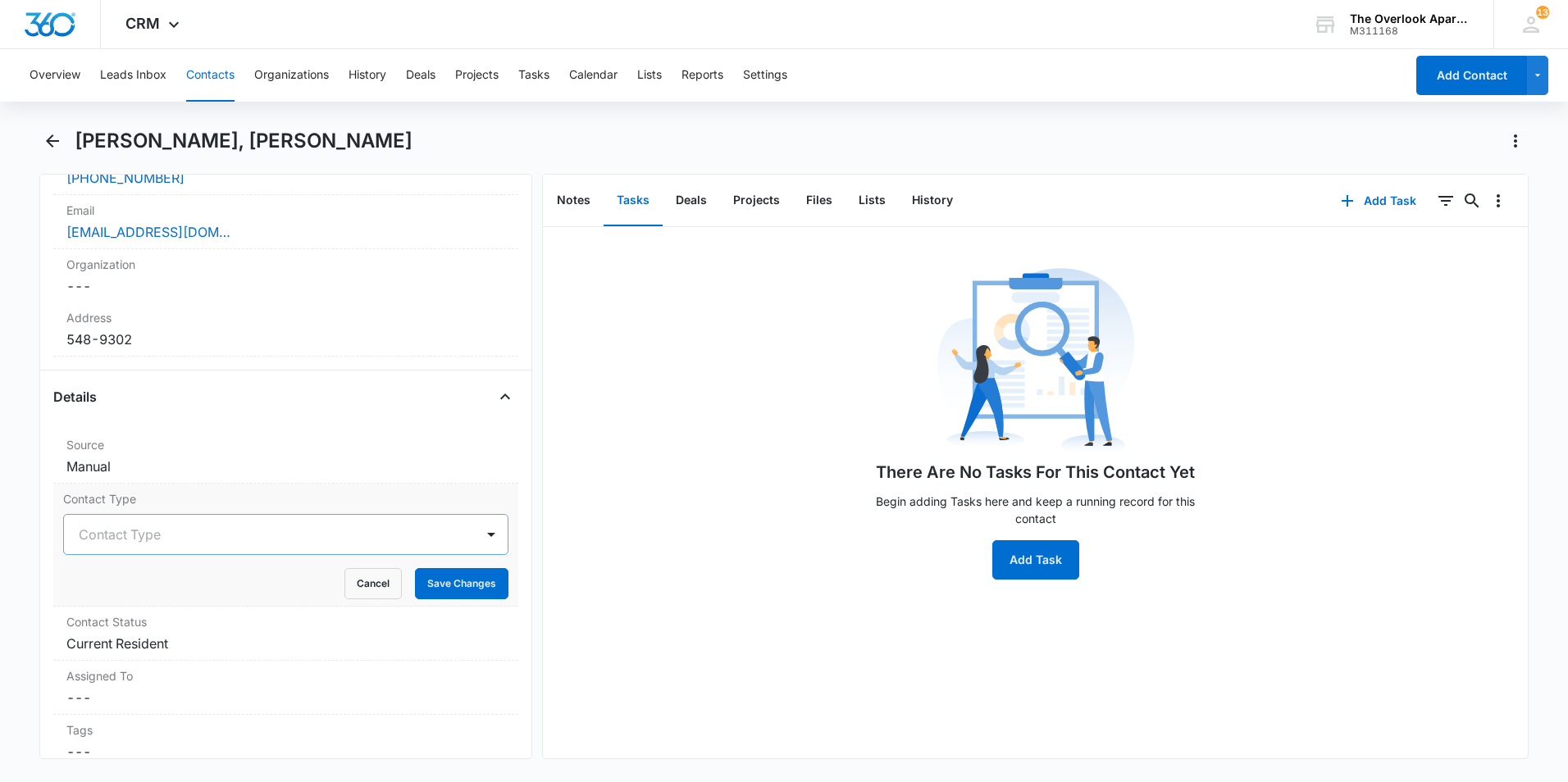
click at [151, 537] on div at bounding box center [266, 534] width 374 height 23
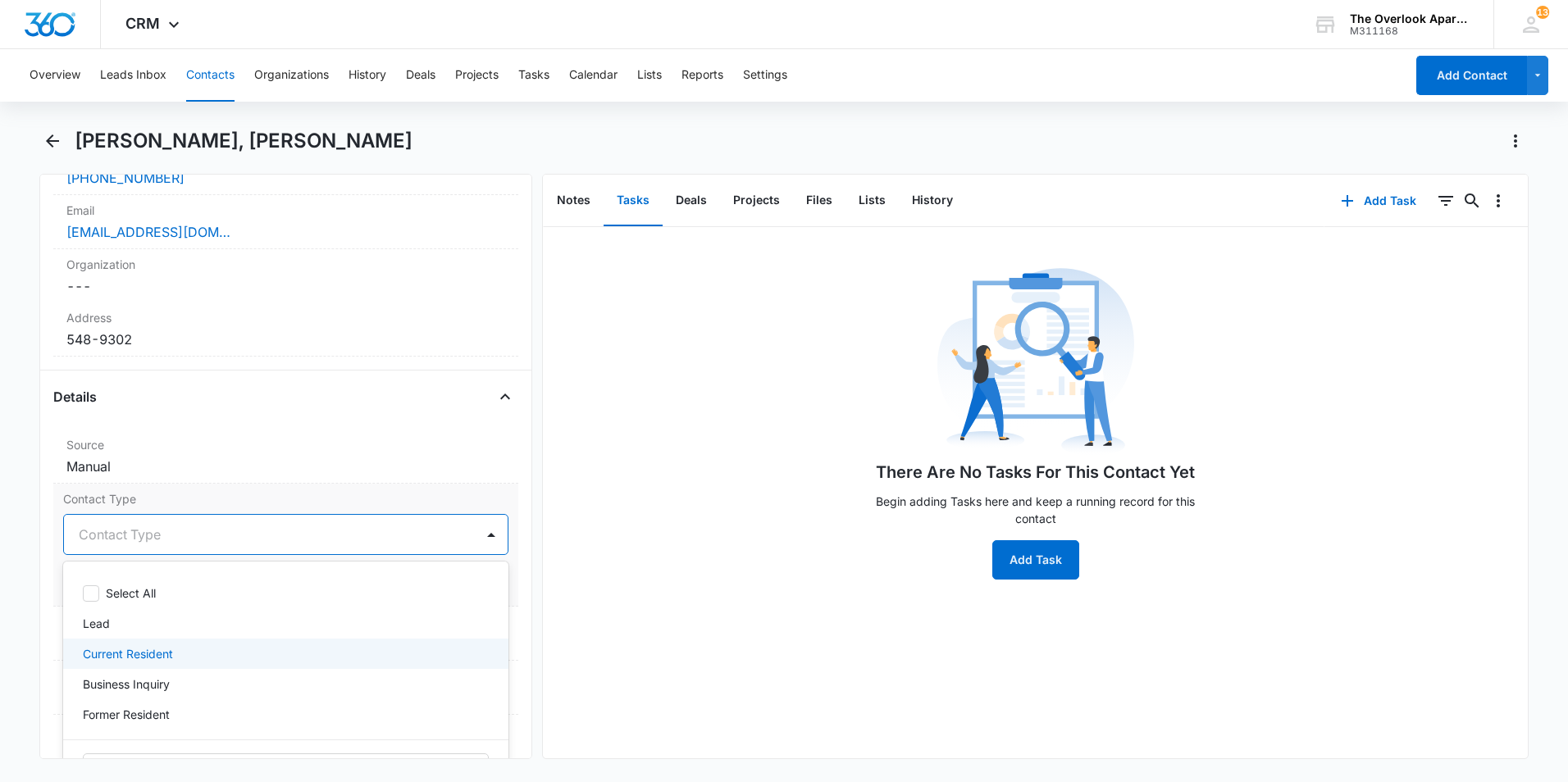
click at [155, 660] on p "Current Resident" at bounding box center [128, 654] width 90 height 17
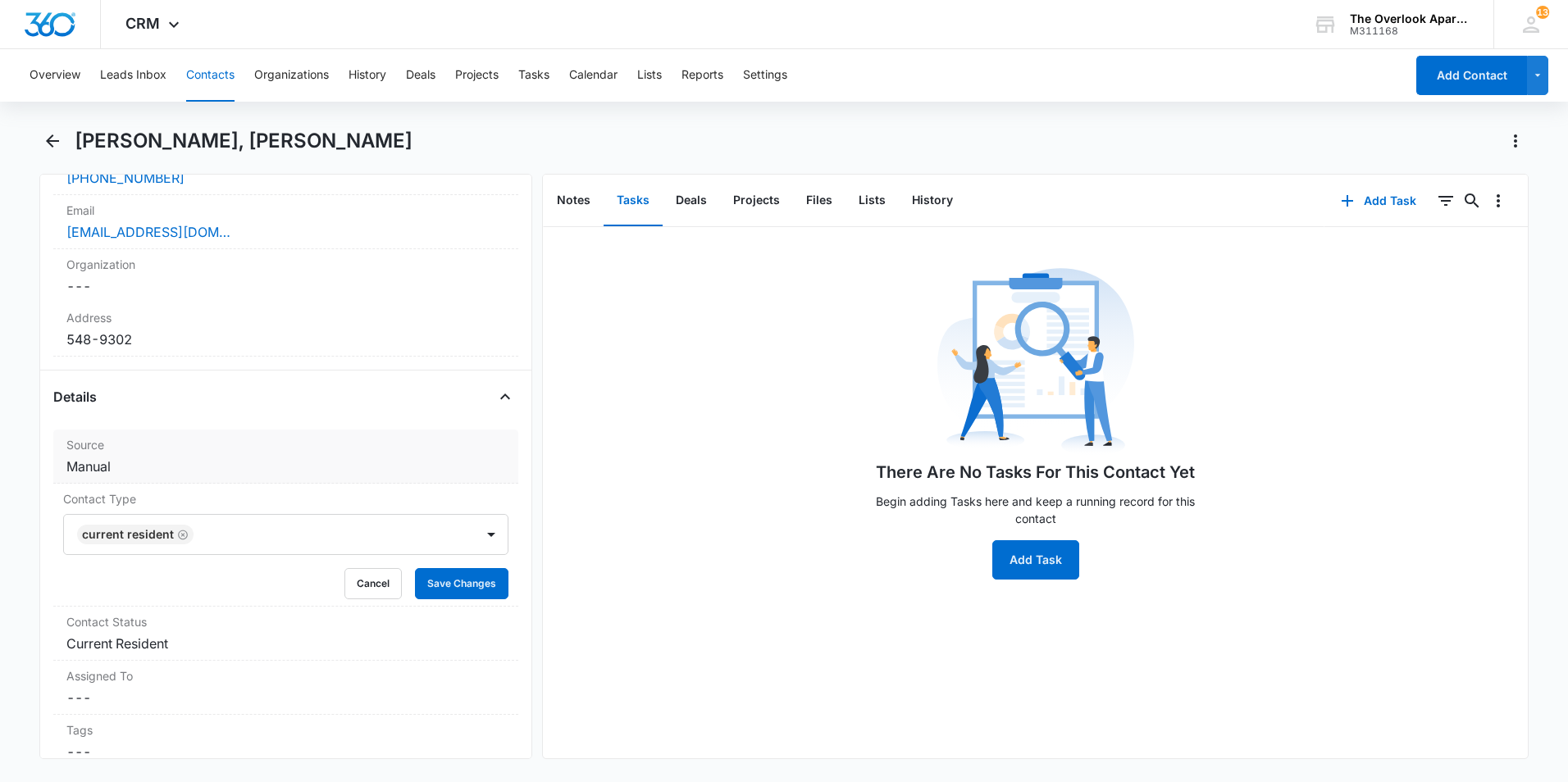
click at [155, 457] on dd "Cancel Save Changes Manual" at bounding box center [285, 466] width 439 height 20
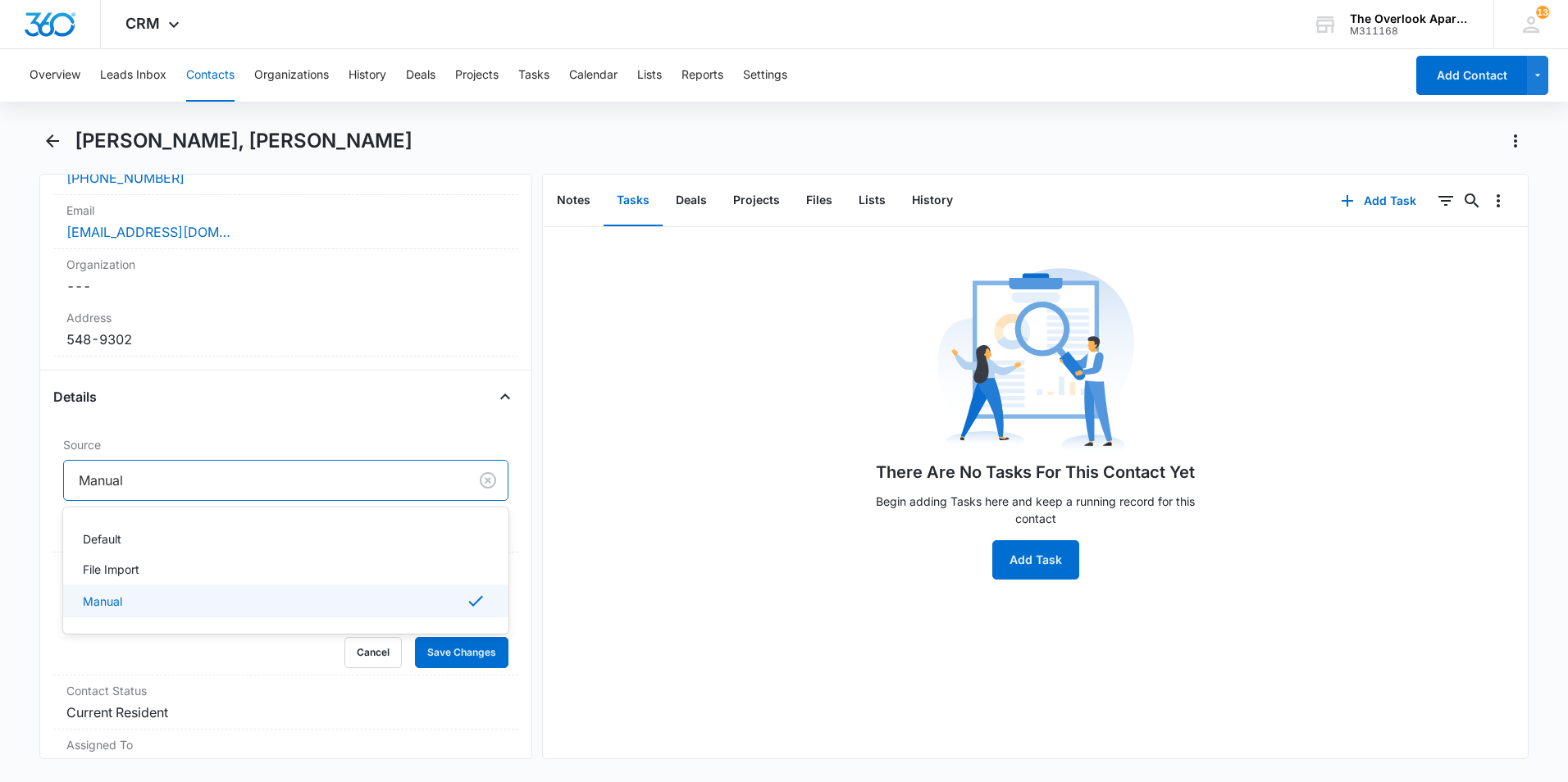
click at [216, 473] on div at bounding box center [263, 480] width 368 height 23
click at [790, 478] on div "There Are No Tasks For This Contact Yet Begin adding Tasks here and keep a runn…" at bounding box center [1035, 421] width 985 height 317
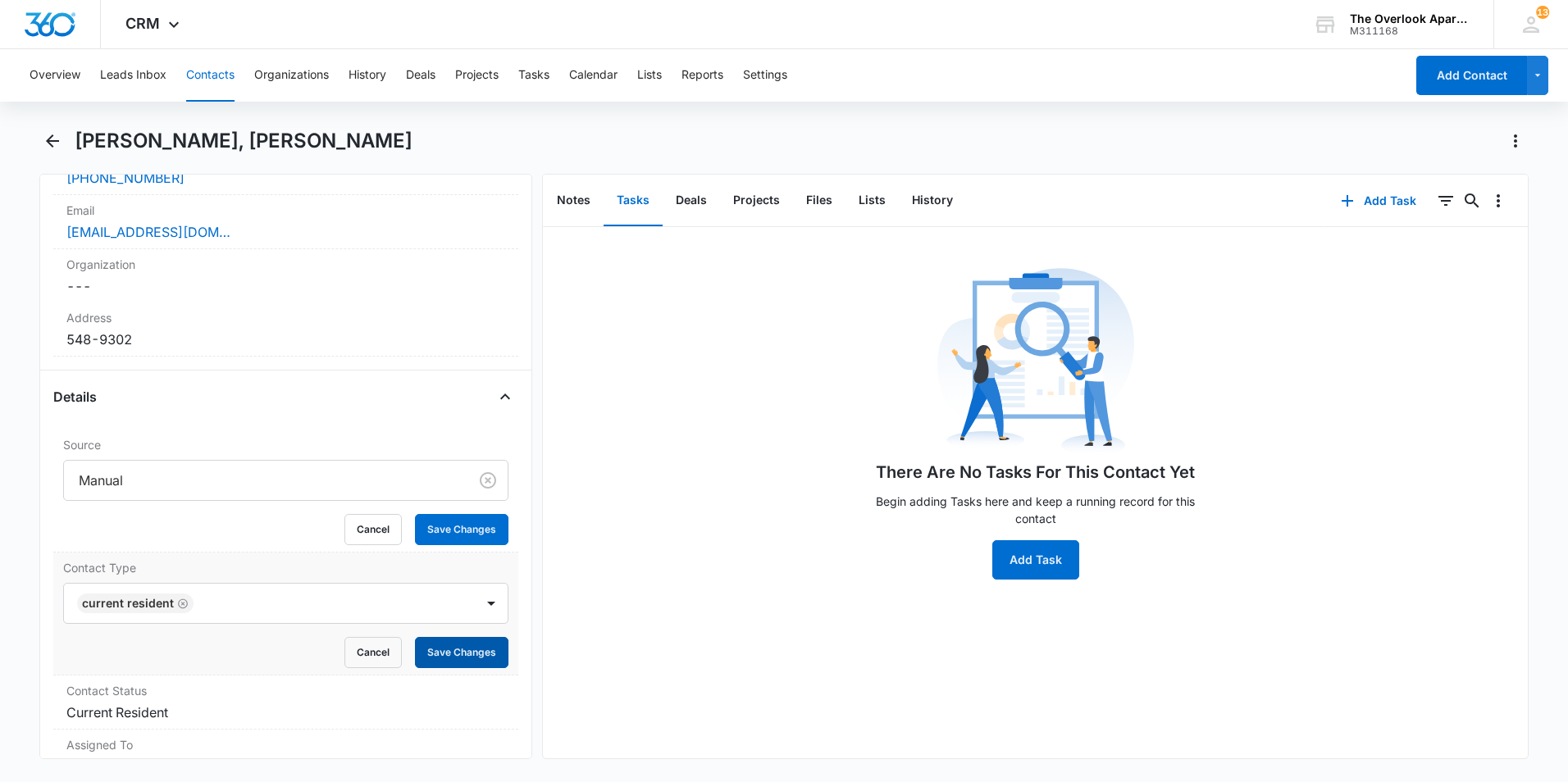
click at [454, 661] on button "Save Changes" at bounding box center [462, 652] width 93 height 31
click at [451, 539] on button "Save Changes" at bounding box center [462, 530] width 93 height 31
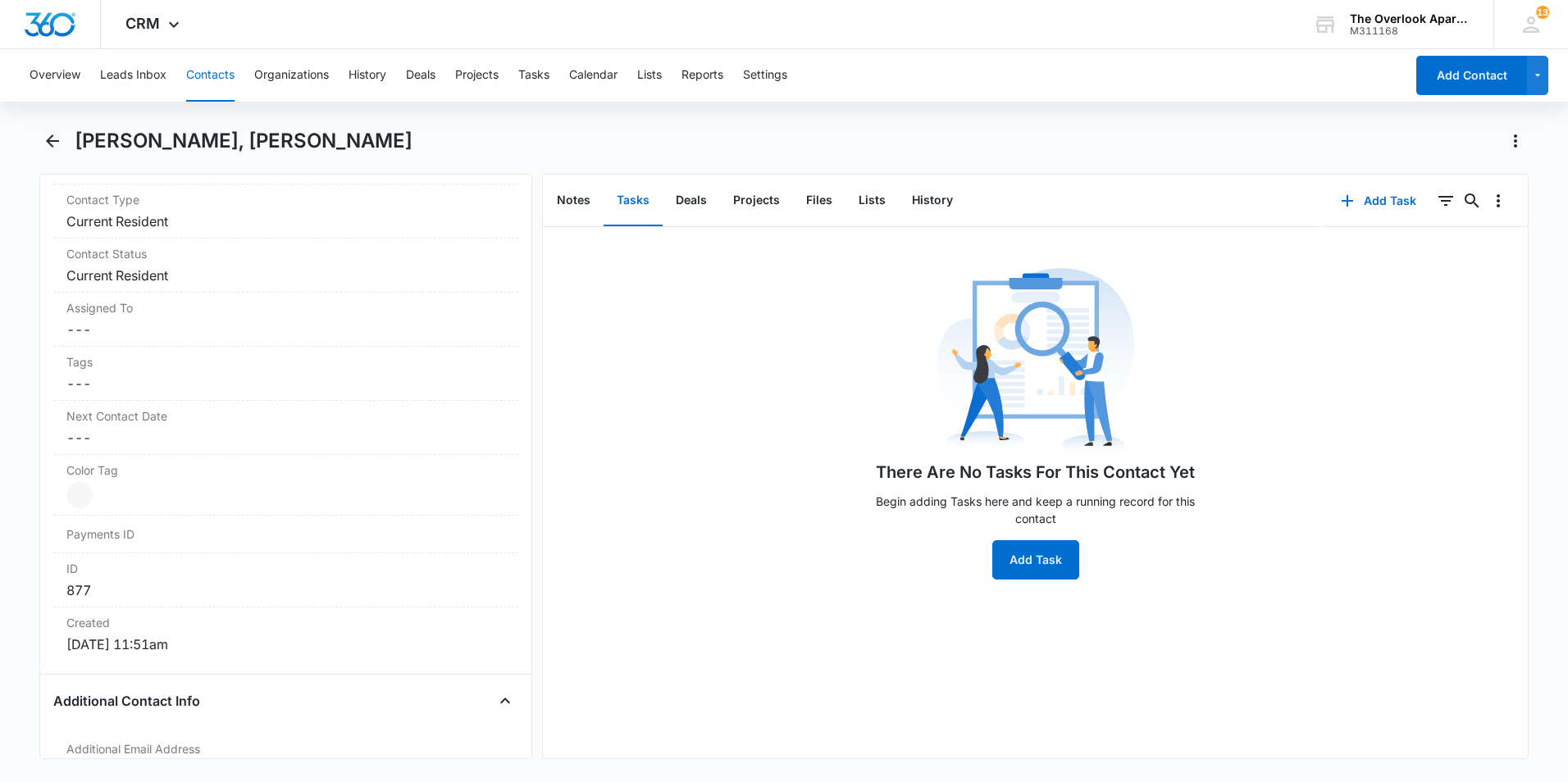
scroll to position [707, 0]
click at [1360, 199] on button "Add Task" at bounding box center [1378, 200] width 108 height 39
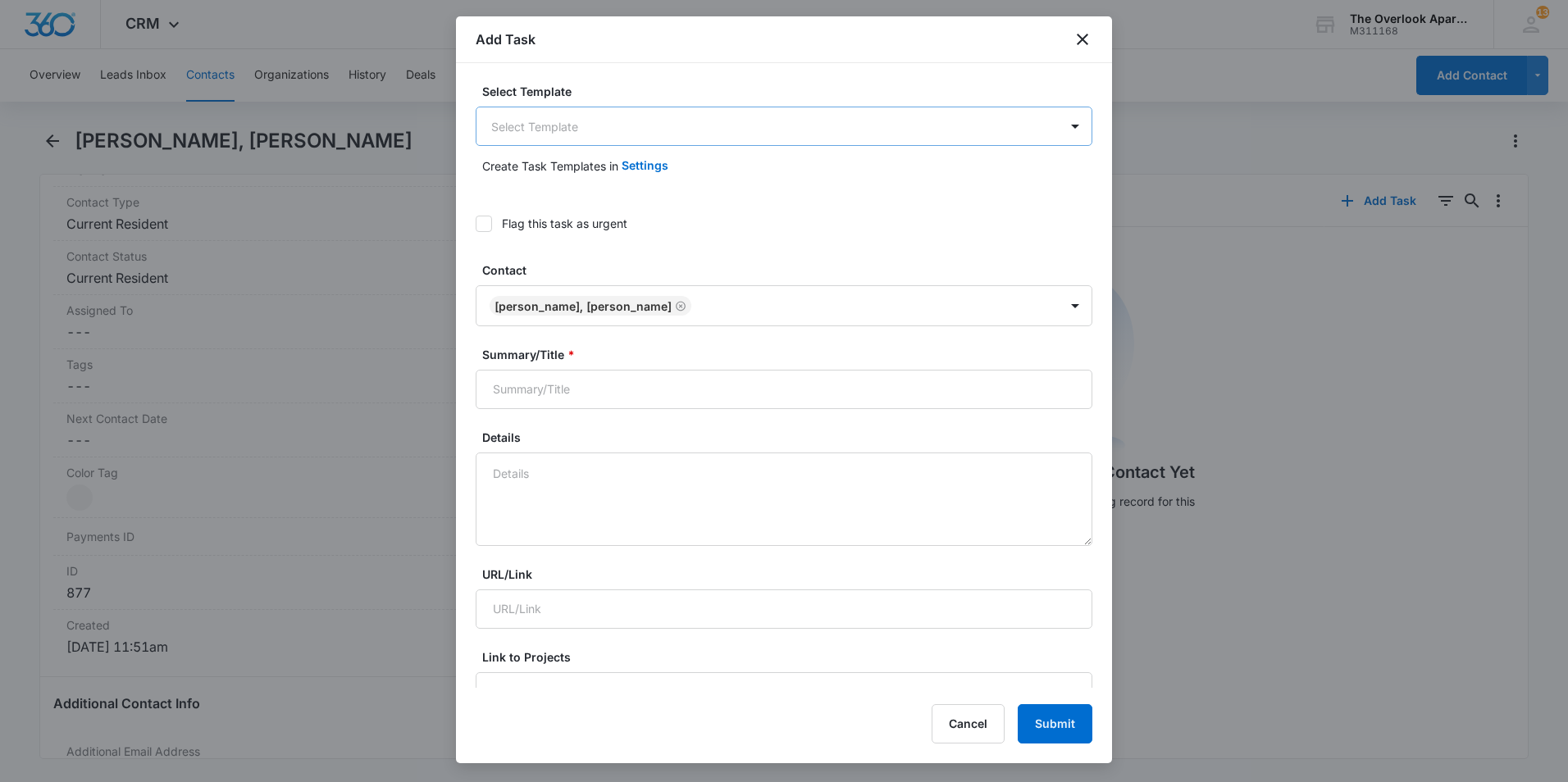
click at [626, 117] on body "CRM Apps Reputation Websites Forms CRM Email Social Content Ads Intelligence Fi…" at bounding box center [784, 391] width 1568 height 782
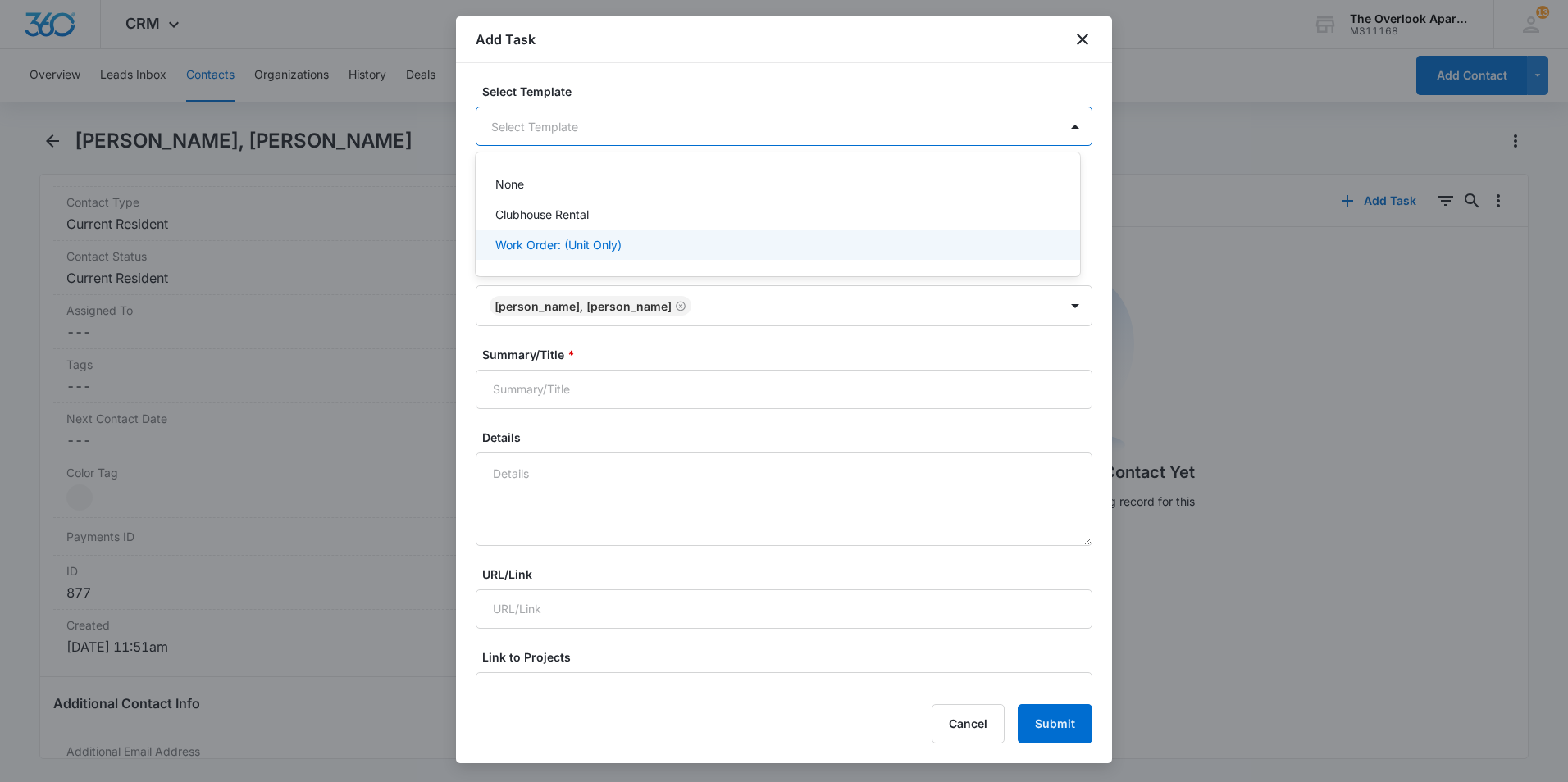
click at [620, 246] on p "Work Order: (Unit Only)" at bounding box center [558, 245] width 126 height 17
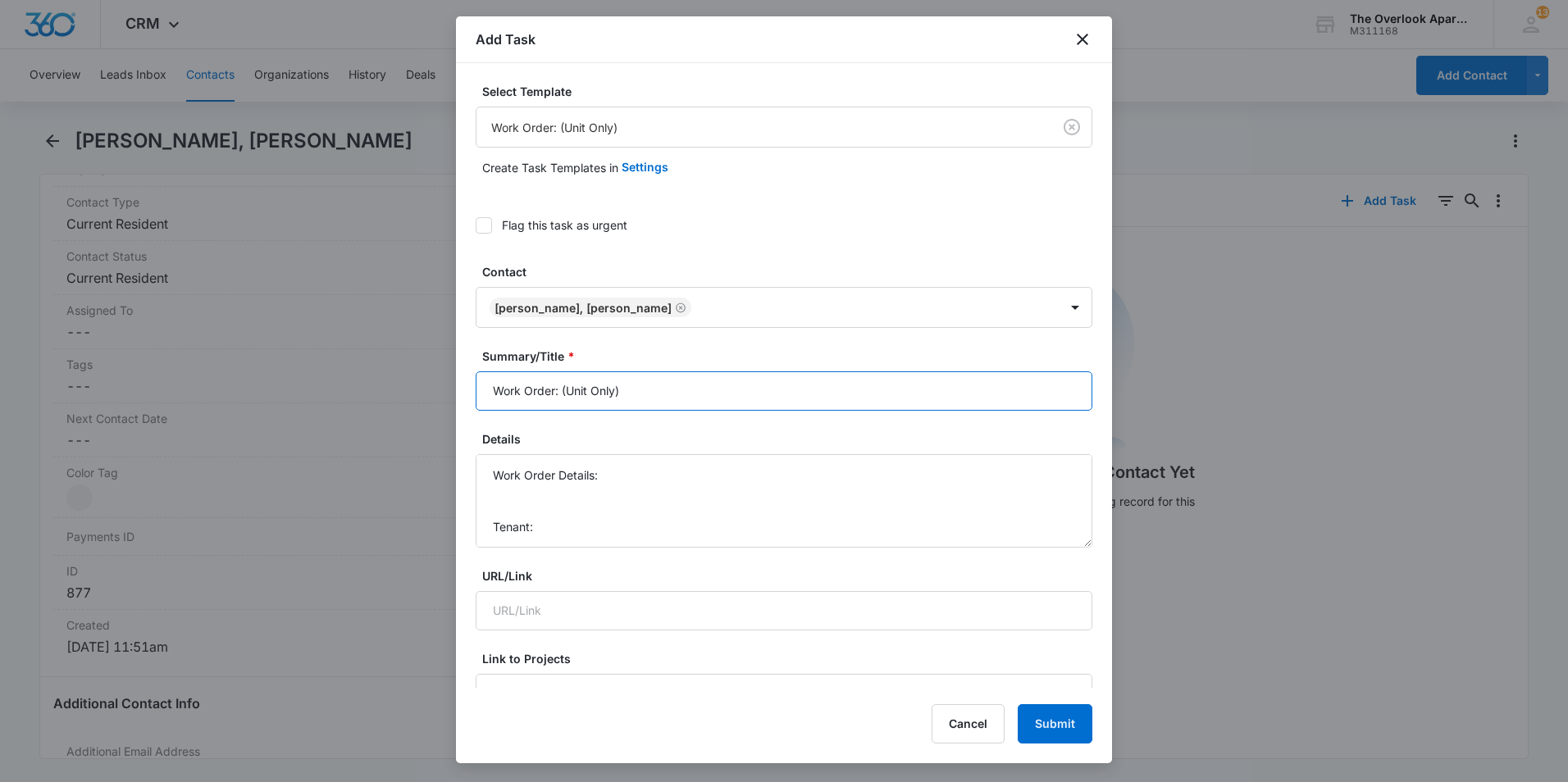
drag, startPoint x: 641, startPoint y: 390, endPoint x: 565, endPoint y: 396, distance: 76.2
click at [564, 400] on input "Work Order: (Unit Only)" at bounding box center [784, 391] width 616 height 39
type input "Work Order: 9-302"
click at [672, 475] on textarea "Work Order Details: Tenant: Tenant Phone:" at bounding box center [784, 501] width 616 height 93
drag, startPoint x: 672, startPoint y: 475, endPoint x: 610, endPoint y: 477, distance: 62.0
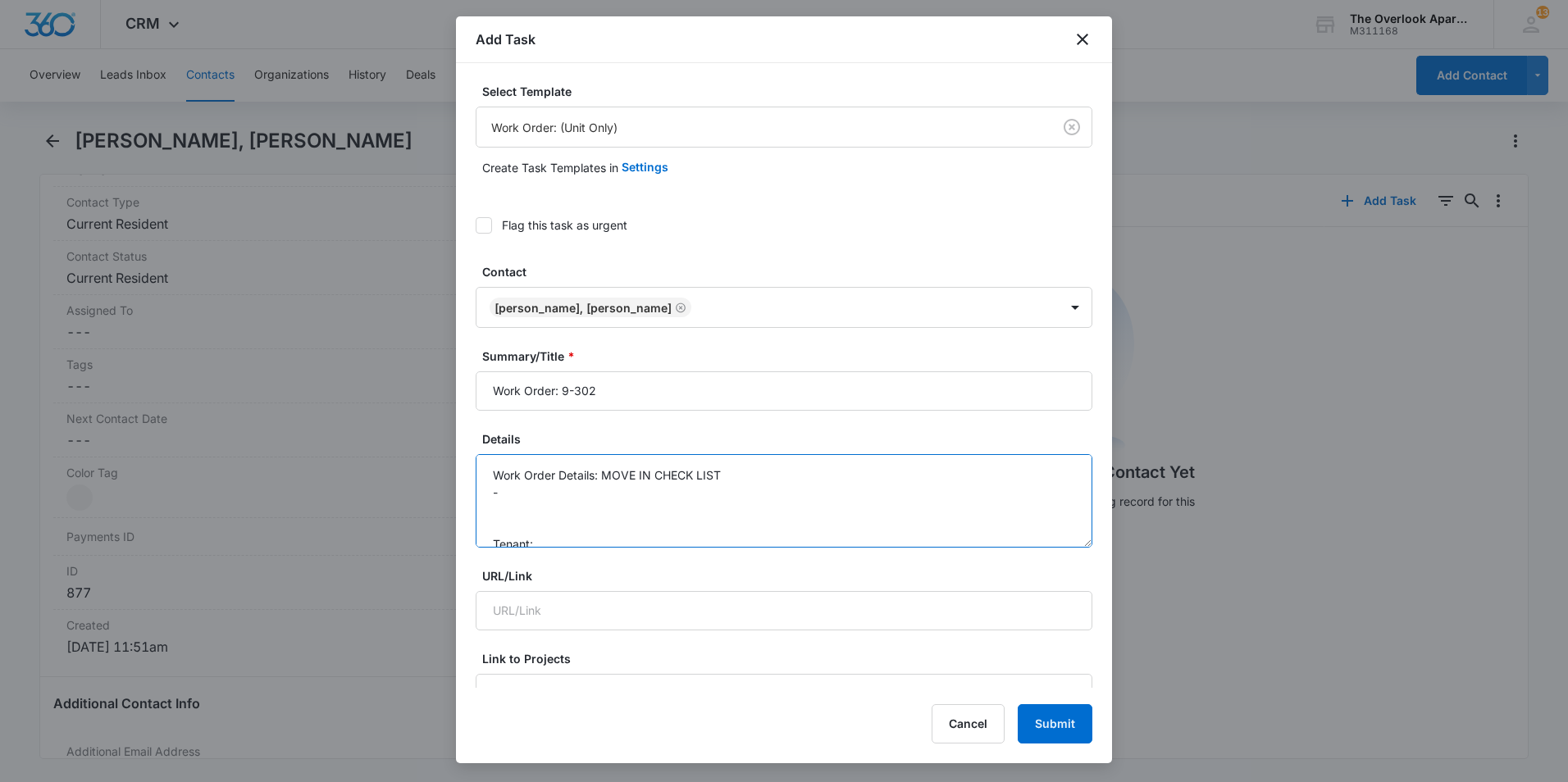
click at [610, 477] on textarea "Work Order Details: MOVE IN CHECK LIST - Tenant: Tenant Phone:" at bounding box center [784, 501] width 616 height 93
click at [602, 475] on textarea "Work Order Details: MOVE IN CHECK LIST - Tenant: Tenant Phone:" at bounding box center [784, 501] width 616 height 93
drag, startPoint x: 541, startPoint y: 527, endPoint x: 502, endPoint y: 529, distance: 39.1
click at [502, 529] on textarea "Work Order Details: MOVE IN CHECK LIST - Oven/stove sticking out from wall. - B…" at bounding box center [784, 501] width 616 height 93
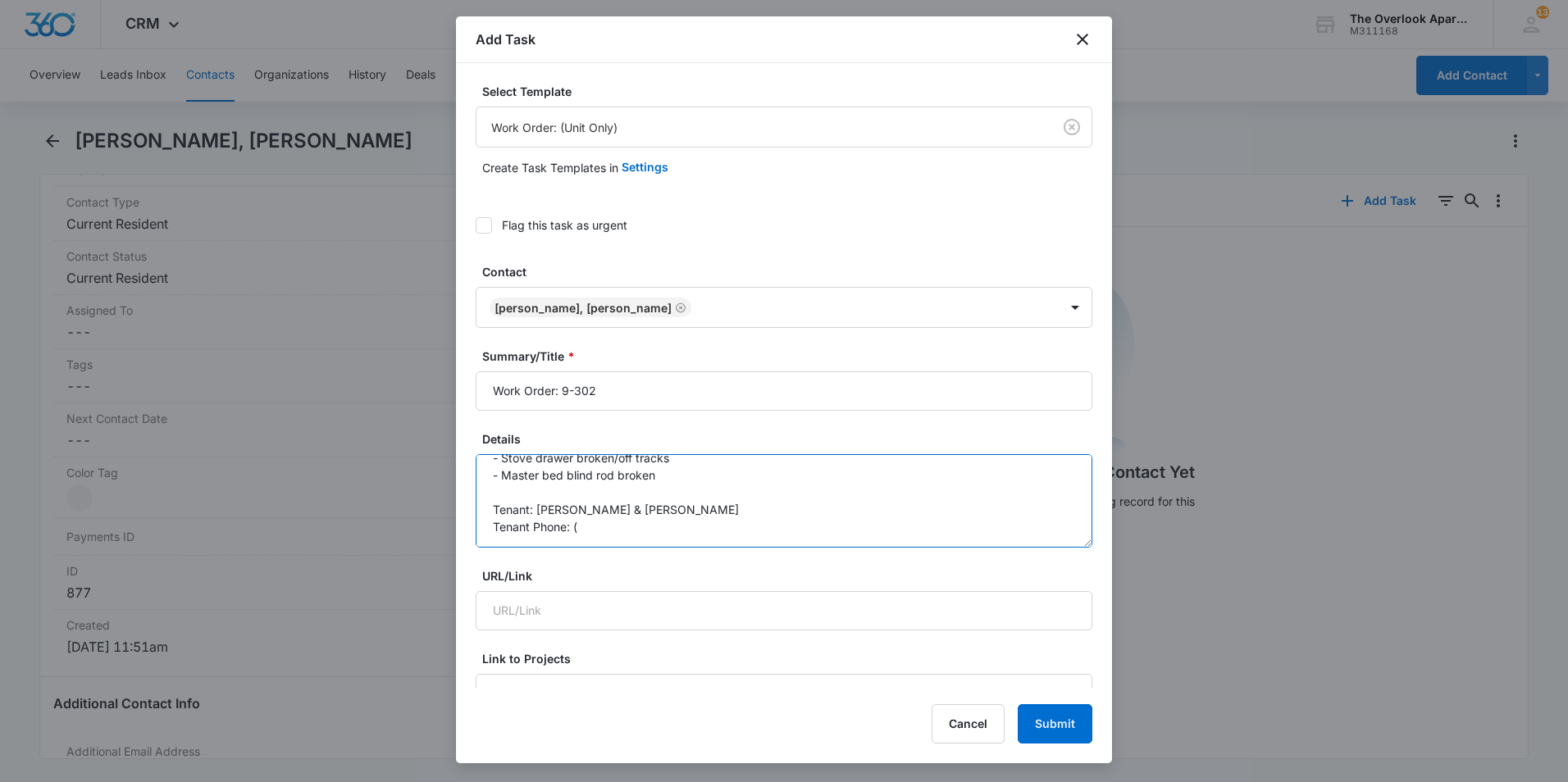
click at [592, 528] on textarea "Work Order Details: MOVE IN CHECK LIST - Oven/stove sticking out from wall. - S…" at bounding box center [784, 501] width 616 height 93
click at [673, 481] on textarea "Work Order Details: MOVE IN CHECK LIST - Oven/stove sticking out from wall. - S…" at bounding box center [784, 501] width 616 height 93
click at [553, 486] on textarea "Work Order Details: MOVE IN CHECK LIST - Oven/stove sticking out from wall. - S…" at bounding box center [784, 501] width 616 height 93
click at [671, 529] on textarea "Work Order Details: MOVE IN CHECK LIST - Oven/stove sticking out from wall. - S…" at bounding box center [784, 501] width 616 height 93
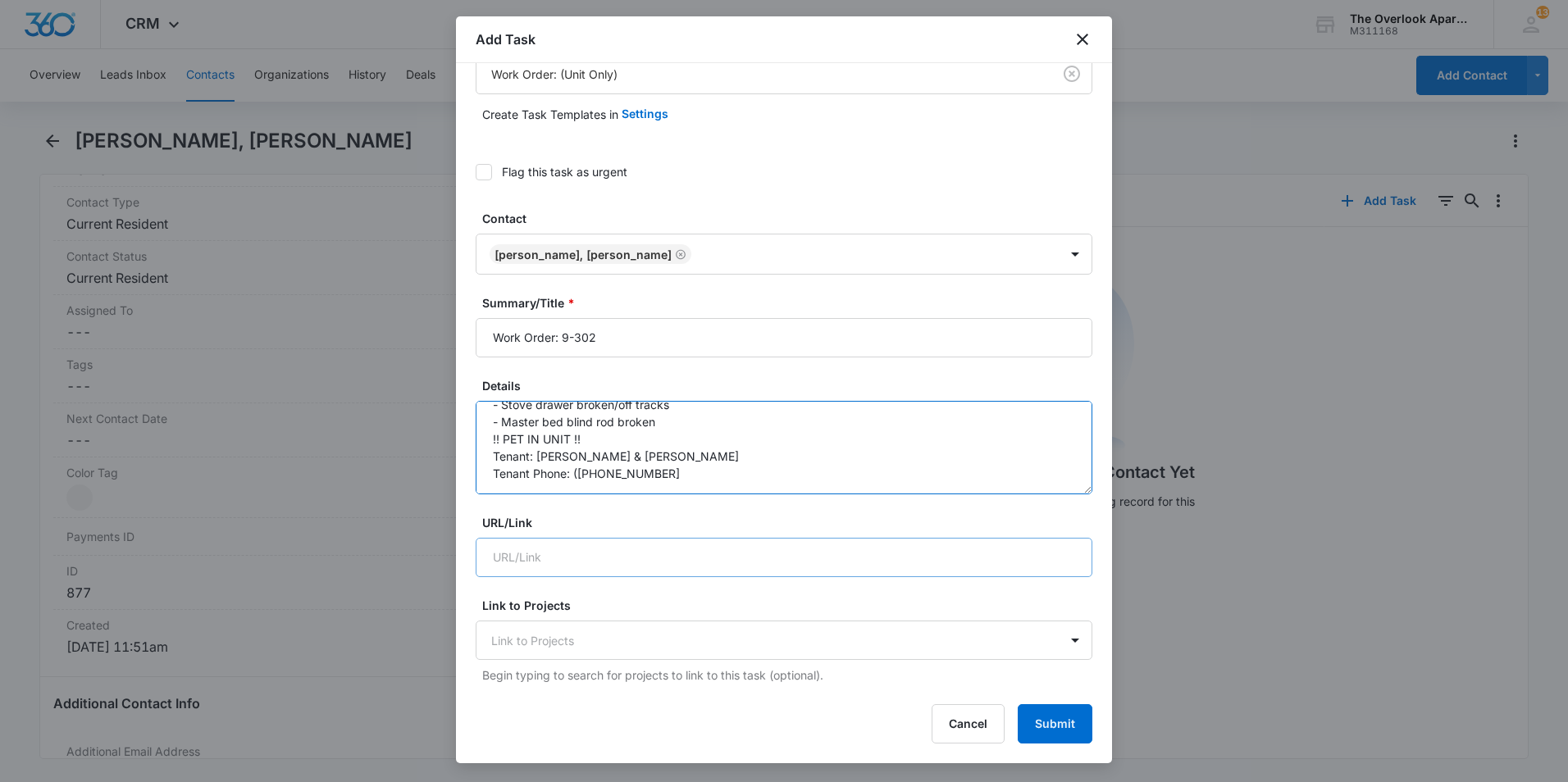
scroll to position [82, 0]
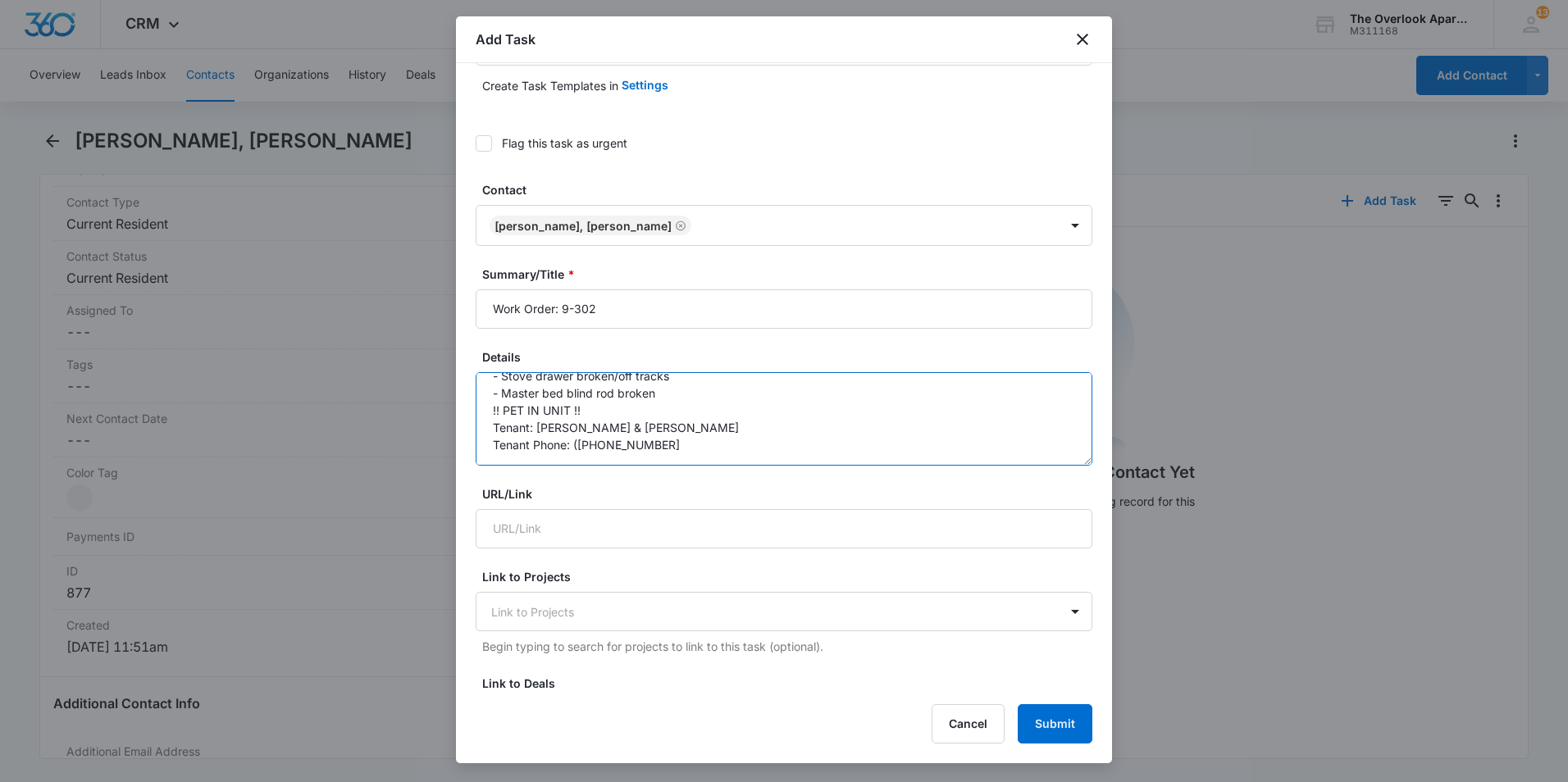
click at [491, 431] on textarea "Work Order Details: MOVE IN CHECK LIST - Oven/stove sticking out from wall. - S…" at bounding box center [784, 419] width 616 height 93
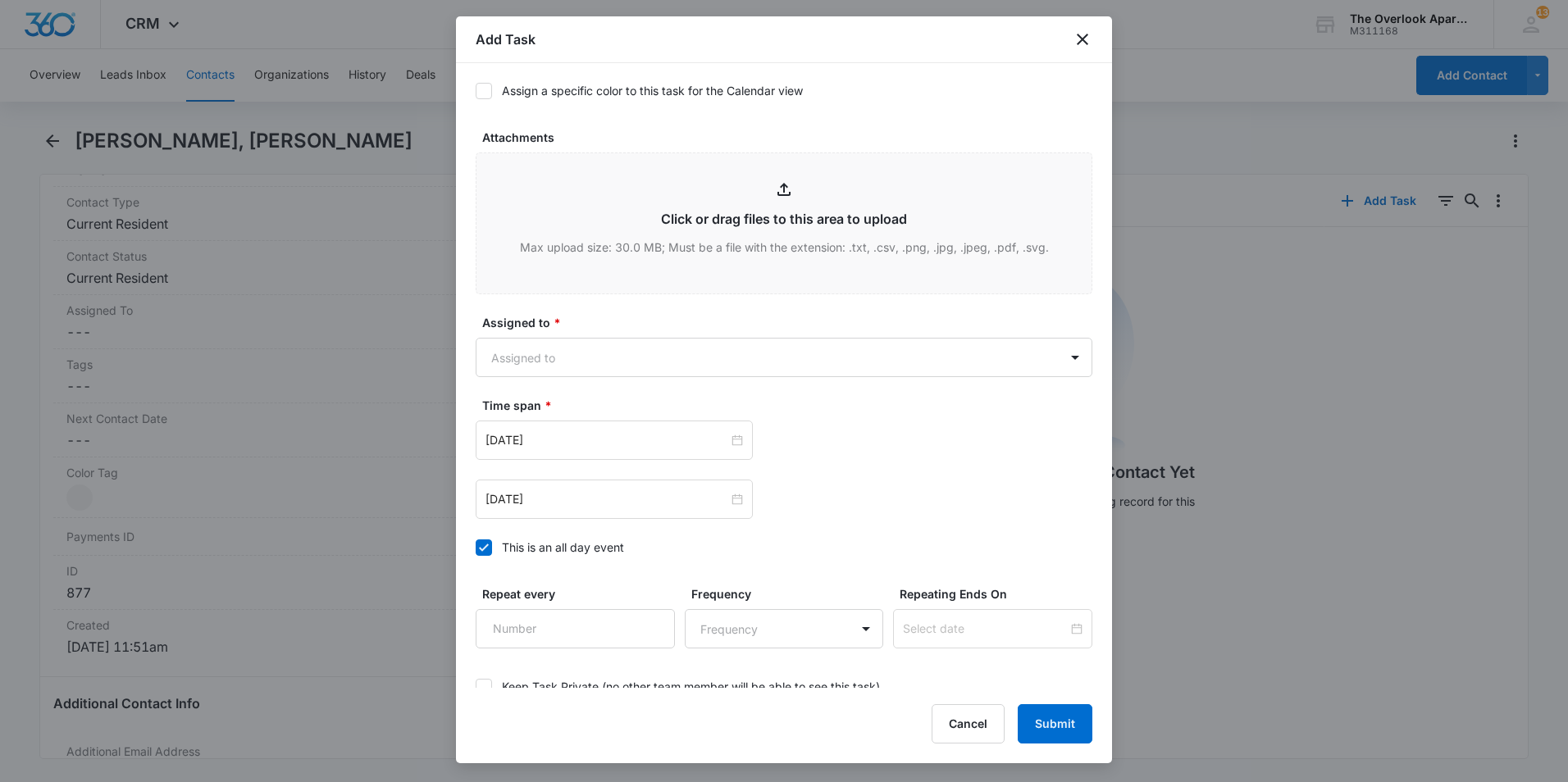
scroll to position [820, 0]
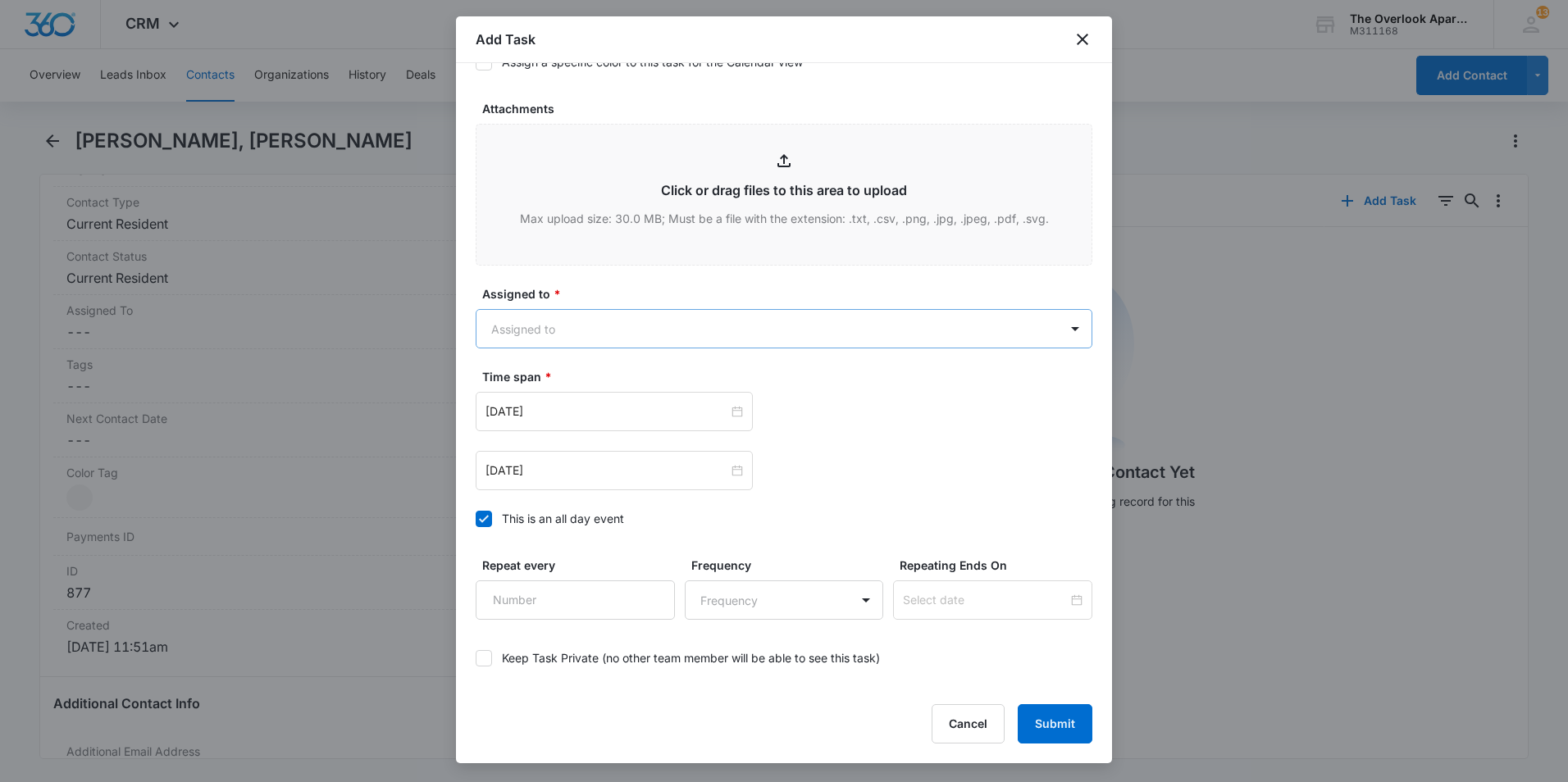
type textarea "Work Order Details: MOVE IN CHECK LIST - Oven/stove sticking out from wall. - S…"
click at [819, 335] on body "CRM Apps Reputation Websites Forms CRM Email Social Content Ads Intelligence Fi…" at bounding box center [784, 391] width 1568 height 782
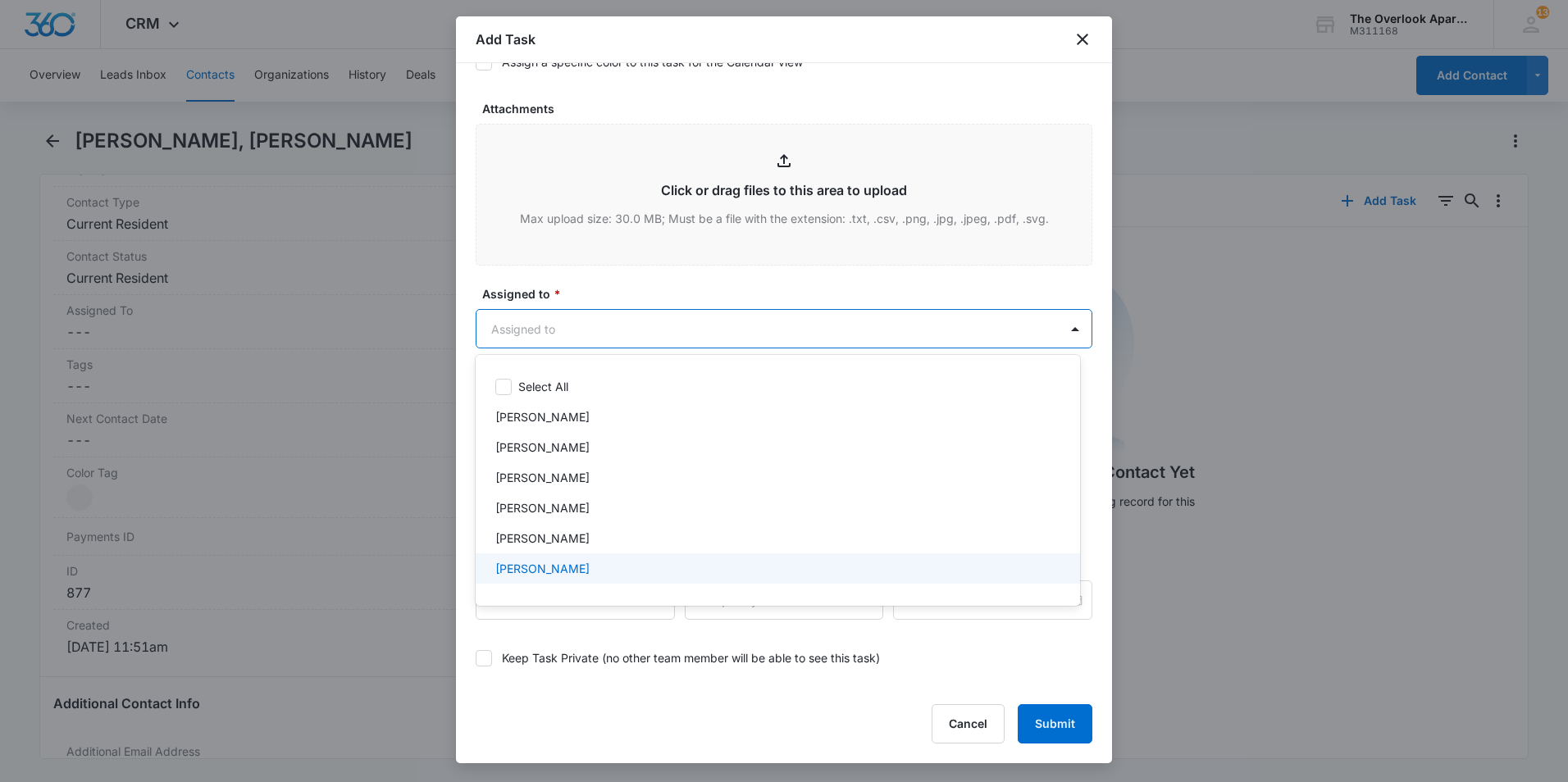
scroll to position [146, 0]
click at [625, 569] on div "William Traylor" at bounding box center [776, 574] width 562 height 17
click at [733, 281] on div at bounding box center [784, 391] width 1568 height 782
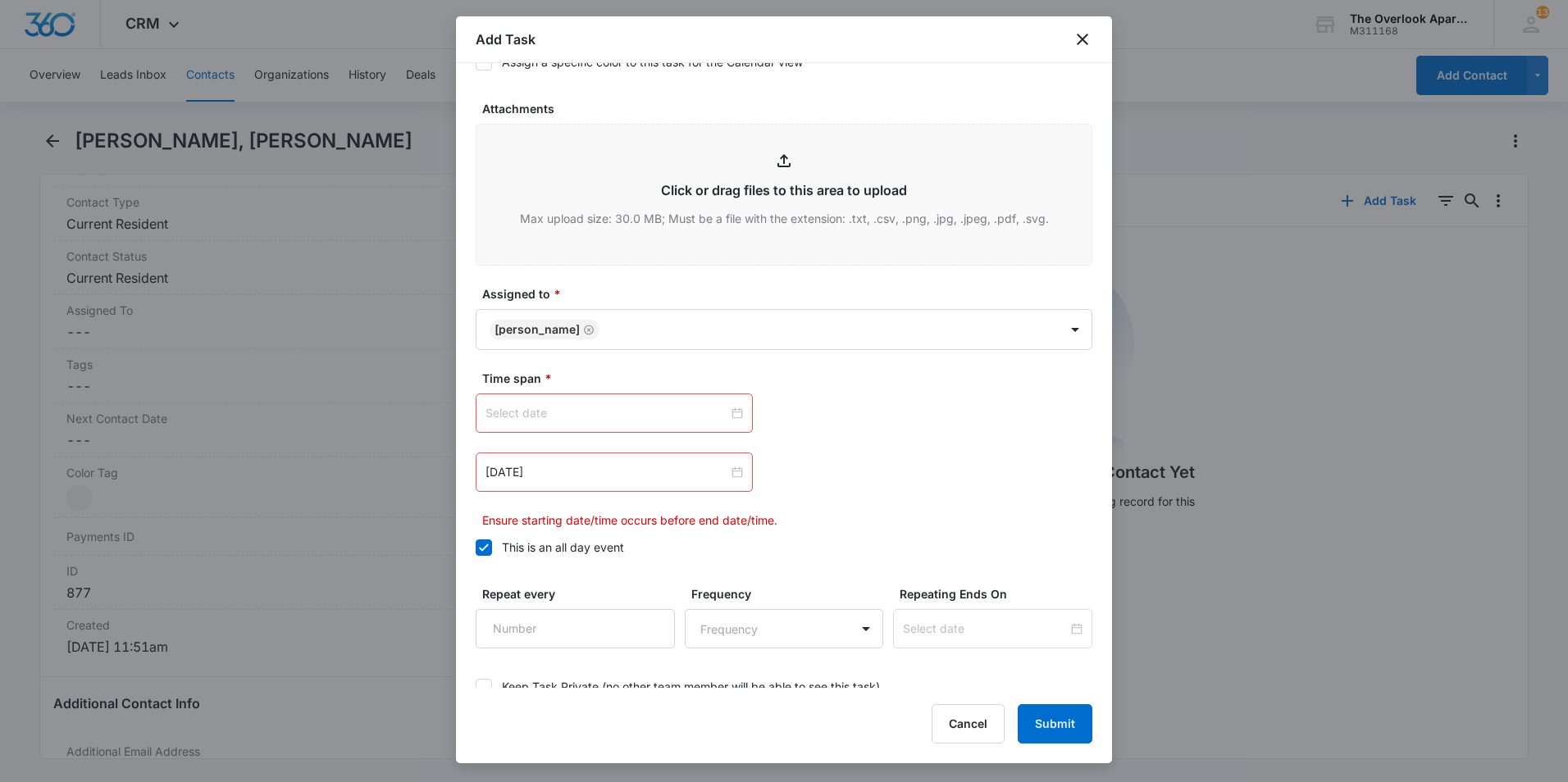
click at [731, 411] on div at bounding box center [614, 413] width 257 height 18
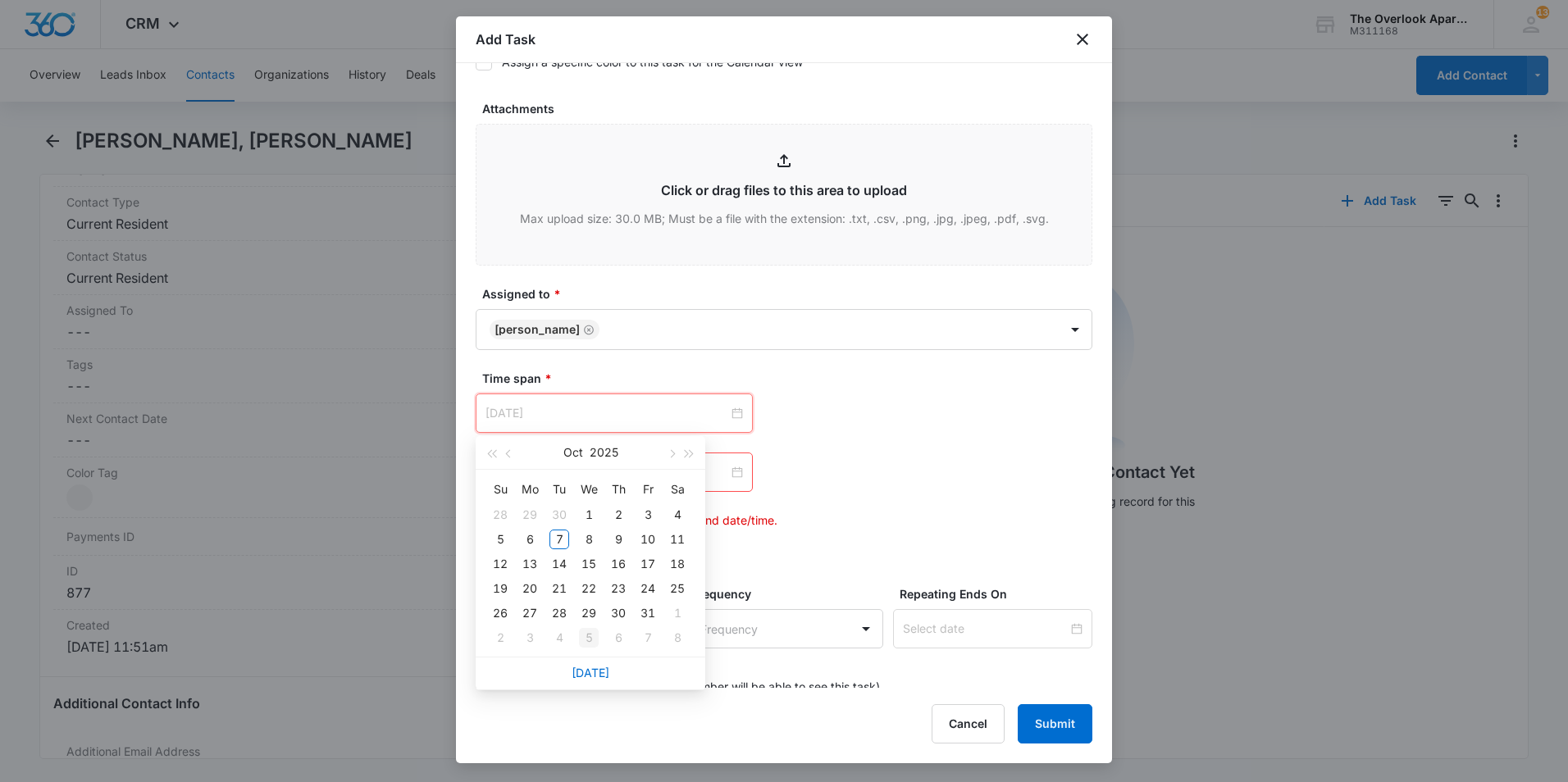
type input "Nov 5, 2025"
click at [591, 675] on link "Today" at bounding box center [590, 672] width 37 height 14
type input "Oct 7, 2025"
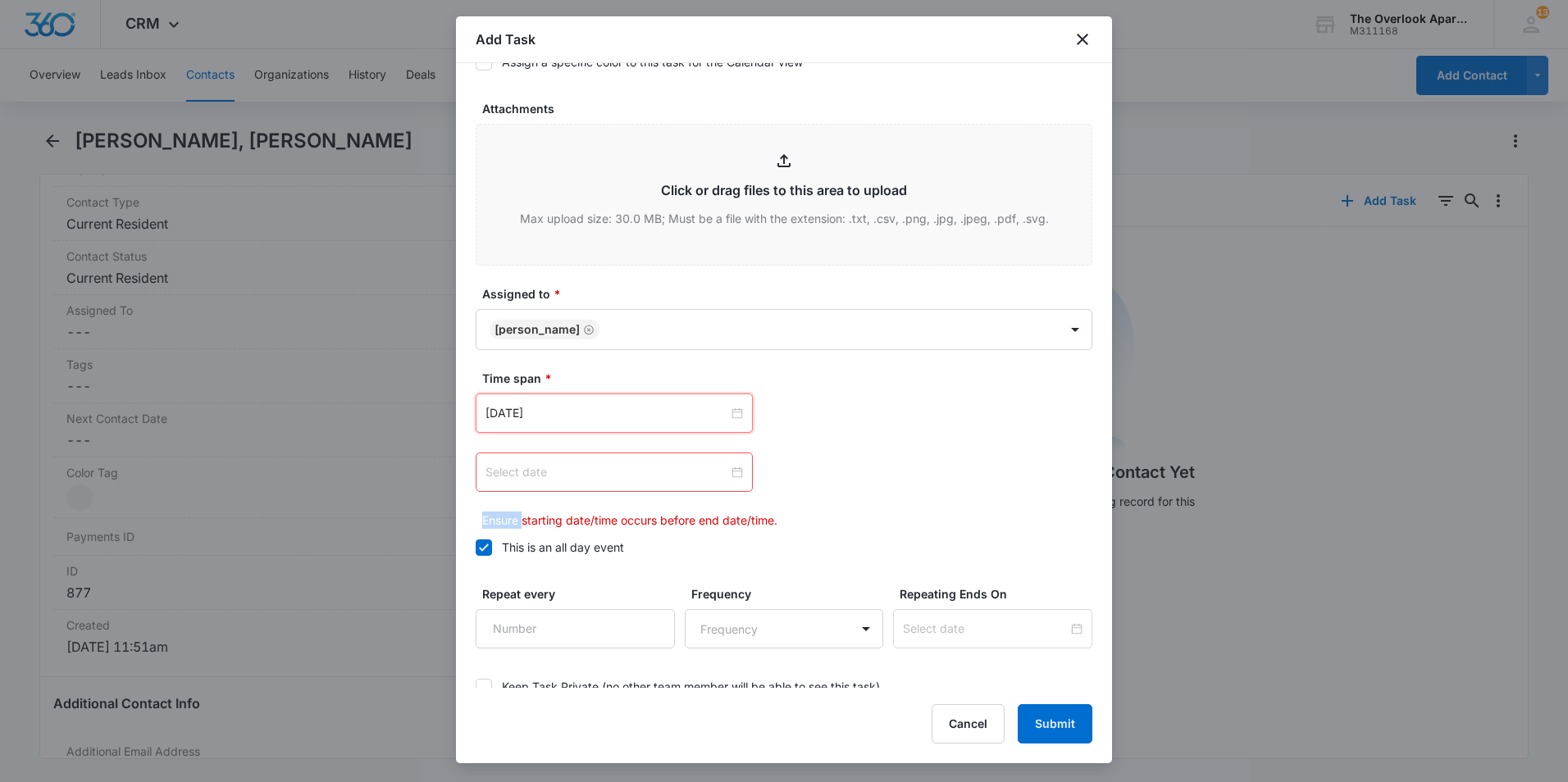
click at [733, 471] on div at bounding box center [614, 472] width 257 height 18
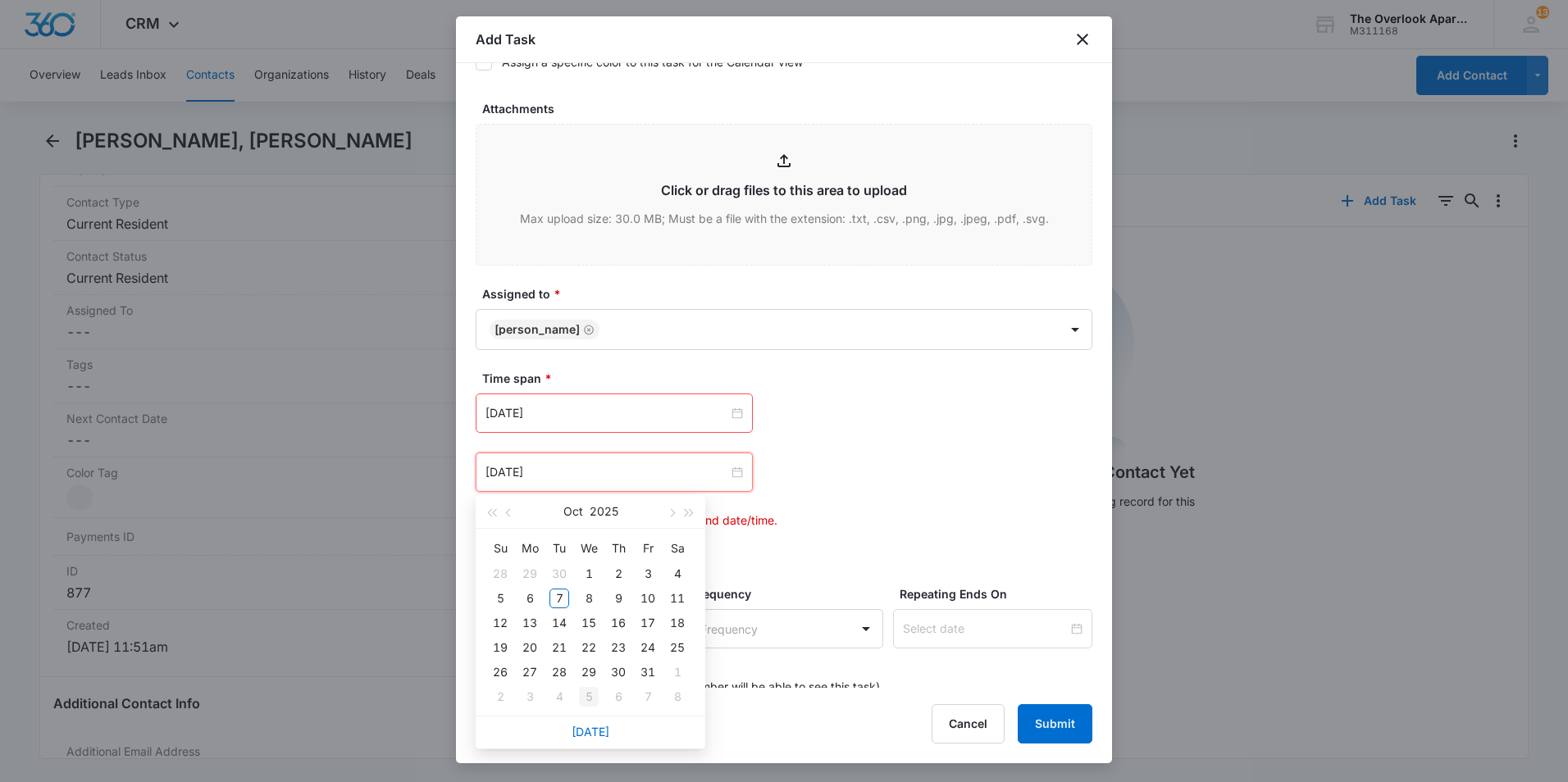
type input "Nov 5, 2025"
click at [599, 730] on link "Today" at bounding box center [590, 732] width 37 height 14
type input "Oct 7, 2025"
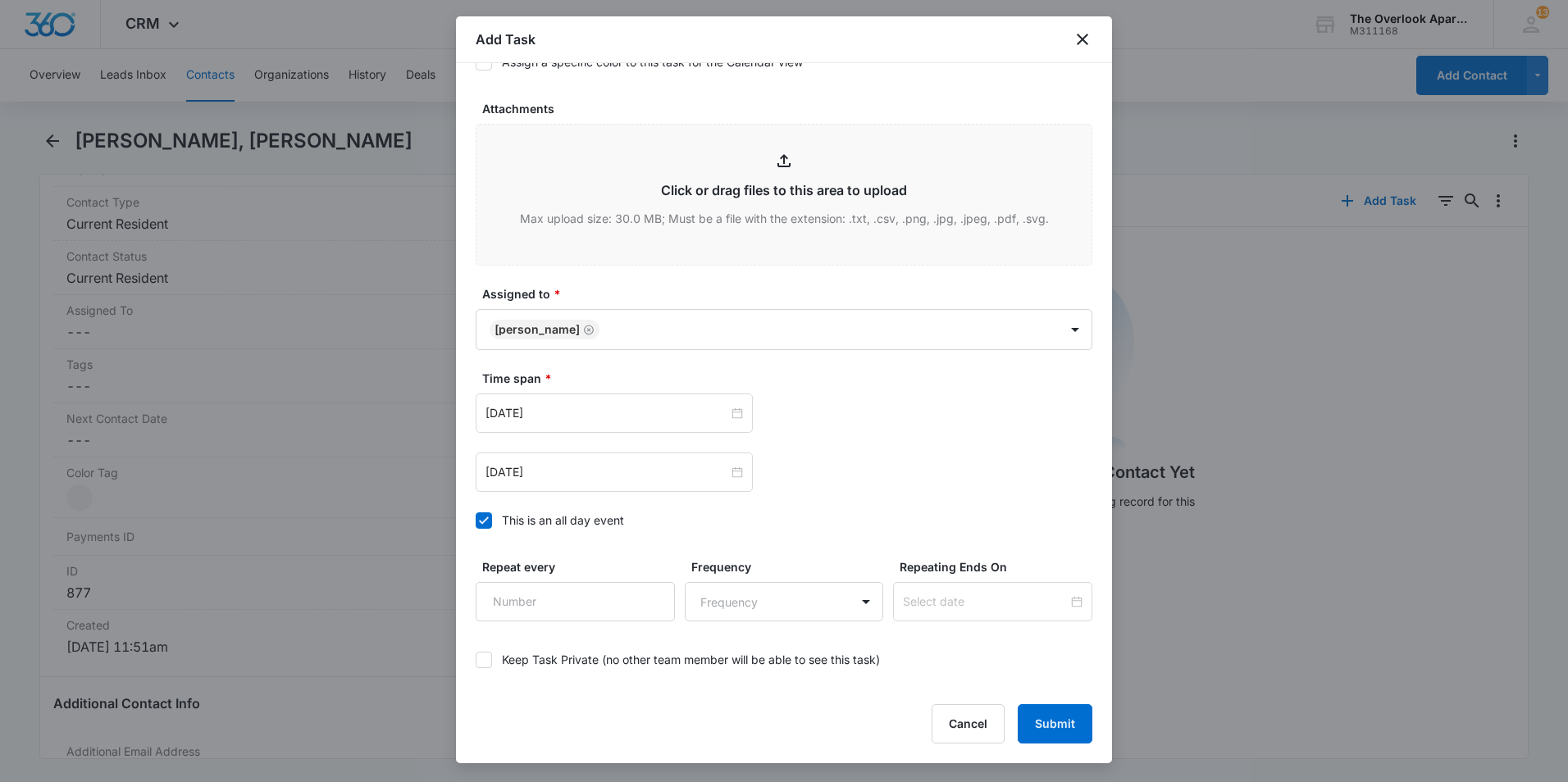
click at [883, 439] on div "Oct 7, 2025 Oct 2025 Su Mo Tu We Th Fr Sa 28 29 30 1 2 3 4 5 6 7 8 9 10 11 12 1…" at bounding box center [784, 443] width 616 height 98
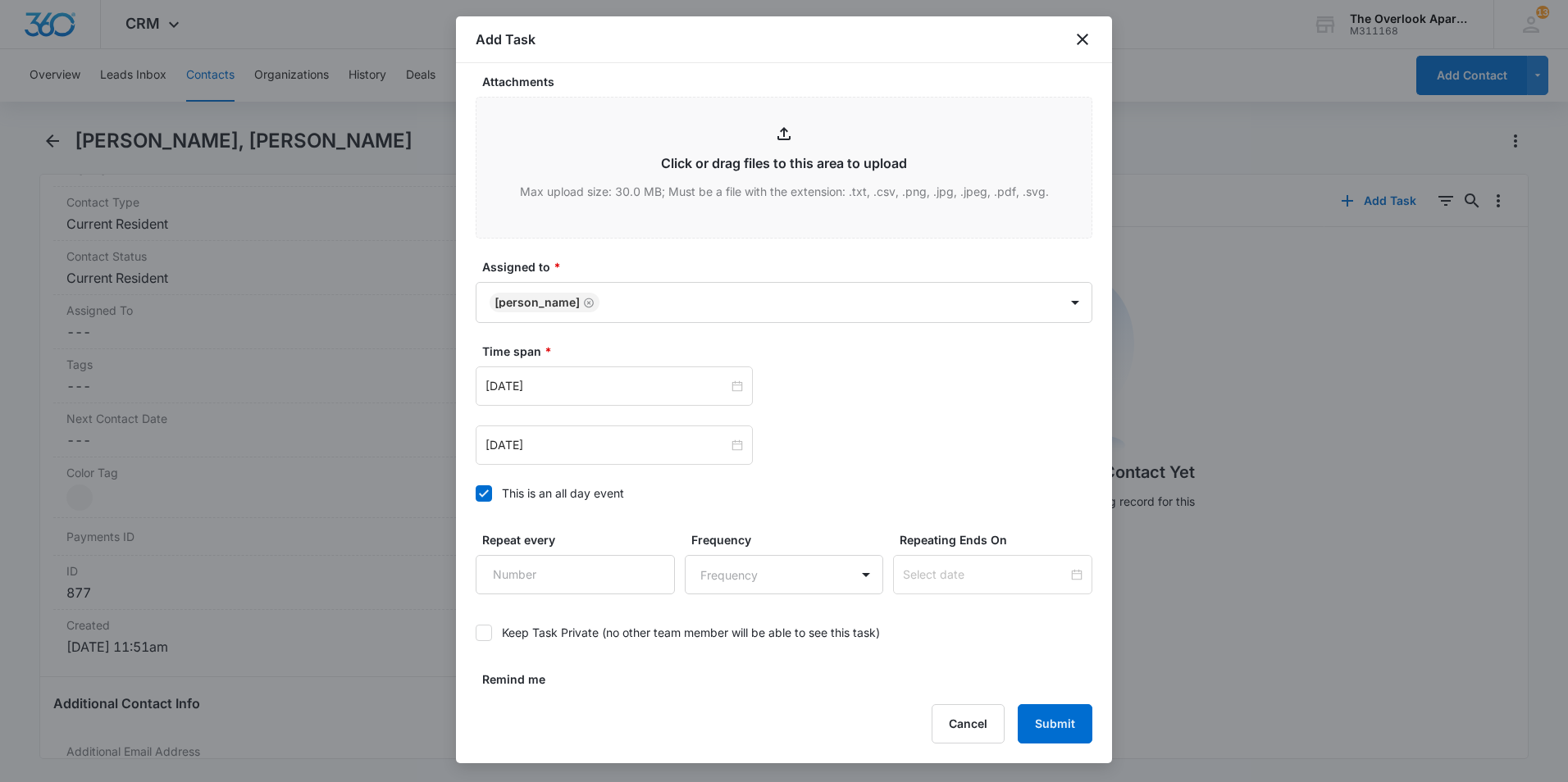
scroll to position [893, 0]
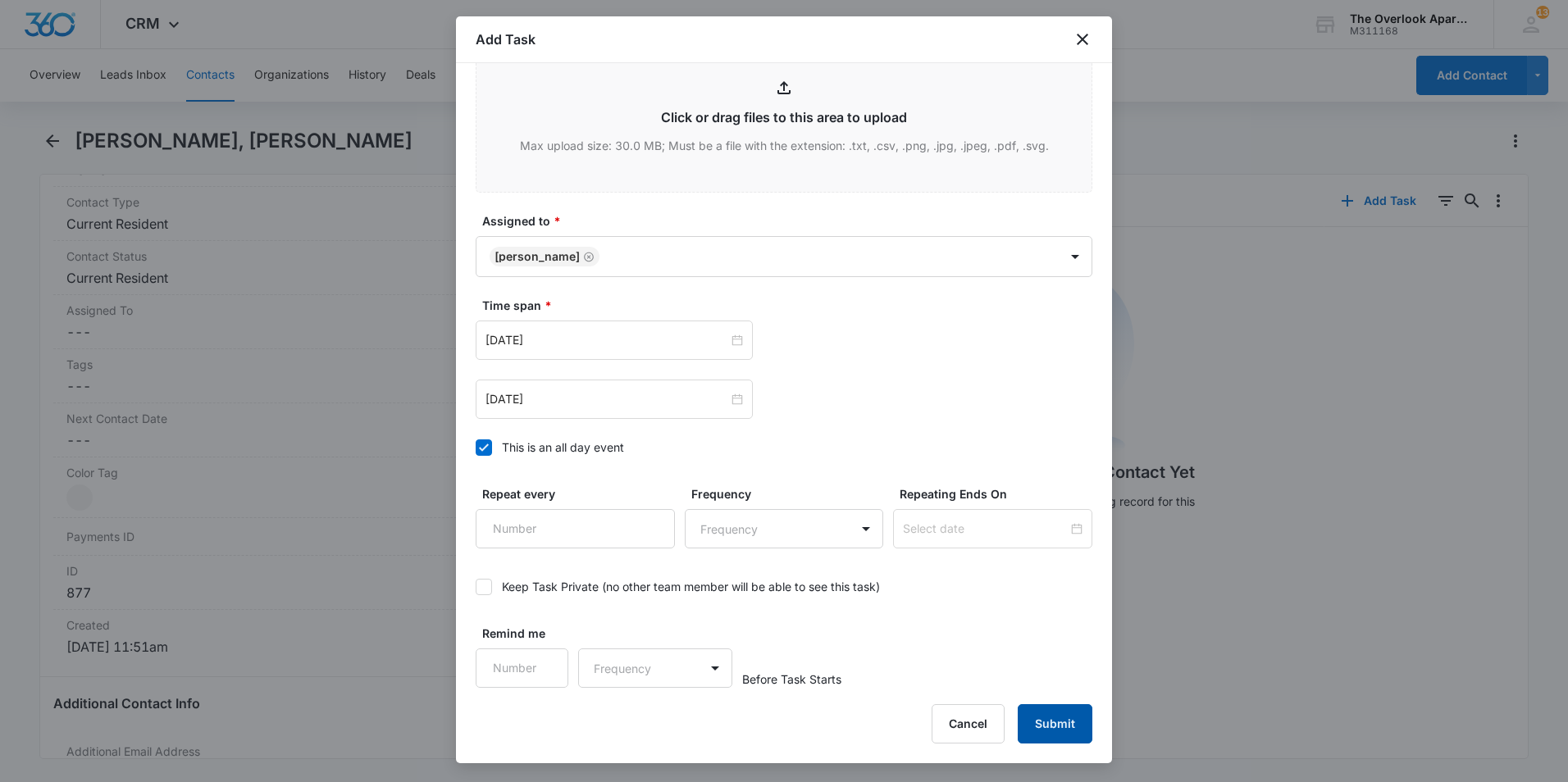
click at [1046, 716] on button "Submit" at bounding box center [1055, 724] width 75 height 39
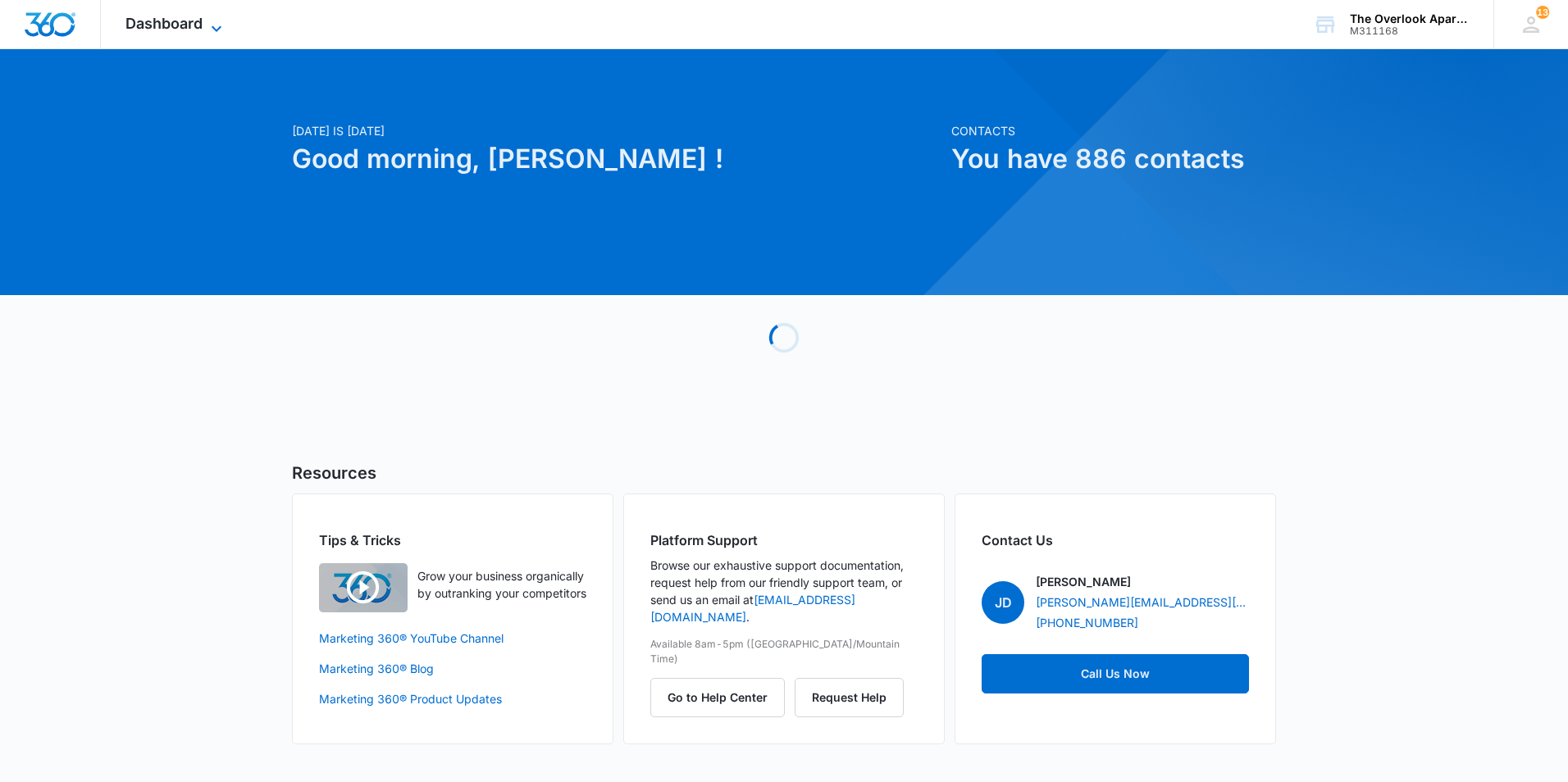
click at [214, 25] on icon at bounding box center [216, 28] width 20 height 20
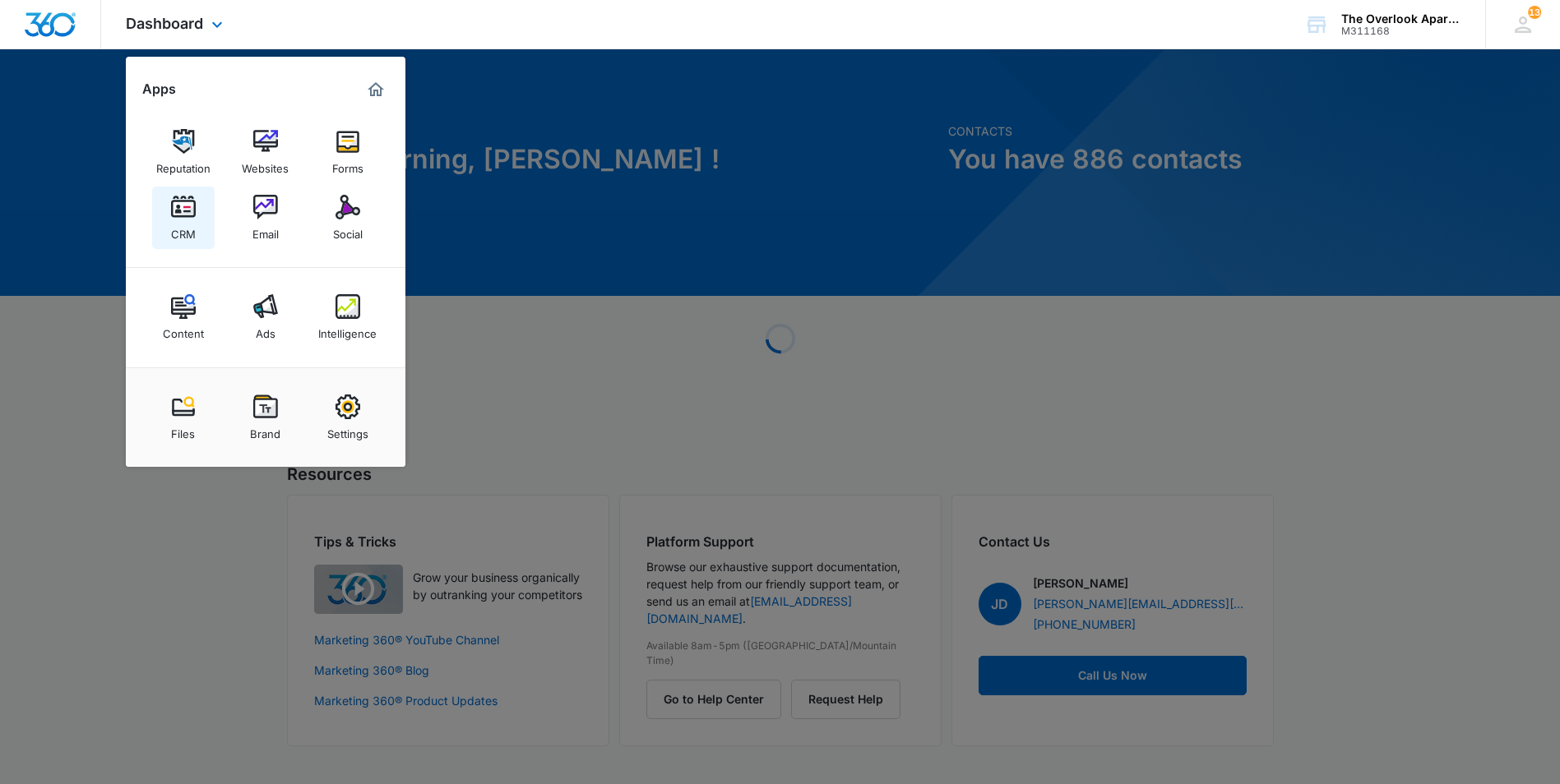
click at [181, 221] on div "CRM" at bounding box center [183, 230] width 25 height 21
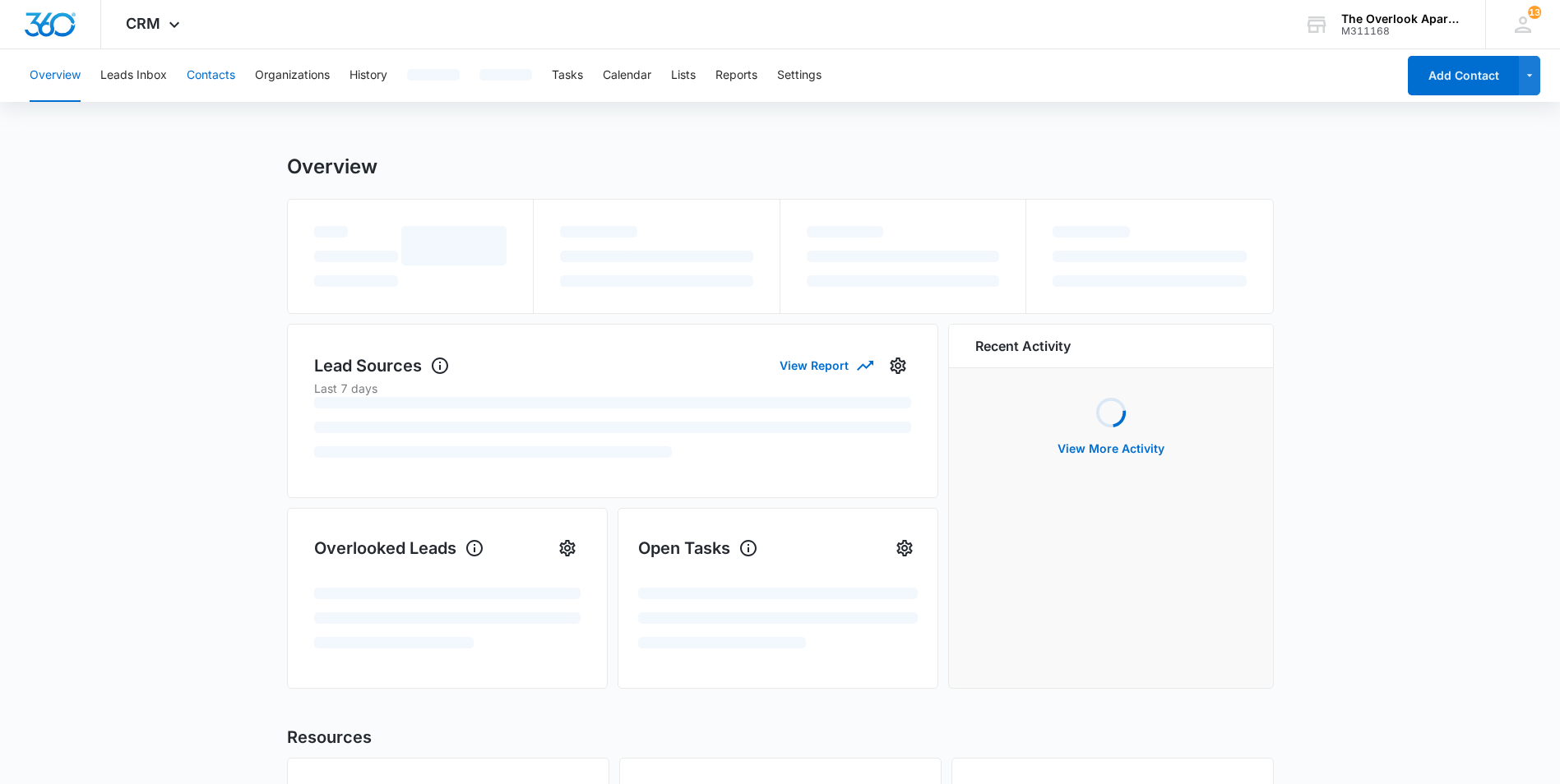
click at [230, 81] on button "Contacts" at bounding box center [210, 76] width 49 height 53
